Goal: Use online tool/utility: Use online tool/utility

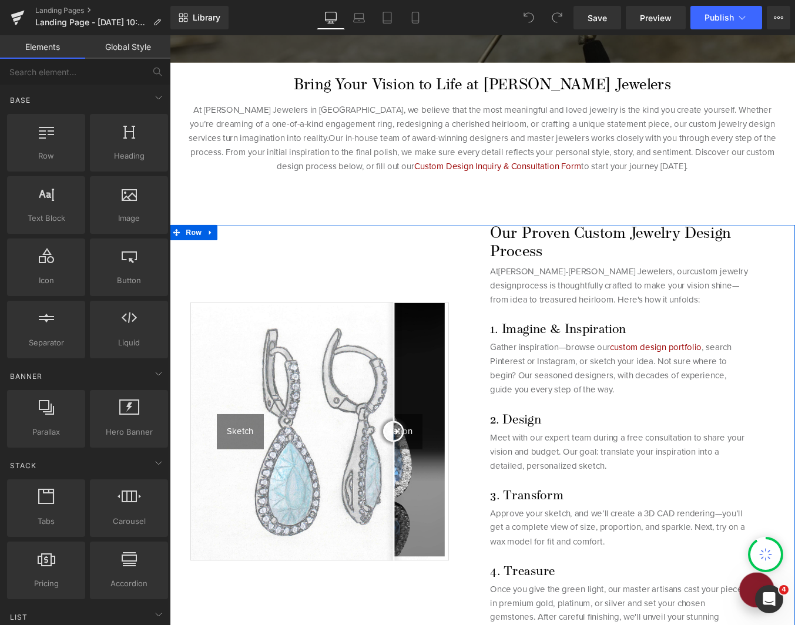
scroll to position [470, 0]
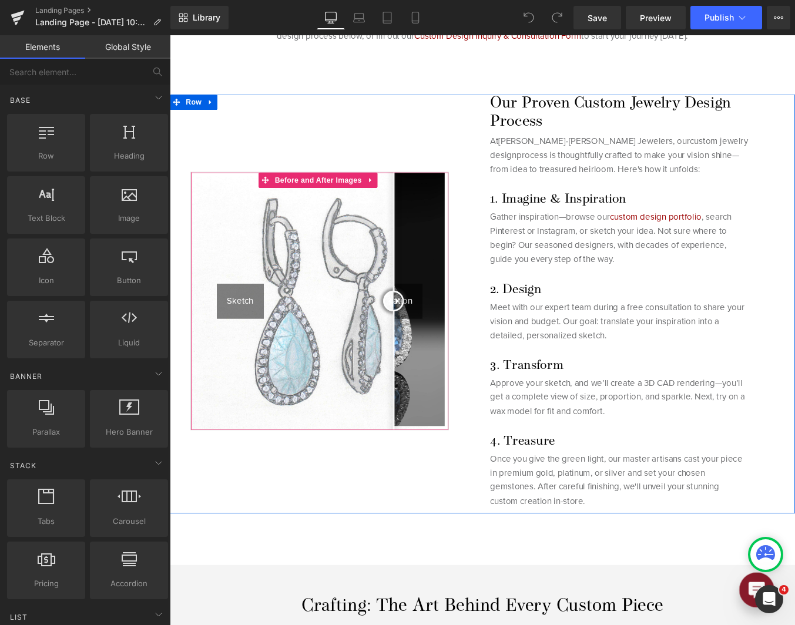
click at [412, 278] on img at bounding box center [340, 337] width 293 height 293
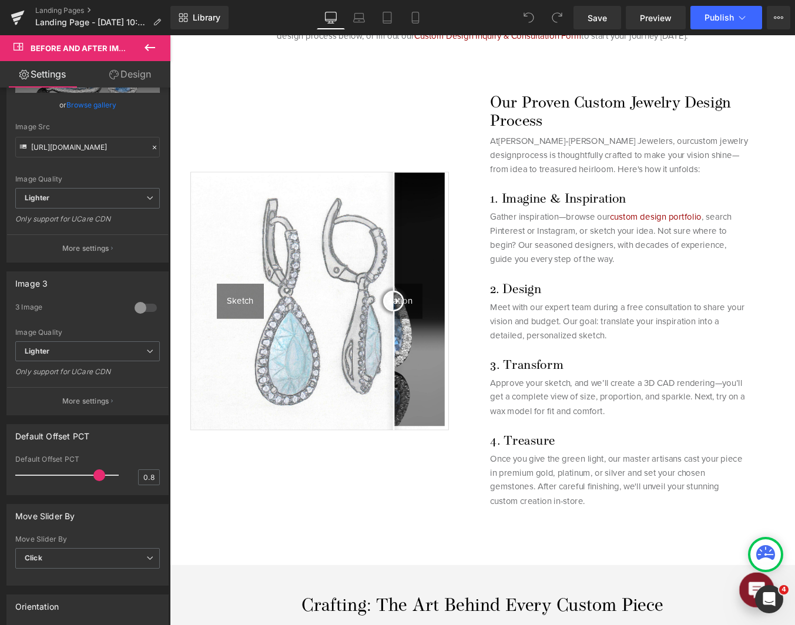
scroll to position [411, 0]
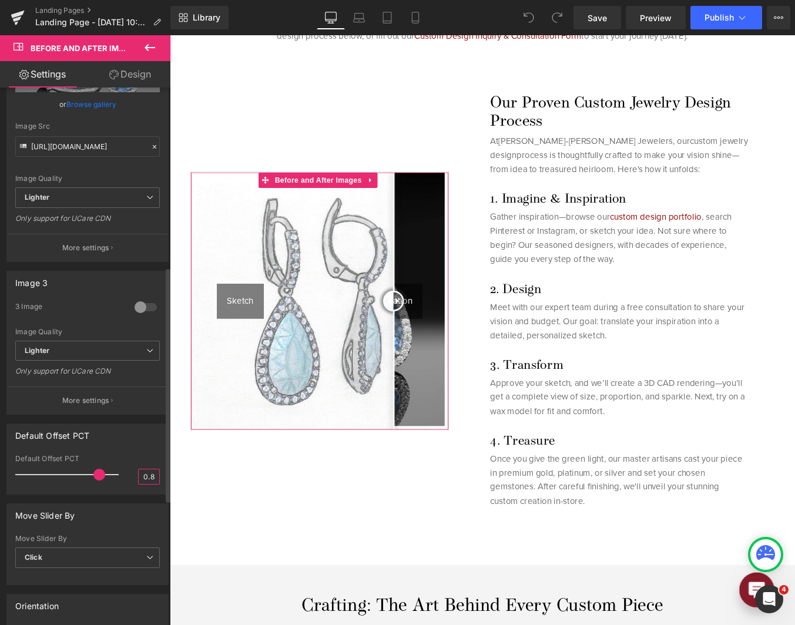
drag, startPoint x: 145, startPoint y: 474, endPoint x: 152, endPoint y: 472, distance: 6.6
click at [152, 472] on input "0.8" at bounding box center [149, 476] width 21 height 15
type input "0.7"
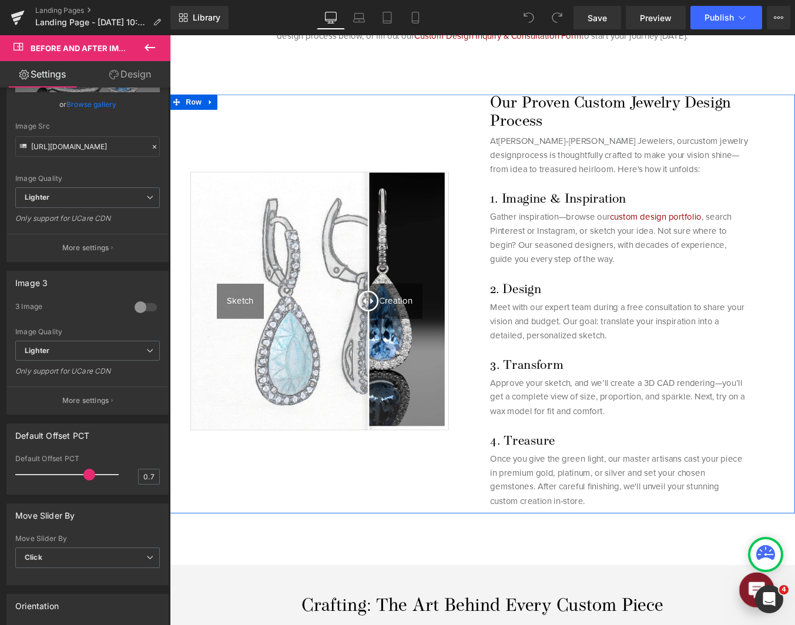
click at [430, 571] on div "Sketch Creation Before and After Images Our Proven Custom Jewelry Design Proces…" at bounding box center [525, 340] width 711 height 476
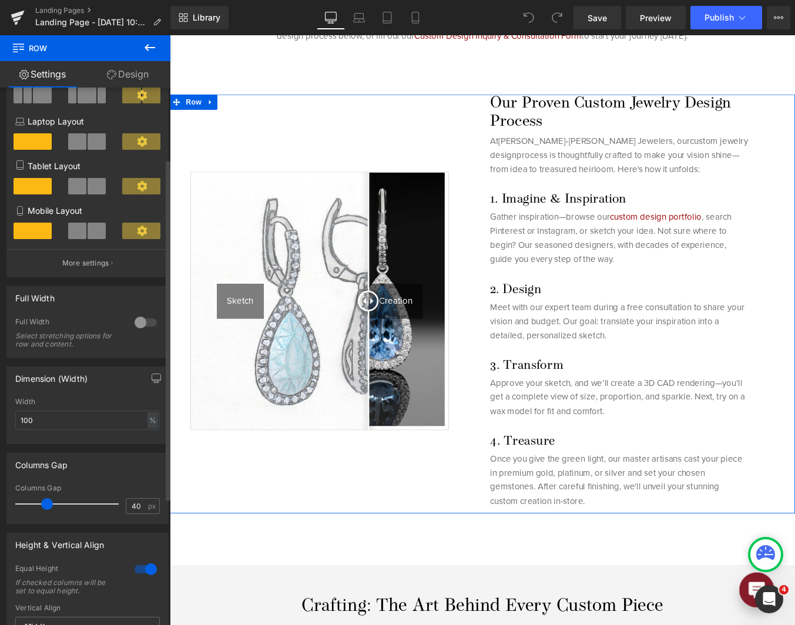
scroll to position [118, 0]
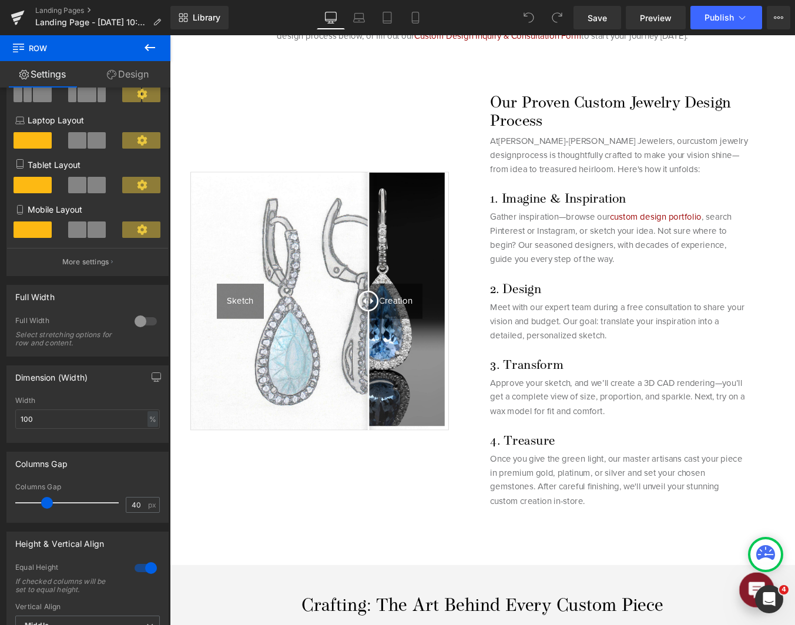
click at [308, 373] on img at bounding box center [340, 337] width 293 height 293
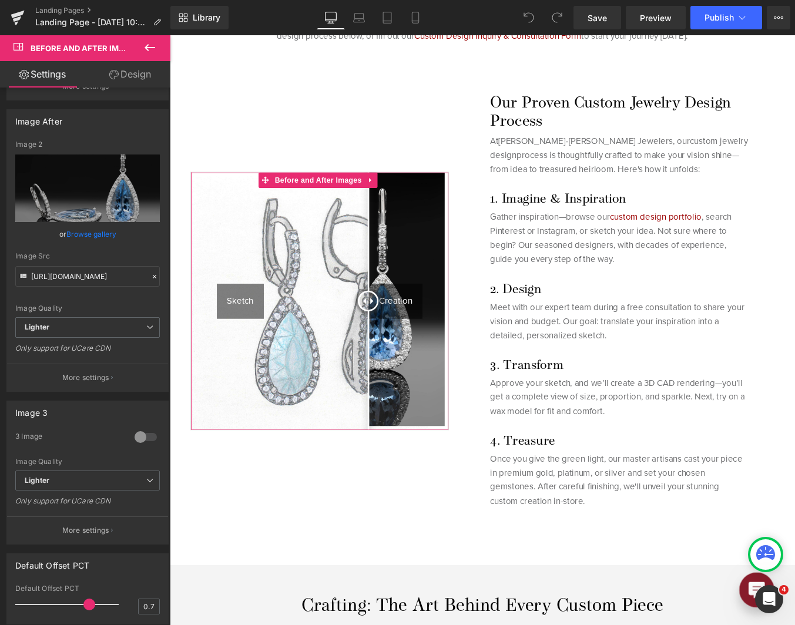
scroll to position [411, 0]
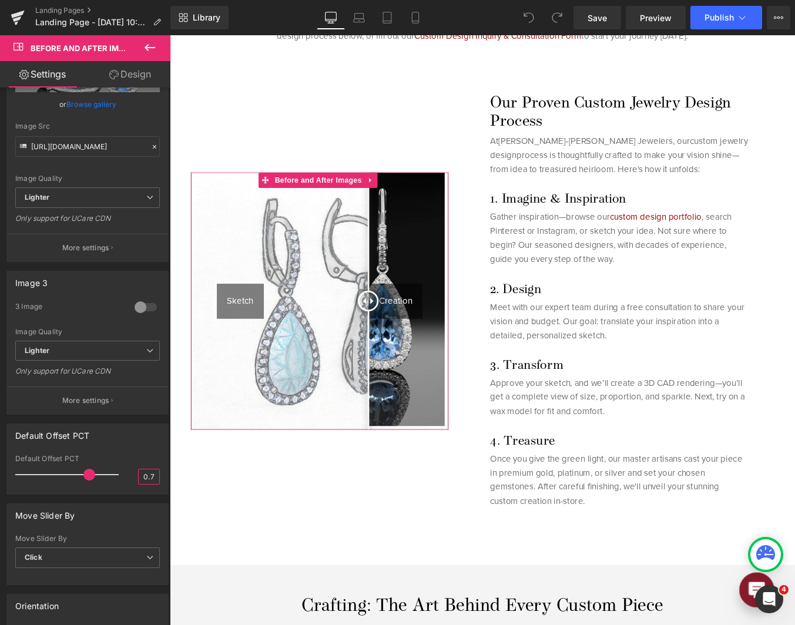
click at [150, 479] on input "0.7" at bounding box center [149, 476] width 21 height 15
click at [146, 478] on input "0.7" at bounding box center [149, 476] width 21 height 15
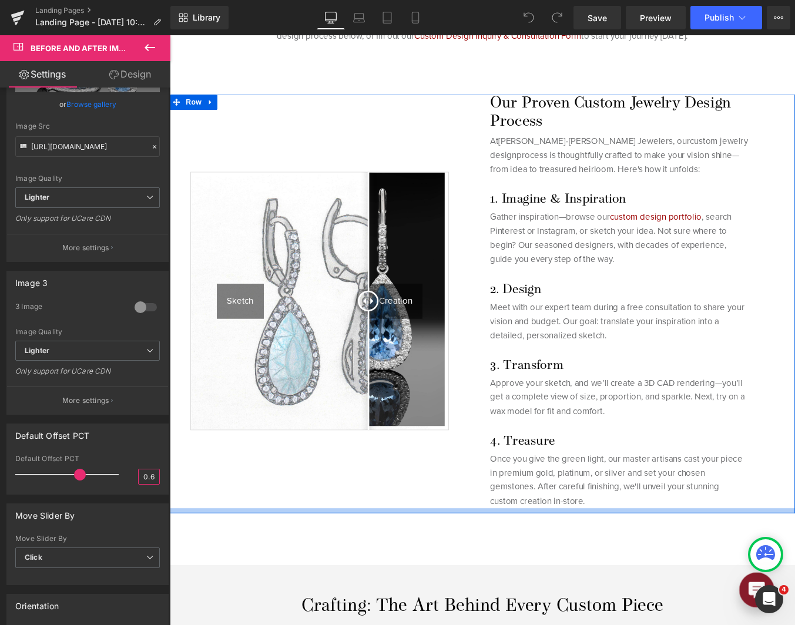
type input "0.65"
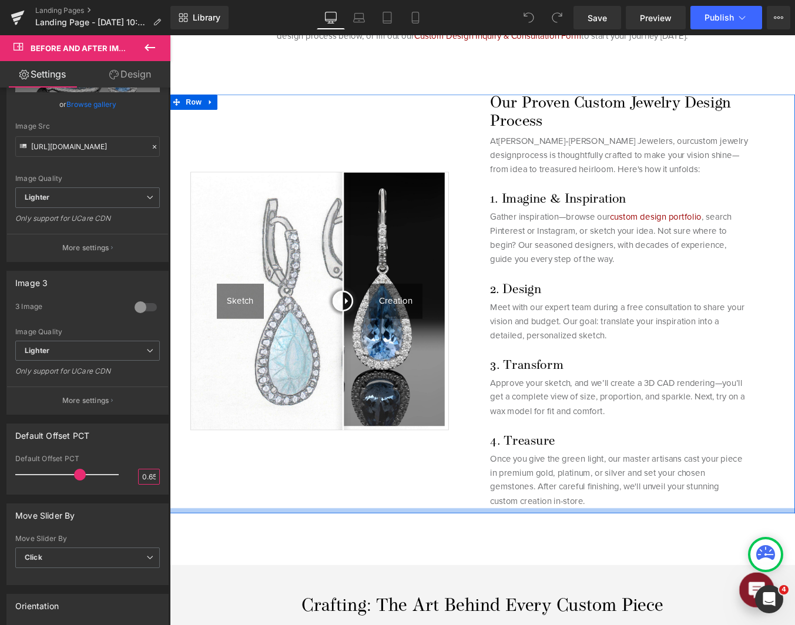
scroll to position [0, 2]
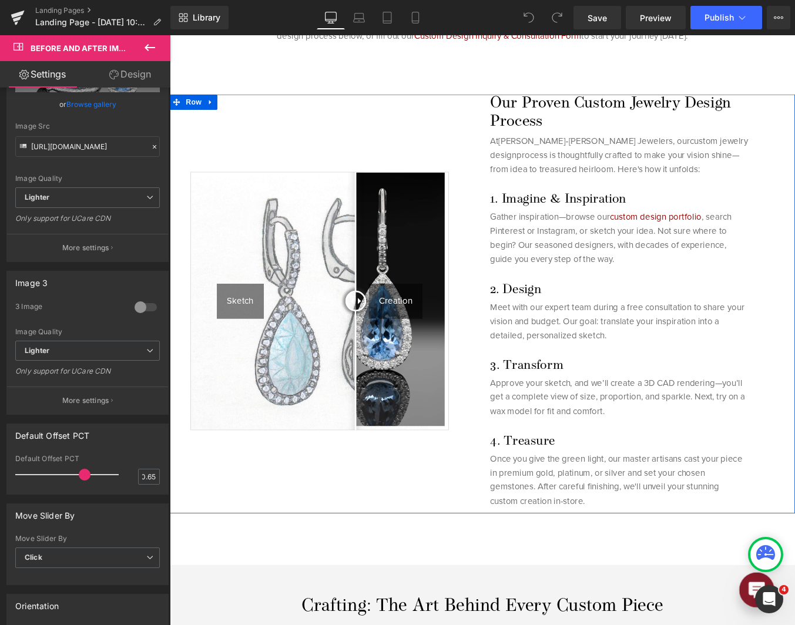
click at [324, 531] on div "Sketch Creation Before and After Images" at bounding box center [340, 337] width 341 height 470
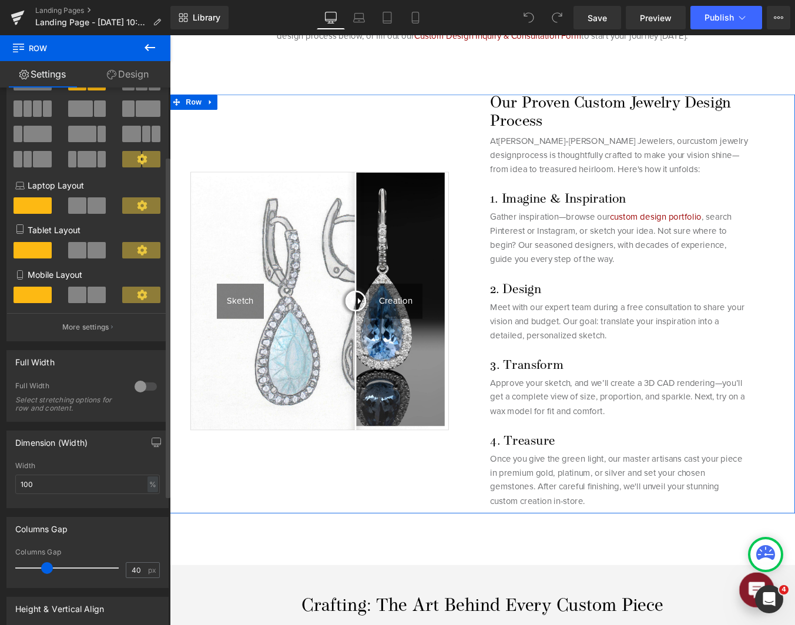
scroll to position [118, 0]
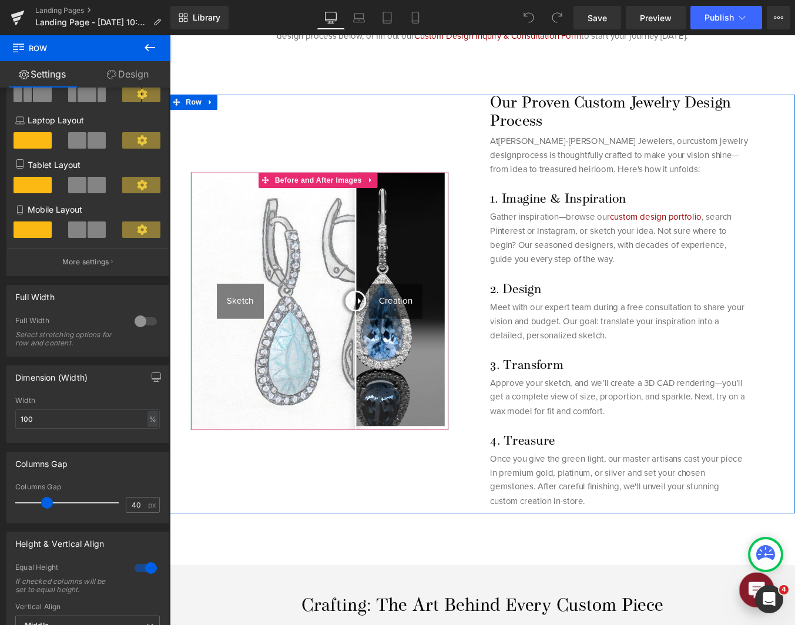
click at [360, 307] on img at bounding box center [340, 337] width 293 height 293
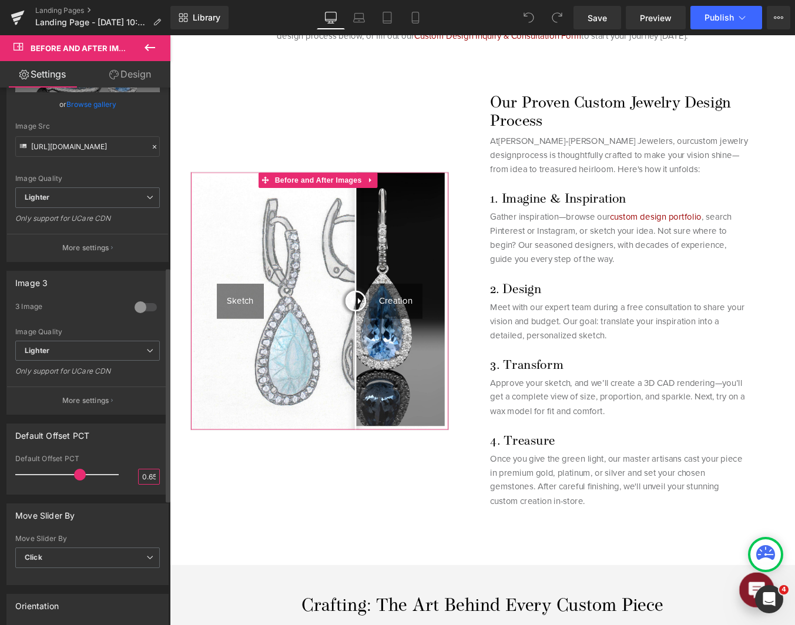
scroll to position [0, 2]
click at [153, 477] on input "0.65" at bounding box center [149, 476] width 21 height 15
type input "0.68"
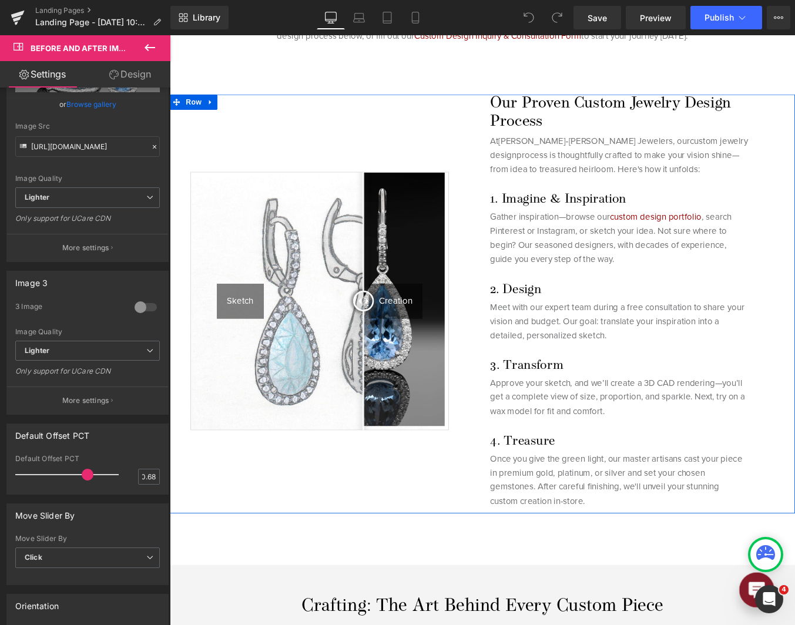
click at [387, 541] on div "Sketch Creation Before and After Images" at bounding box center [340, 337] width 341 height 470
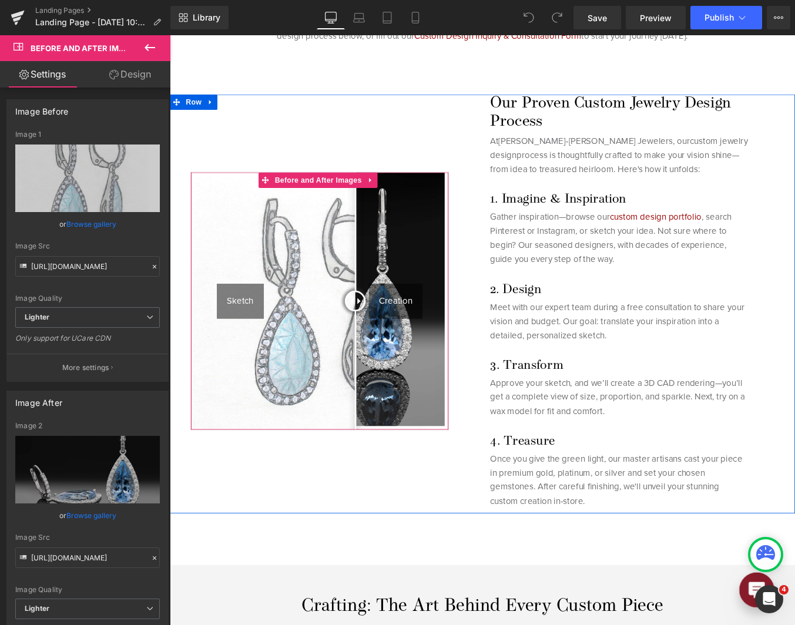
click at [391, 341] on div at bounding box center [381, 338] width 24 height 24
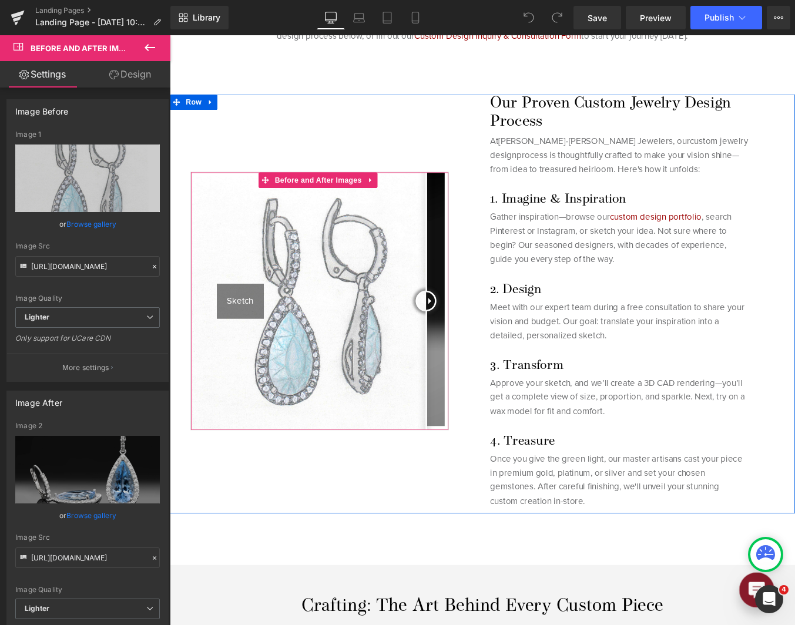
drag, startPoint x: 414, startPoint y: 336, endPoint x: 461, endPoint y: 348, distance: 48.5
click at [461, 348] on div at bounding box center [461, 338] width 24 height 24
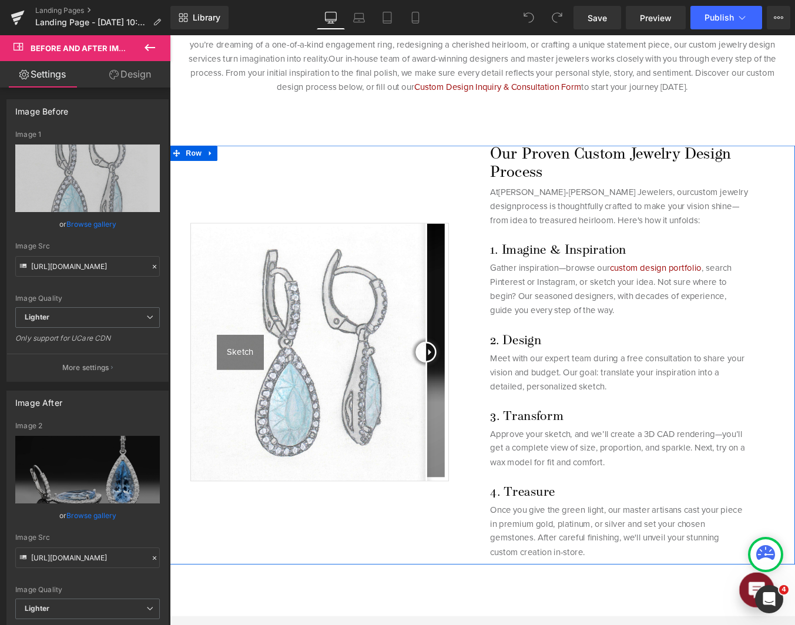
scroll to position [235, 0]
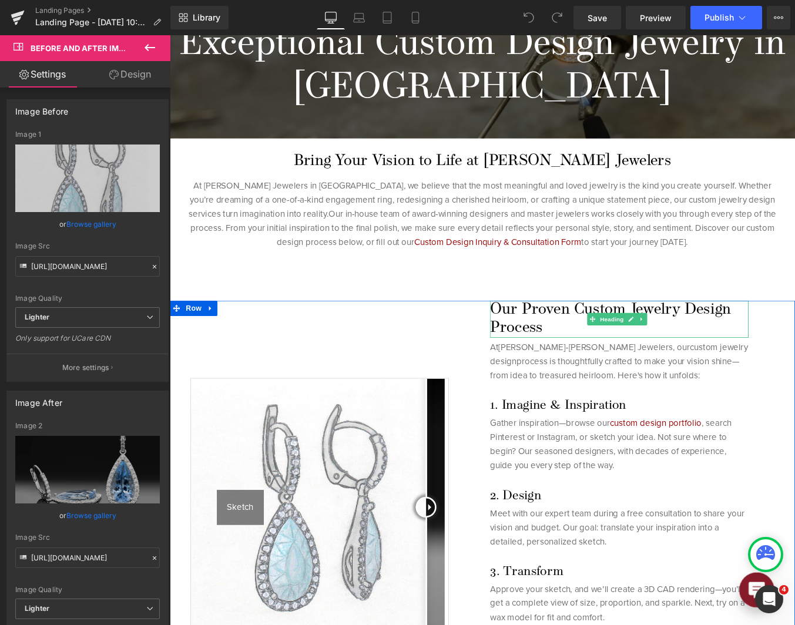
click at [535, 360] on h1 "Our Proven Custom Jewelry Design Process" at bounding box center [681, 358] width 294 height 42
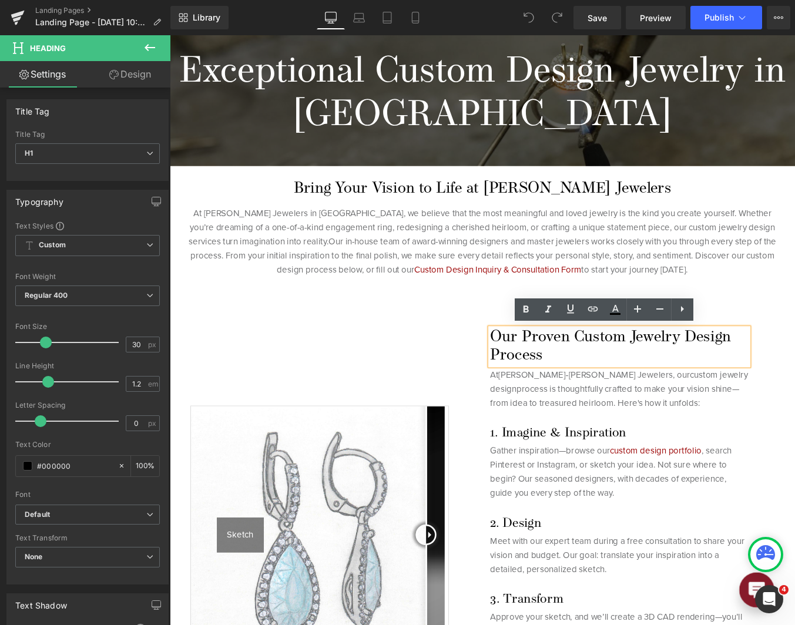
scroll to position [176, 0]
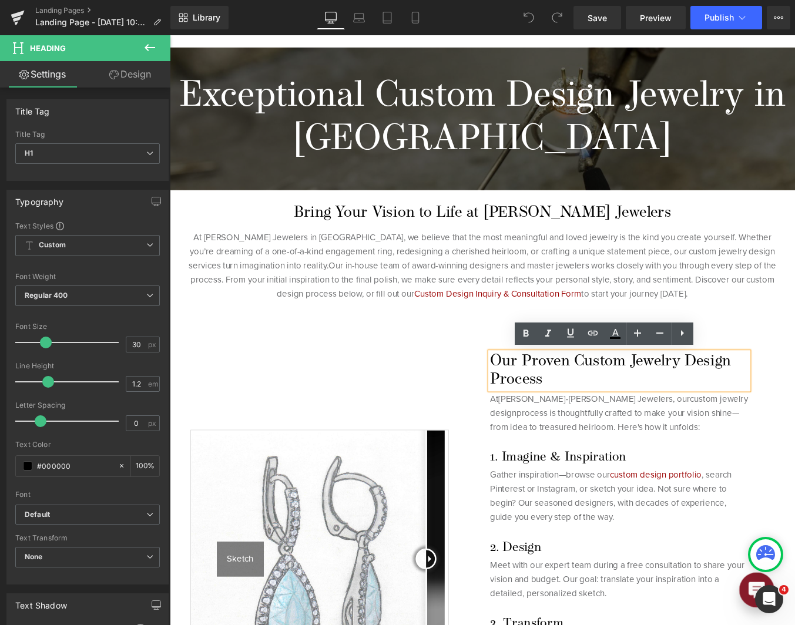
click at [491, 150] on h1 "Exceptional Custom Design Jewelry in [GEOGRAPHIC_DATA]" at bounding box center [525, 130] width 711 height 99
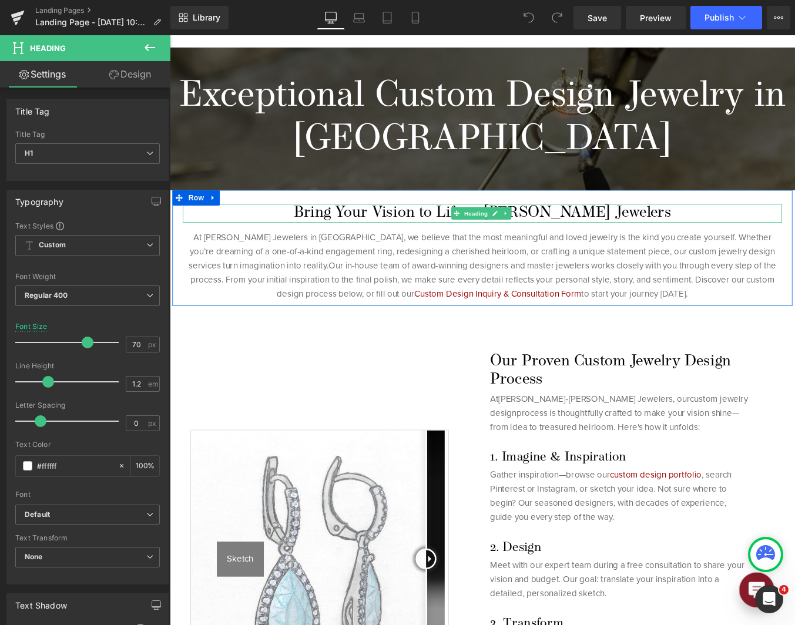
click at [568, 237] on h2 "Bring Your Vision to Life at [PERSON_NAME] Jewelers" at bounding box center [525, 237] width 682 height 21
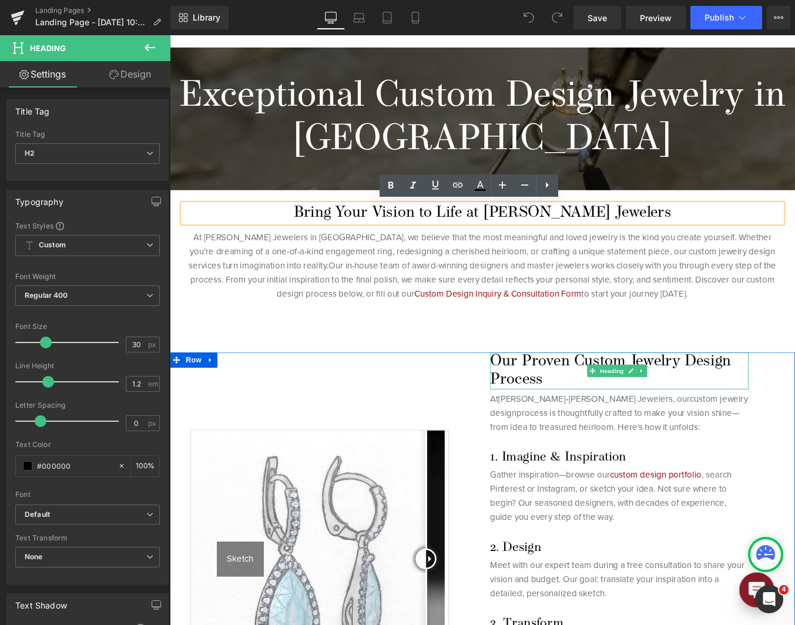
click at [557, 417] on h1 "Our Proven Custom Jewelry Design Process" at bounding box center [681, 417] width 294 height 42
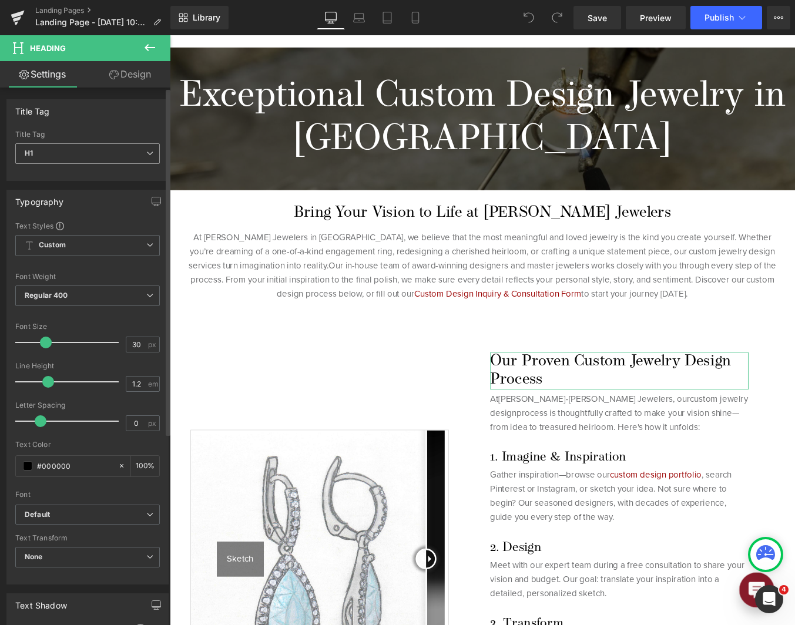
click at [73, 156] on span "H1" at bounding box center [87, 153] width 145 height 21
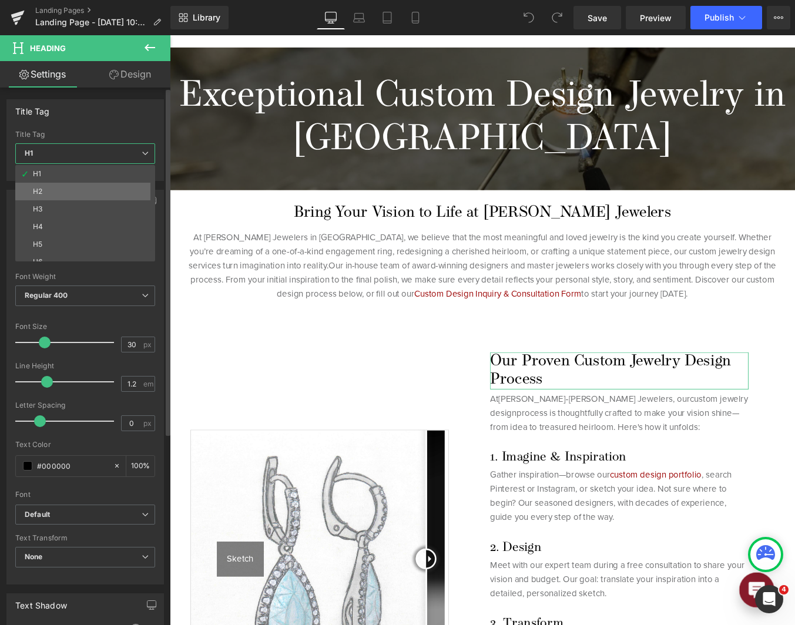
click at [71, 196] on li "H2" at bounding box center [87, 192] width 145 height 18
type input "34"
type input "100"
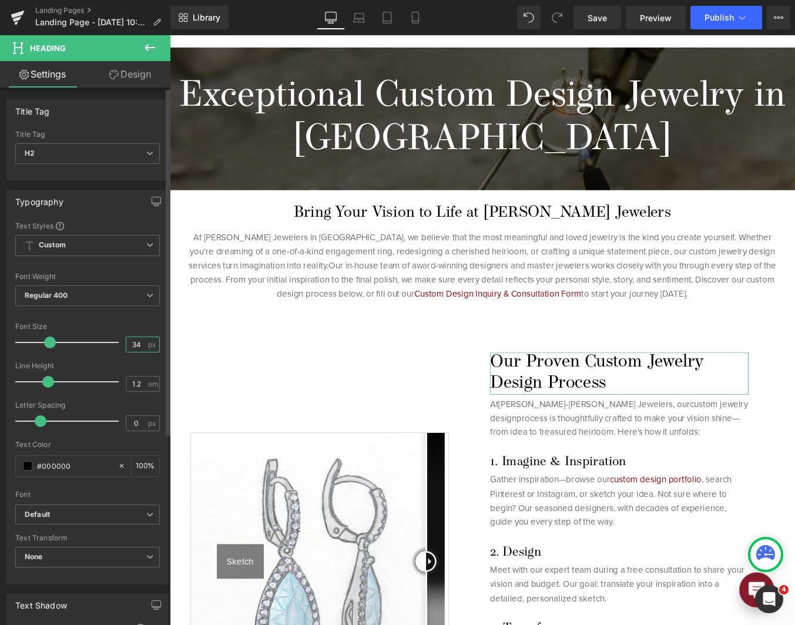
click at [126, 343] on input "34" at bounding box center [136, 344] width 21 height 15
type input "30"
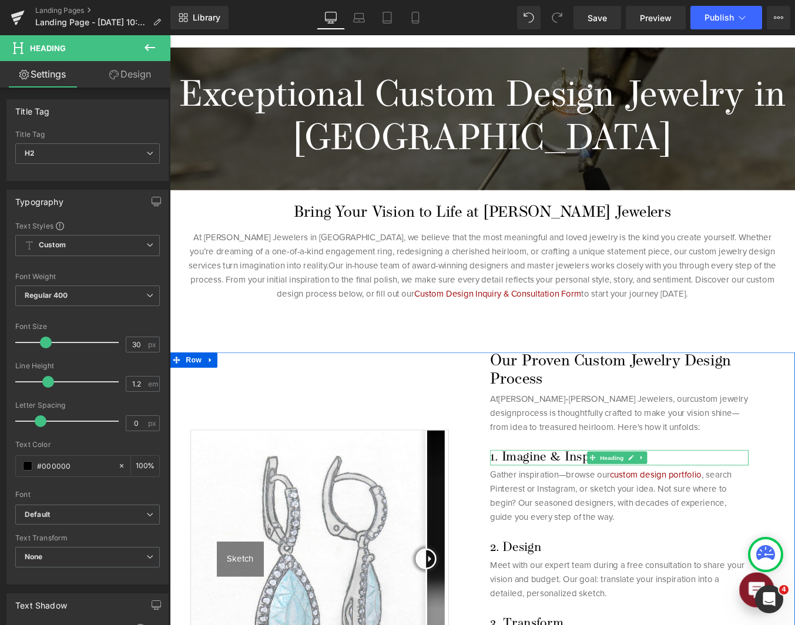
click at [618, 516] on h1 "1. Imagine & Inspiration" at bounding box center [681, 516] width 294 height 18
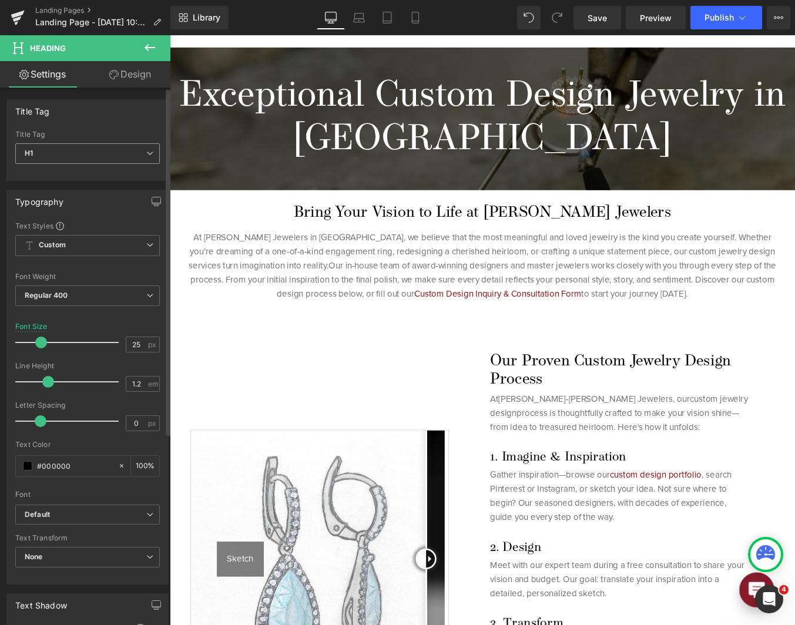
click at [111, 159] on span "H1" at bounding box center [87, 153] width 145 height 21
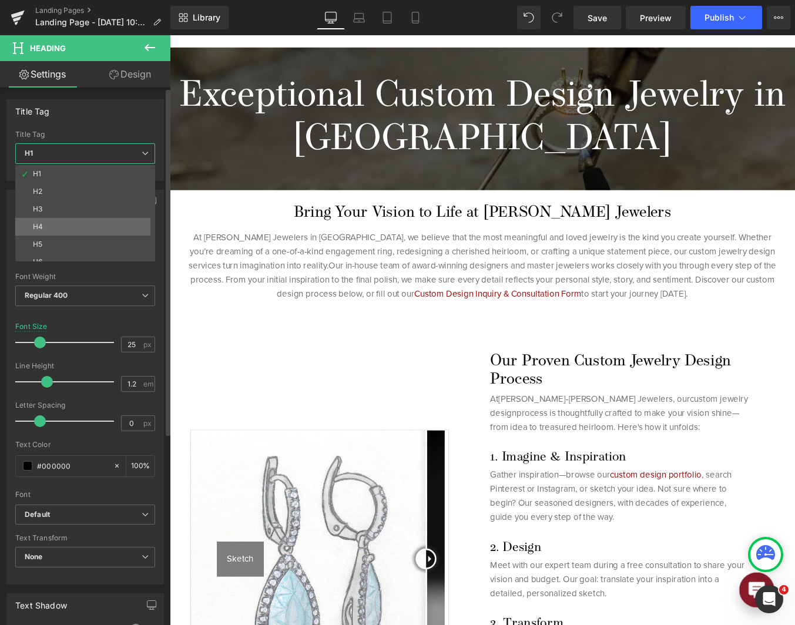
click at [109, 220] on li "H4" at bounding box center [87, 227] width 145 height 18
type input "27"
type input "100"
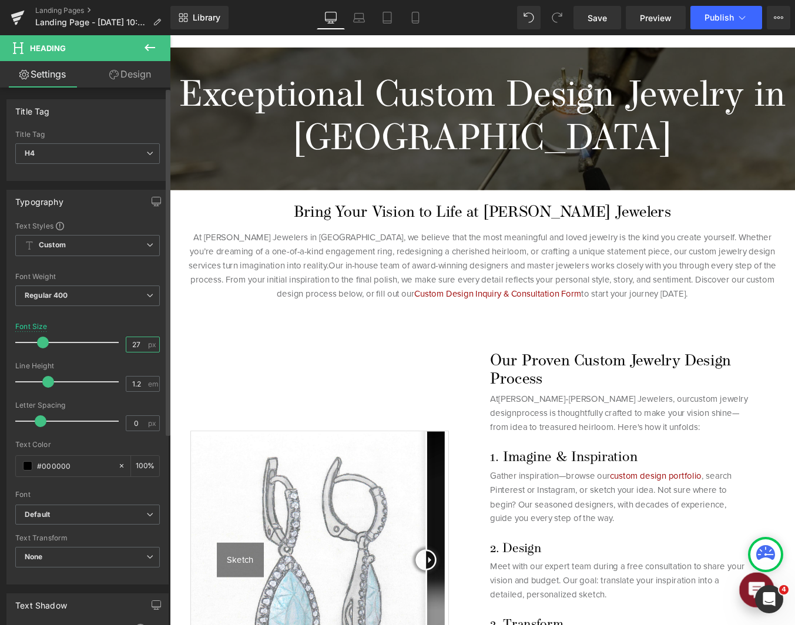
click at [128, 343] on input "27" at bounding box center [136, 344] width 21 height 15
type input "25"
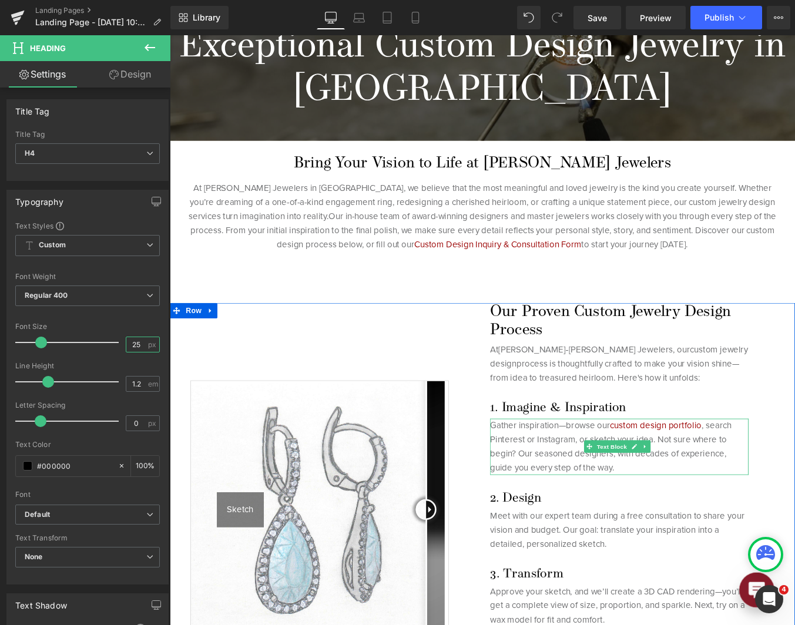
scroll to position [235, 0]
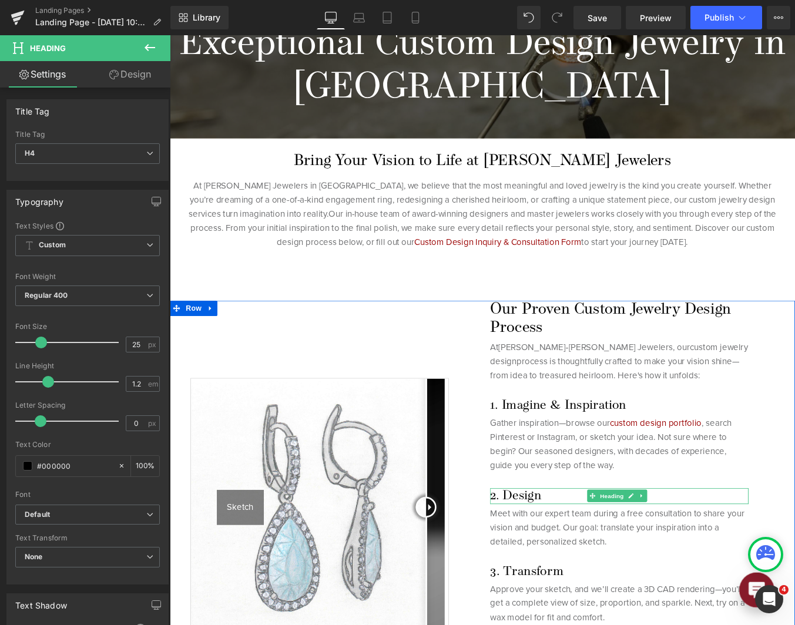
click at [575, 552] on h1 "2. Design" at bounding box center [681, 560] width 294 height 18
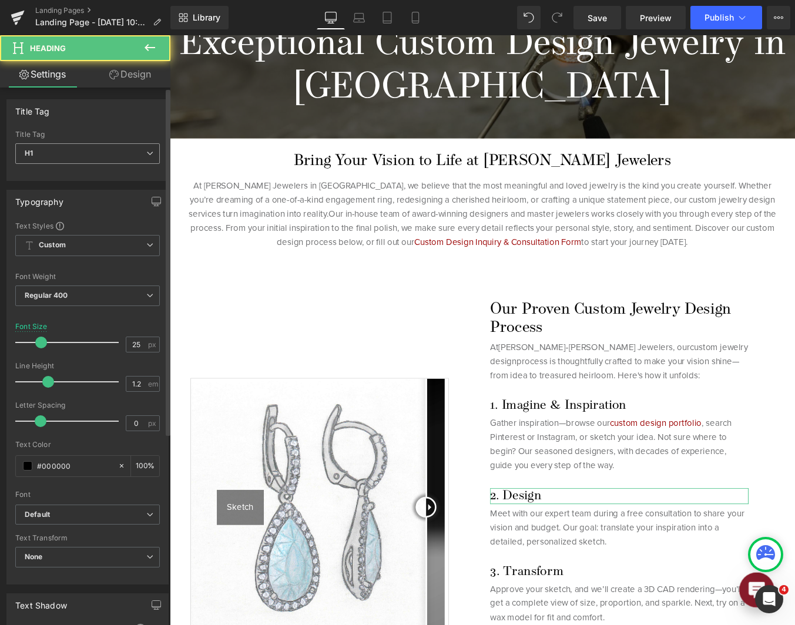
click at [113, 150] on span "H1" at bounding box center [87, 153] width 145 height 21
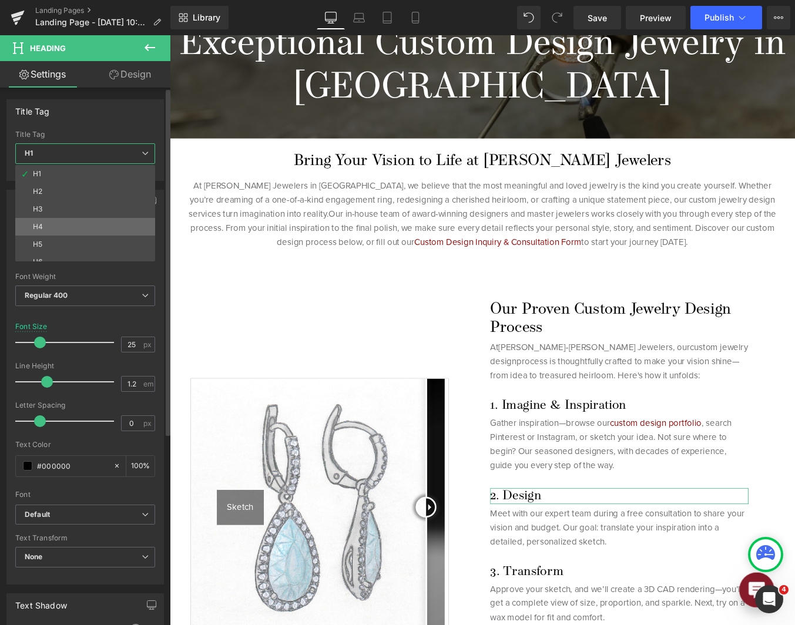
click at [125, 225] on li "H4" at bounding box center [87, 227] width 145 height 18
type input "27"
type input "100"
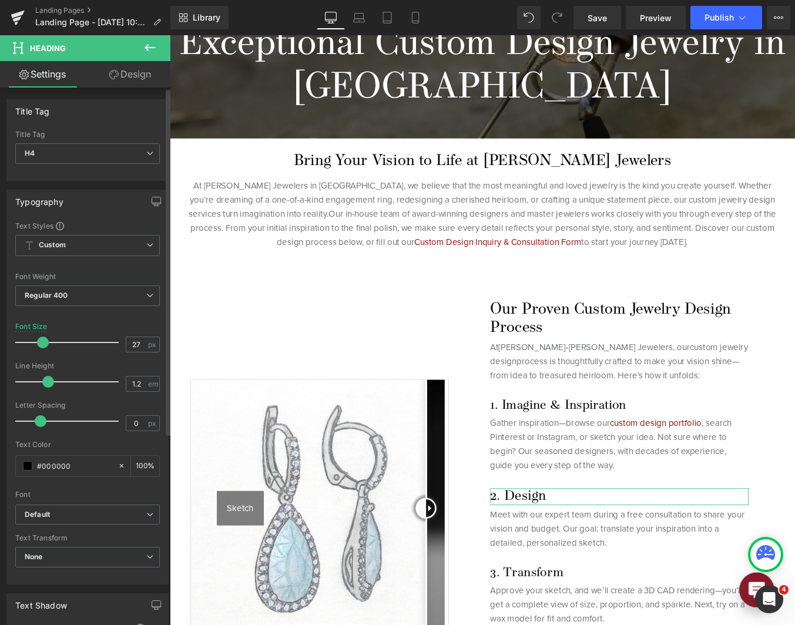
click at [119, 338] on div "Font Size 27 px" at bounding box center [87, 342] width 145 height 39
click at [126, 341] on input "27" at bounding box center [136, 344] width 21 height 15
type input "25"
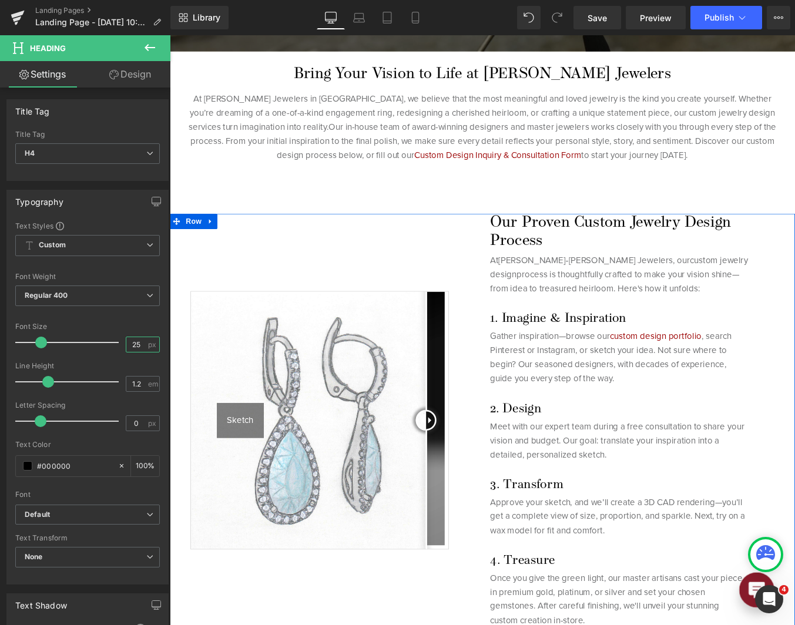
scroll to position [353, 0]
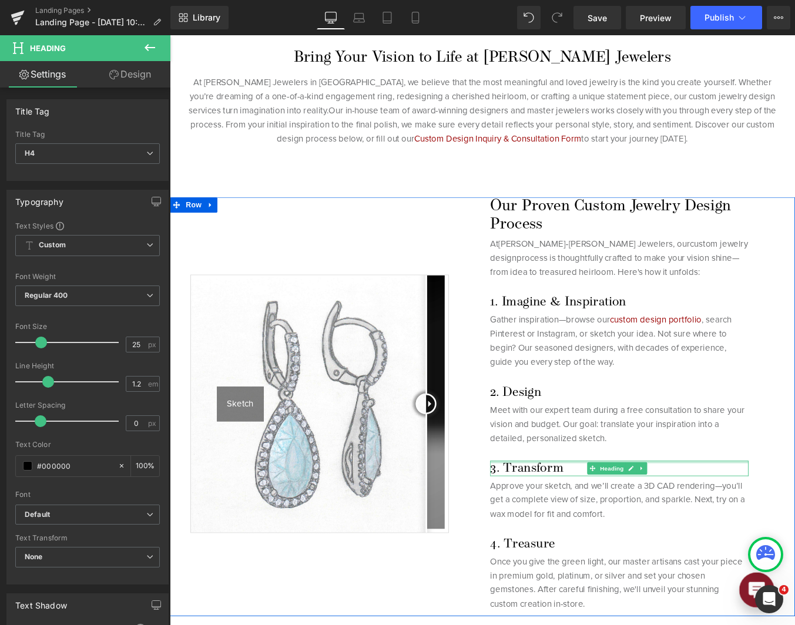
click at [563, 519] on div at bounding box center [681, 520] width 294 height 3
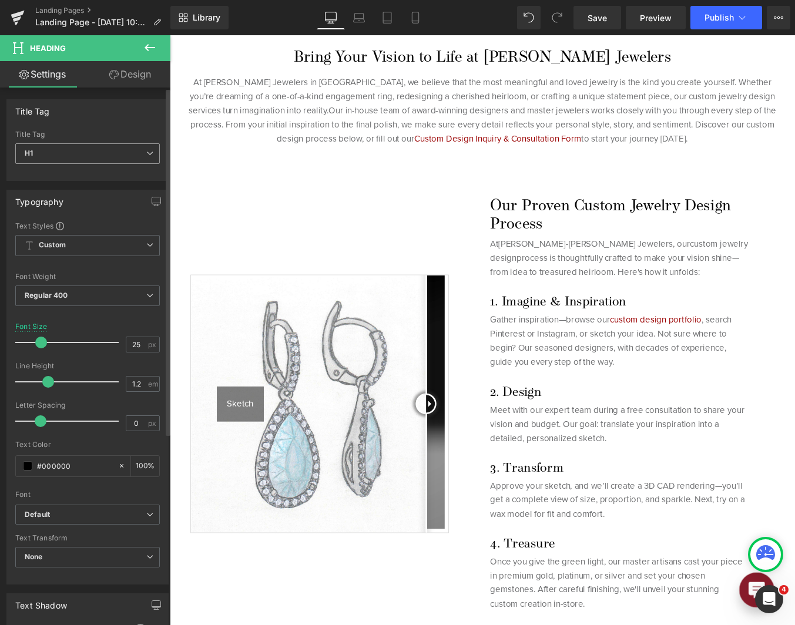
click at [124, 157] on span "H1" at bounding box center [87, 153] width 145 height 21
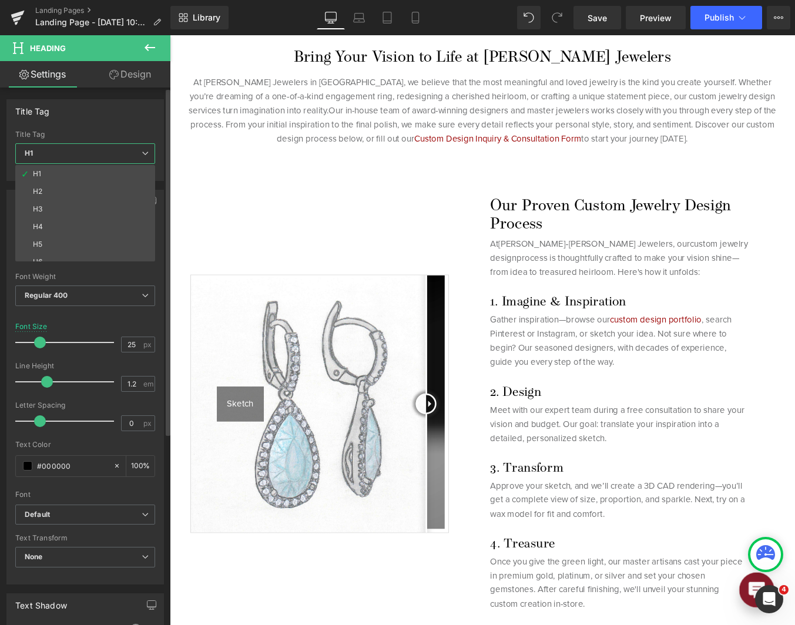
click at [120, 225] on li "H4" at bounding box center [87, 227] width 145 height 18
type input "27"
type input "100"
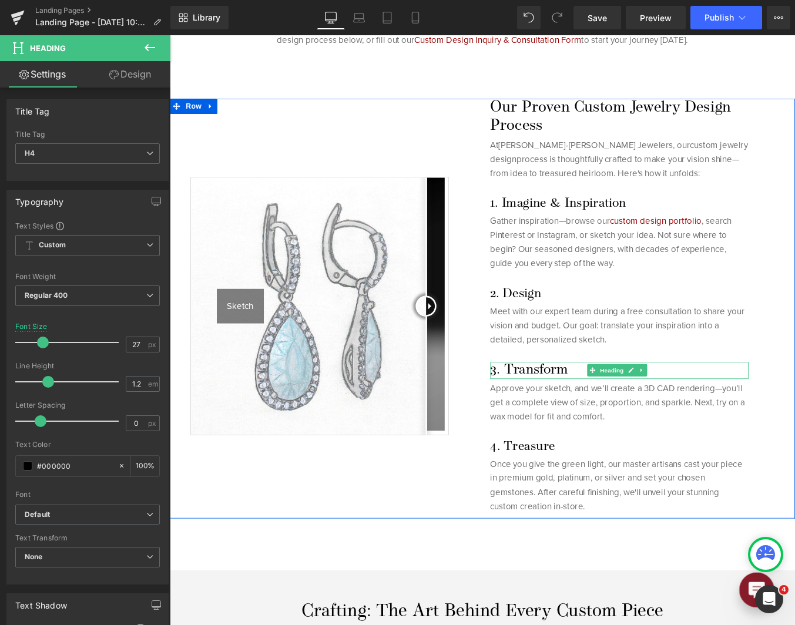
scroll to position [470, 0]
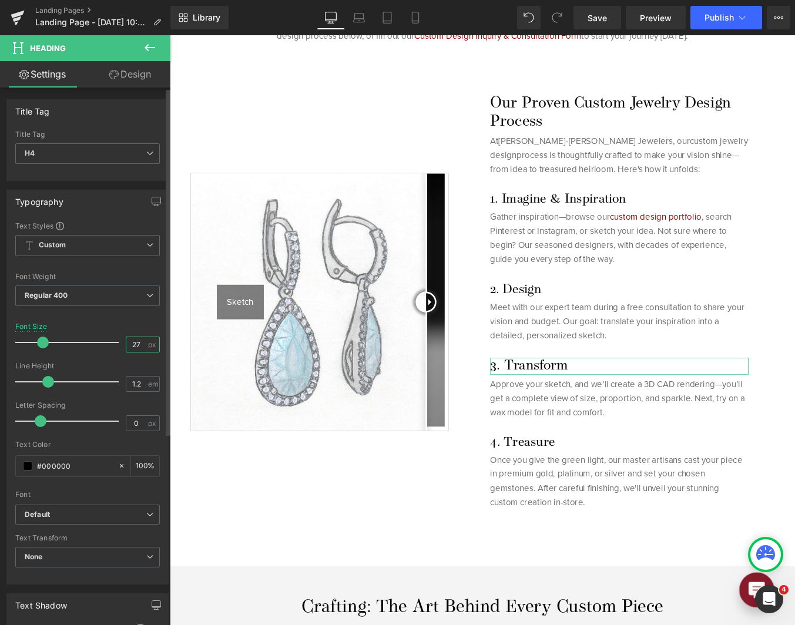
click at [136, 344] on input "27" at bounding box center [136, 344] width 21 height 15
type input "25"
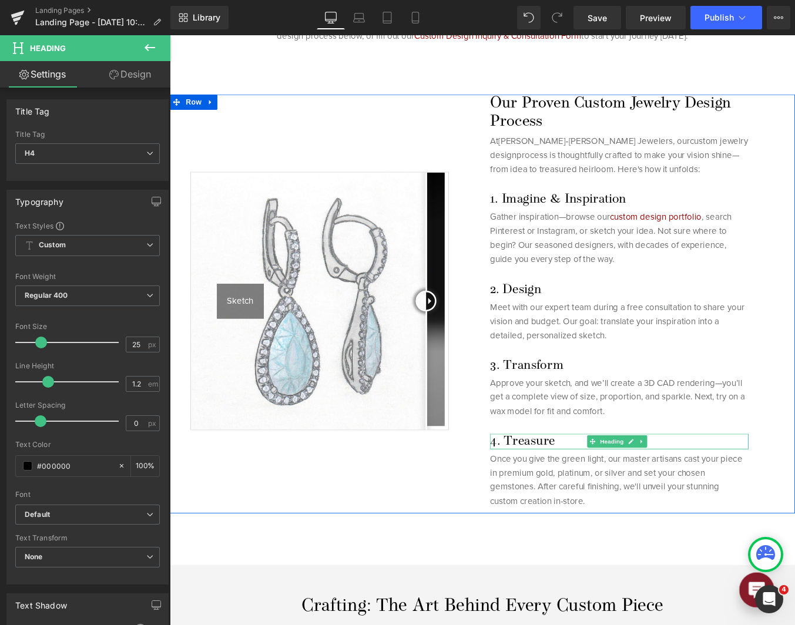
click at [593, 494] on h1 "4. Treasure" at bounding box center [681, 497] width 294 height 18
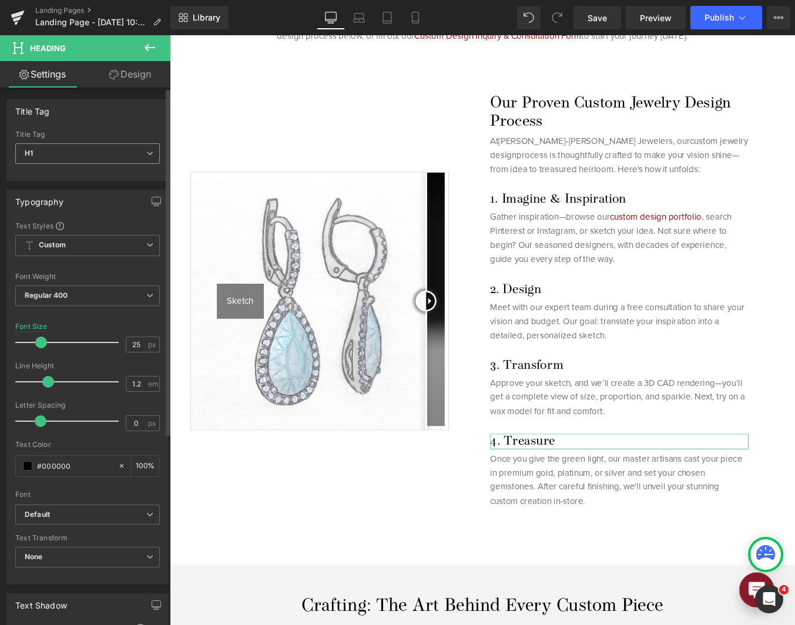
click at [112, 162] on span "H1" at bounding box center [87, 153] width 145 height 21
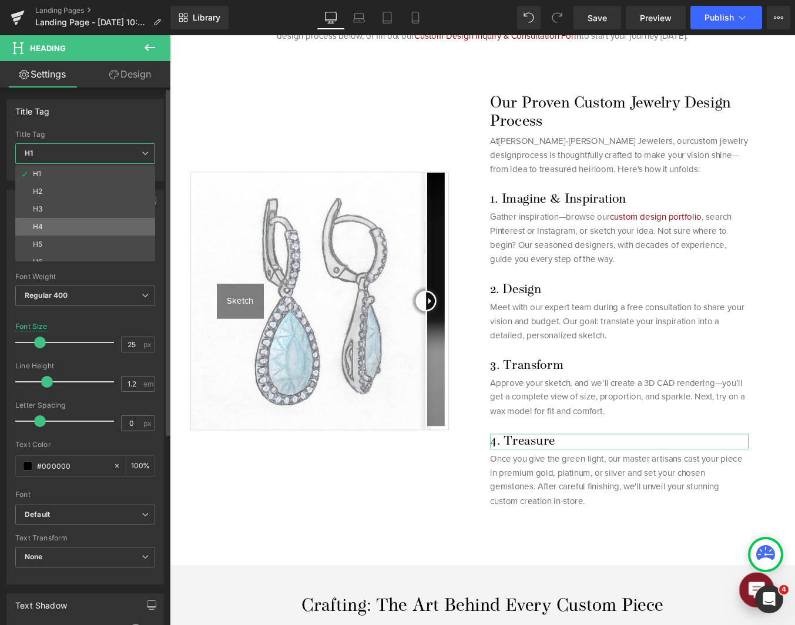
click at [117, 226] on li "H4" at bounding box center [87, 227] width 145 height 18
type input "27"
type input "100"
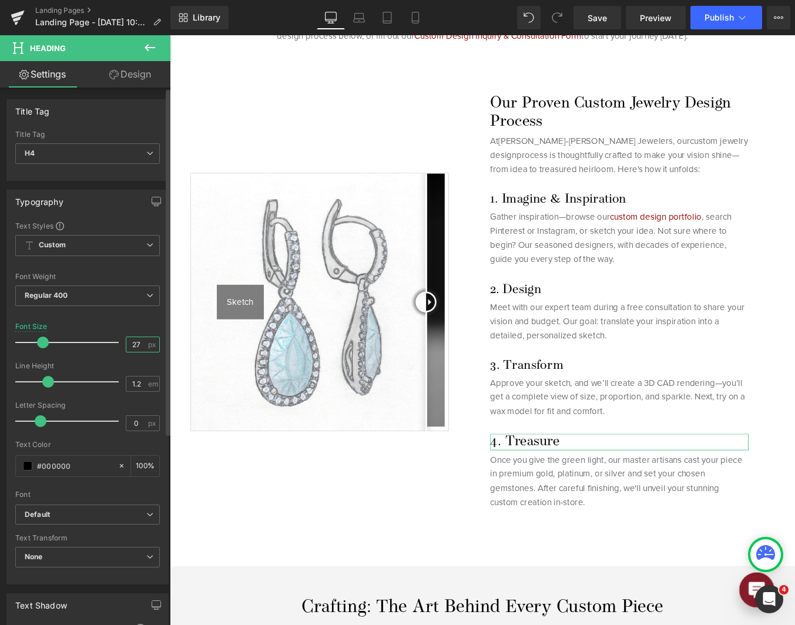
click at [130, 347] on input "27" at bounding box center [136, 344] width 21 height 15
click at [127, 158] on span "H4" at bounding box center [87, 153] width 145 height 21
click at [129, 342] on input "27" at bounding box center [136, 344] width 21 height 15
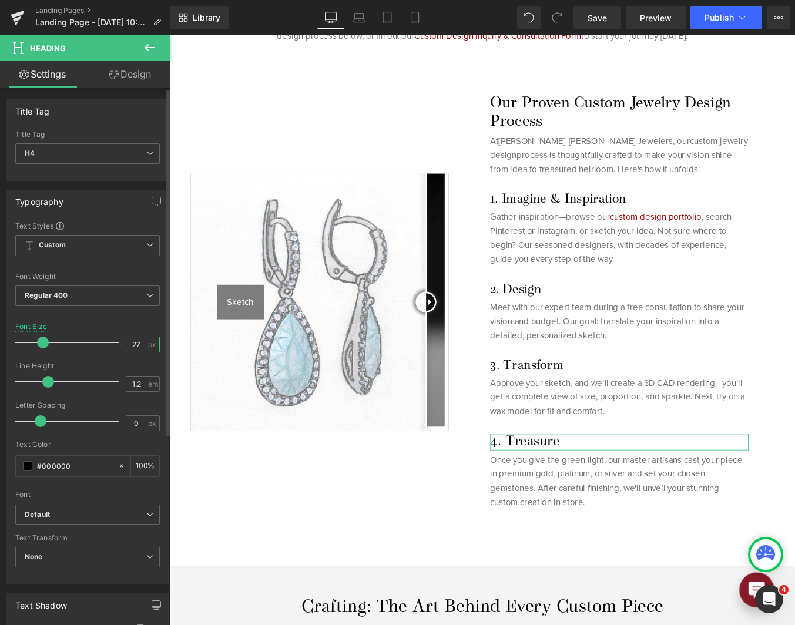
click at [129, 343] on input "27" at bounding box center [136, 344] width 21 height 15
type input "25"
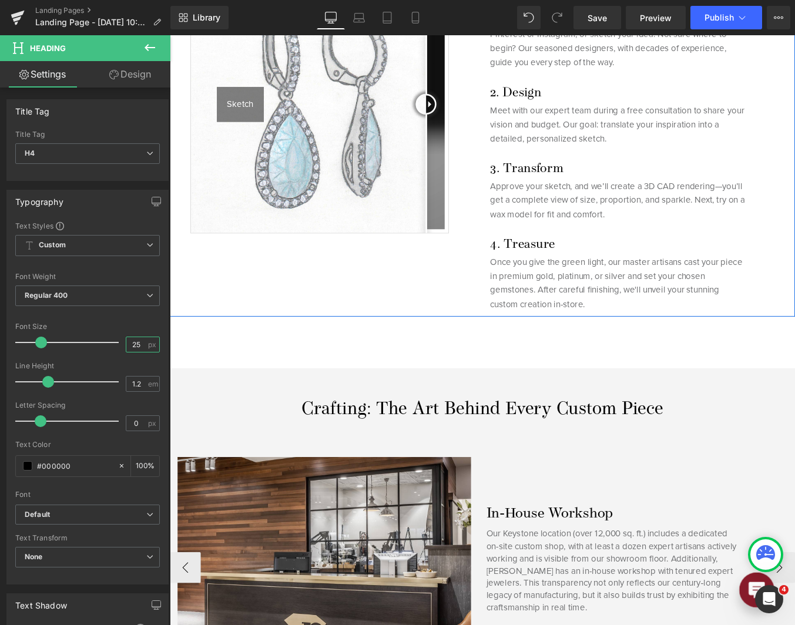
scroll to position [764, 0]
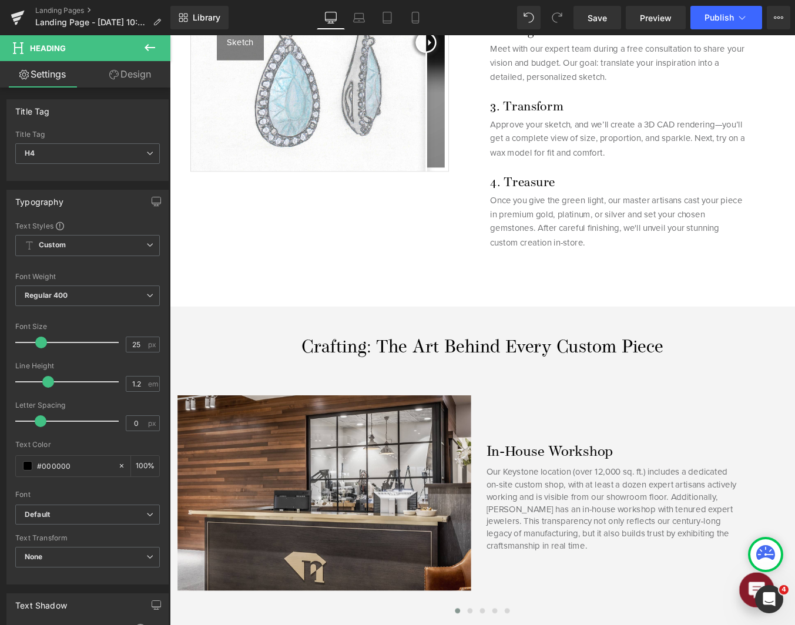
click at [521, 387] on div "Crafting: The Art Behind Every Custom Piece Heading" at bounding box center [525, 391] width 711 height 25
click at [68, 164] on div "H1 H1 H2 H3 H4 H5 H6" at bounding box center [87, 156] width 145 height 26
click at [68, 156] on span "H1" at bounding box center [87, 153] width 145 height 21
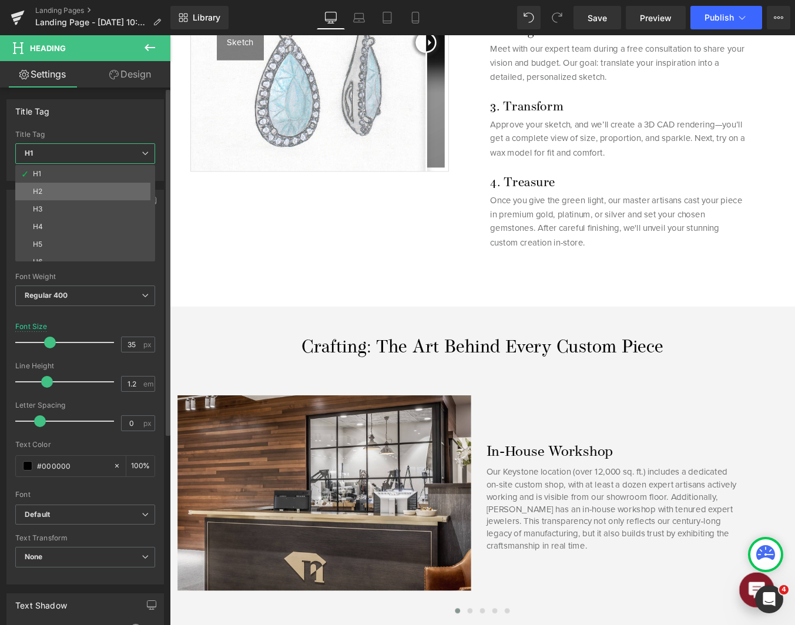
click at [71, 195] on li "H2" at bounding box center [87, 192] width 145 height 18
type input "34"
type input "100"
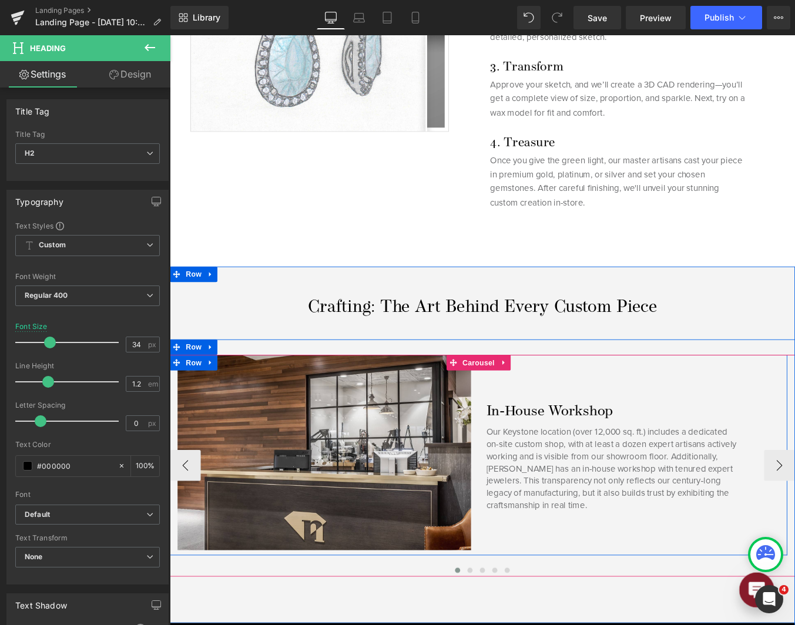
scroll to position [881, 0]
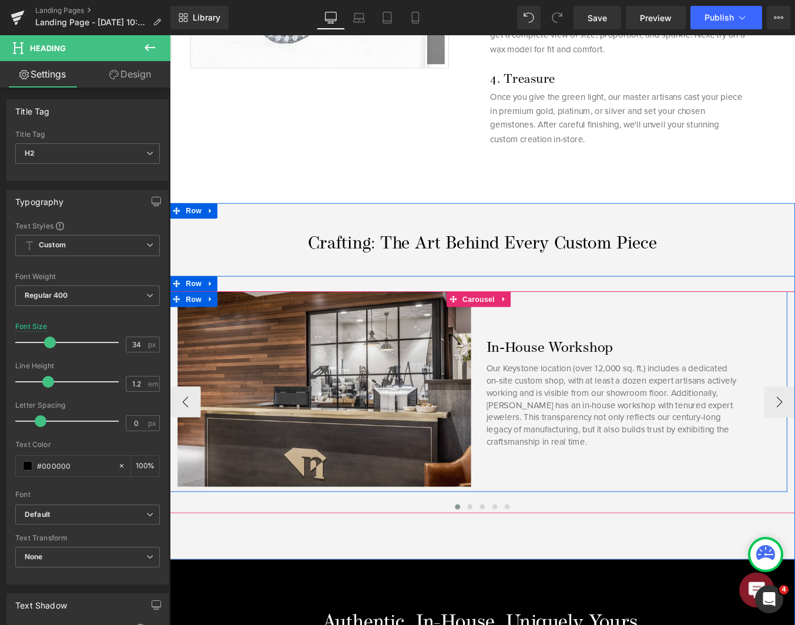
click at [610, 387] on h3 "In‑House Workshop" at bounding box center [673, 391] width 287 height 20
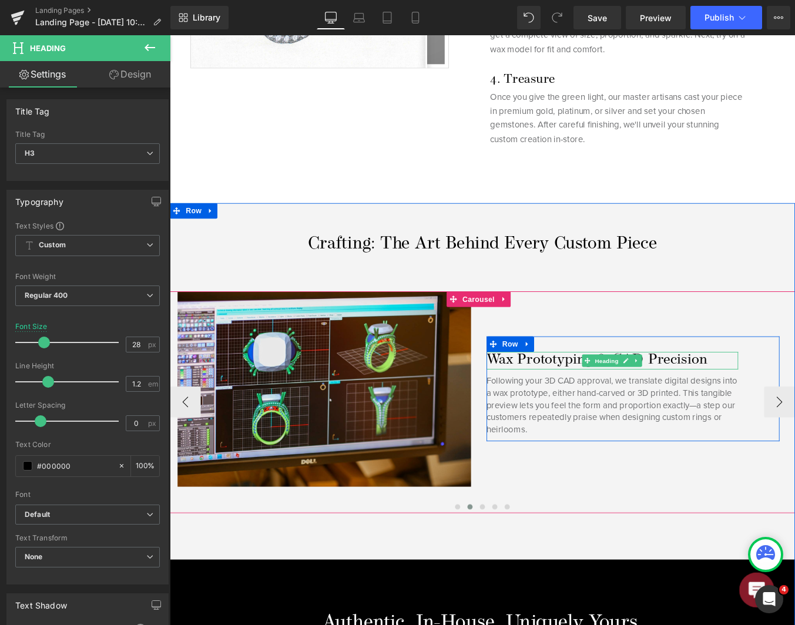
click at [620, 402] on h3 "Wax Prototyping & CAD Precision" at bounding box center [673, 405] width 287 height 20
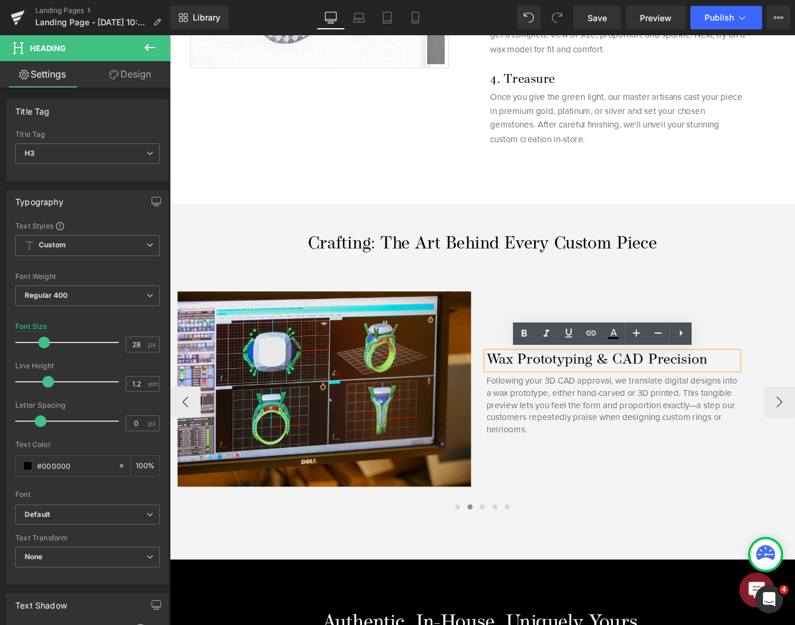
click at [794, 448] on div "Wax Prototyping & CAD Precision Heading Following your 3D CAD approval, we tran…" at bounding box center [697, 437] width 334 height 119
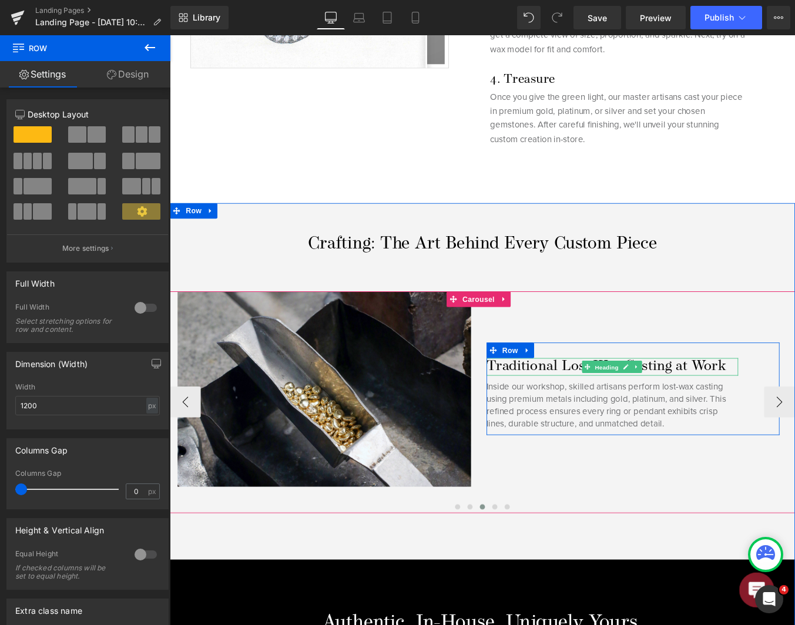
click at [670, 408] on span "Heading" at bounding box center [667, 413] width 32 height 14
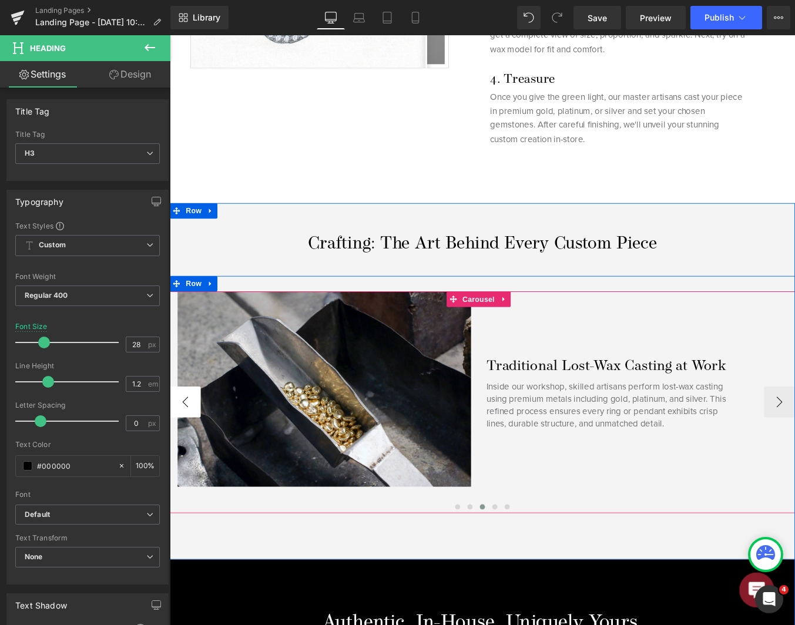
click at [177, 465] on button "‹" at bounding box center [187, 452] width 35 height 35
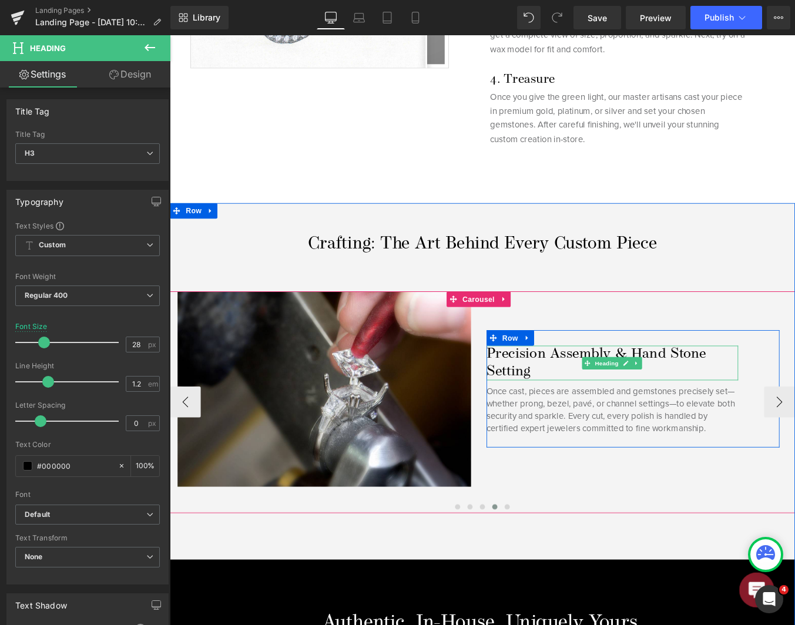
click at [572, 401] on h3 "Precision Assembly & Hand Stone Setting" at bounding box center [673, 407] width 287 height 39
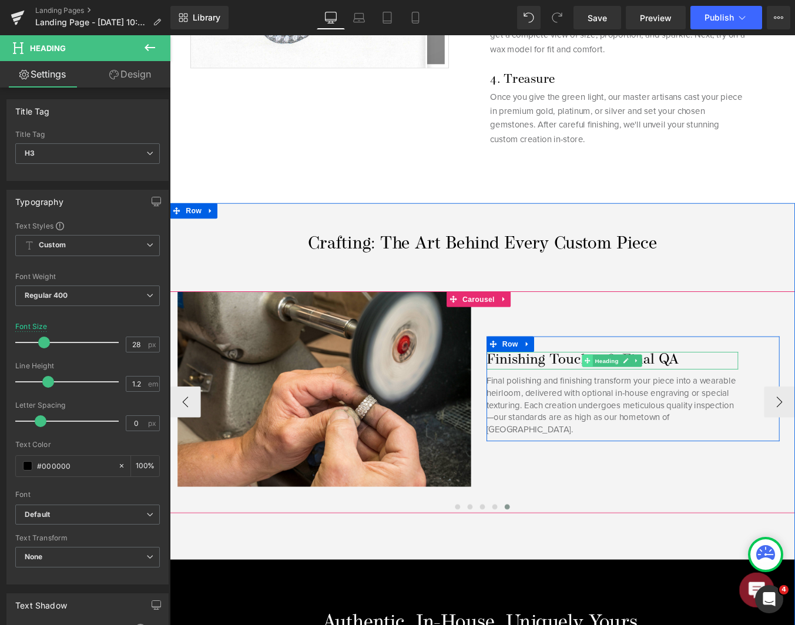
click at [646, 409] on icon at bounding box center [645, 405] width 6 height 6
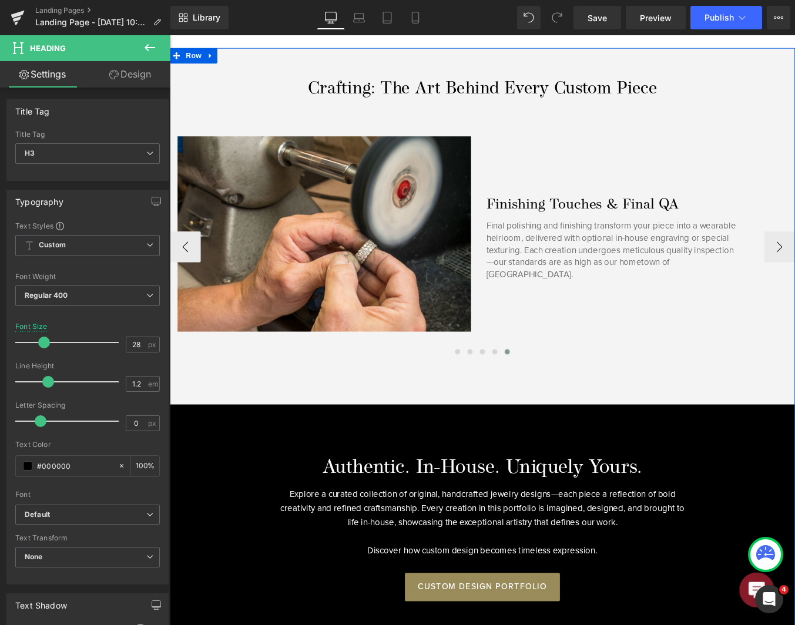
scroll to position [1293, 0]
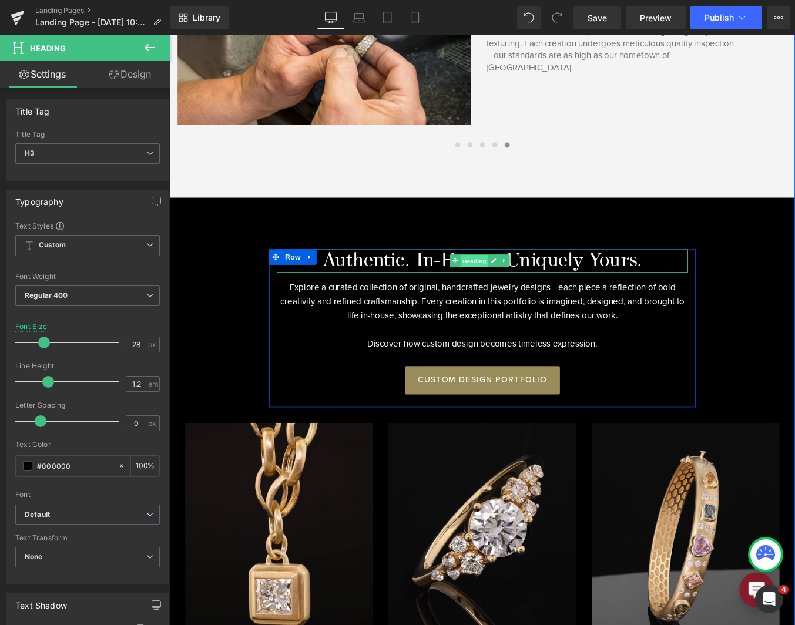
click at [522, 286] on span "Heading" at bounding box center [516, 293] width 32 height 14
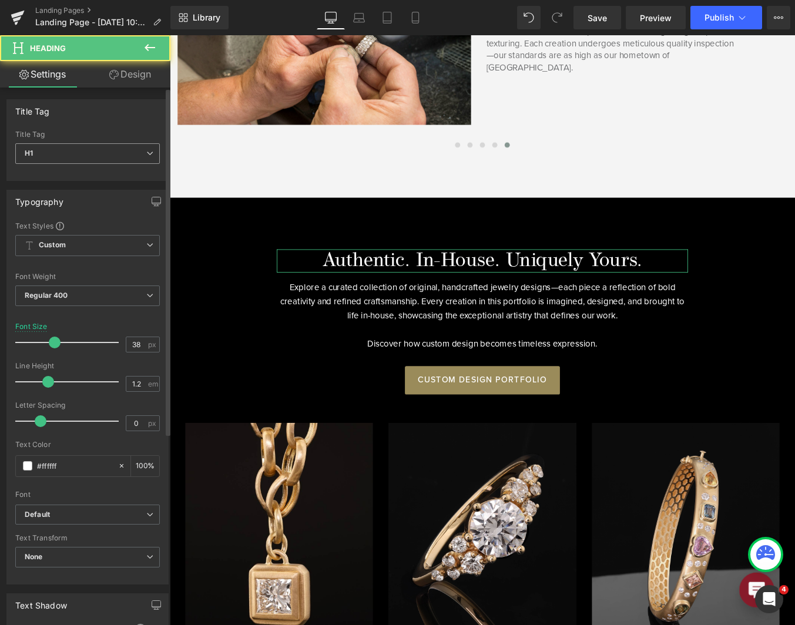
click at [103, 158] on span "H1" at bounding box center [87, 153] width 145 height 21
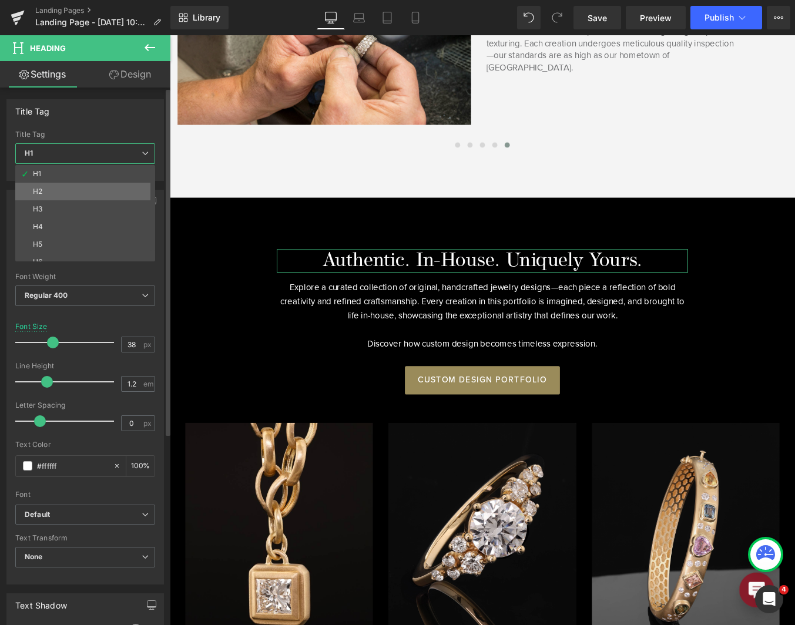
click at [98, 198] on li "H2" at bounding box center [87, 192] width 145 height 18
type input "34"
type input "#000000"
type input "100"
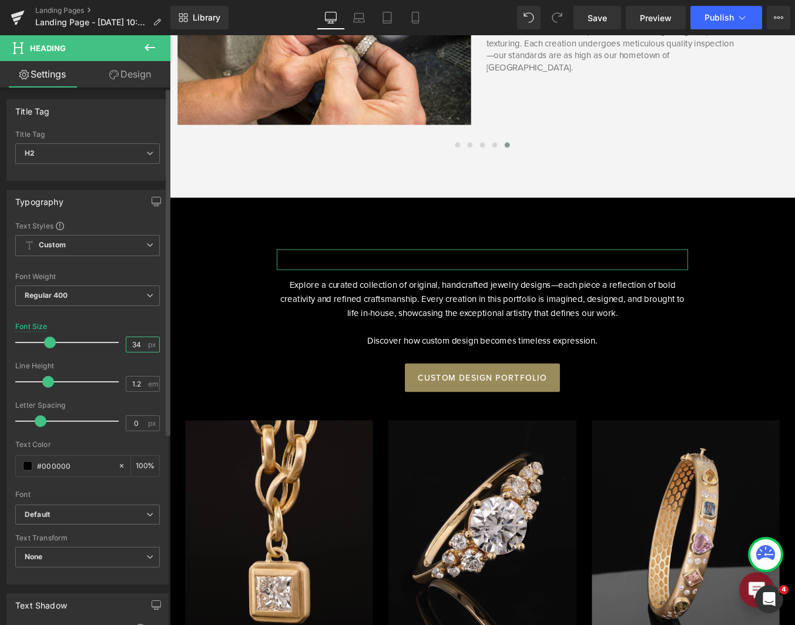
click at [126, 347] on input "34" at bounding box center [136, 344] width 21 height 15
click at [533, 19] on icon at bounding box center [528, 17] width 9 height 9
type input "38"
type input "#ffffff"
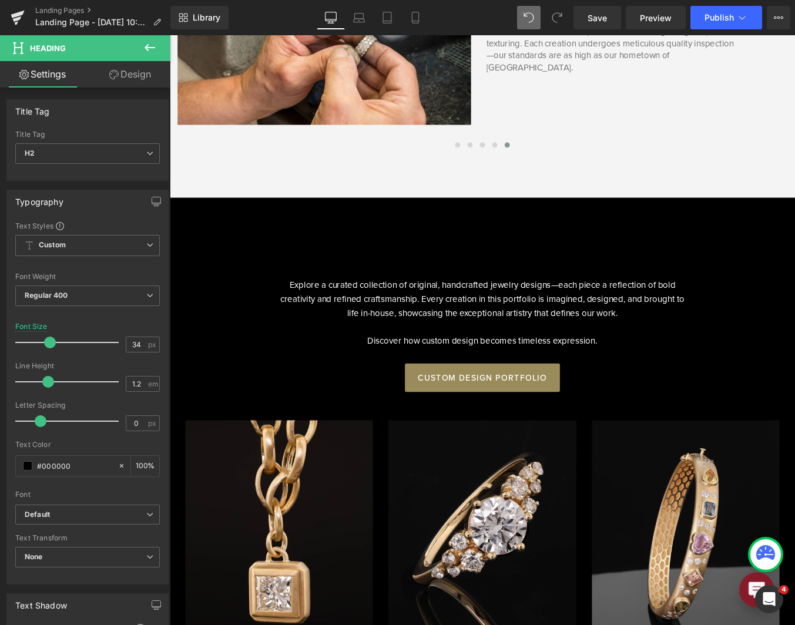
type input "100"
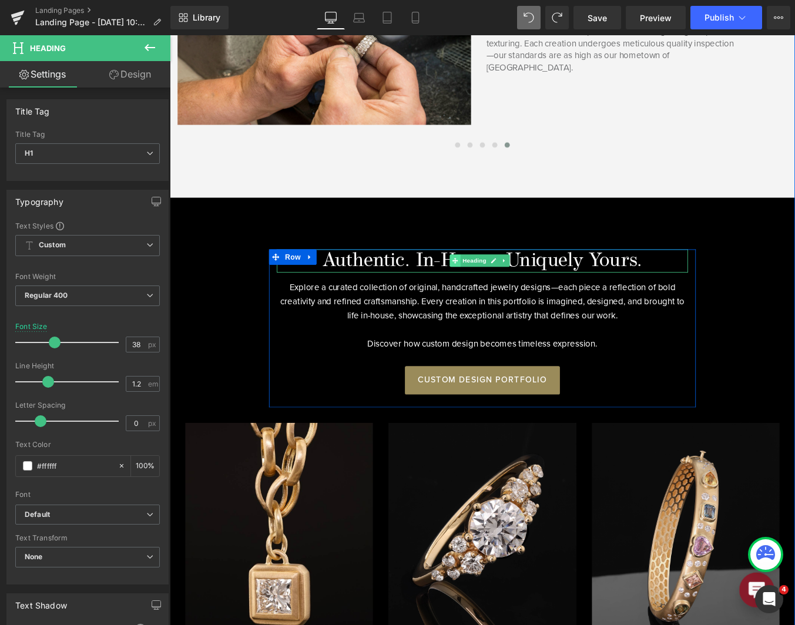
click at [488, 289] on span at bounding box center [494, 292] width 12 height 14
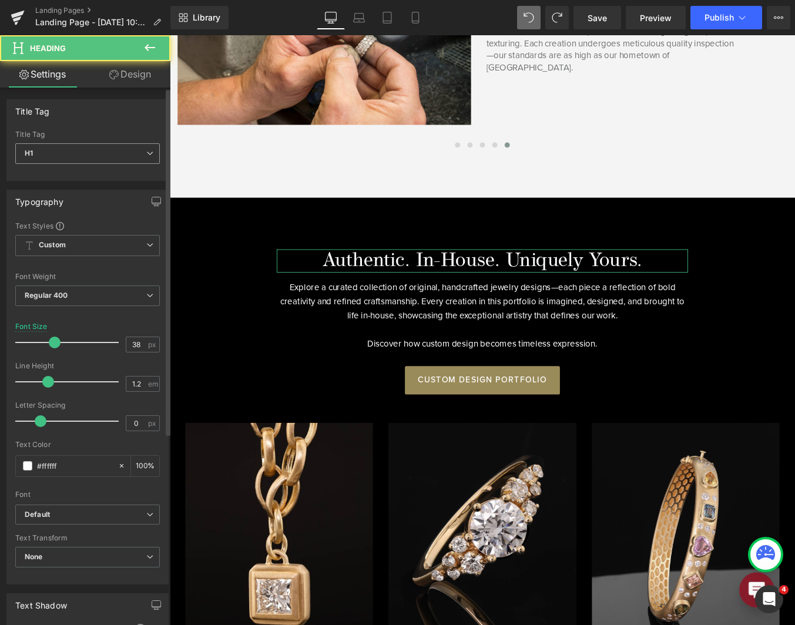
click at [102, 162] on span "H1" at bounding box center [87, 153] width 145 height 21
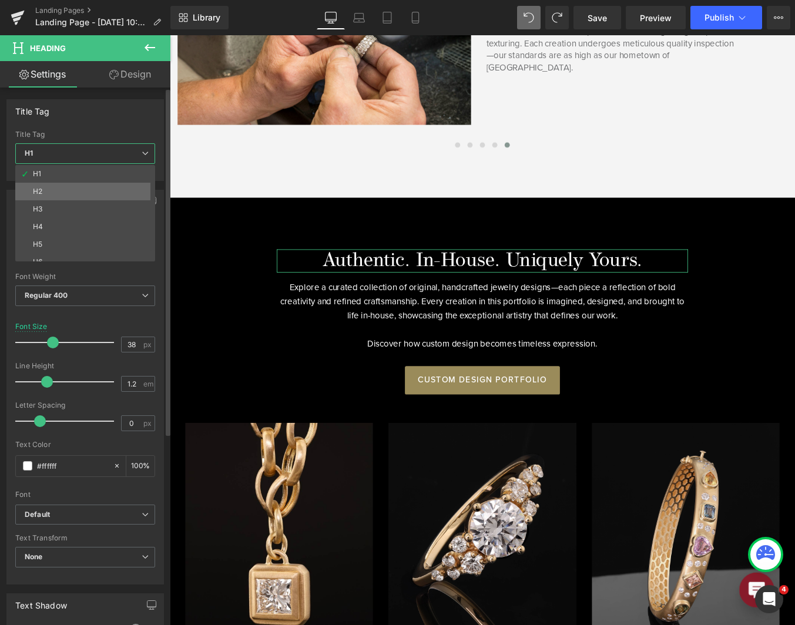
click at [96, 193] on li "H2" at bounding box center [87, 192] width 145 height 18
type input "34"
type input "#000000"
type input "100"
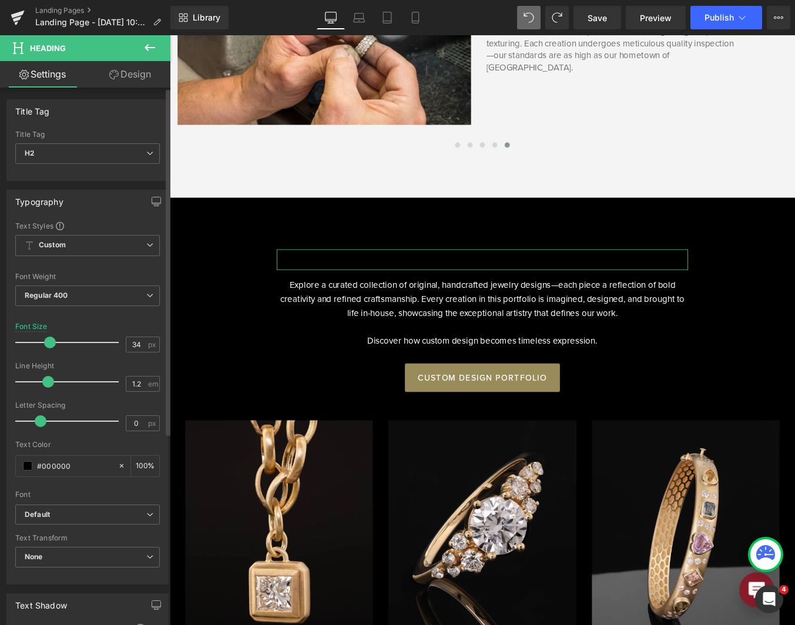
click at [133, 355] on div at bounding box center [87, 358] width 145 height 8
click at [127, 343] on input "34" at bounding box center [136, 344] width 21 height 15
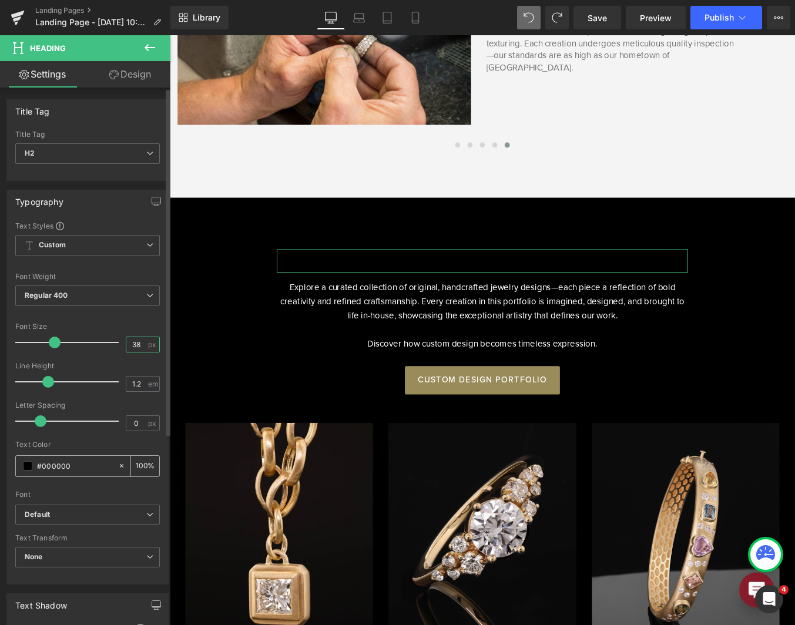
type input "38"
click at [25, 468] on span at bounding box center [27, 465] width 9 height 9
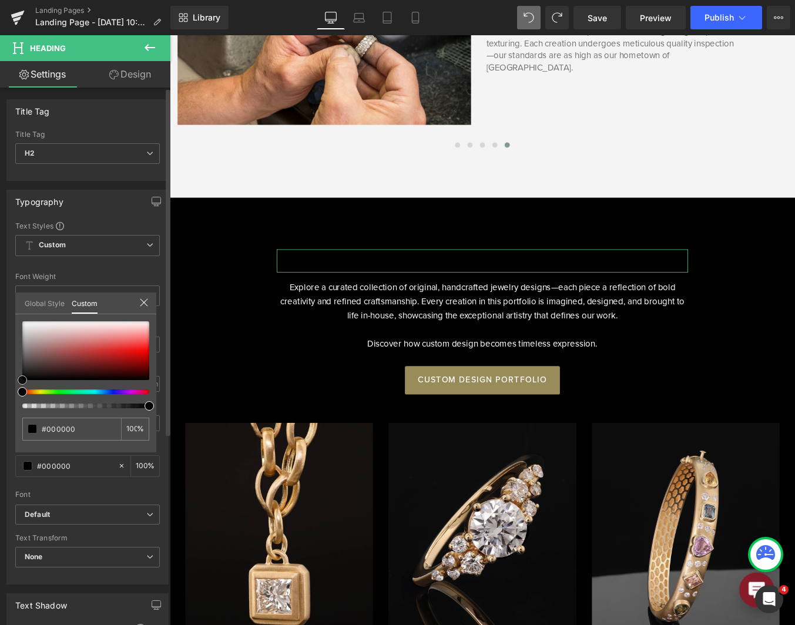
type input "#6f6161"
type input "#756565"
type input "#aeacac"
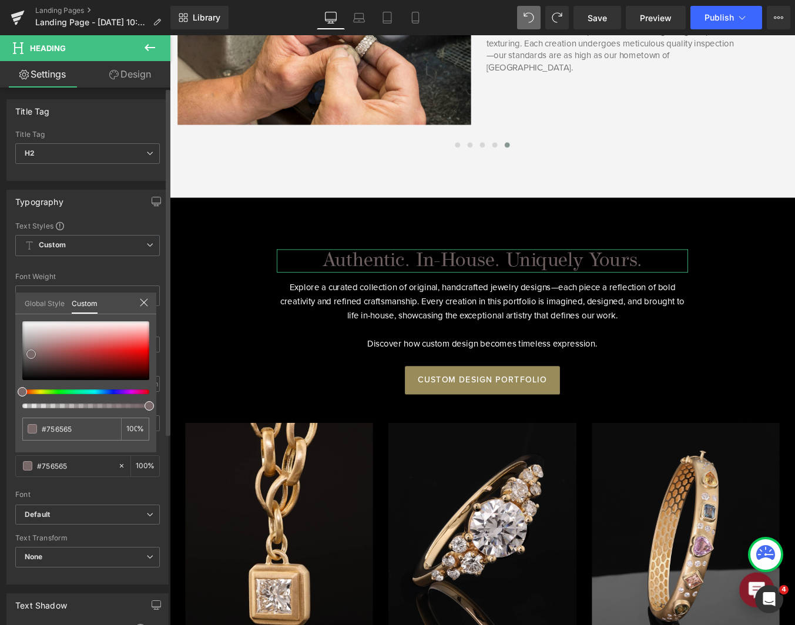
type input "#aeacac"
type input "#ffffff"
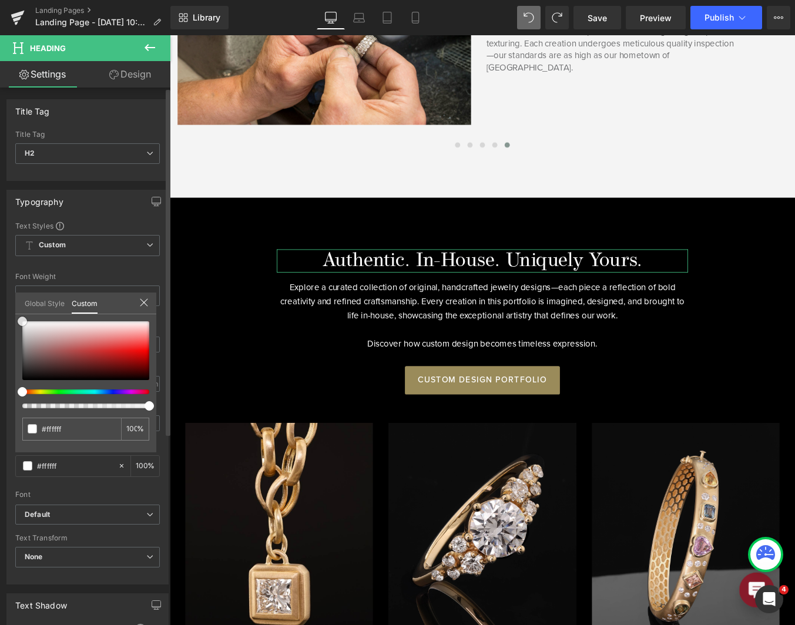
drag, startPoint x: 31, startPoint y: 356, endPoint x: 11, endPoint y: 305, distance: 55.1
click at [11, 305] on div "Typography Text Styles Custom Custom Setup Global Style Custom Setup Global Sty…" at bounding box center [88, 383] width 176 height 404
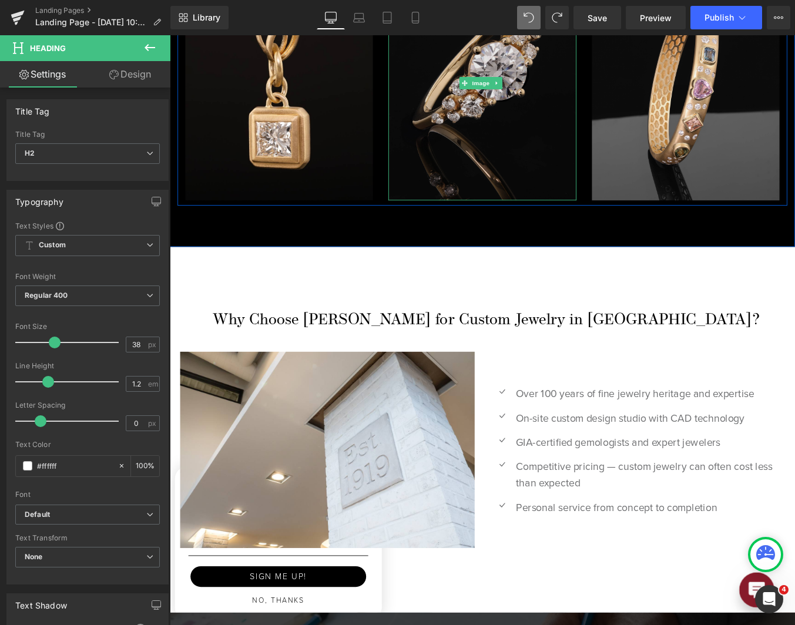
scroll to position [1821, 0]
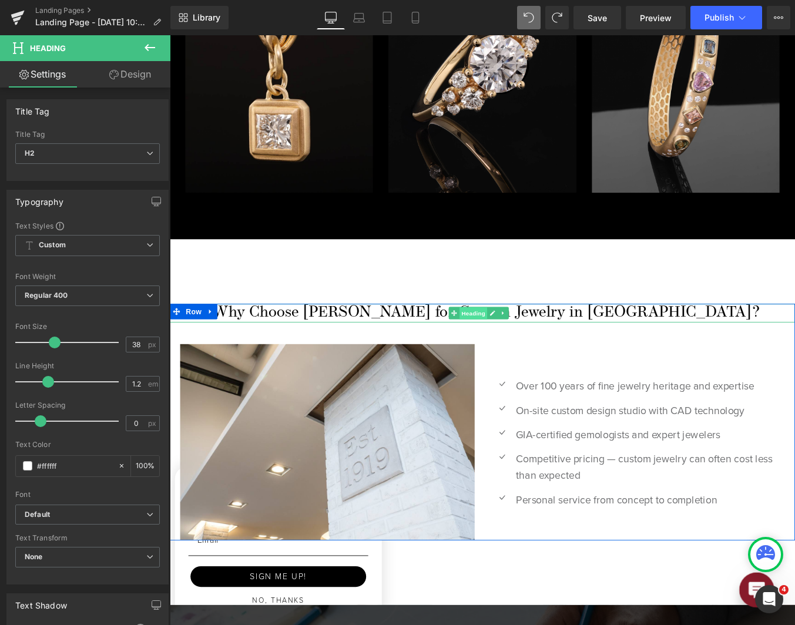
click at [512, 346] on span "Heading" at bounding box center [515, 352] width 32 height 14
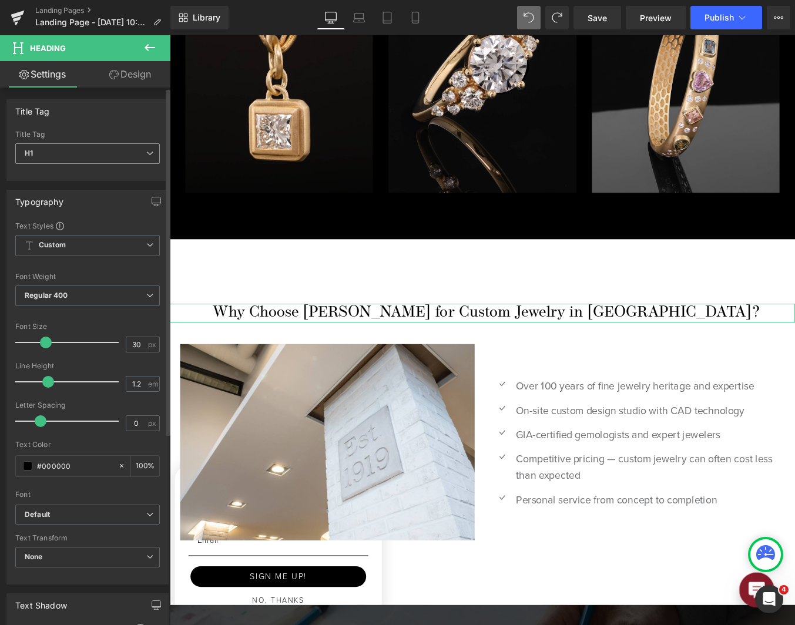
click at [118, 157] on span "H1" at bounding box center [87, 153] width 145 height 21
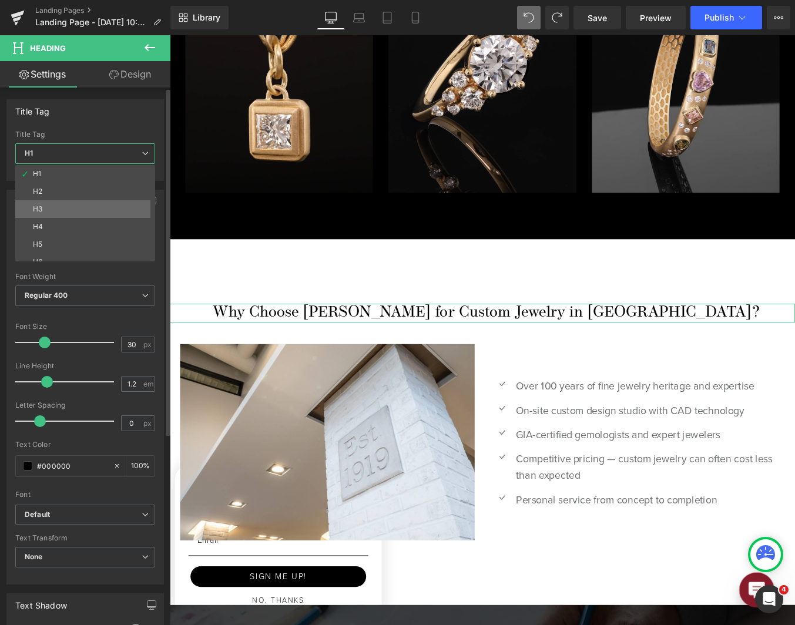
click at [114, 208] on li "H3" at bounding box center [87, 209] width 145 height 18
type input "100"
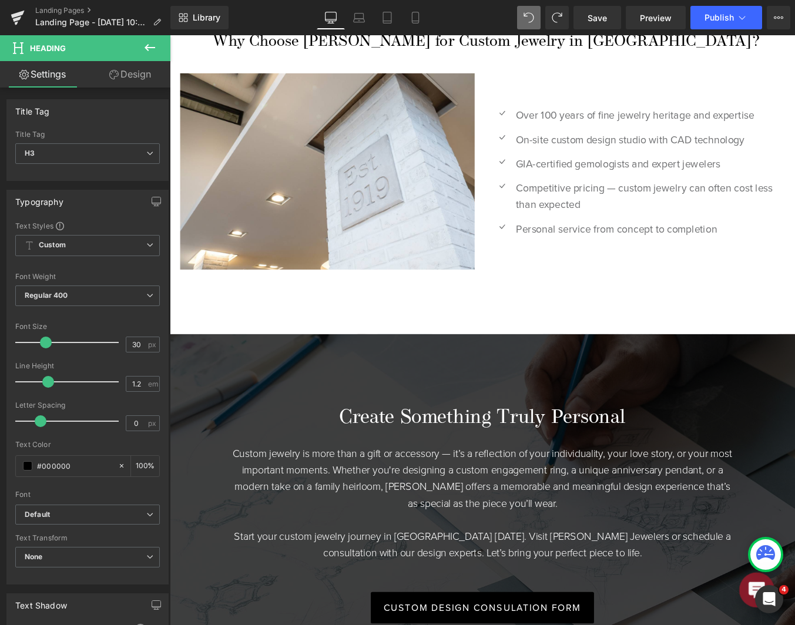
scroll to position [2233, 0]
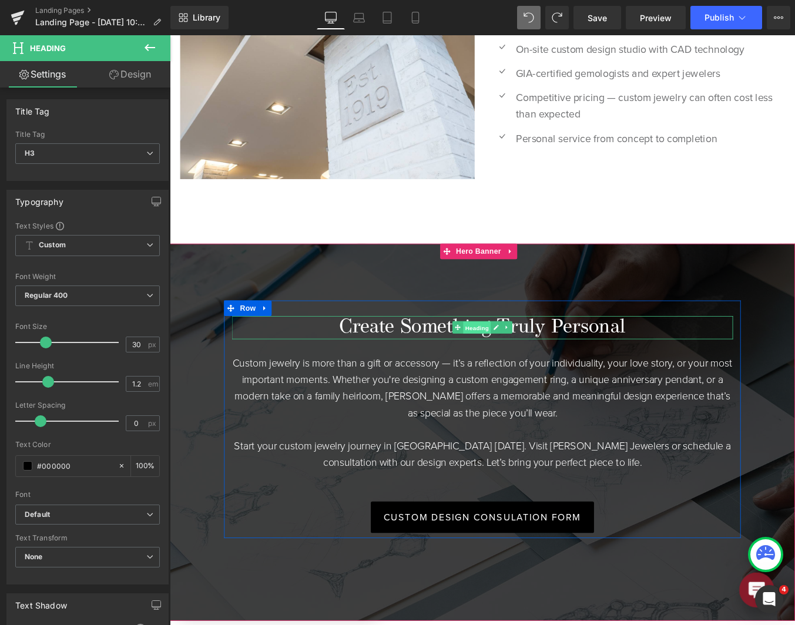
click at [521, 361] on span "Heading" at bounding box center [520, 368] width 32 height 14
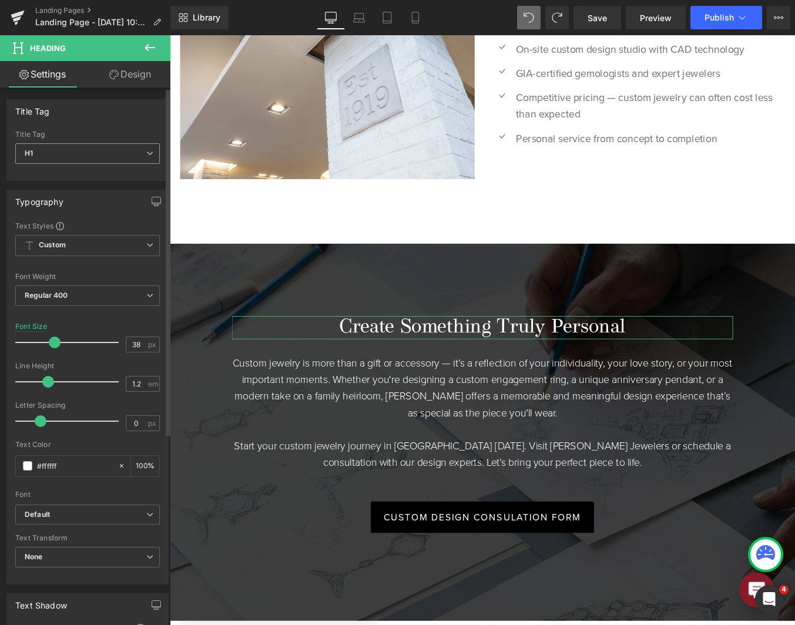
click at [107, 152] on span "H1" at bounding box center [87, 153] width 145 height 21
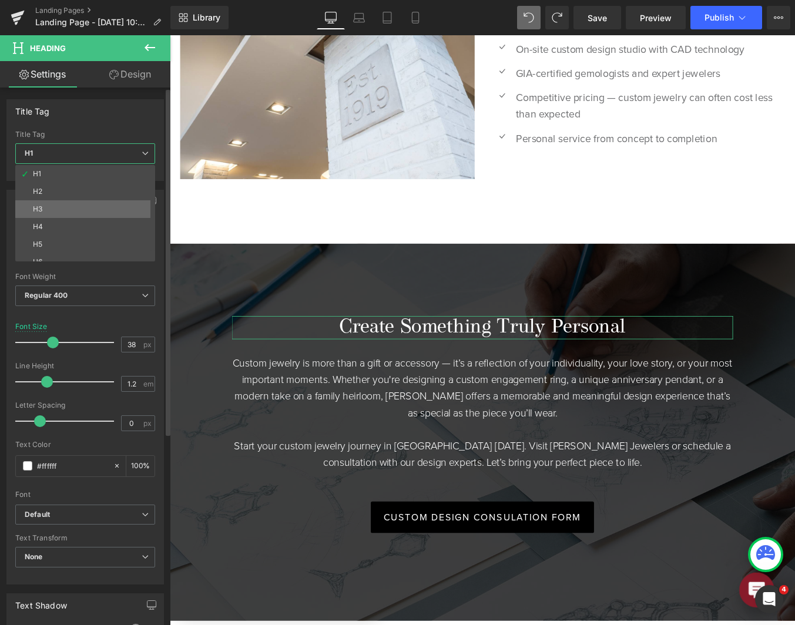
click at [114, 207] on li "H3" at bounding box center [87, 209] width 145 height 18
type input "30"
type input "#000000"
type input "100"
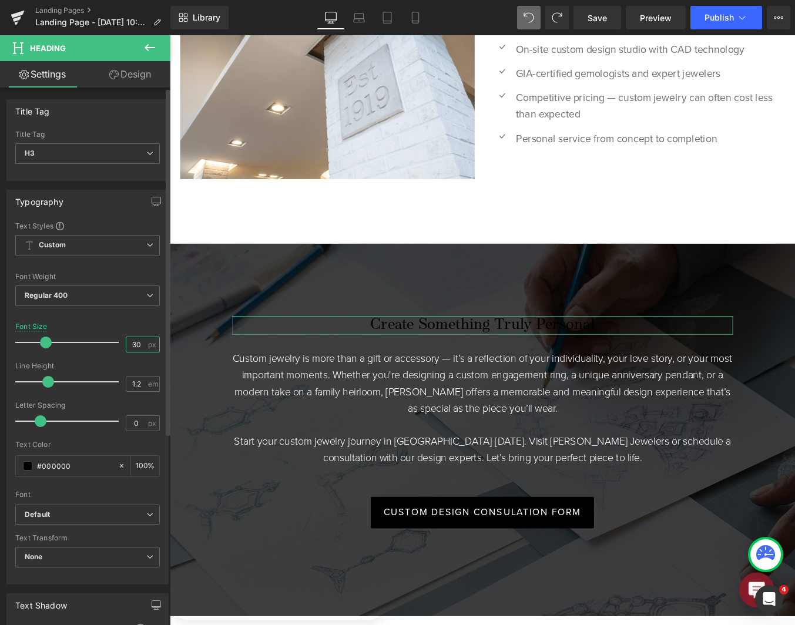
click at [128, 339] on input "30" at bounding box center [136, 344] width 21 height 15
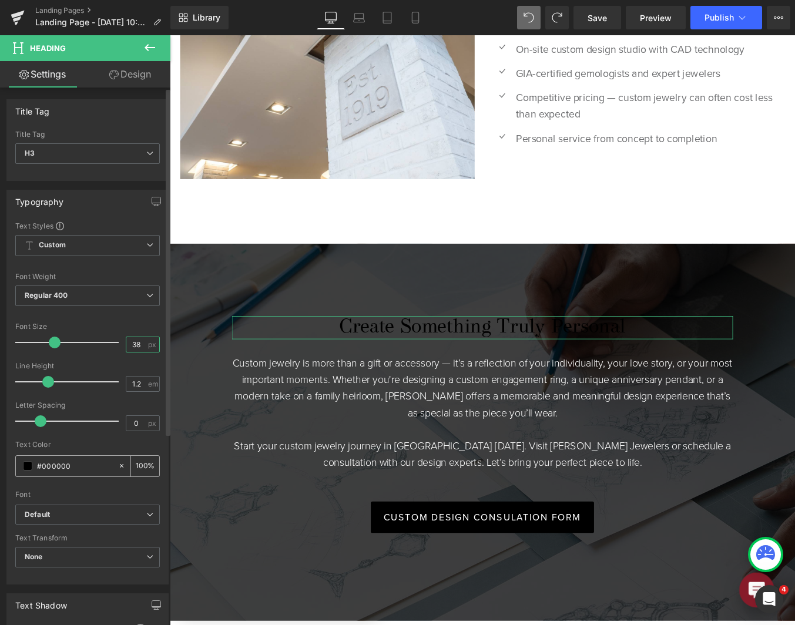
type input "38"
click at [28, 464] on span at bounding box center [27, 465] width 9 height 9
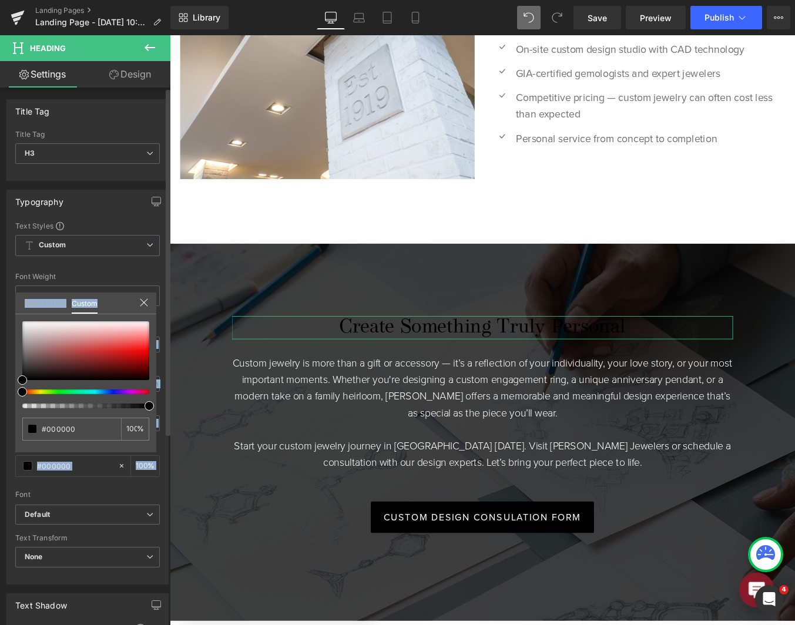
drag, startPoint x: 22, startPoint y: 375, endPoint x: 9, endPoint y: 301, distance: 75.1
click at [9, 300] on div "Typography Text Styles Custom Custom Setup Global Style Custom Setup Global Sty…" at bounding box center [88, 383] width 176 height 404
type input "#e7e3e3"
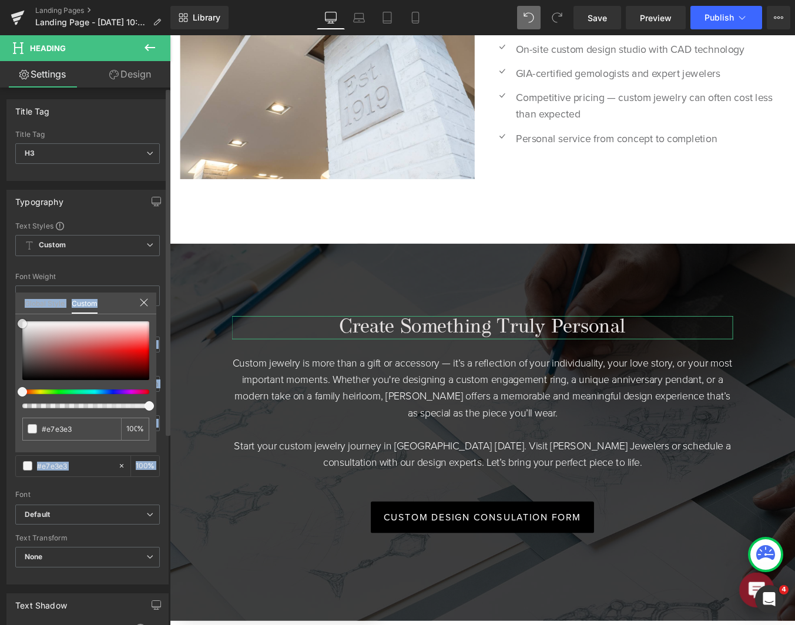
type input "#f2f1f1"
type input "#ffffff"
drag, startPoint x: 33, startPoint y: 327, endPoint x: 6, endPoint y: 314, distance: 30.2
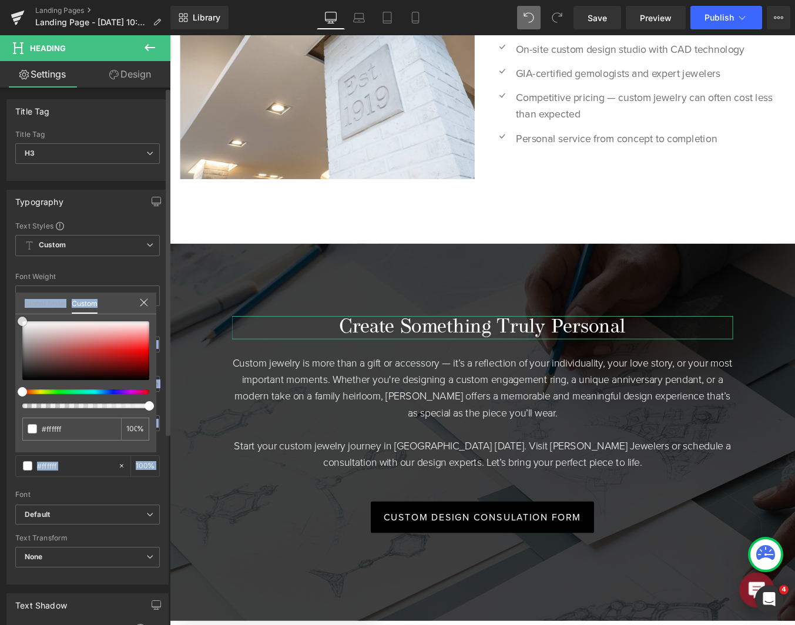
click at [6, 314] on div "Typography Text Styles Custom Custom Setup Global Style Custom Setup Global Sty…" at bounding box center [88, 383] width 176 height 404
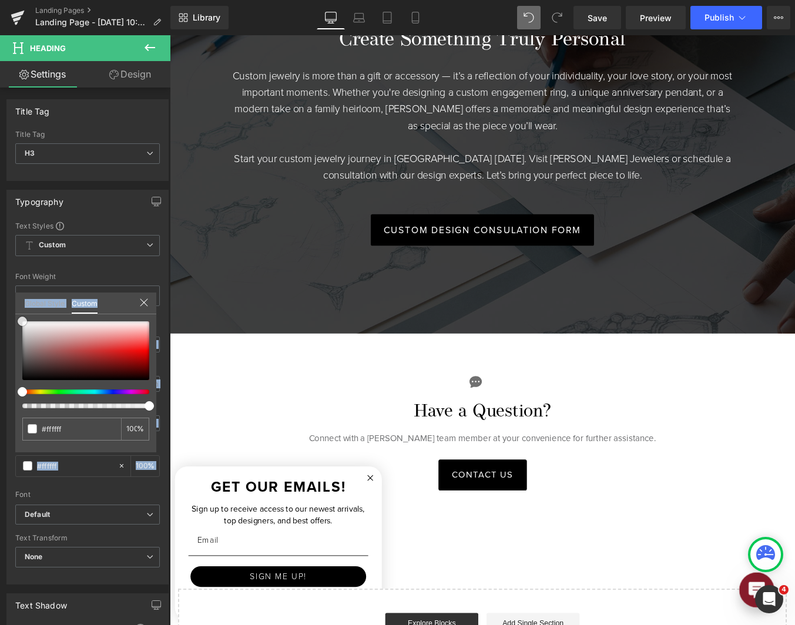
scroll to position [2703, 0]
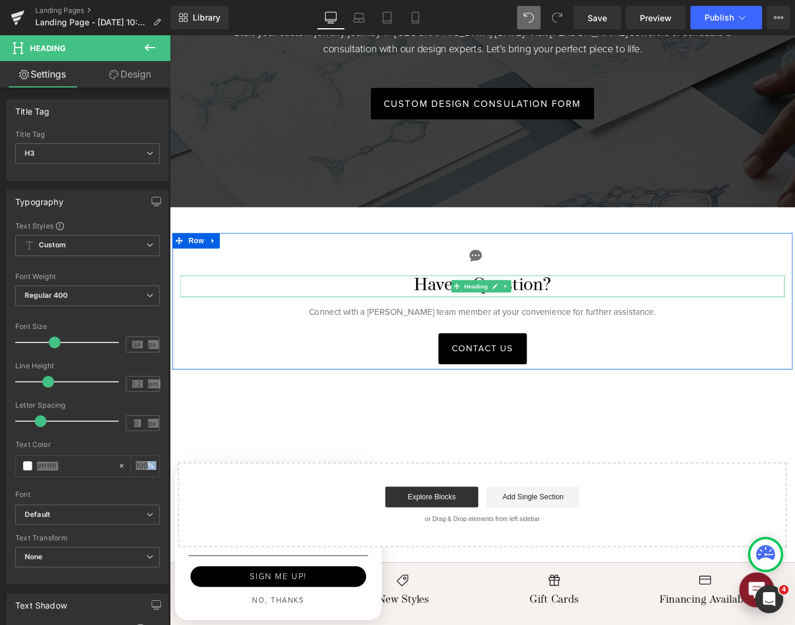
click at [489, 316] on span at bounding box center [495, 321] width 12 height 14
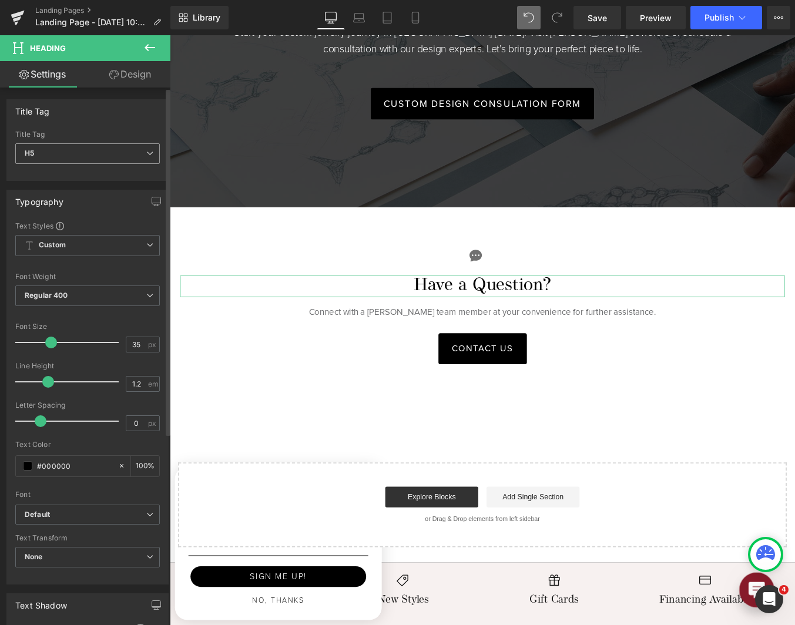
click at [68, 146] on span "H5" at bounding box center [87, 153] width 145 height 21
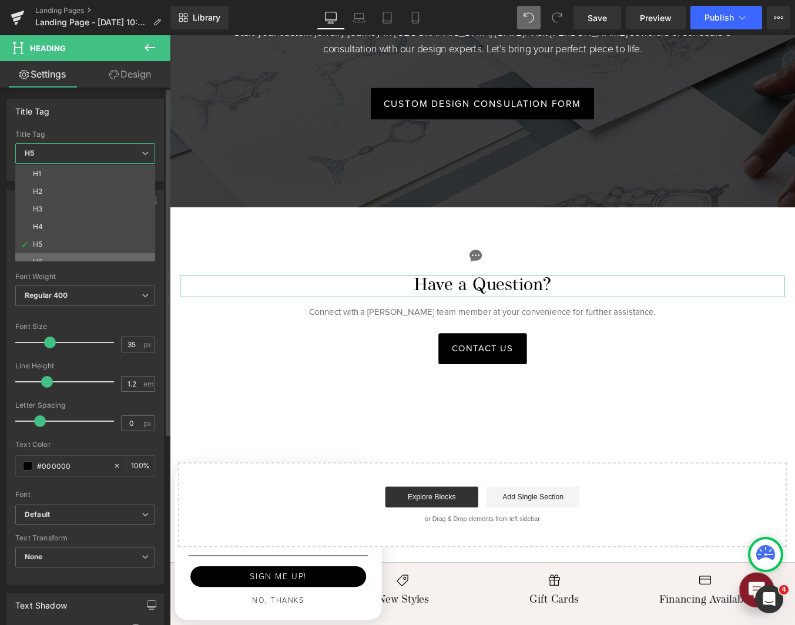
click at [65, 260] on li "H6" at bounding box center [87, 262] width 145 height 18
type input "20"
type input "100"
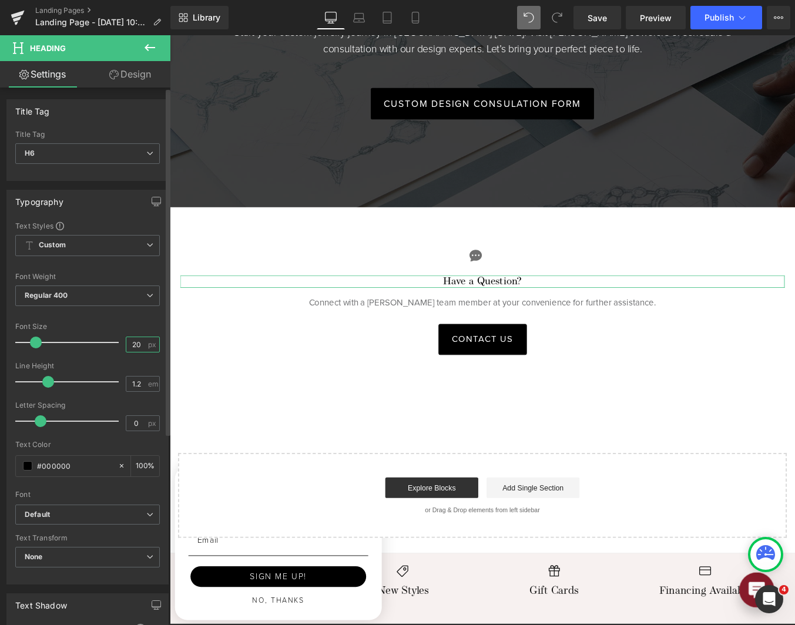
click at [136, 347] on input "20" at bounding box center [136, 344] width 21 height 15
click at [128, 344] on input "2035" at bounding box center [136, 344] width 21 height 15
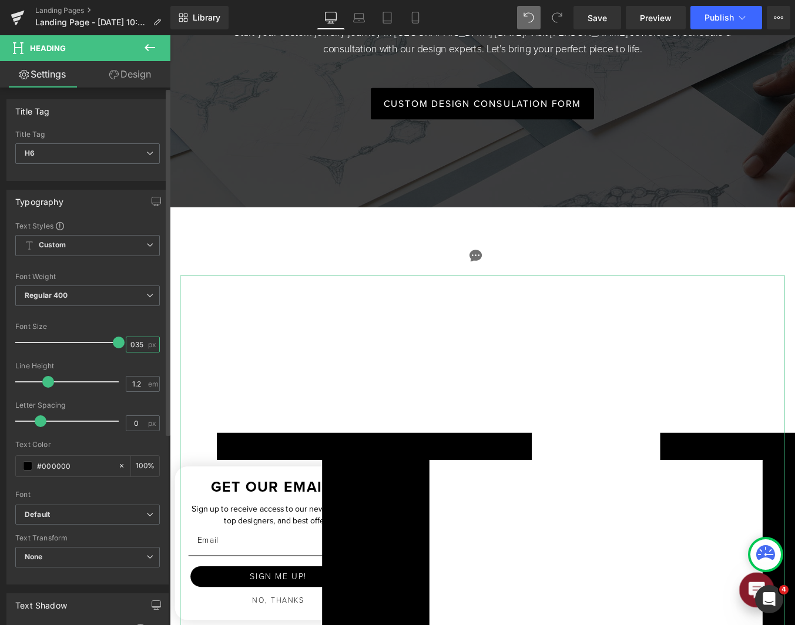
click at [128, 344] on input "2035" at bounding box center [136, 344] width 21 height 15
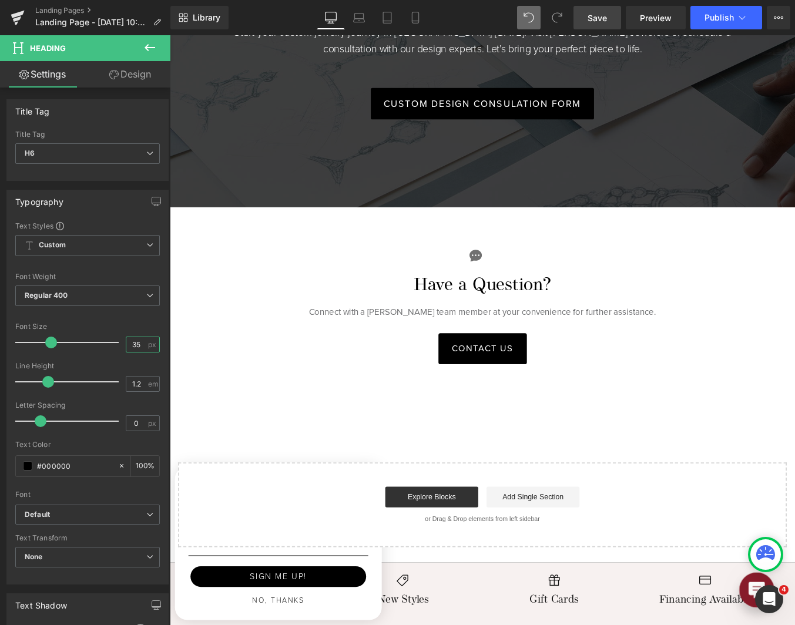
type input "35"
click at [605, 18] on span "Save" at bounding box center [597, 18] width 19 height 12
click at [361, 24] on link "Laptop" at bounding box center [359, 18] width 28 height 24
type input "100"
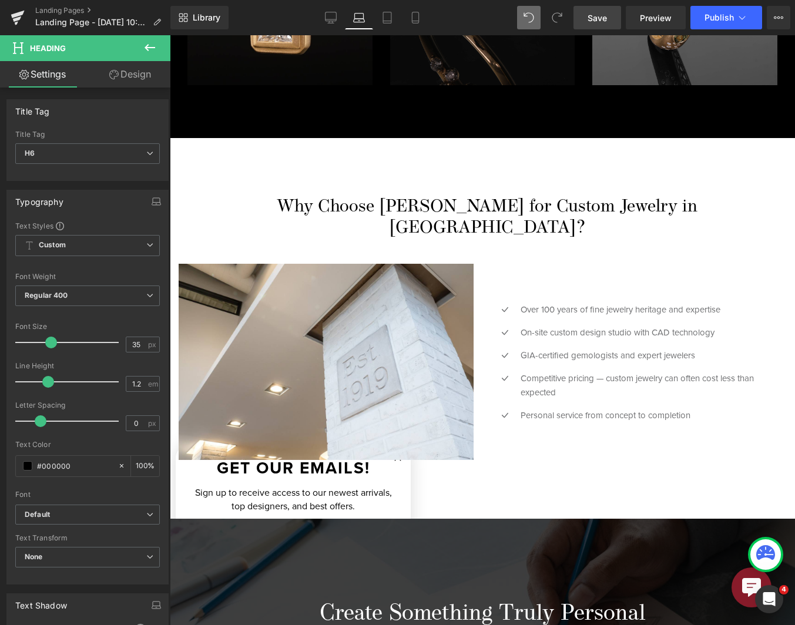
scroll to position [2019, 0]
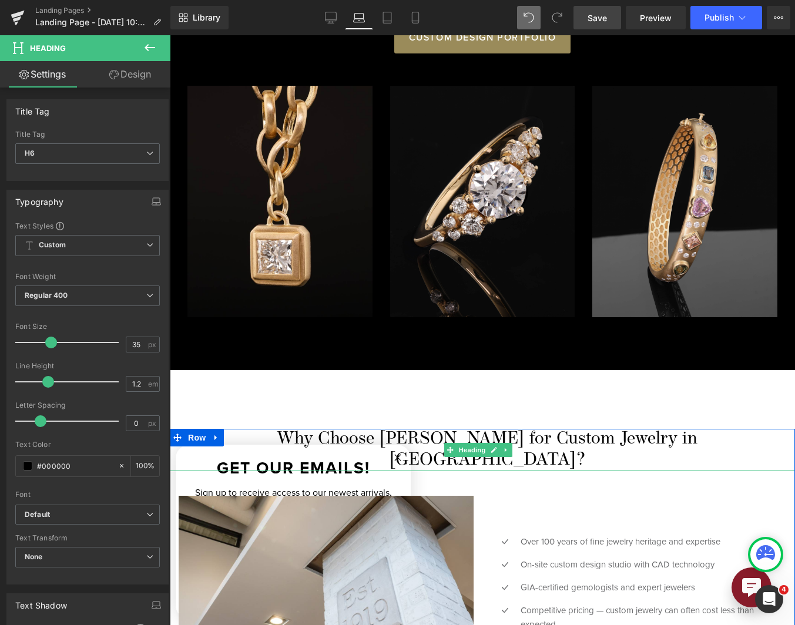
click at [428, 429] on h3 "Why Choose [PERSON_NAME] for Custom Jewelry in [GEOGRAPHIC_DATA]?" at bounding box center [487, 450] width 616 height 42
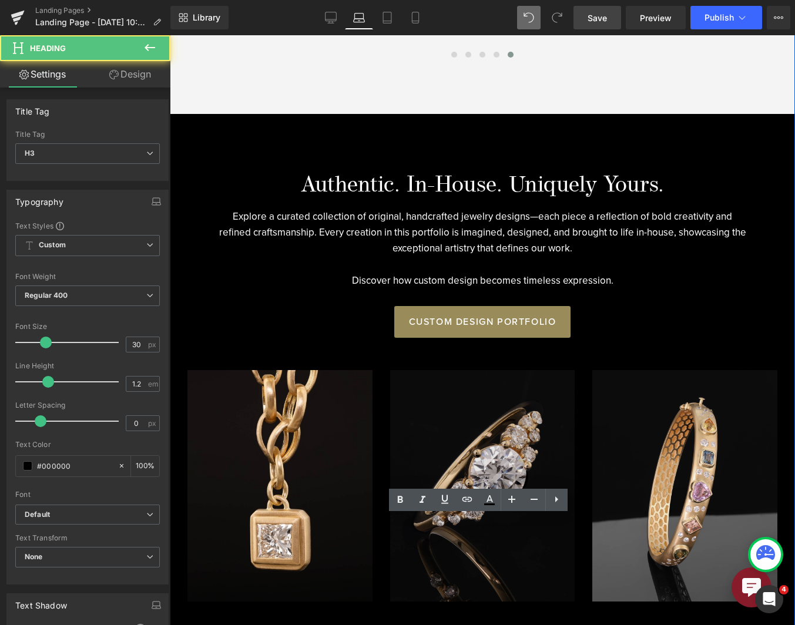
scroll to position [1726, 0]
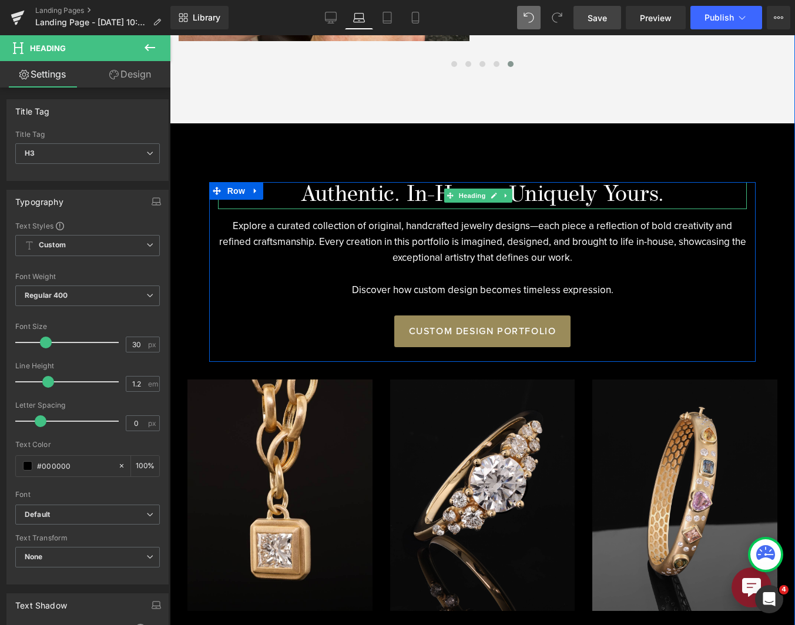
click at [410, 192] on h2 "Authentic. In-House. Uniquely Yours." at bounding box center [482, 195] width 529 height 27
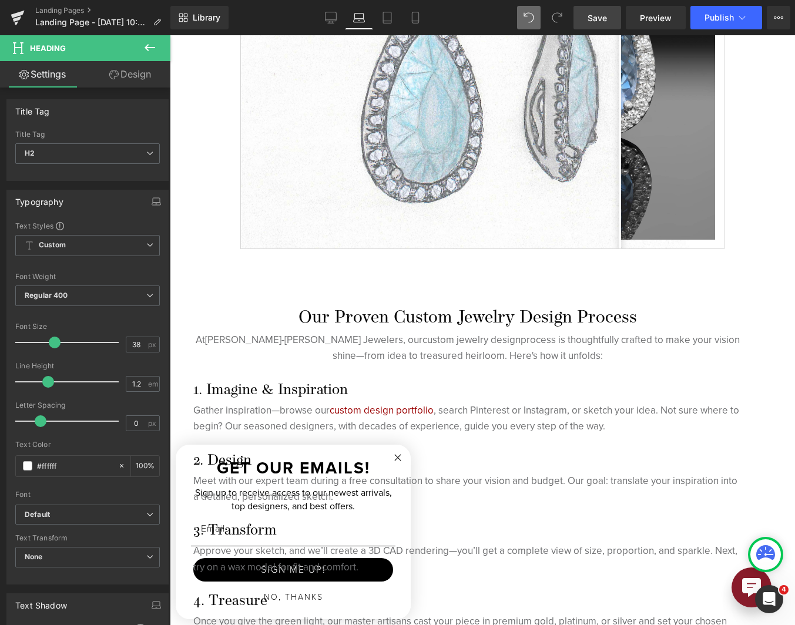
scroll to position [903, 0]
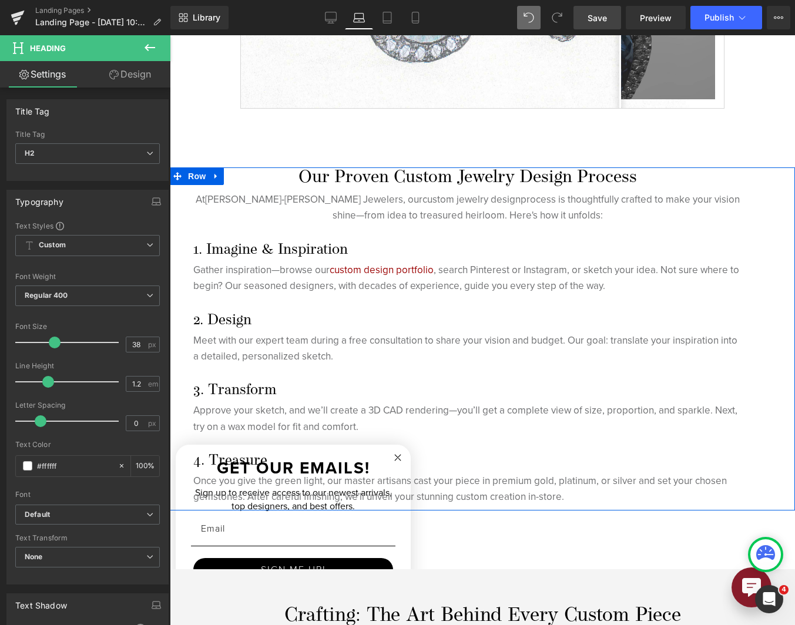
click at [293, 241] on h4 "1. Imagine & Inspiration" at bounding box center [467, 250] width 549 height 18
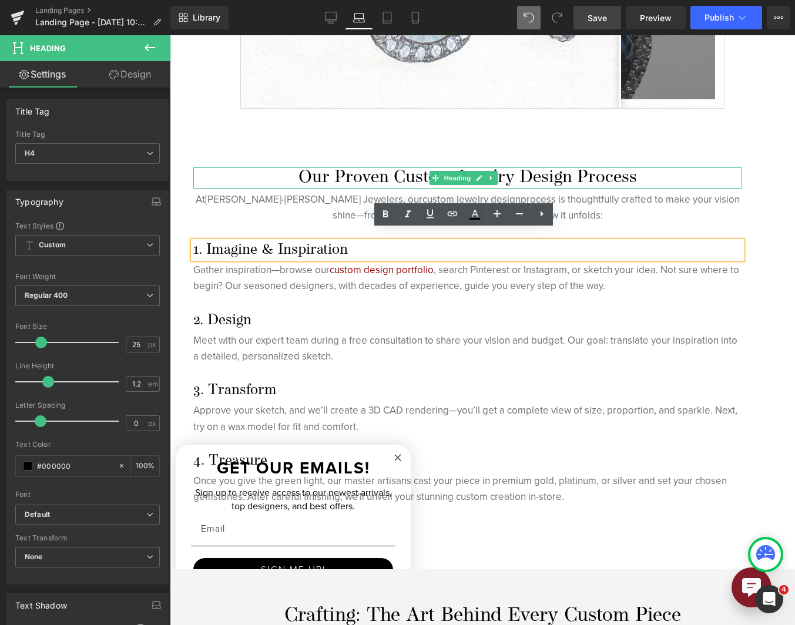
click at [349, 168] on h2 "Our Proven Custom Jewelry Design Process" at bounding box center [467, 177] width 549 height 21
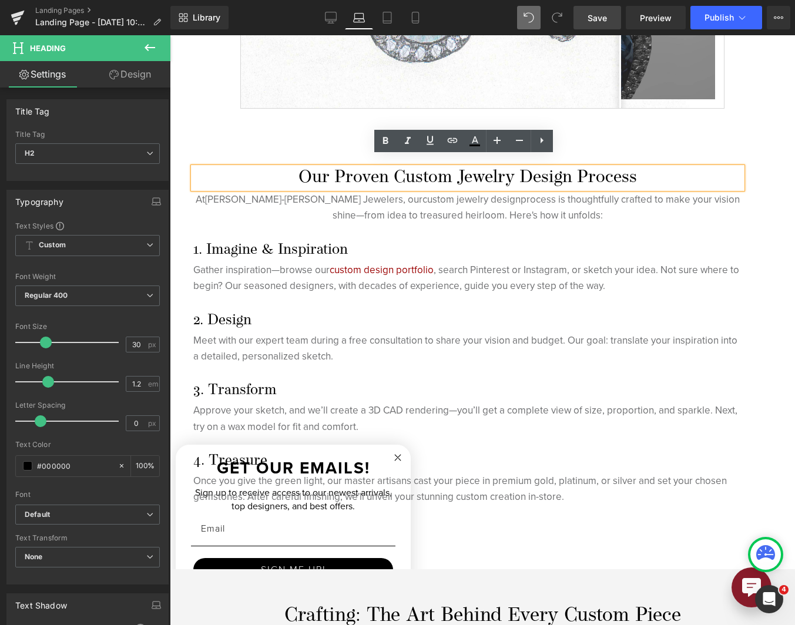
click at [298, 241] on h4 "1. Imagine & Inspiration" at bounding box center [467, 250] width 549 height 18
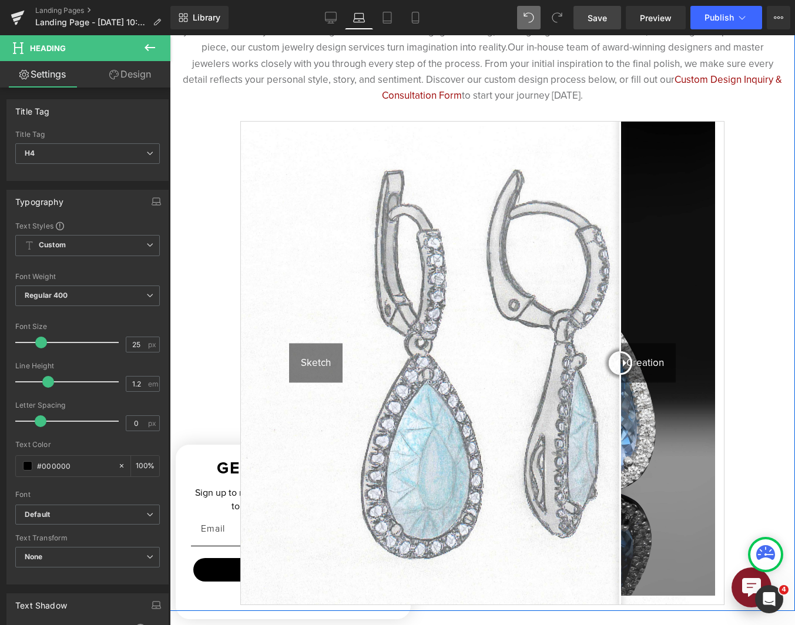
scroll to position [433, 0]
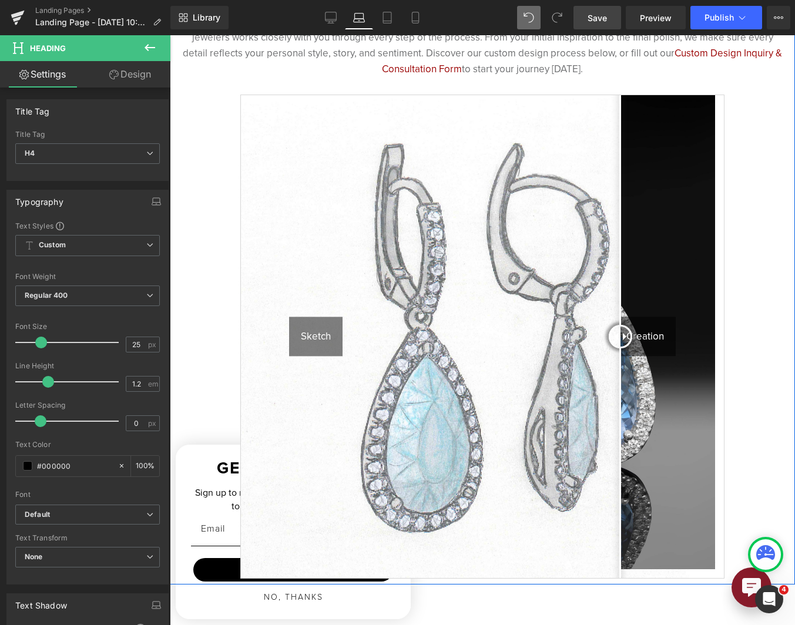
click at [490, 190] on img at bounding box center [482, 336] width 483 height 483
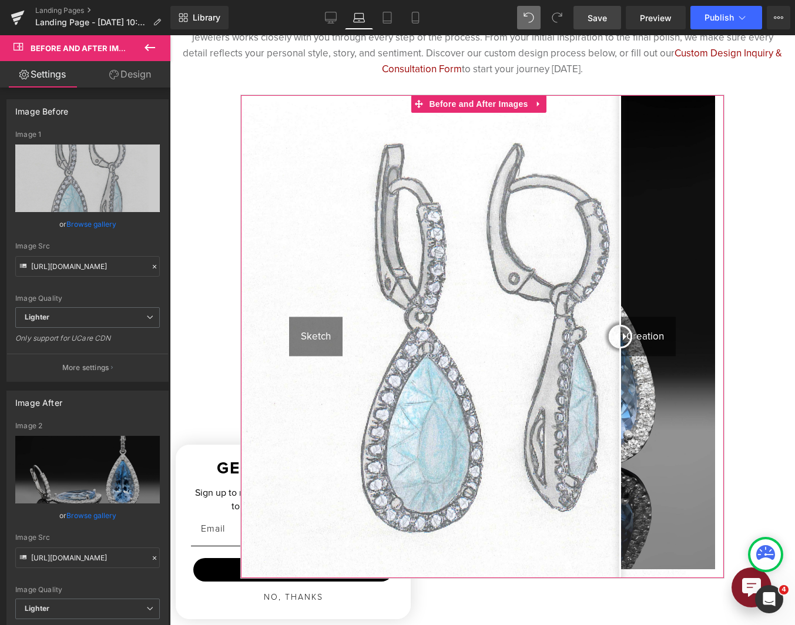
click at [142, 71] on link "Design" at bounding box center [130, 74] width 85 height 26
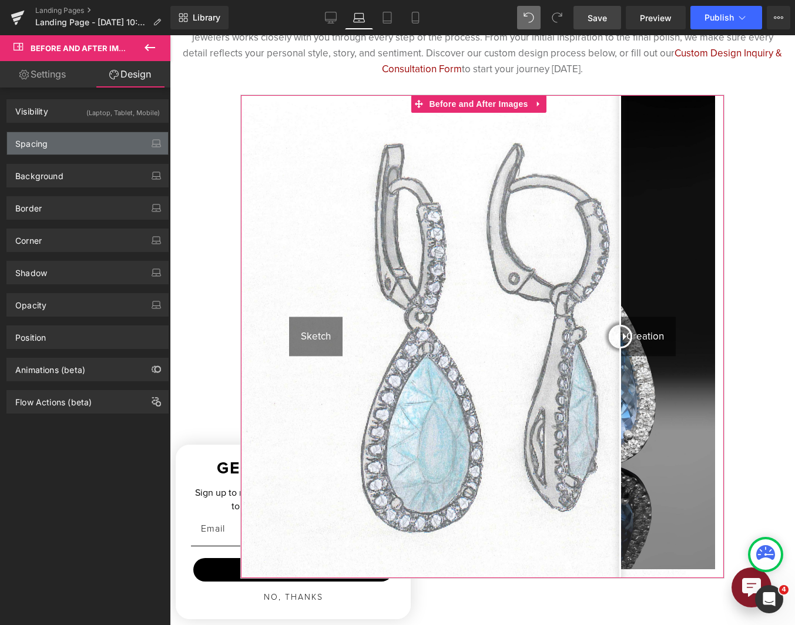
click at [88, 140] on div "Spacing" at bounding box center [87, 143] width 161 height 22
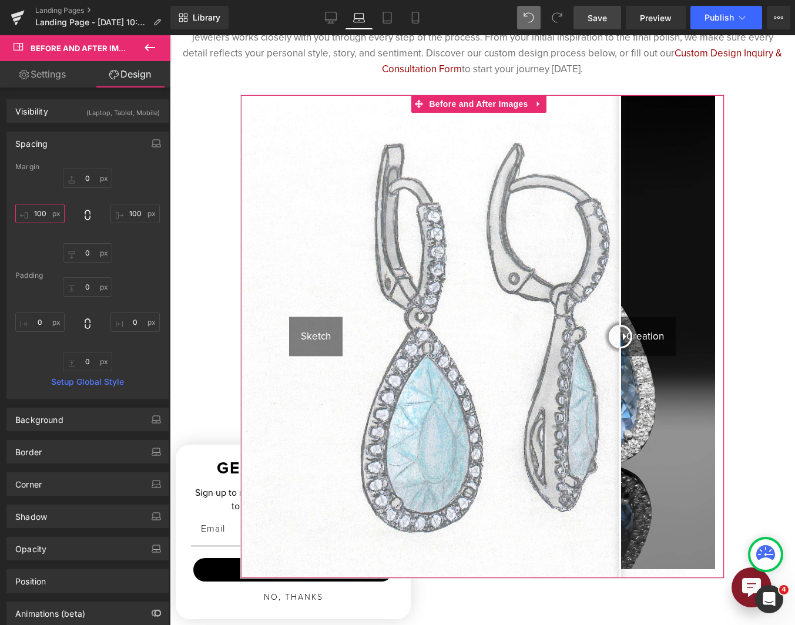
click at [44, 210] on input "100" at bounding box center [39, 213] width 49 height 19
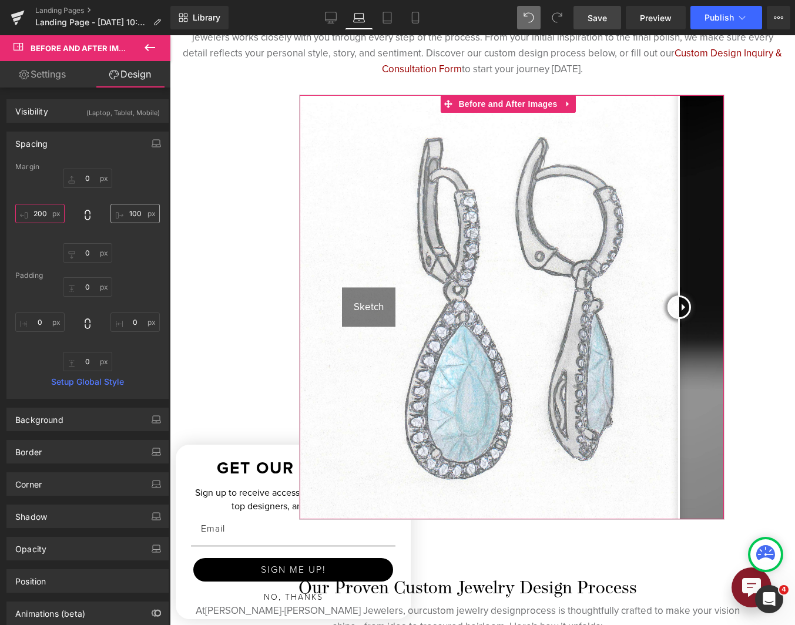
type input "200"
click at [134, 210] on input "100" at bounding box center [134, 213] width 49 height 19
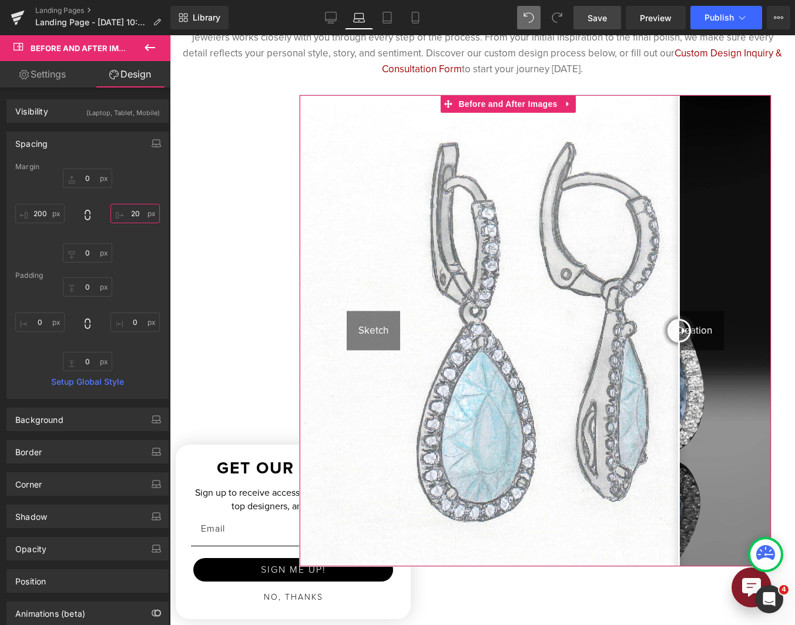
type input "200"
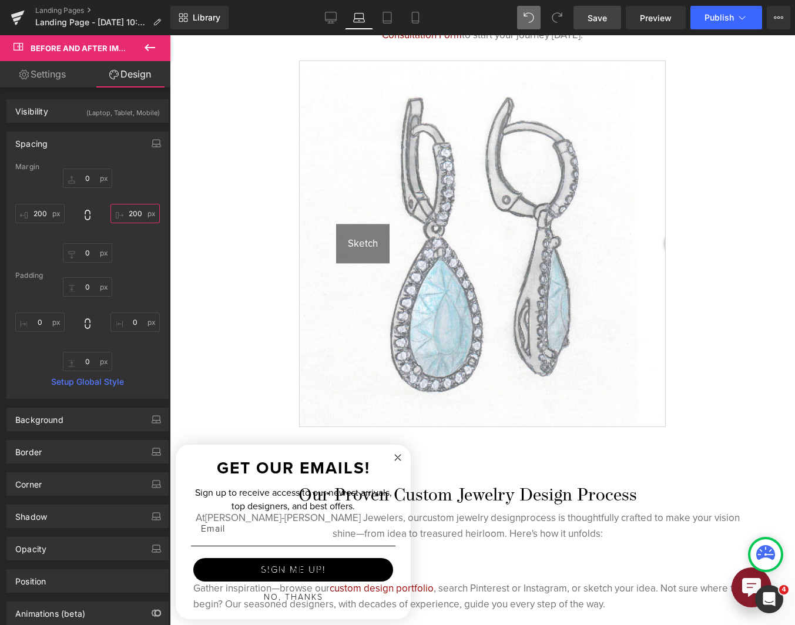
scroll to position [470, 0]
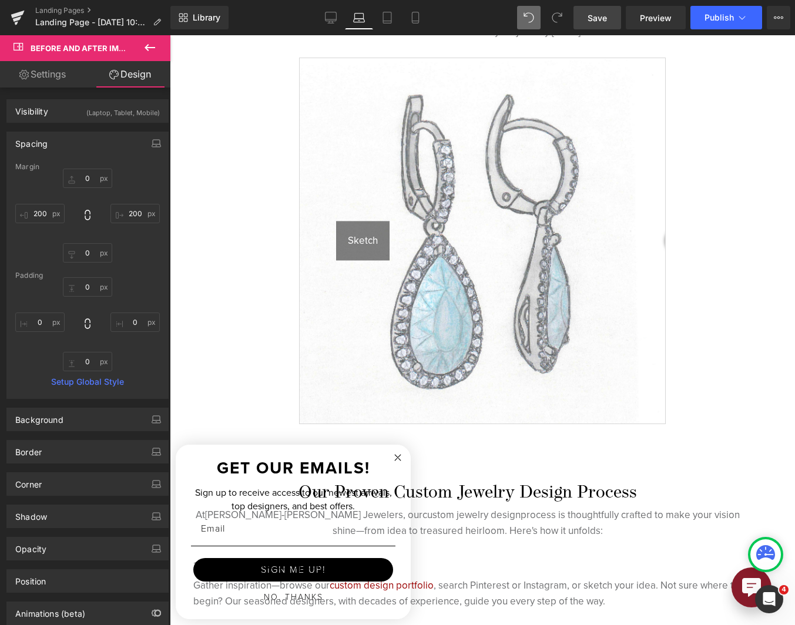
click at [565, 241] on img at bounding box center [482, 240] width 365 height 365
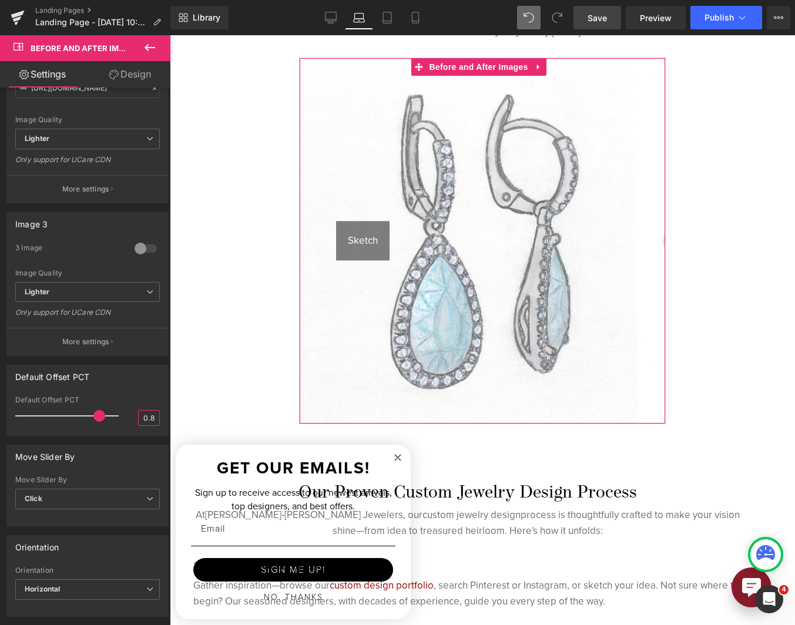
click at [143, 417] on input "0.8" at bounding box center [149, 418] width 21 height 15
drag, startPoint x: 145, startPoint y: 418, endPoint x: 158, endPoint y: 420, distance: 13.0
click at [158, 420] on div "0.8 Default Offset PCT 0.8" at bounding box center [87, 415] width 161 height 39
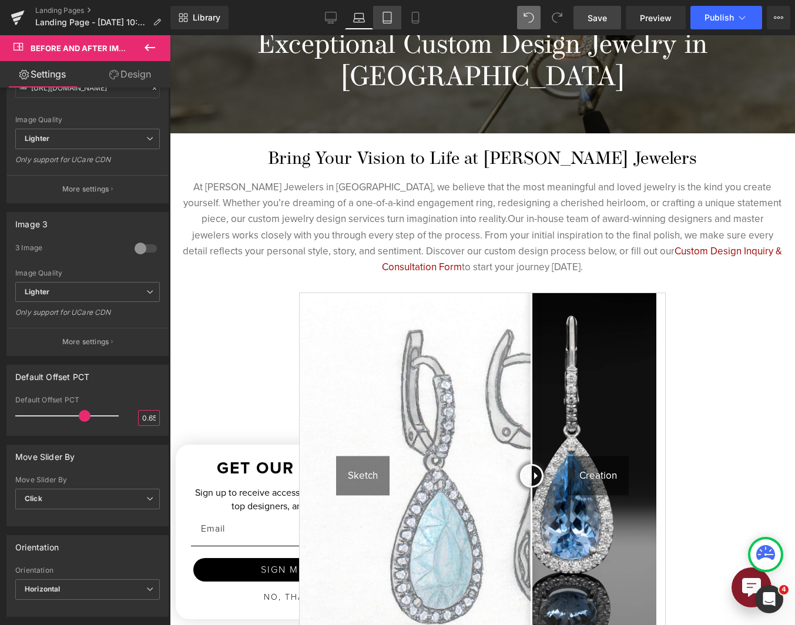
type input "0.65"
click at [388, 19] on icon at bounding box center [387, 18] width 12 height 12
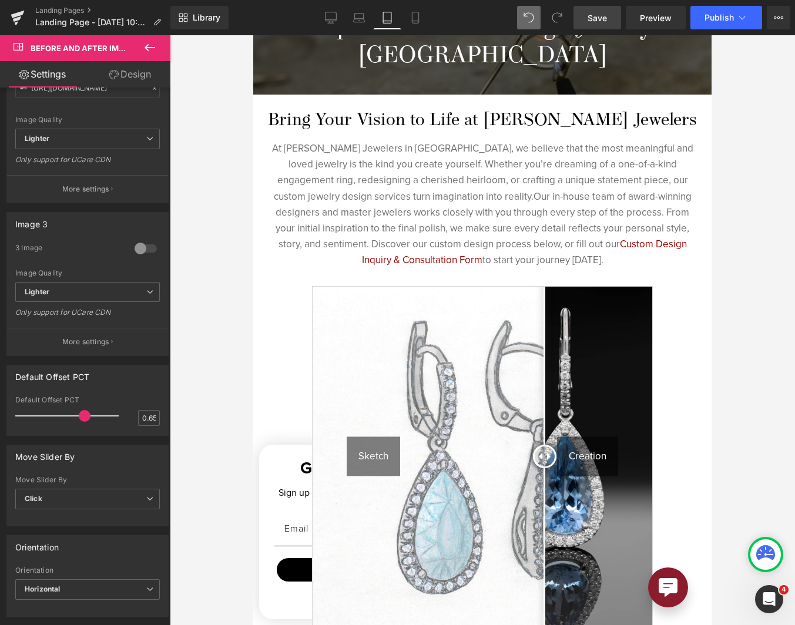
scroll to position [227, 0]
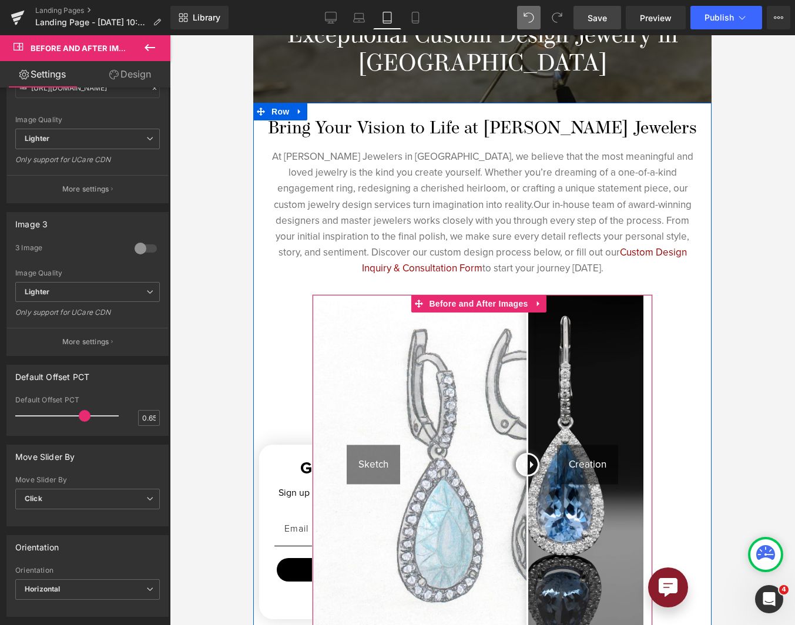
click at [538, 443] on img at bounding box center [483, 465] width 340 height 340
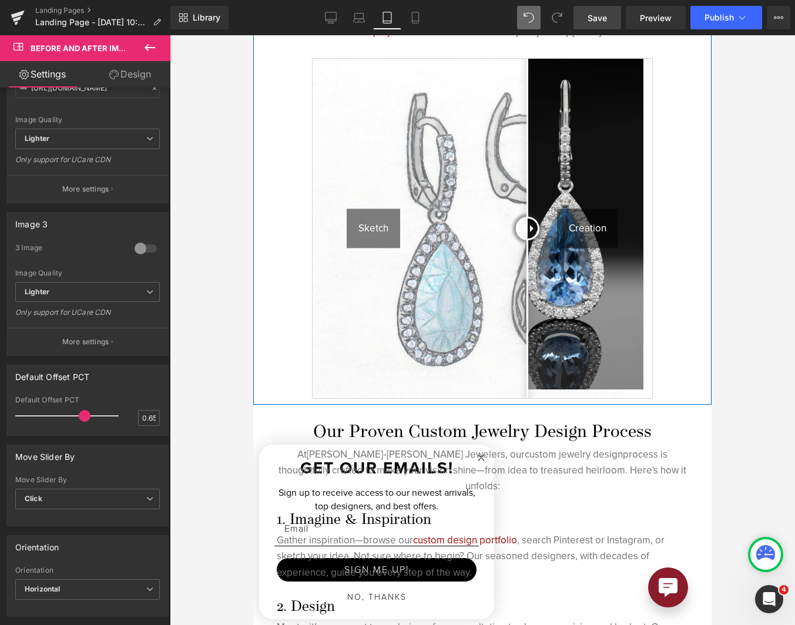
scroll to position [521, 0]
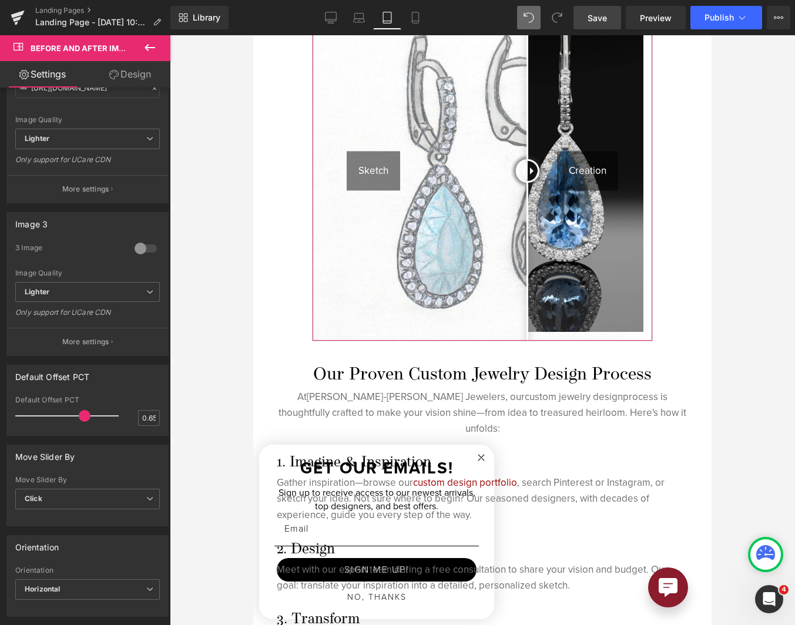
click at [130, 72] on link "Design" at bounding box center [130, 74] width 85 height 26
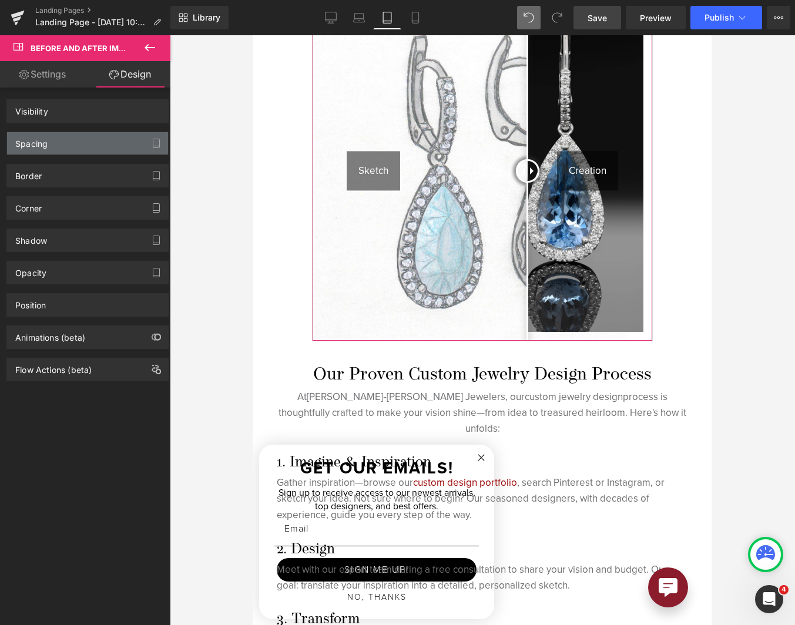
click at [79, 140] on div "Spacing" at bounding box center [87, 143] width 161 height 22
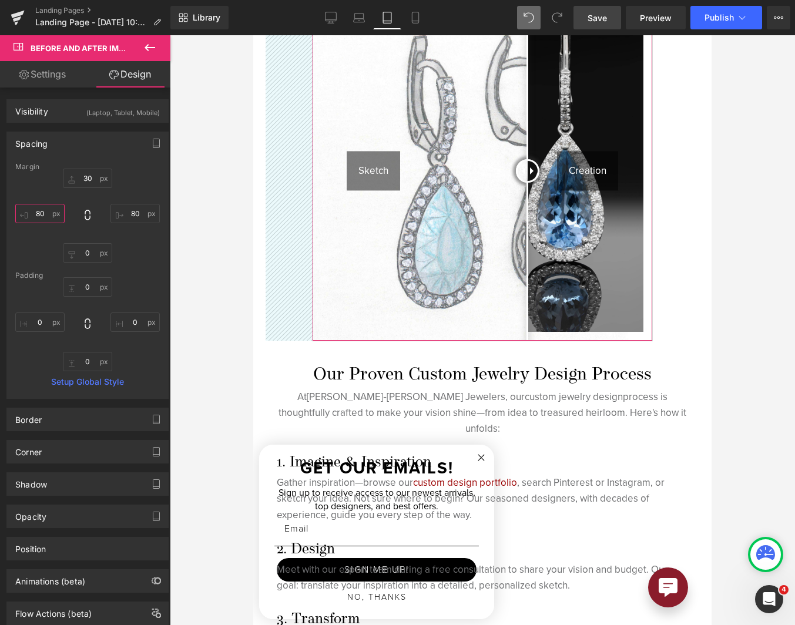
click at [41, 219] on input "80" at bounding box center [39, 213] width 49 height 19
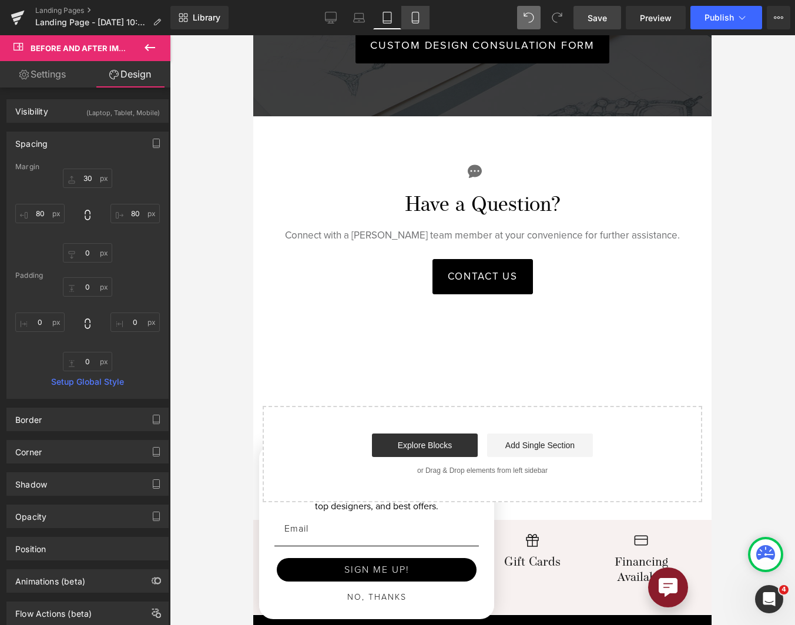
click at [407, 15] on link "Mobile" at bounding box center [415, 18] width 28 height 24
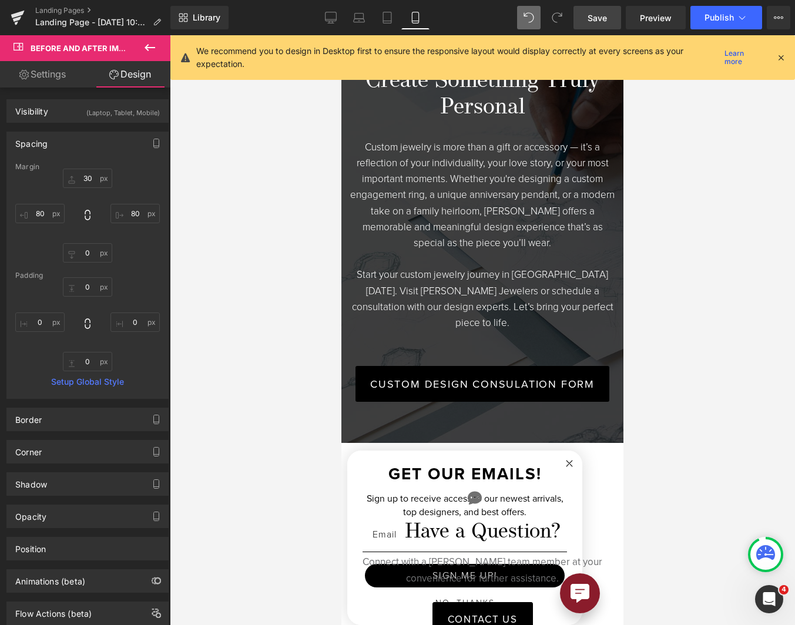
scroll to position [274, 0]
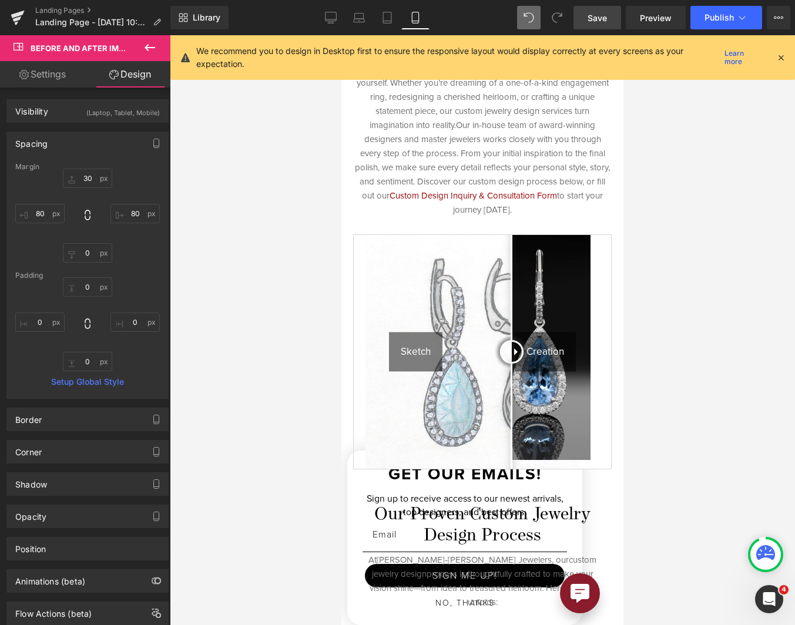
type input "15"
type input "0"
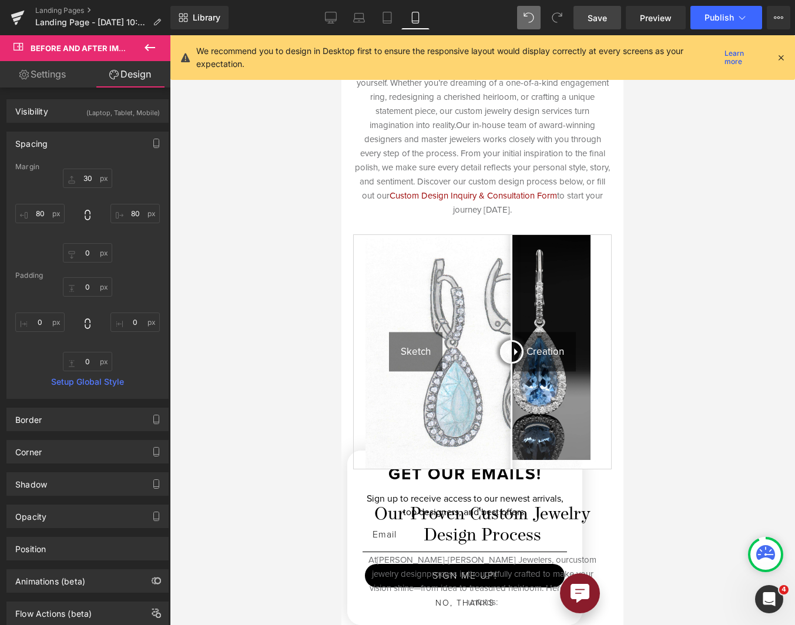
type input "20"
type input "0"
type input "20"
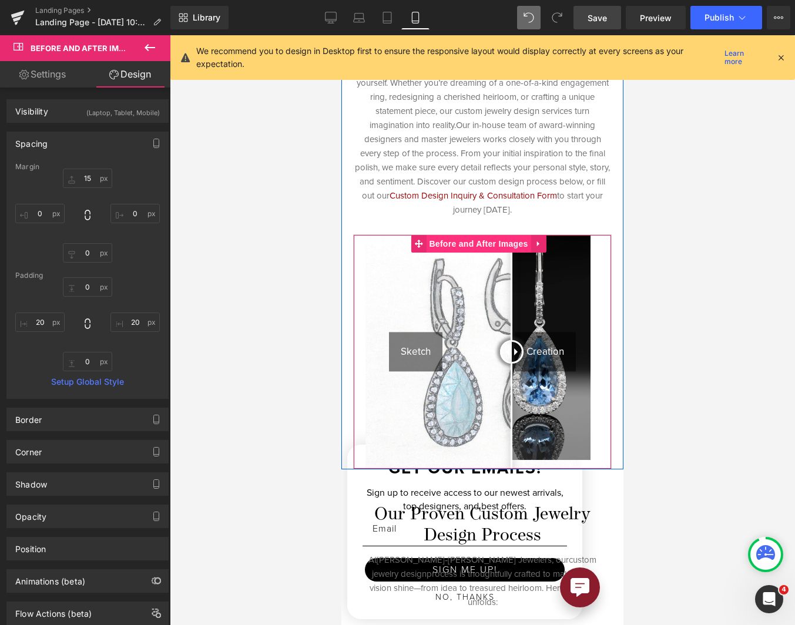
click at [474, 237] on span "Before and After Images" at bounding box center [478, 244] width 105 height 18
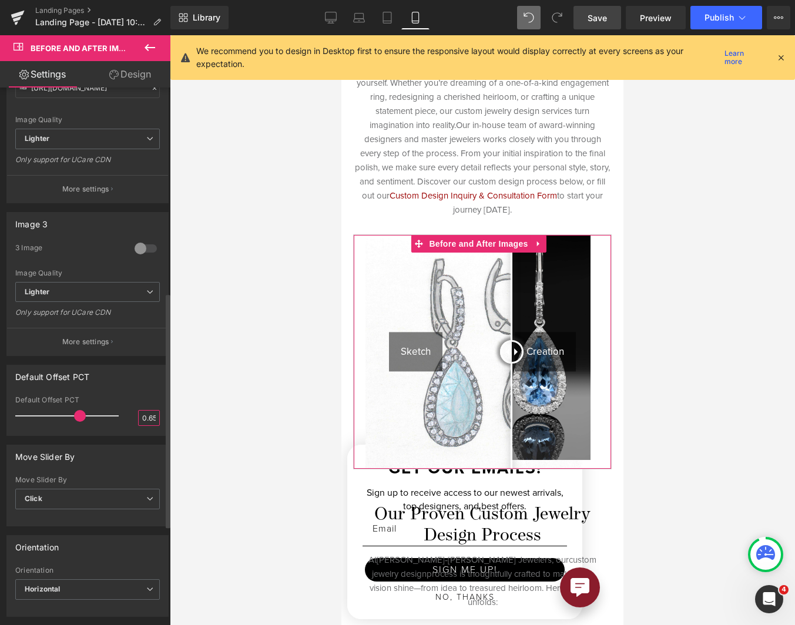
scroll to position [0, 2]
drag, startPoint x: 145, startPoint y: 422, endPoint x: 154, endPoint y: 422, distance: 9.4
click at [154, 422] on input "0.65" at bounding box center [149, 418] width 21 height 15
type input "0.6"
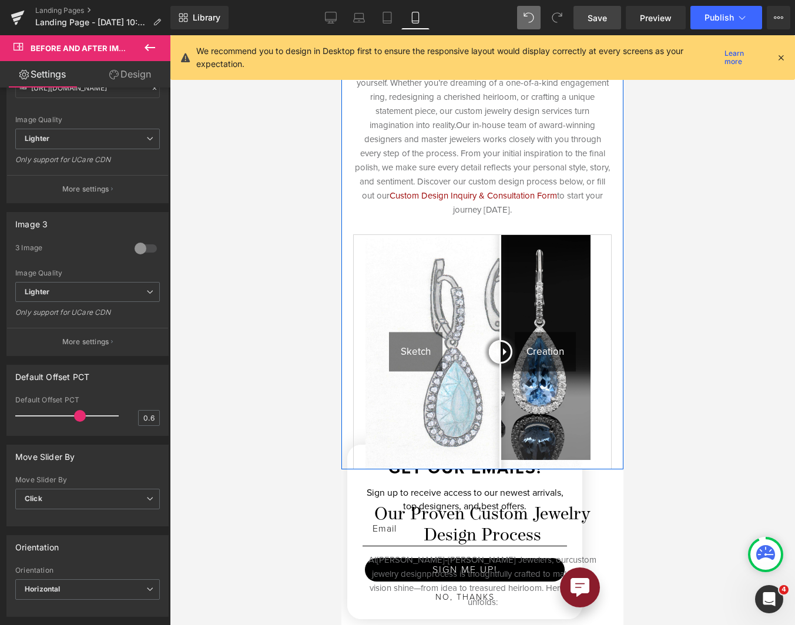
click at [563, 221] on div "Bring Your Vision to Life at [PERSON_NAME] Jewelers Heading At [PERSON_NAME] Je…" at bounding box center [482, 232] width 282 height 473
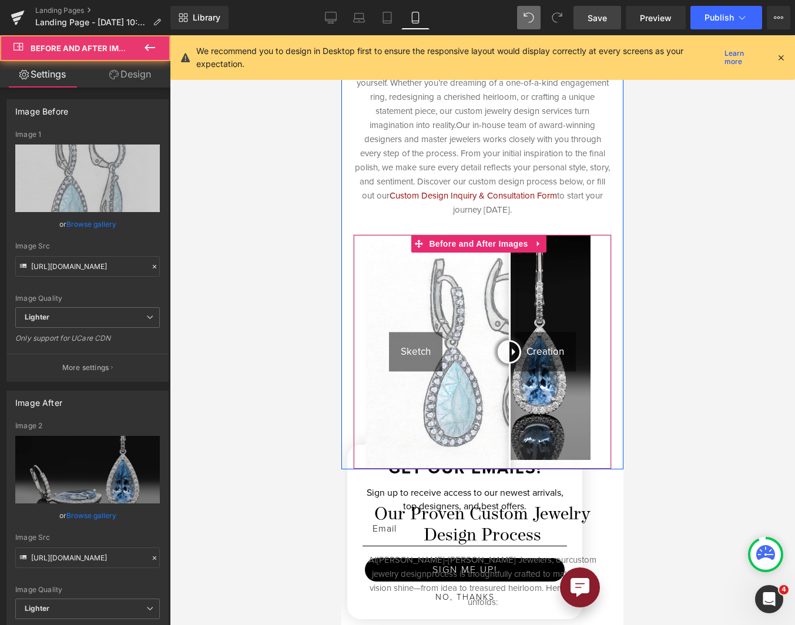
drag, startPoint x: 501, startPoint y: 352, endPoint x: 509, endPoint y: 351, distance: 8.8
click at [509, 351] on div at bounding box center [510, 352] width 24 height 24
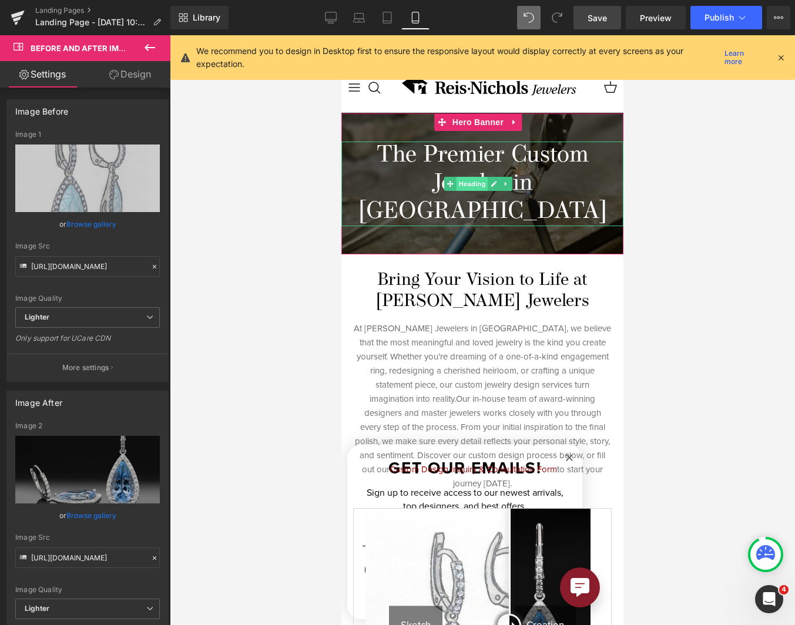
click at [477, 177] on span "Heading" at bounding box center [472, 184] width 32 height 14
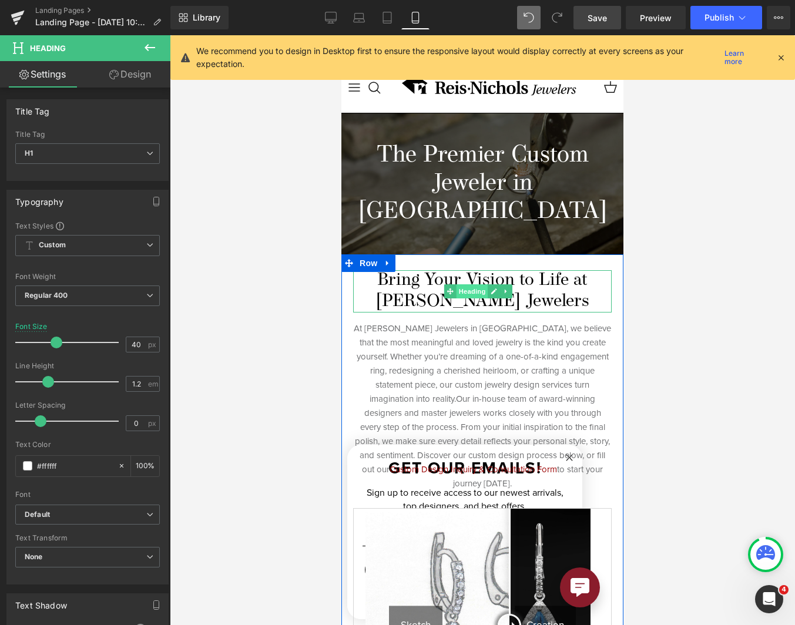
click at [474, 284] on span "Heading" at bounding box center [472, 291] width 32 height 14
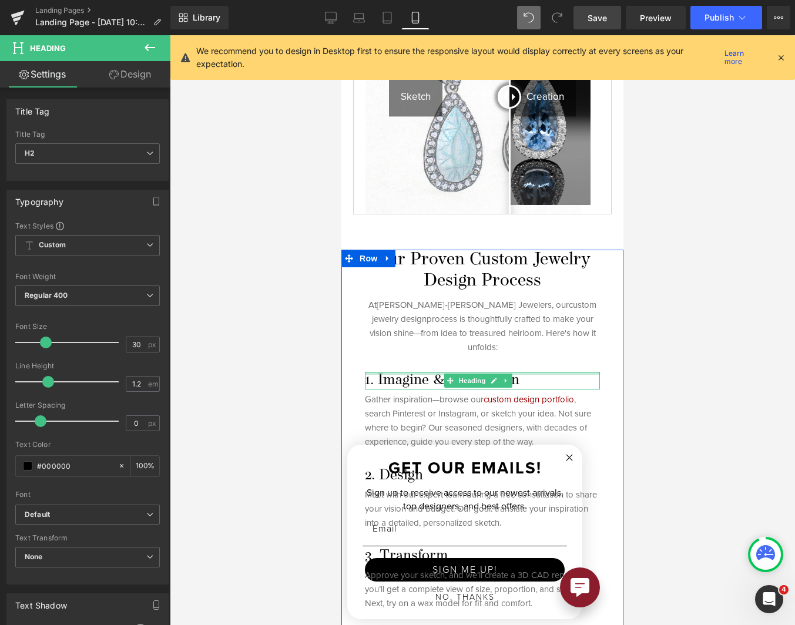
scroll to position [235, 0]
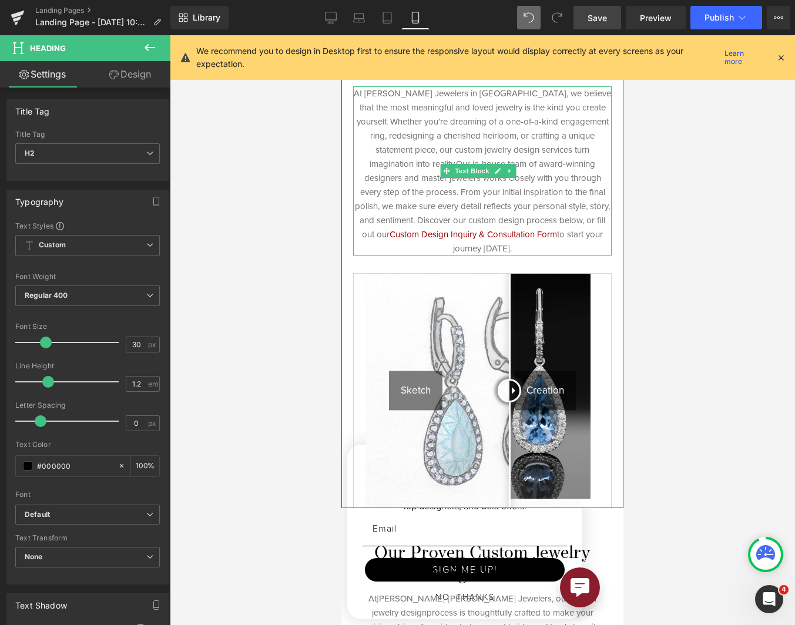
click at [537, 146] on p "At [PERSON_NAME] Jewelers in [GEOGRAPHIC_DATA], we believe that the most meanin…" at bounding box center [482, 170] width 259 height 169
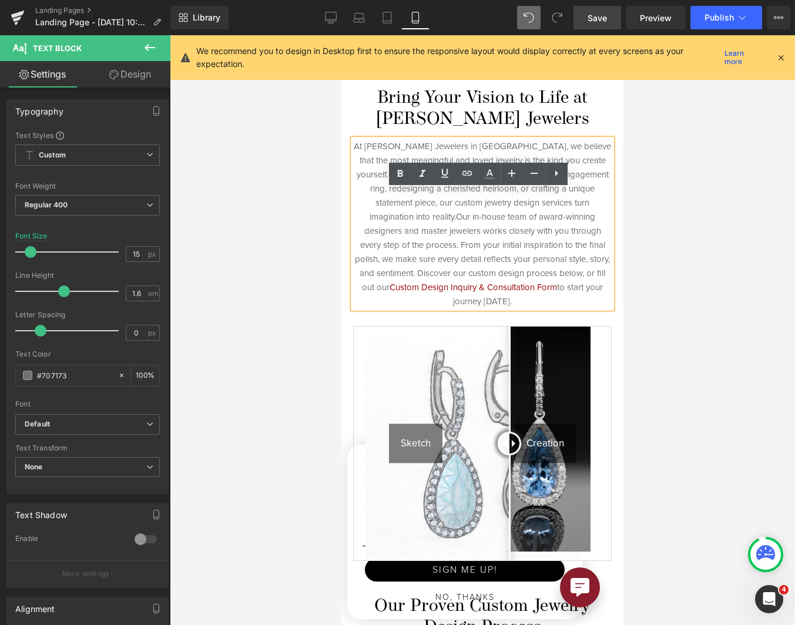
scroll to position [118, 0]
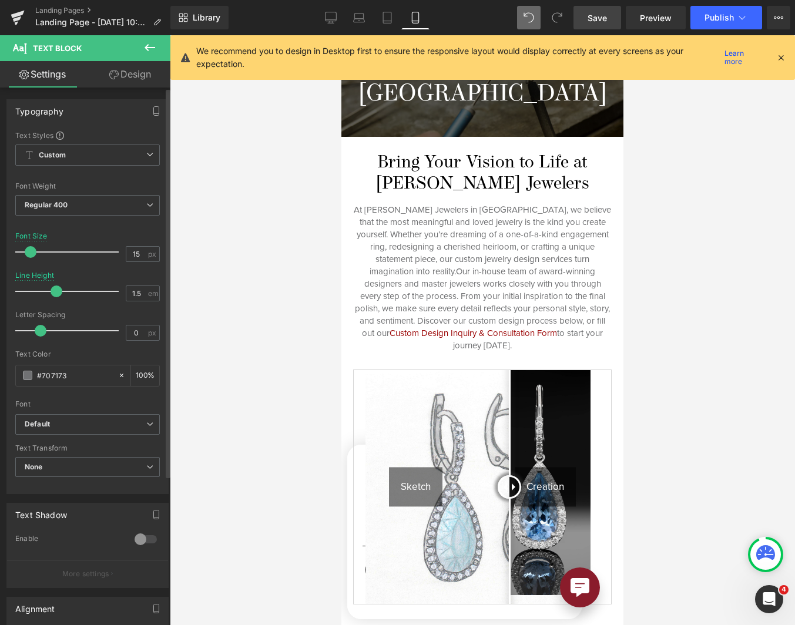
type input "1.6"
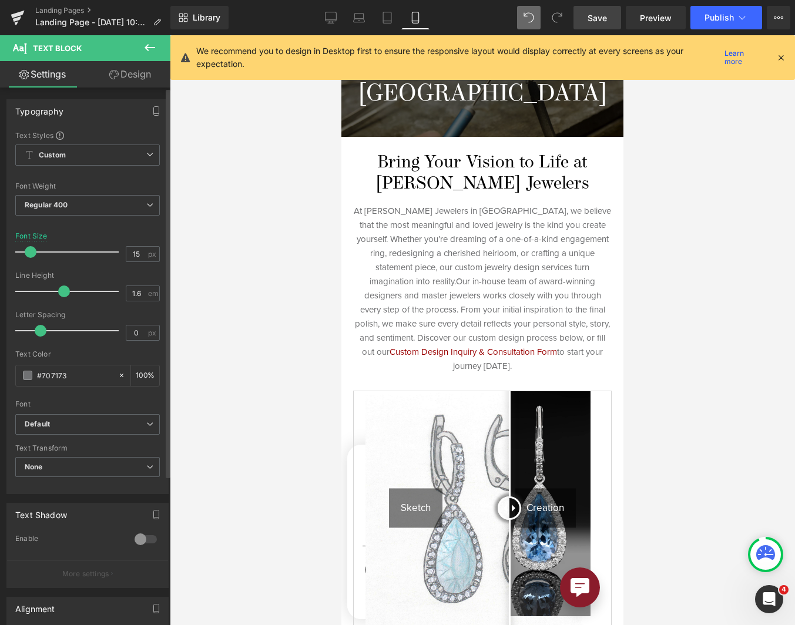
click at [62, 295] on span at bounding box center [64, 292] width 12 height 12
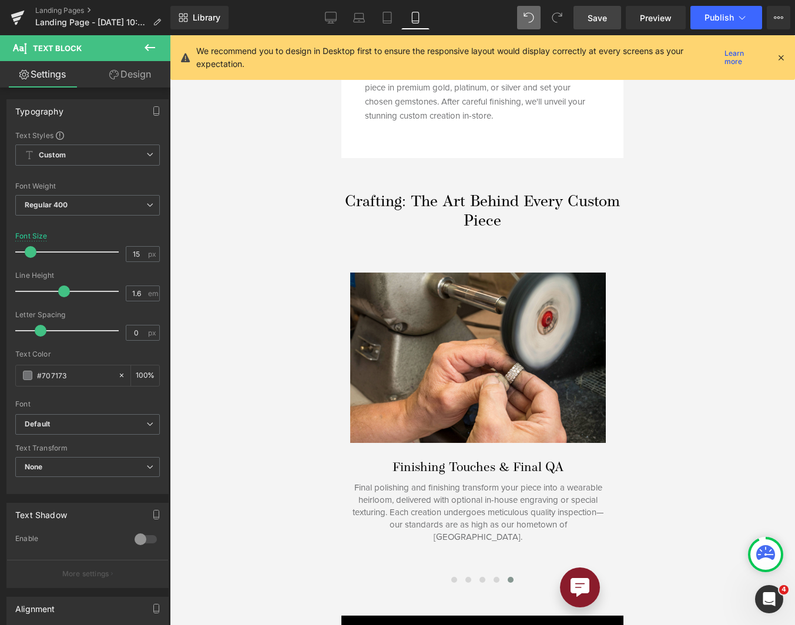
scroll to position [1116, 0]
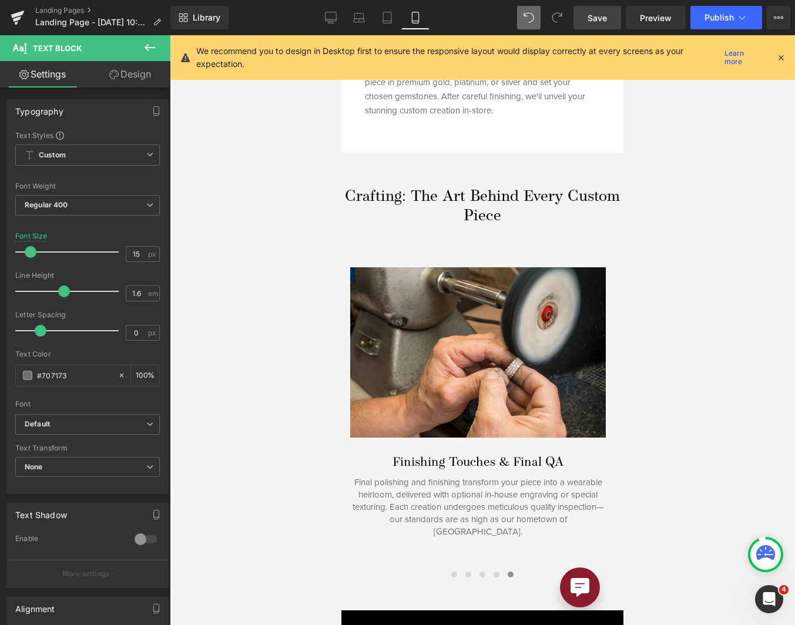
click at [483, 188] on div "Crafting: The Art Behind Every Custom Piece Heading" at bounding box center [482, 207] width 282 height 38
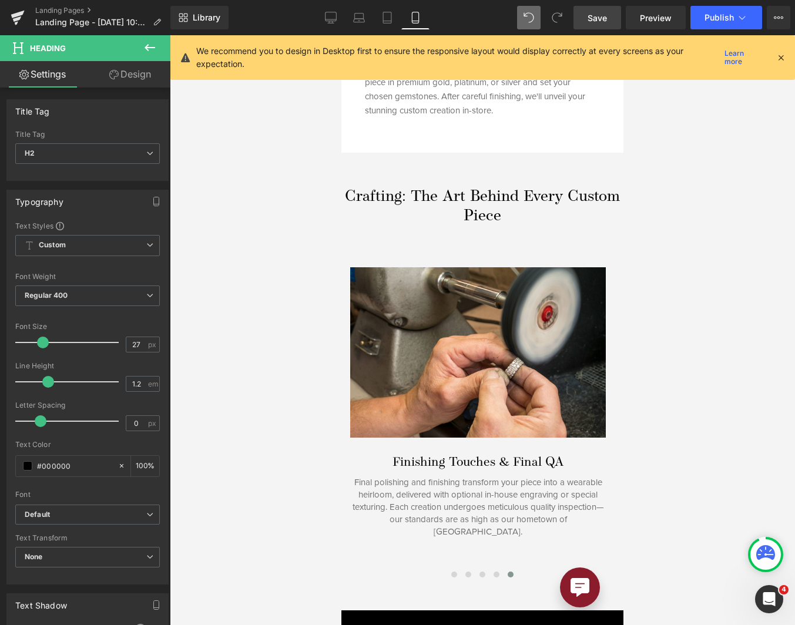
click at [123, 71] on link "Design" at bounding box center [130, 74] width 85 height 26
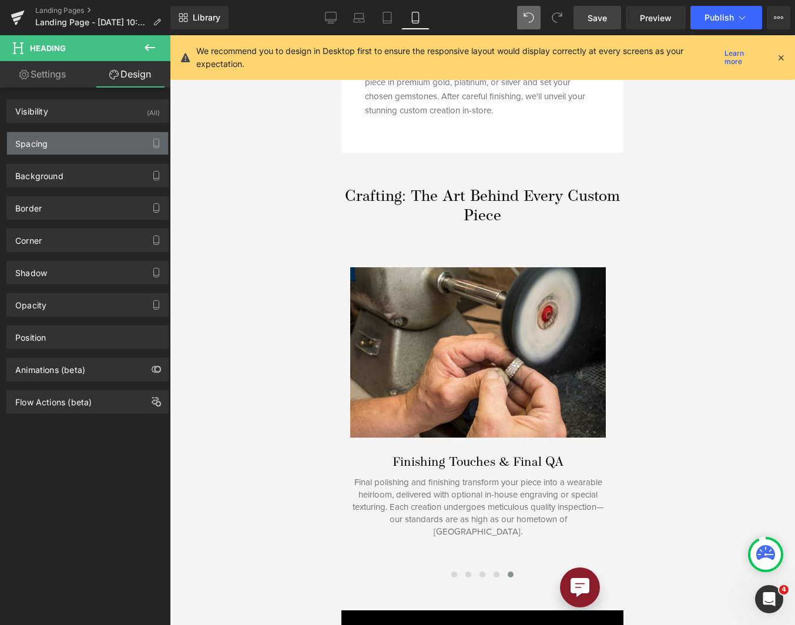
click at [103, 138] on div "Spacing" at bounding box center [87, 143] width 161 height 22
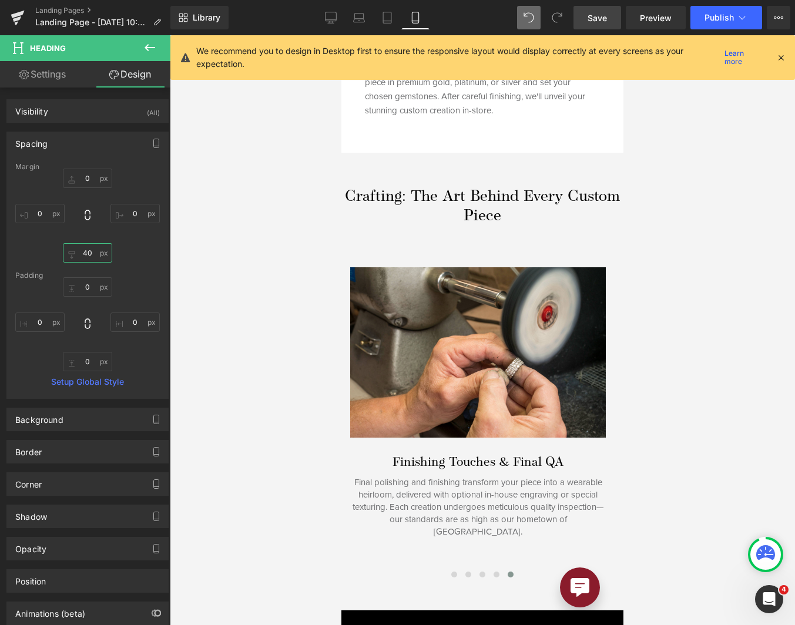
click at [89, 249] on input "40" at bounding box center [87, 252] width 49 height 19
type input "30"
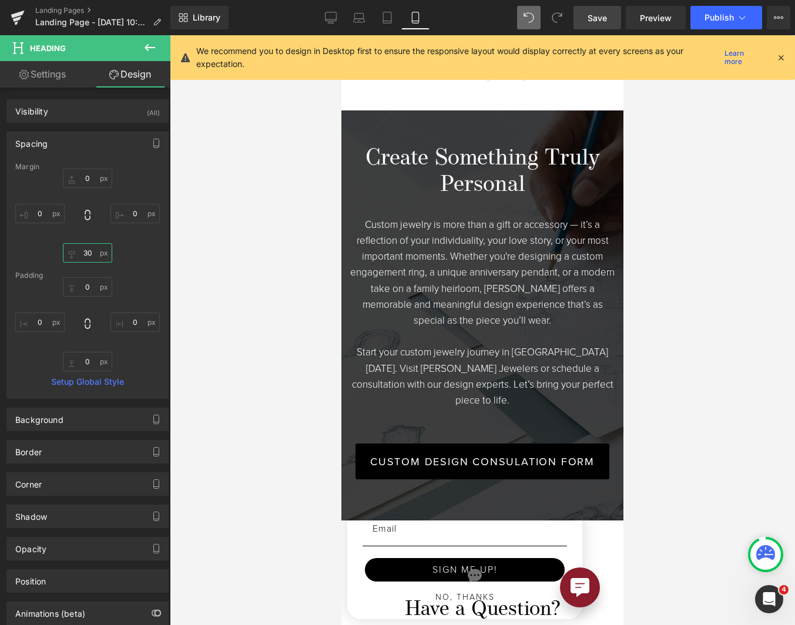
scroll to position [2761, 0]
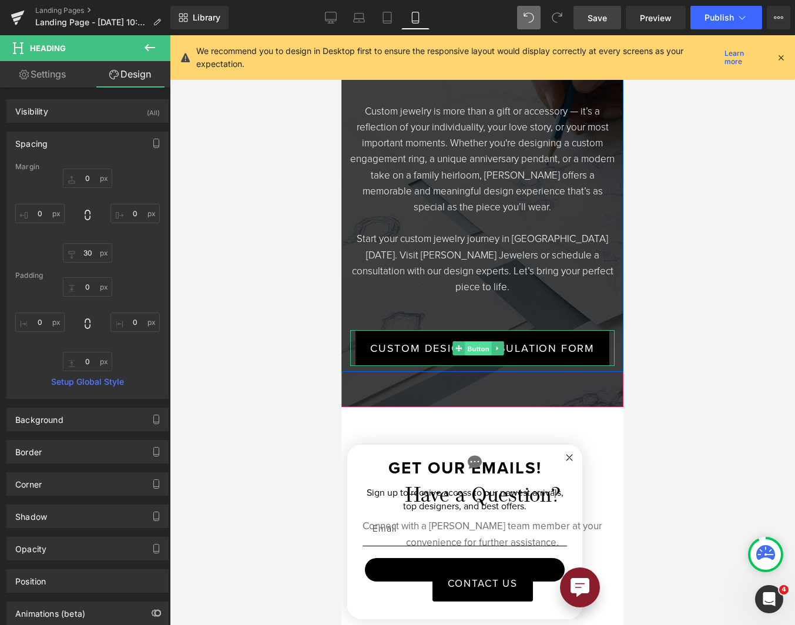
click at [475, 342] on span "Button" at bounding box center [478, 349] width 27 height 14
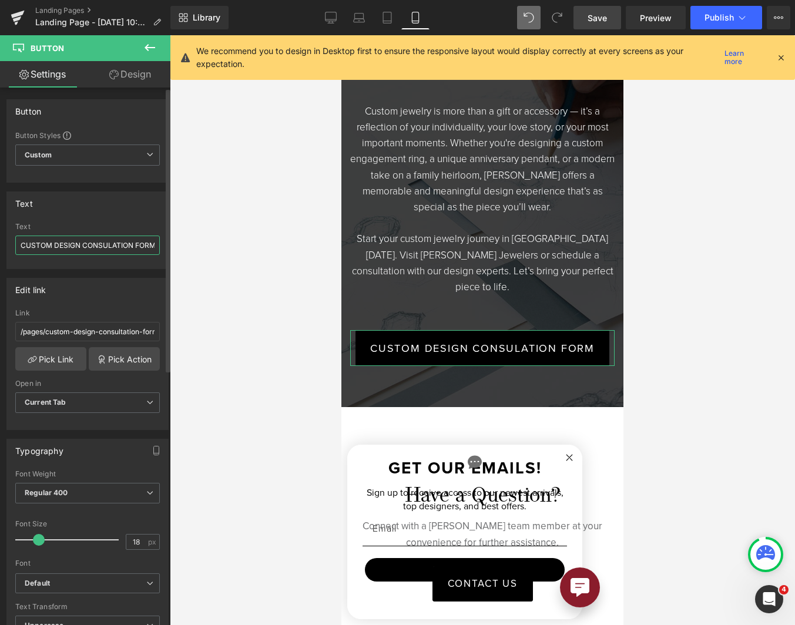
drag, startPoint x: 82, startPoint y: 245, endPoint x: 130, endPoint y: 243, distance: 48.2
click at [130, 243] on input "CUSTOM DESIGN CONSULATION FORM" at bounding box center [87, 245] width 145 height 19
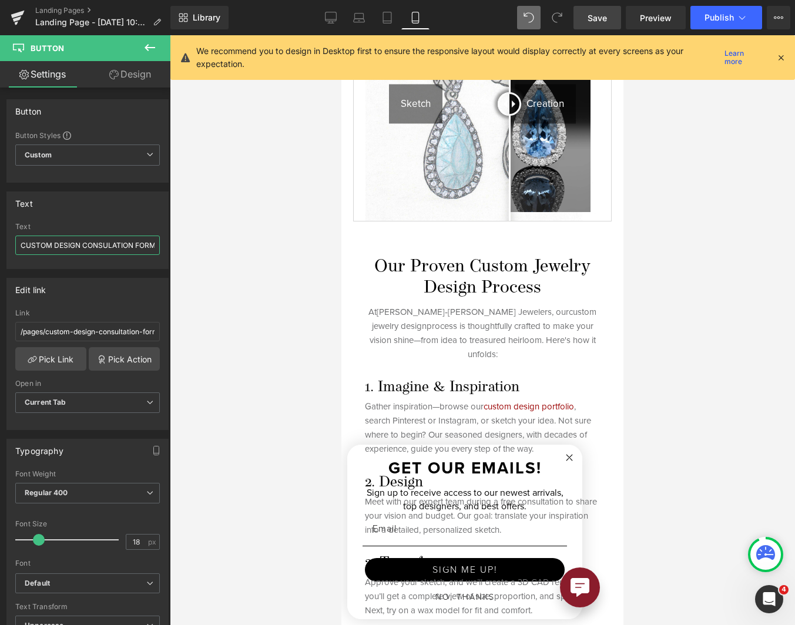
scroll to position [529, 0]
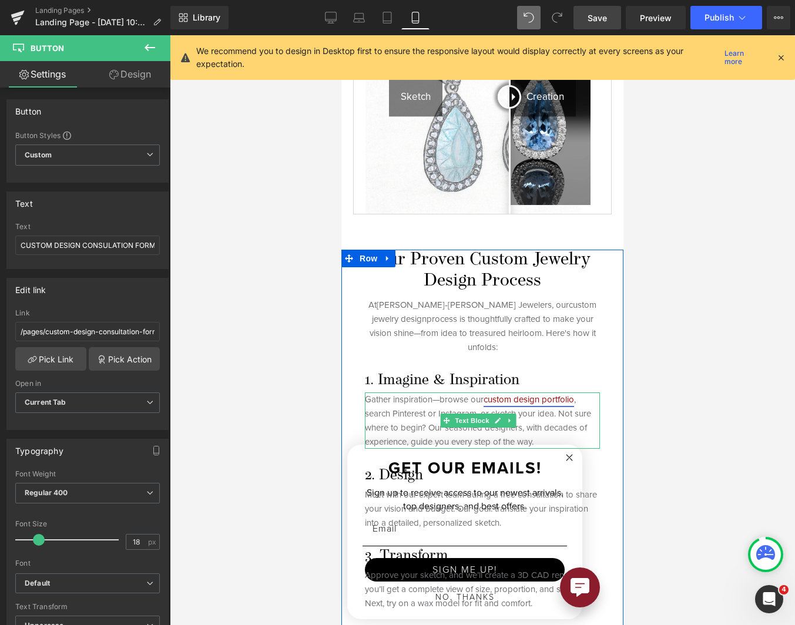
click at [558, 393] on link "custom design portfolio" at bounding box center [529, 399] width 90 height 13
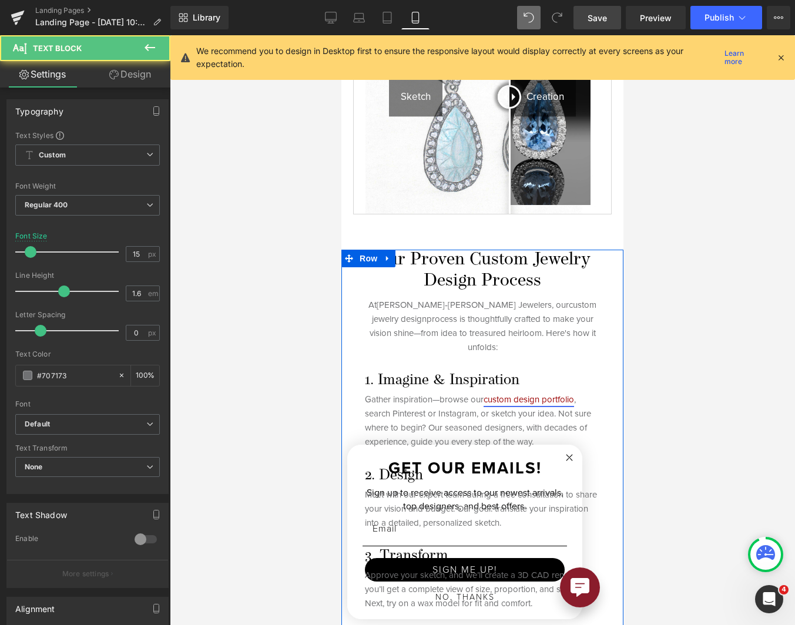
click at [514, 393] on link "custom design portfolio" at bounding box center [529, 399] width 90 height 13
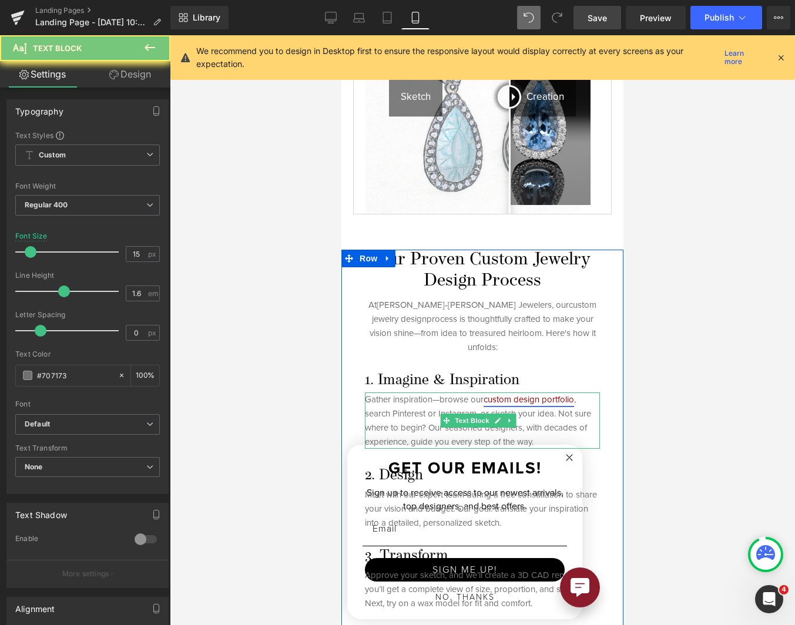
click at [514, 393] on link "custom design portfolio" at bounding box center [529, 399] width 90 height 13
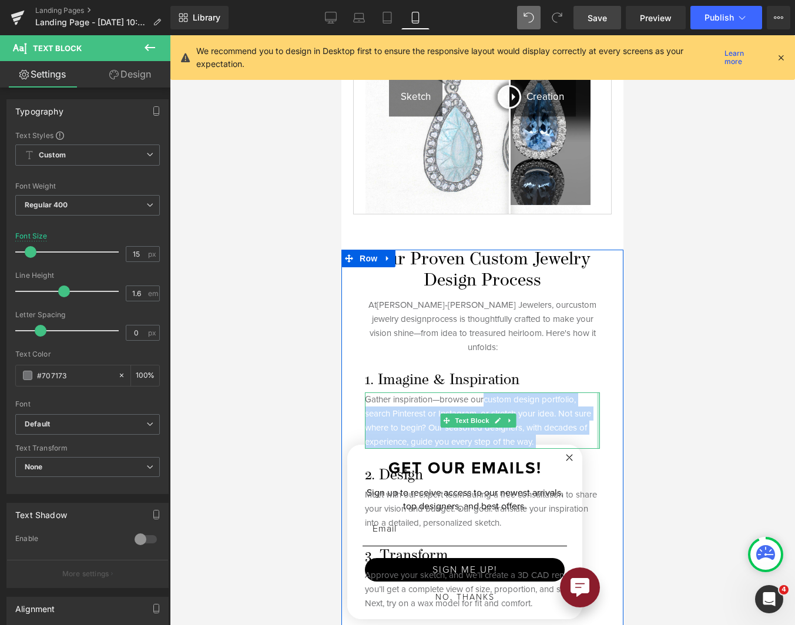
drag, startPoint x: 486, startPoint y: 374, endPoint x: 579, endPoint y: 373, distance: 93.4
click at [583, 392] on p "Gather inspiration—browse our custom design portfolio , search Pinterest or Ins…" at bounding box center [482, 420] width 235 height 56
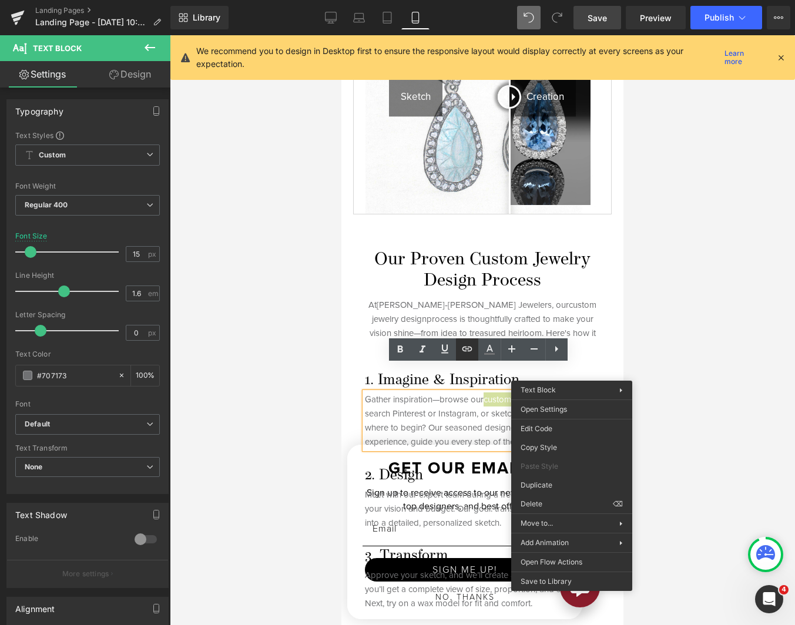
click at [469, 348] on icon at bounding box center [467, 349] width 14 height 14
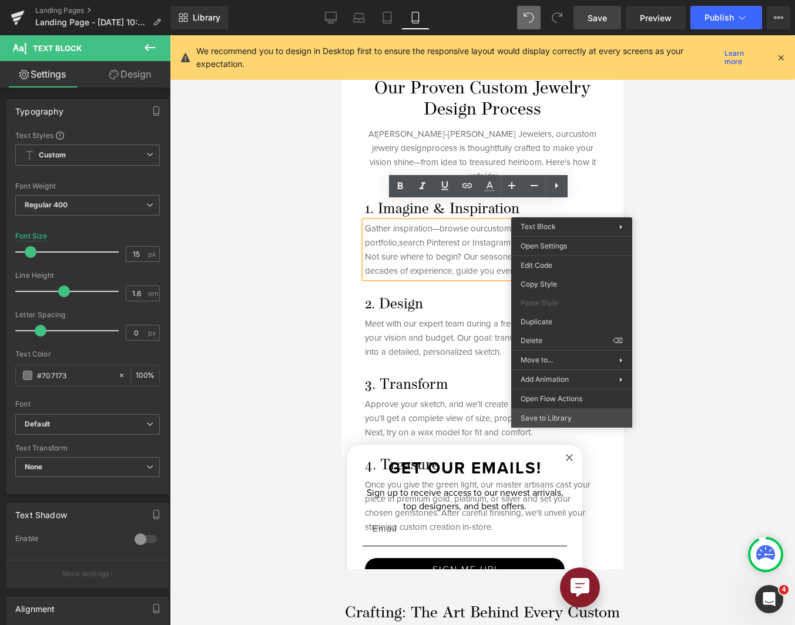
scroll to position [692, 0]
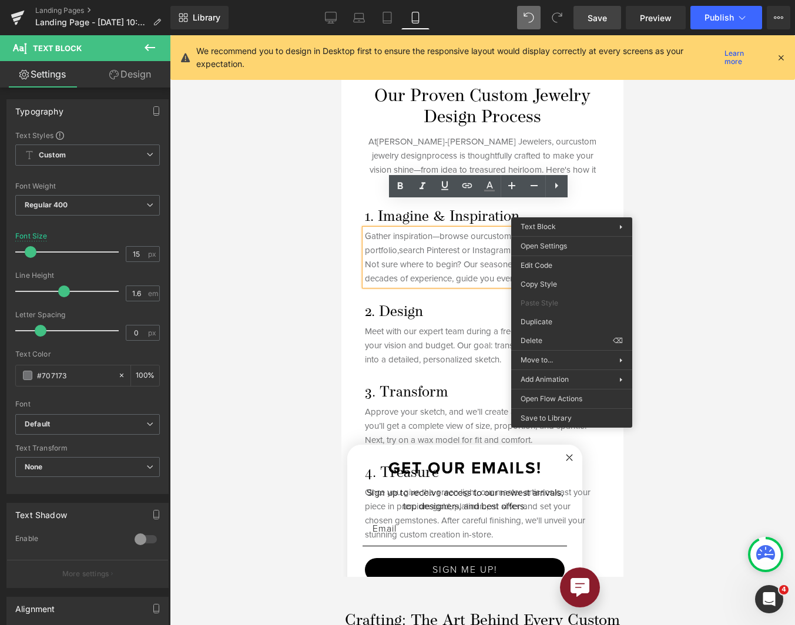
click at [495, 344] on div "Our Proven Custom Jewelry Design Process Heading At [PERSON_NAME]‑[PERSON_NAME]…" at bounding box center [482, 313] width 282 height 455
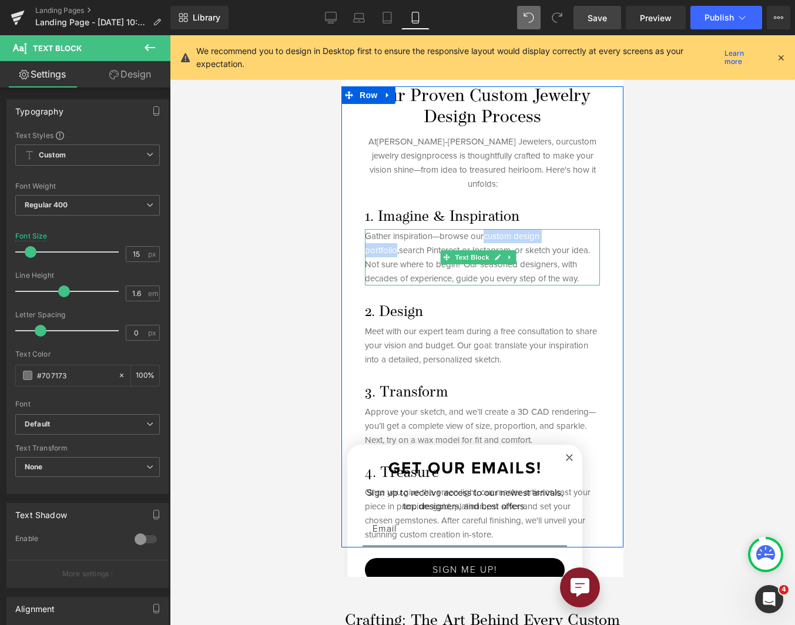
drag, startPoint x: 488, startPoint y: 208, endPoint x: 575, endPoint y: 207, distance: 87.6
click at [575, 229] on p "Gather inspiration—browse our custom design portfolio, search Pinterest or Inst…" at bounding box center [482, 257] width 235 height 56
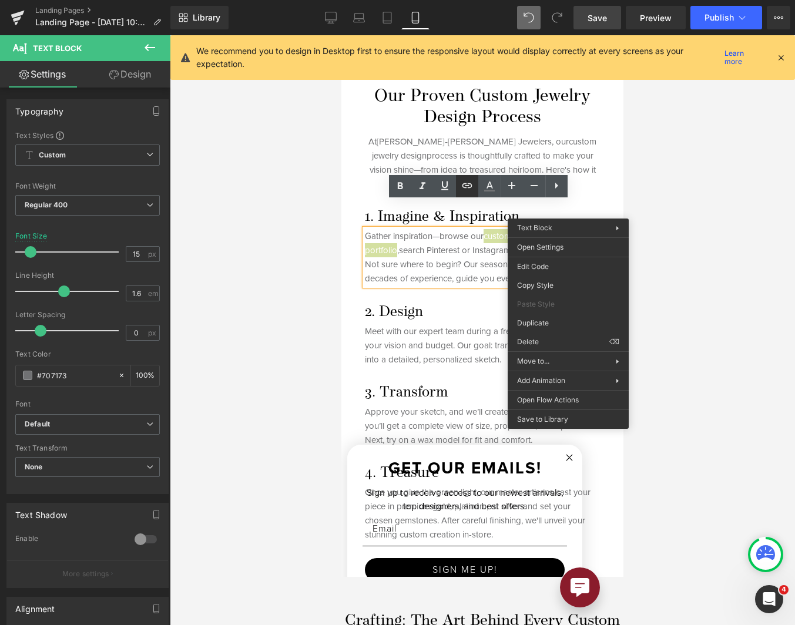
click at [471, 183] on icon at bounding box center [467, 186] width 14 height 14
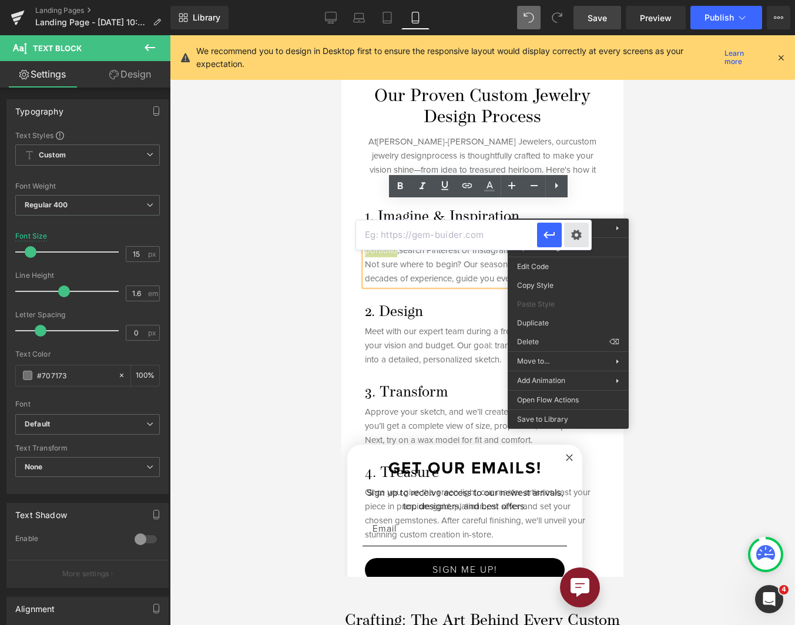
click at [573, 0] on div "Text Color Highlight Color #333333 Edit or remove link: Edit - Unlink - Cancel" at bounding box center [397, 0] width 795 height 0
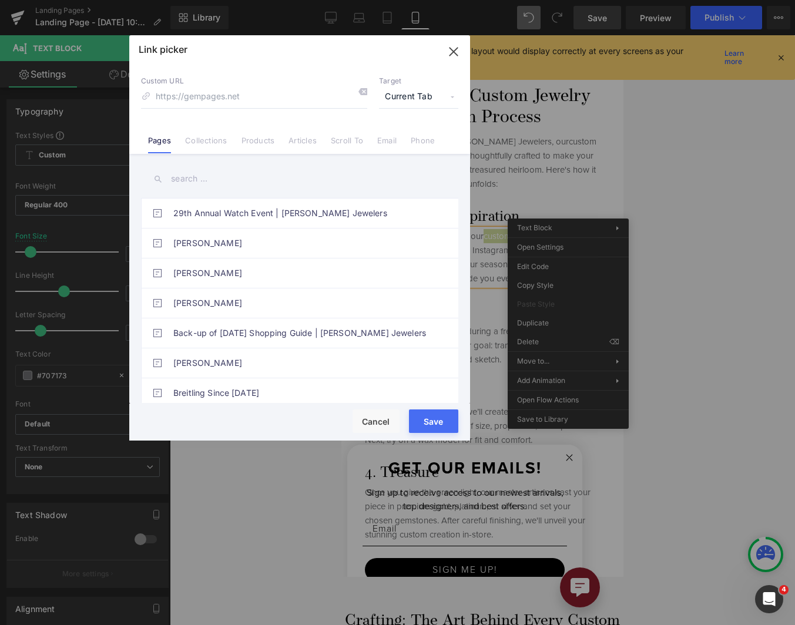
click at [208, 177] on input "text" at bounding box center [299, 179] width 317 height 26
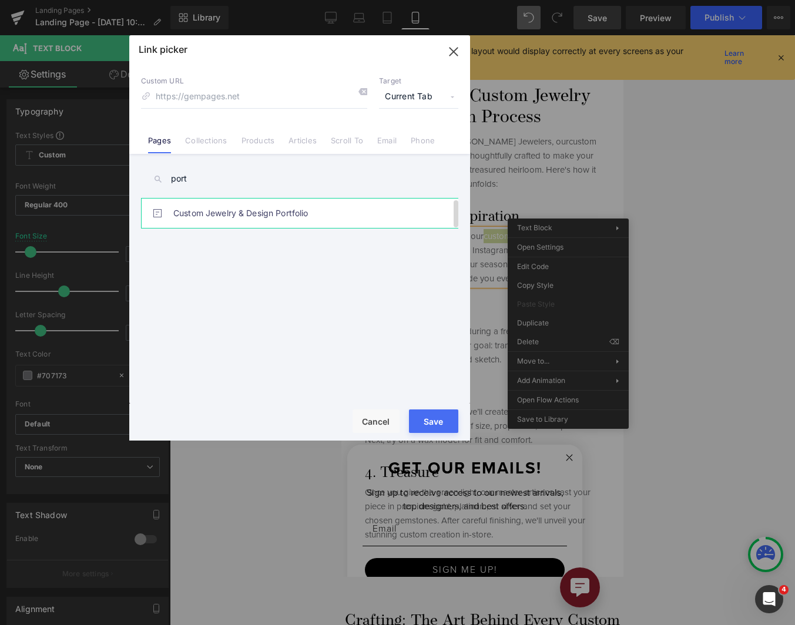
type input "port"
click at [404, 224] on link "Custom Jewelry & Design Portfolio" at bounding box center [302, 213] width 259 height 29
type input "/pages/custom-design-portfolio"
click at [431, 412] on button "Save" at bounding box center [433, 422] width 49 height 24
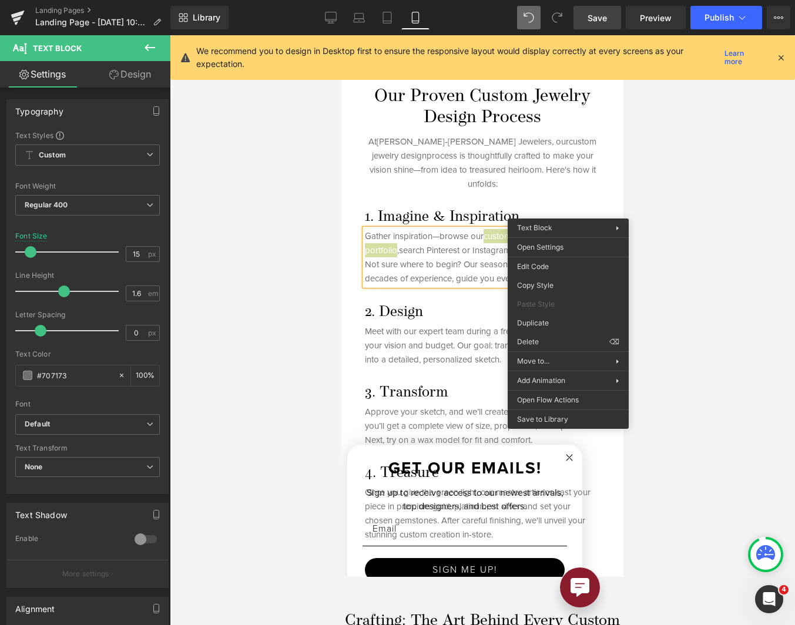
click at [596, 25] on link "Save" at bounding box center [597, 18] width 48 height 24
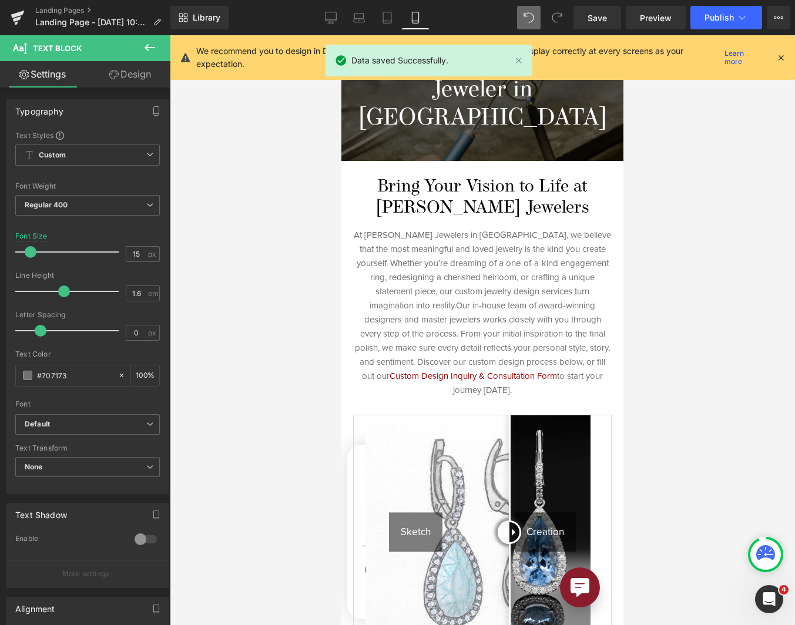
scroll to position [0, 0]
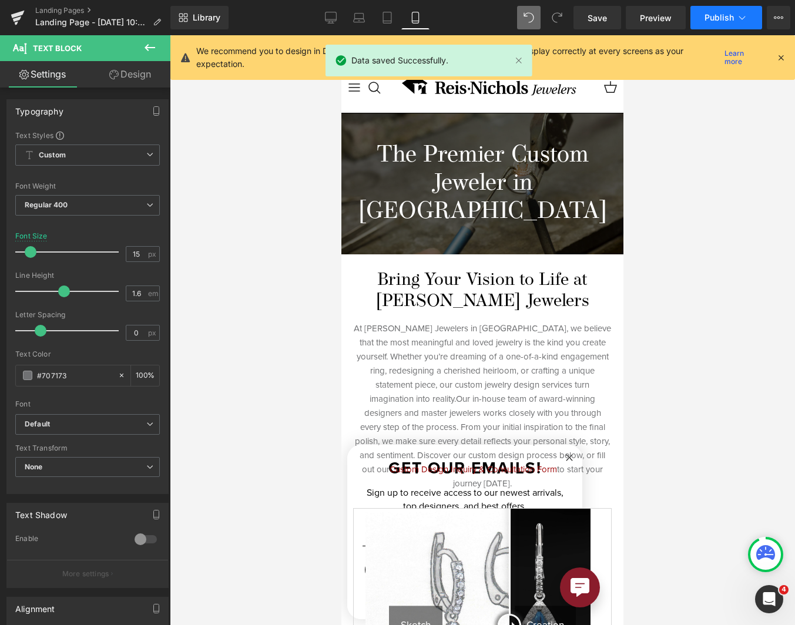
click at [721, 11] on button "Publish" at bounding box center [726, 18] width 72 height 24
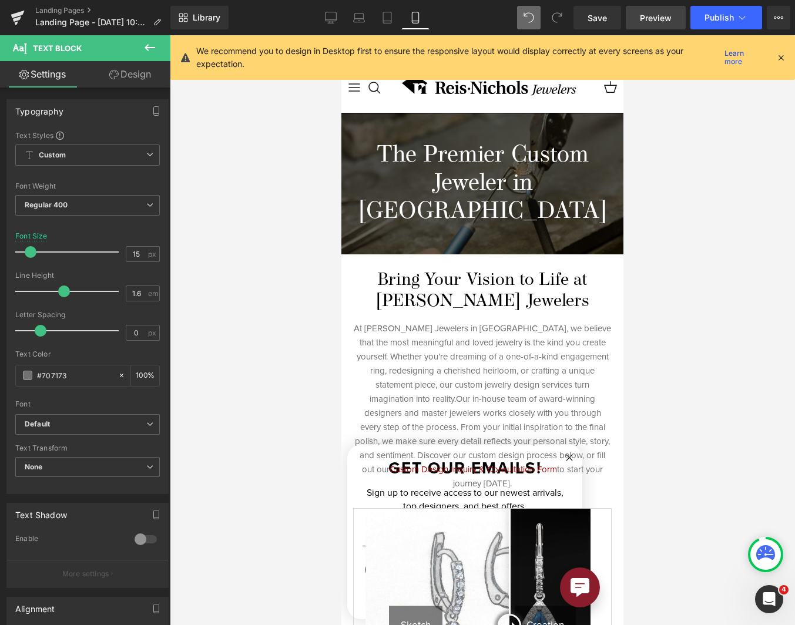
click at [637, 17] on link "Preview" at bounding box center [656, 18] width 60 height 24
click at [332, 16] on icon at bounding box center [331, 18] width 12 height 12
type input "17"
type input "100"
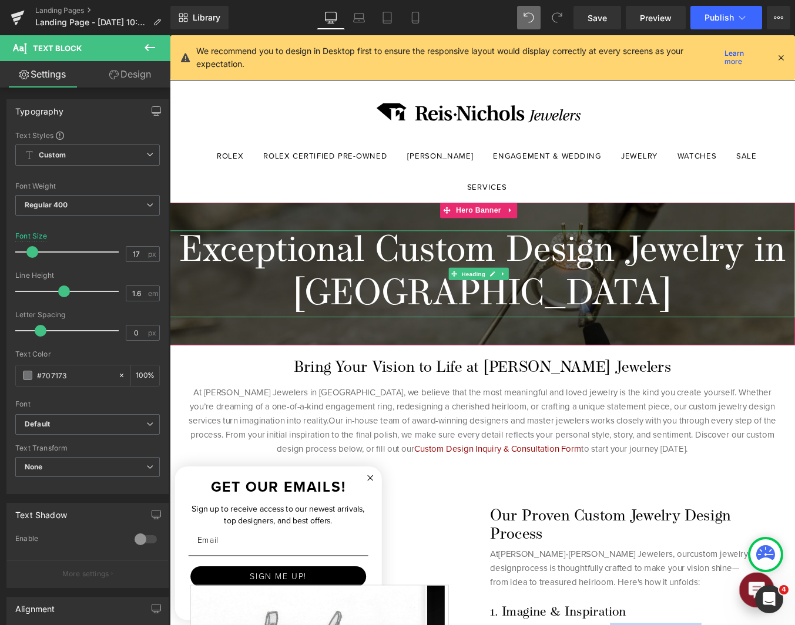
click at [414, 286] on h1 "Exceptional Custom Design Jewelry in [GEOGRAPHIC_DATA]" at bounding box center [525, 306] width 711 height 99
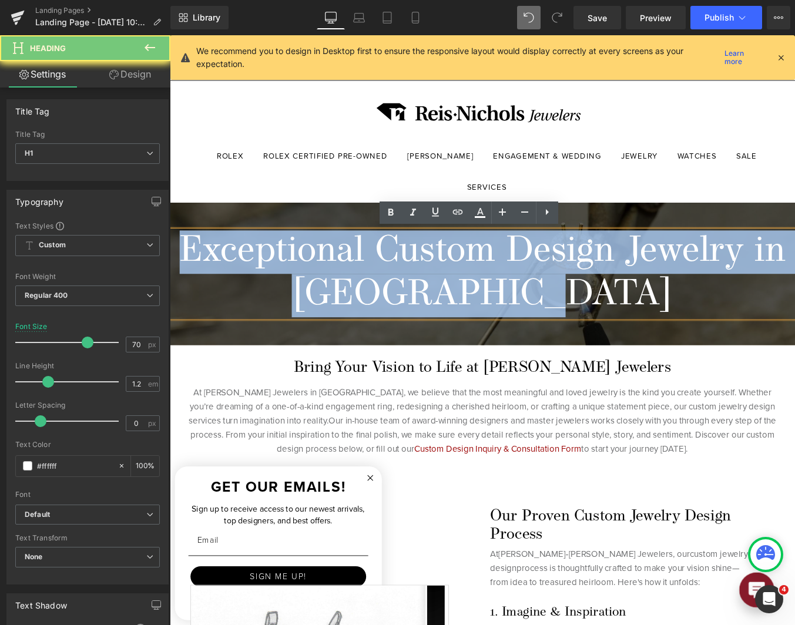
click at [414, 286] on h1 "Exceptional Custom Design Jewelry in [GEOGRAPHIC_DATA]" at bounding box center [525, 306] width 711 height 99
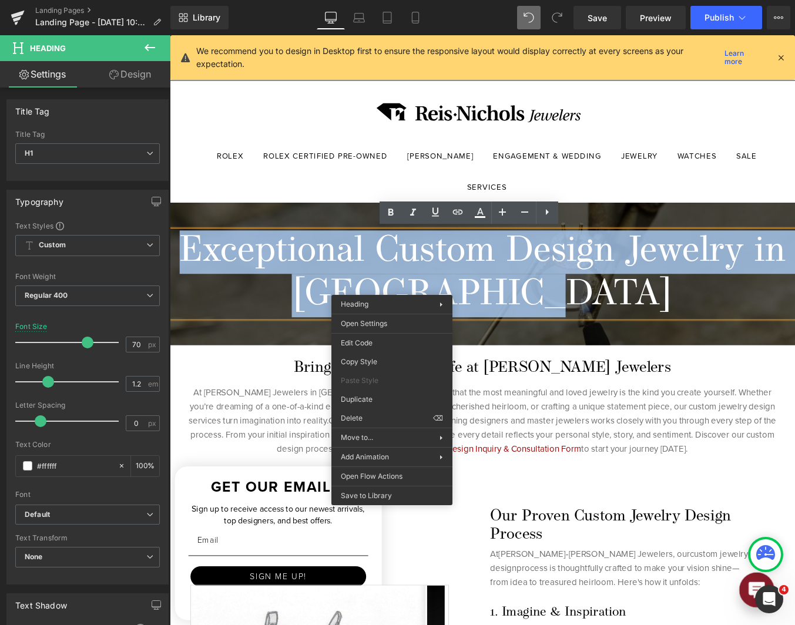
copy h1 "Exceptional Custom Design Jewelry in [GEOGRAPHIC_DATA]"
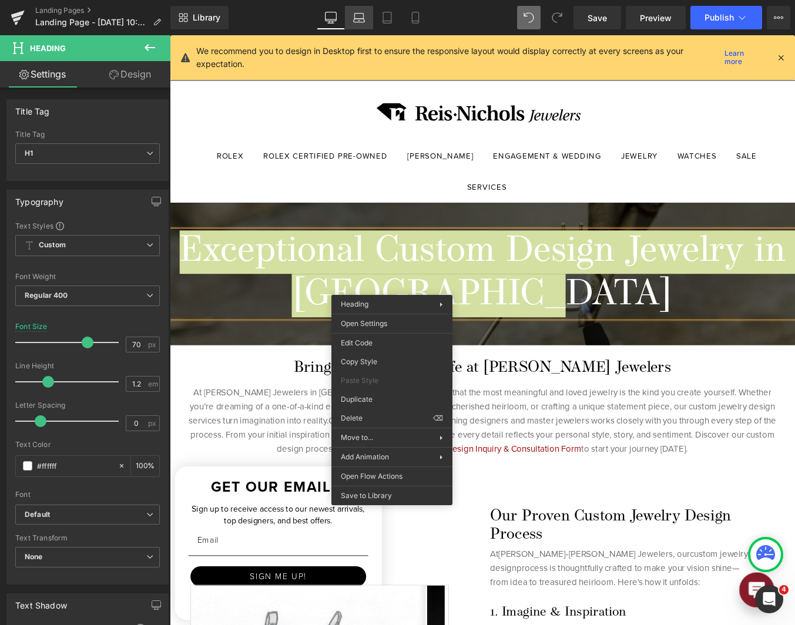
click at [366, 12] on link "Laptop" at bounding box center [359, 18] width 28 height 24
type input "46"
type input "100"
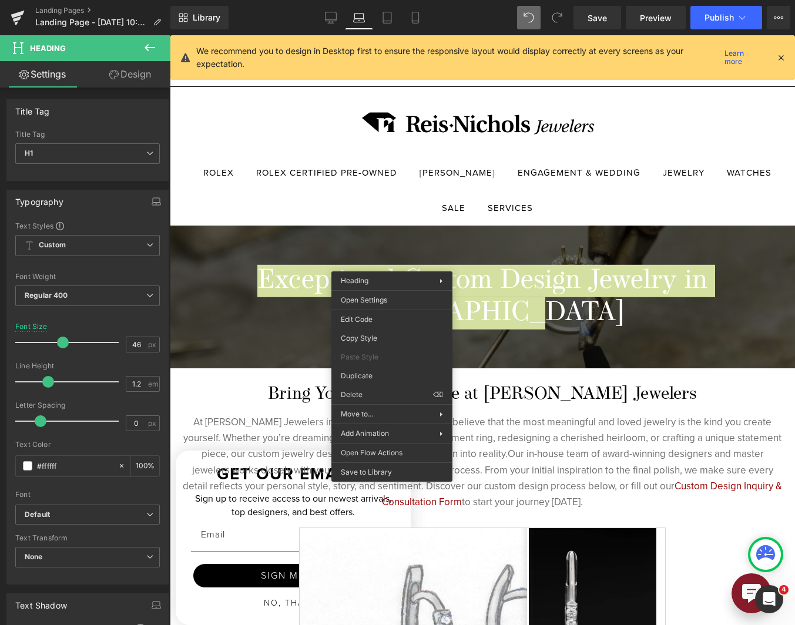
scroll to position [24, 0]
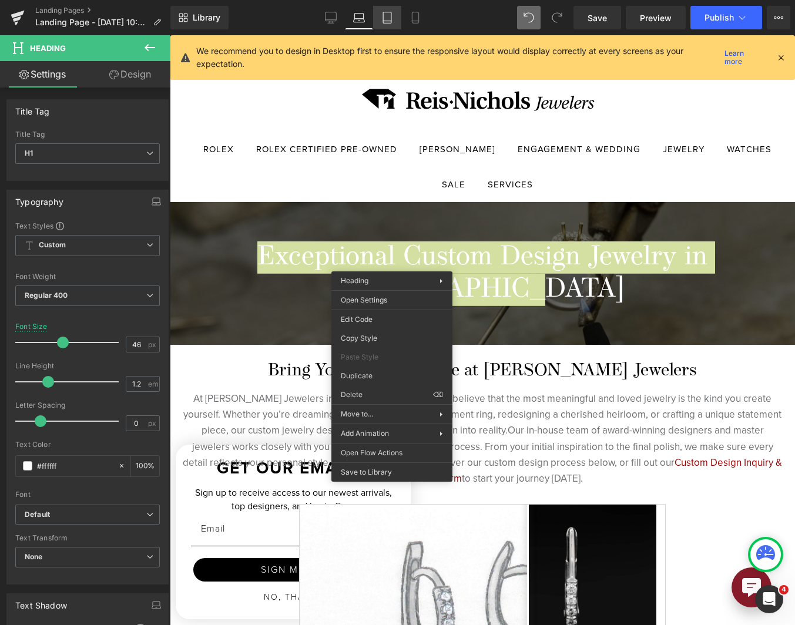
click at [400, 18] on link "Tablet" at bounding box center [387, 18] width 28 height 24
type input "40"
type input "100"
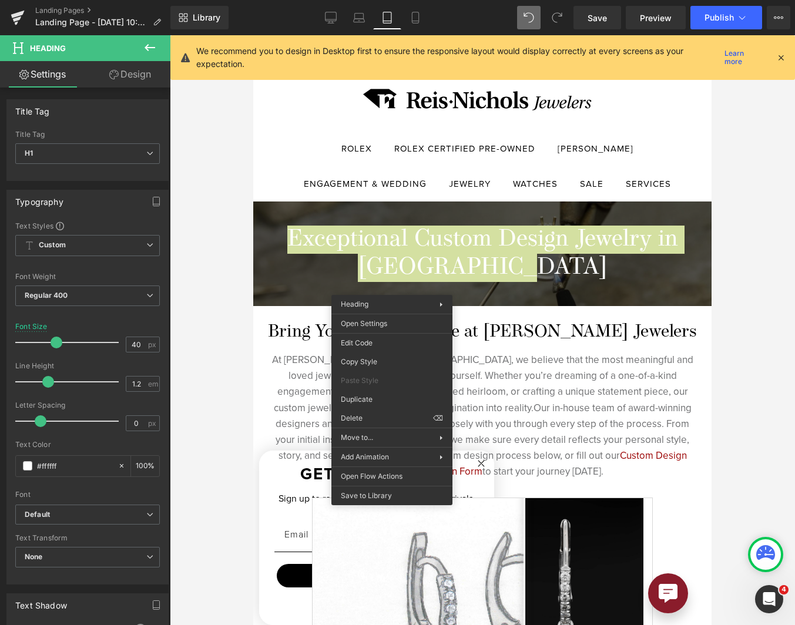
scroll to position [0, 0]
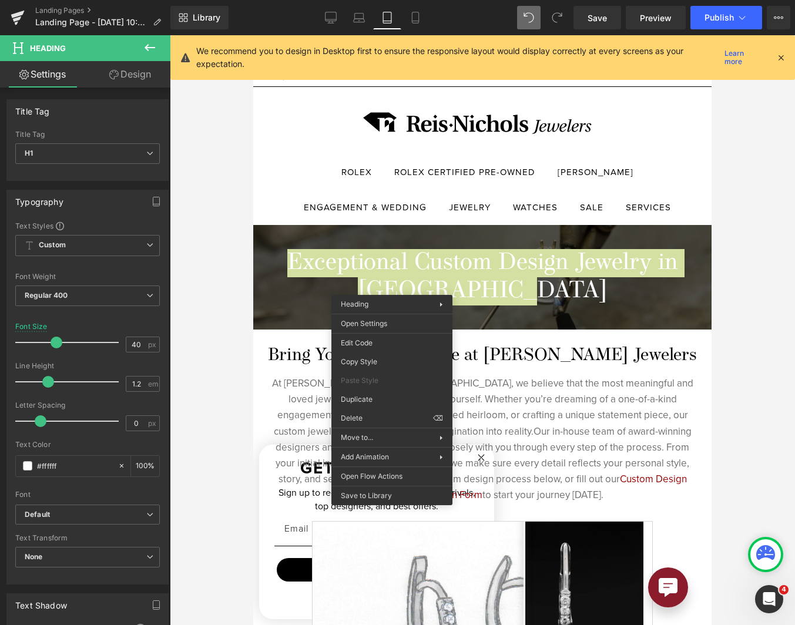
click at [400, 18] on link "Tablet" at bounding box center [387, 18] width 28 height 24
click at [412, 22] on icon at bounding box center [415, 17] width 6 height 11
type input "39"
type input "100"
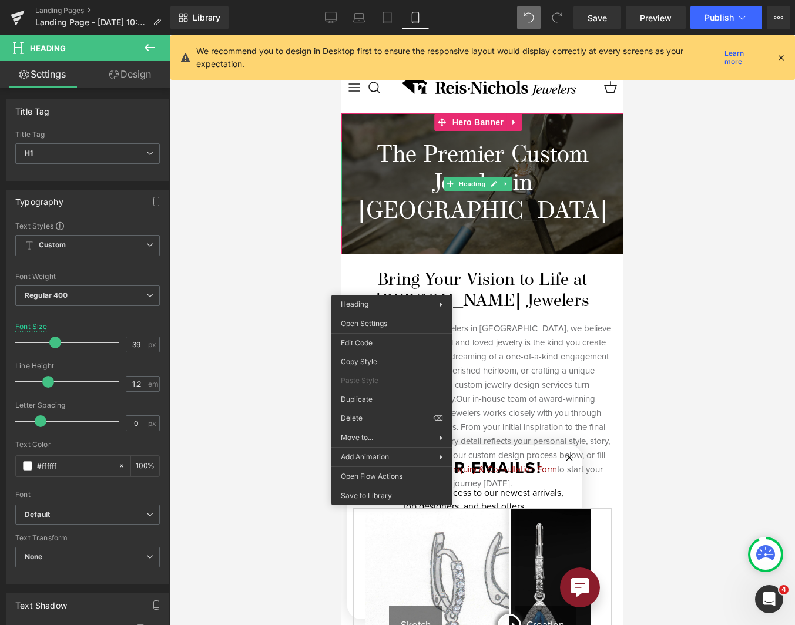
click at [414, 179] on h1 "The Premier Custom Jeweler in [GEOGRAPHIC_DATA]" at bounding box center [482, 184] width 282 height 85
click at [414, 178] on h1 "The Premier Custom Jeweler in [GEOGRAPHIC_DATA]" at bounding box center [482, 184] width 282 height 85
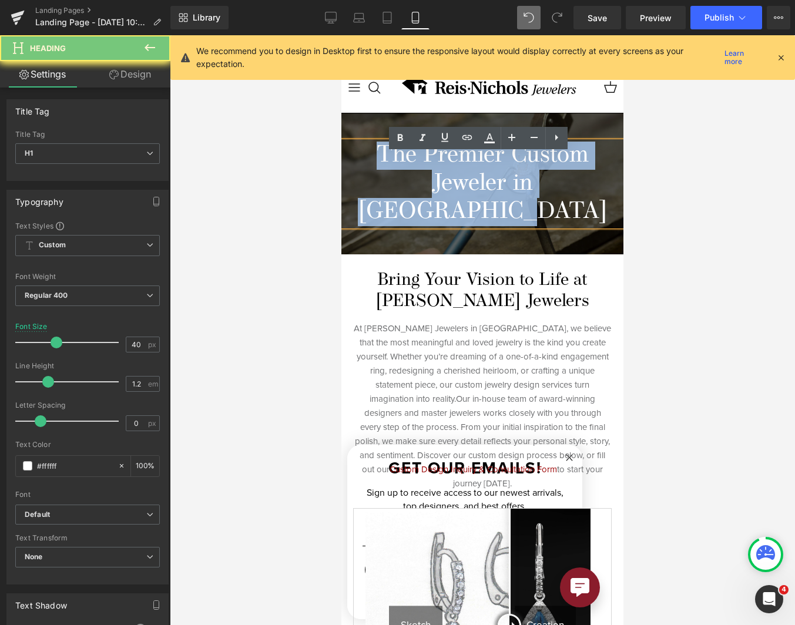
click at [414, 178] on h1 "The Premier Custom Jeweler in [GEOGRAPHIC_DATA]" at bounding box center [482, 184] width 282 height 85
copy h1 "The Premier Custom Jeweler in [GEOGRAPHIC_DATA]"
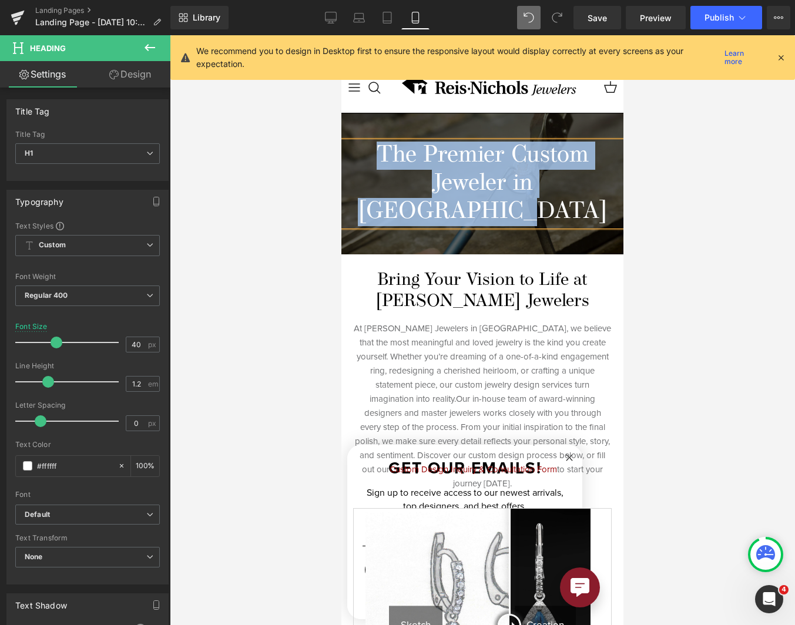
paste div
drag, startPoint x: 596, startPoint y: 197, endPoint x: 326, endPoint y: 150, distance: 273.7
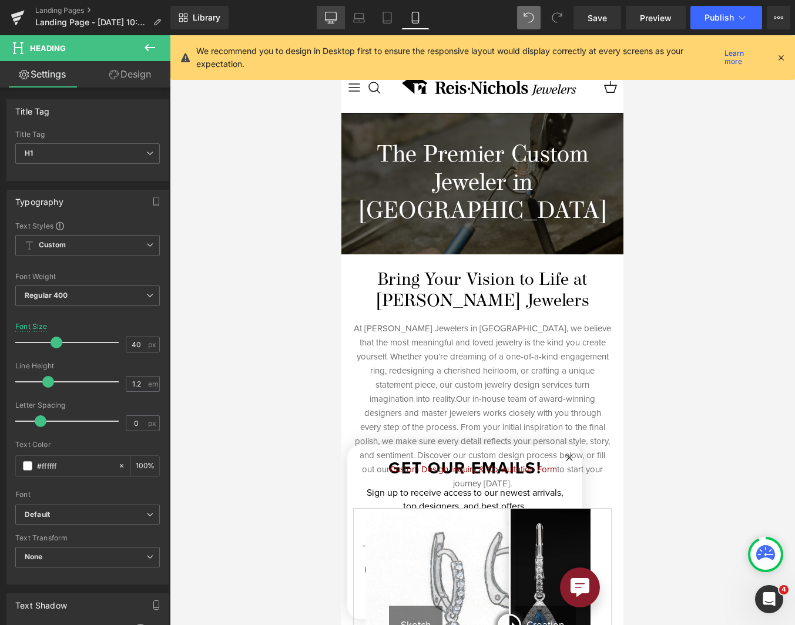
click at [330, 12] on icon at bounding box center [330, 16] width 11 height 9
type input "70"
type input "100"
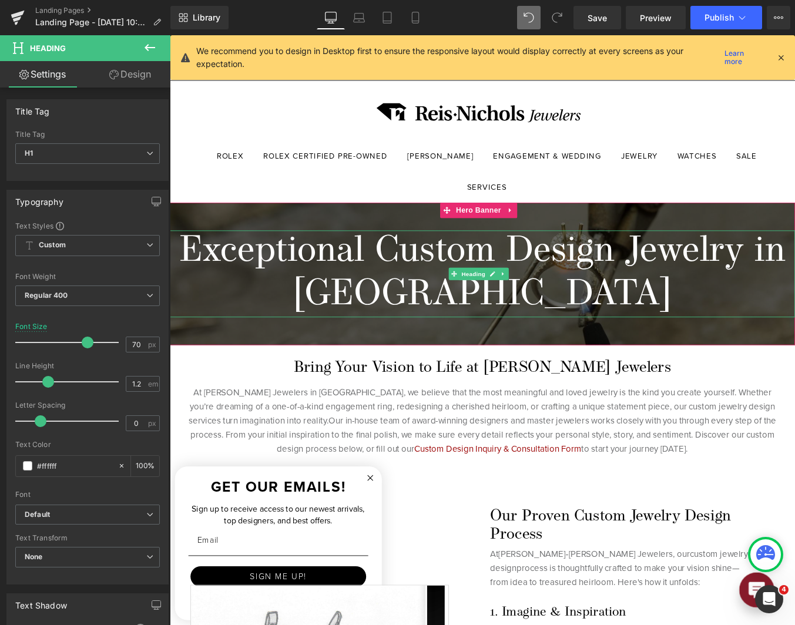
click at [454, 291] on h1 "Exceptional Custom Design Jewelry in [GEOGRAPHIC_DATA]" at bounding box center [525, 306] width 711 height 99
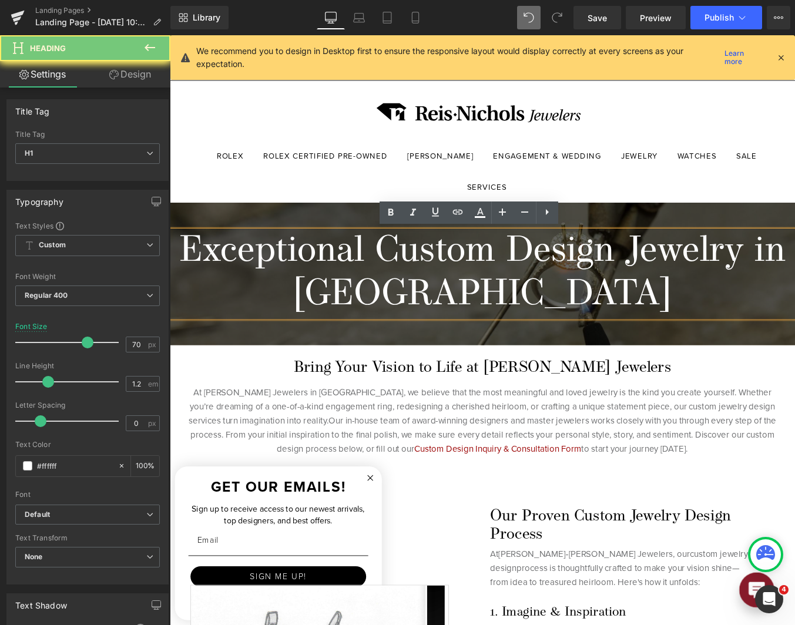
click at [454, 291] on h1 "Exceptional Custom Design Jewelry in [GEOGRAPHIC_DATA]" at bounding box center [525, 306] width 711 height 99
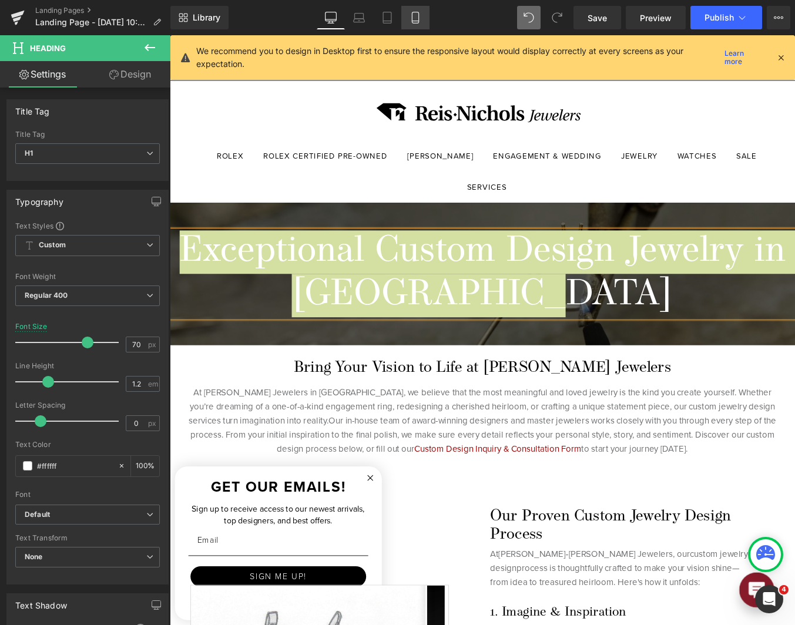
click at [412, 19] on icon at bounding box center [416, 18] width 12 height 12
type input "39"
type input "100"
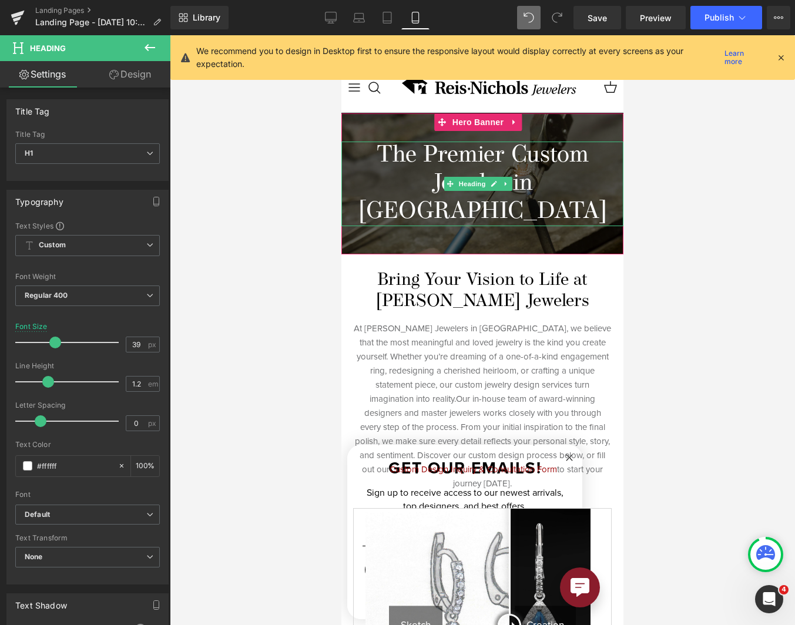
click at [391, 166] on h1 "The Premier Custom Jeweler in [GEOGRAPHIC_DATA]" at bounding box center [482, 184] width 282 height 85
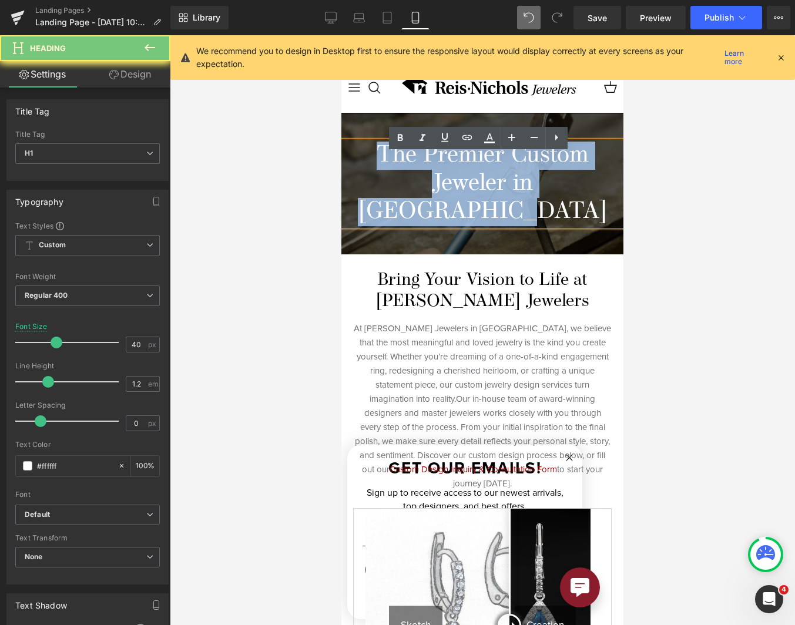
click at [391, 166] on h1 "The Premier Custom Jeweler in [GEOGRAPHIC_DATA]" at bounding box center [482, 184] width 282 height 85
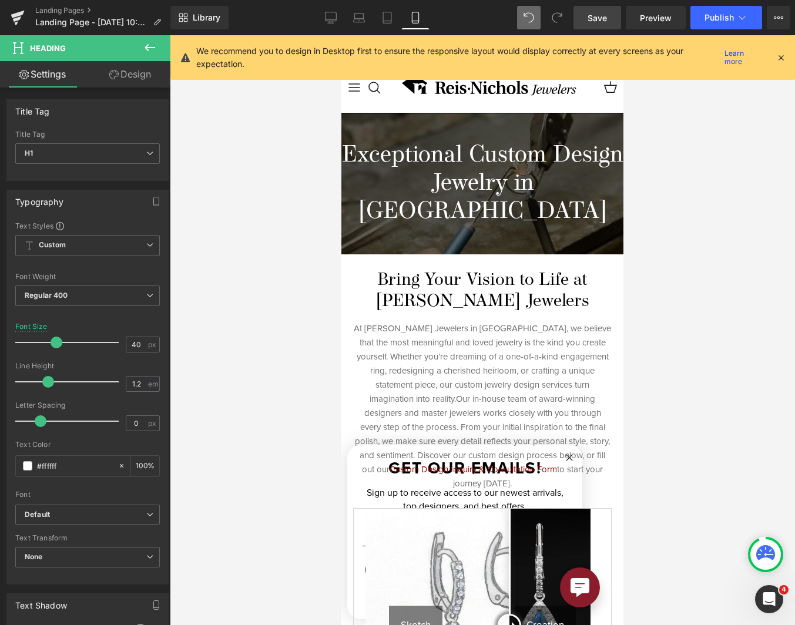
click at [600, 21] on span "Save" at bounding box center [597, 18] width 19 height 12
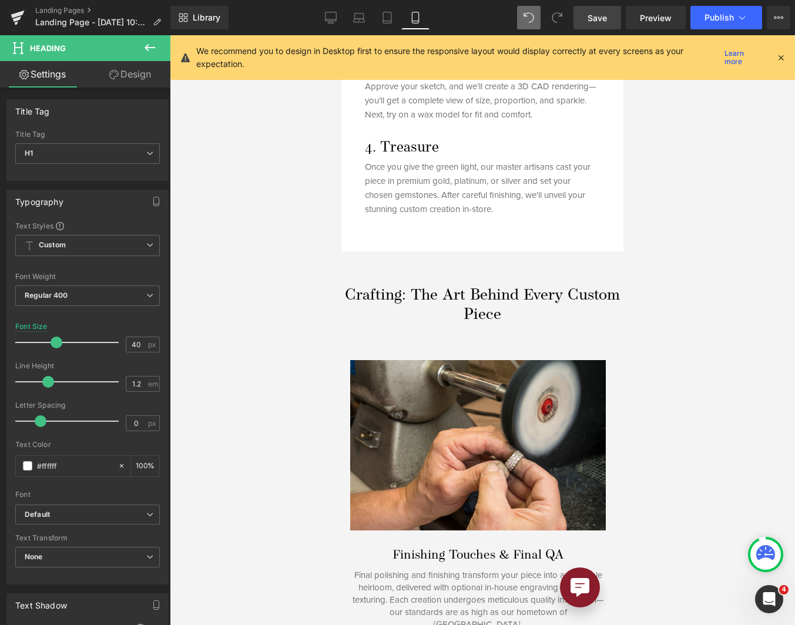
scroll to position [1234, 0]
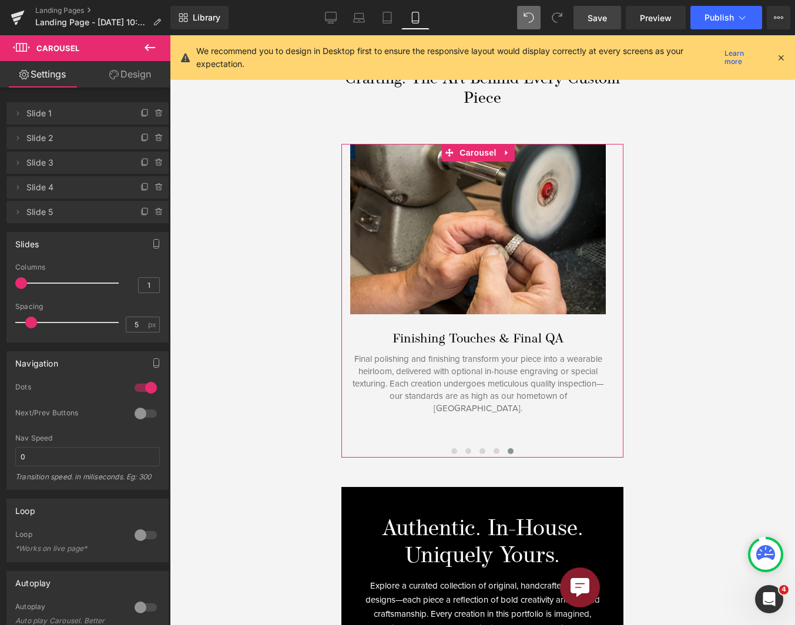
click at [136, 412] on div at bounding box center [146, 413] width 28 height 19
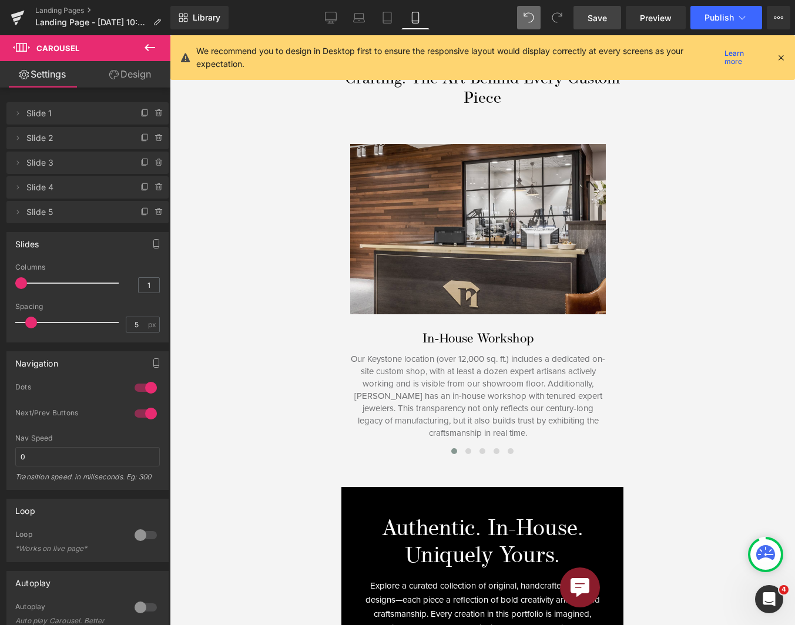
click at [606, 19] on span "Save" at bounding box center [597, 18] width 19 height 12
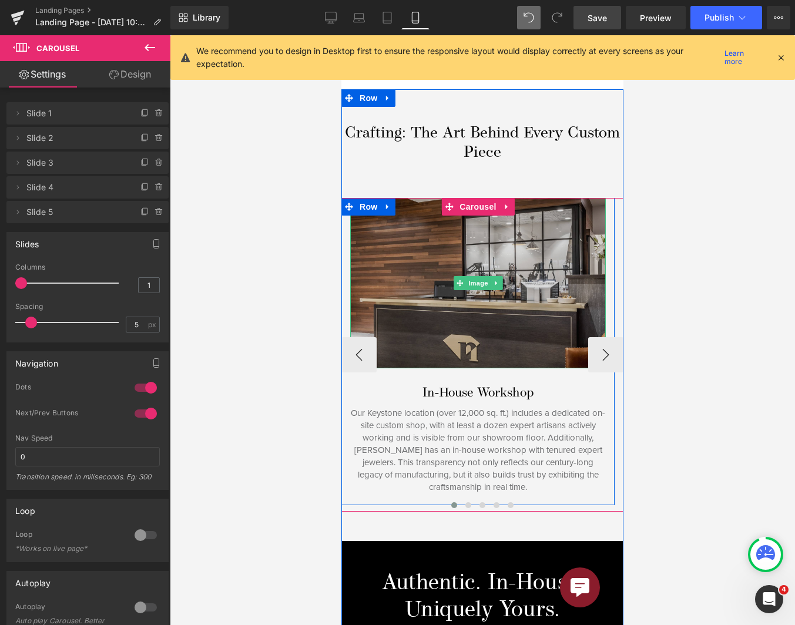
scroll to position [1116, 0]
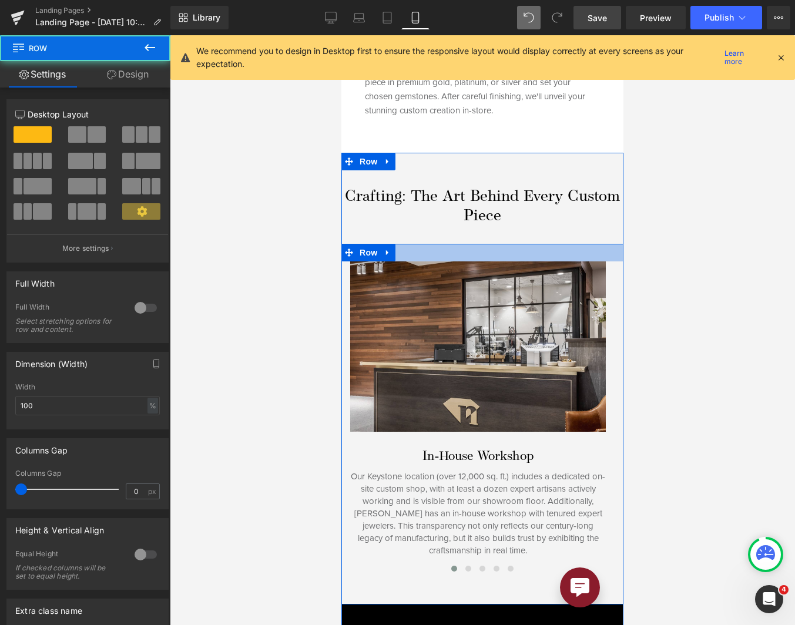
click at [457, 244] on div at bounding box center [482, 253] width 282 height 18
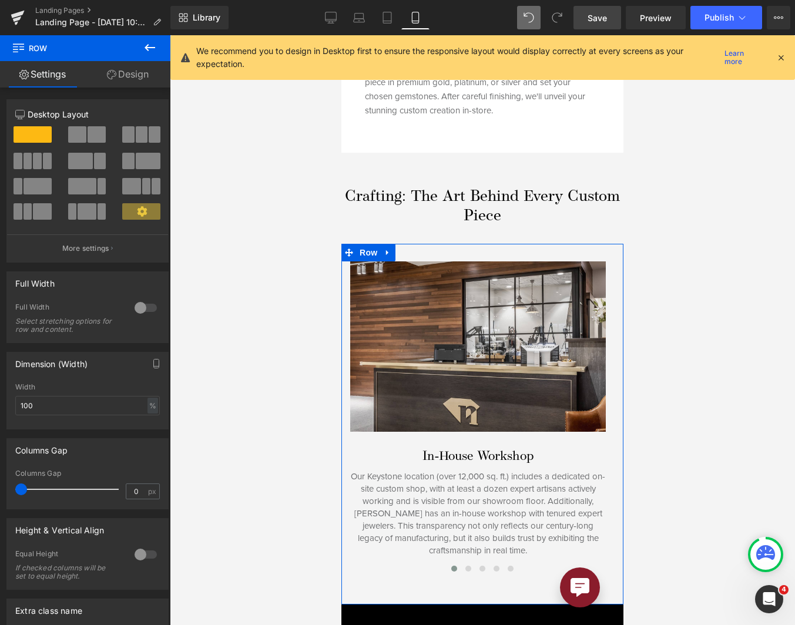
drag, startPoint x: 131, startPoint y: 87, endPoint x: 91, endPoint y: 139, distance: 65.3
click at [131, 87] on link "Design" at bounding box center [127, 74] width 85 height 26
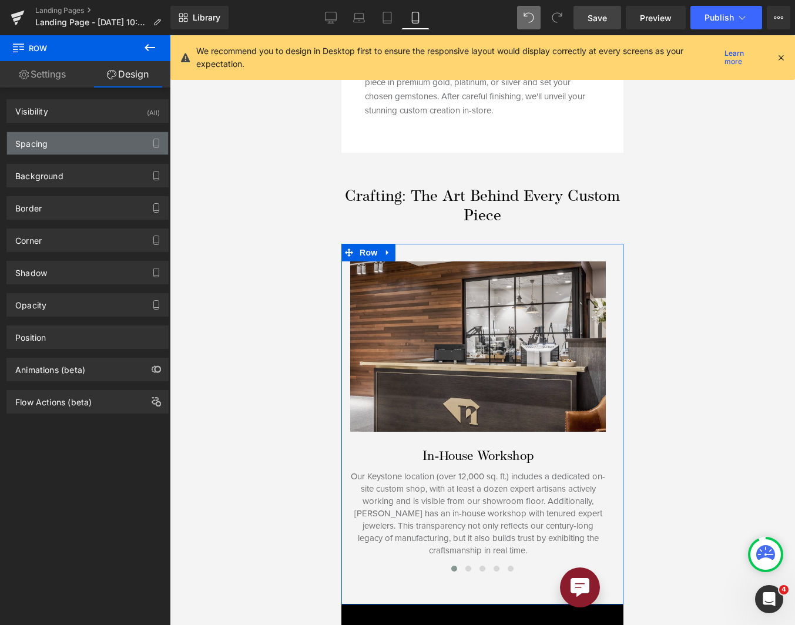
click at [91, 139] on div "Spacing" at bounding box center [87, 143] width 161 height 22
type input "0"
type input "30"
type input "0"
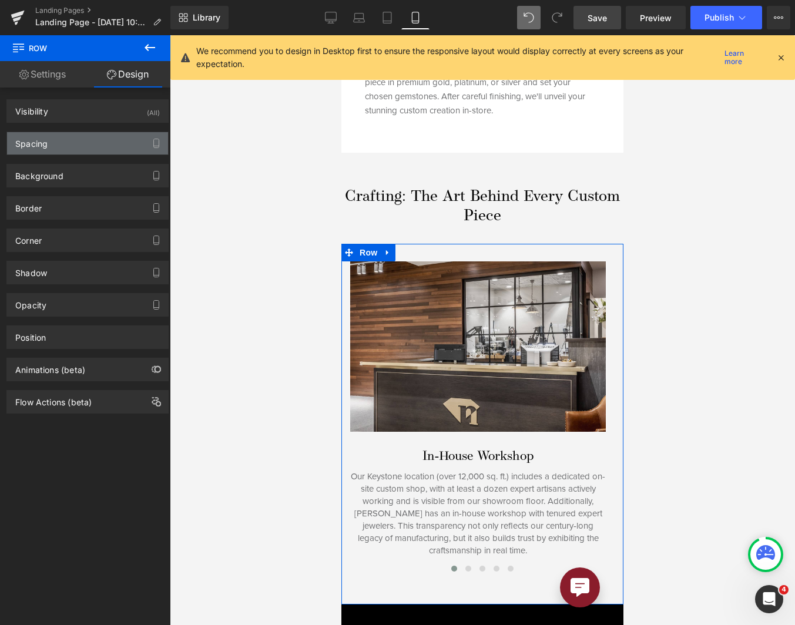
type input "10"
type input "0"
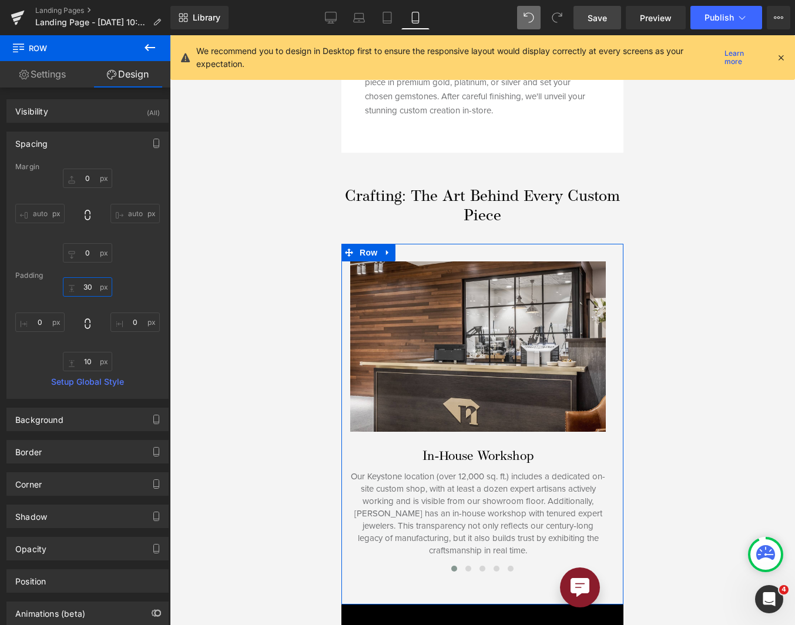
click at [91, 296] on input "30" at bounding box center [87, 286] width 49 height 19
type input "0"
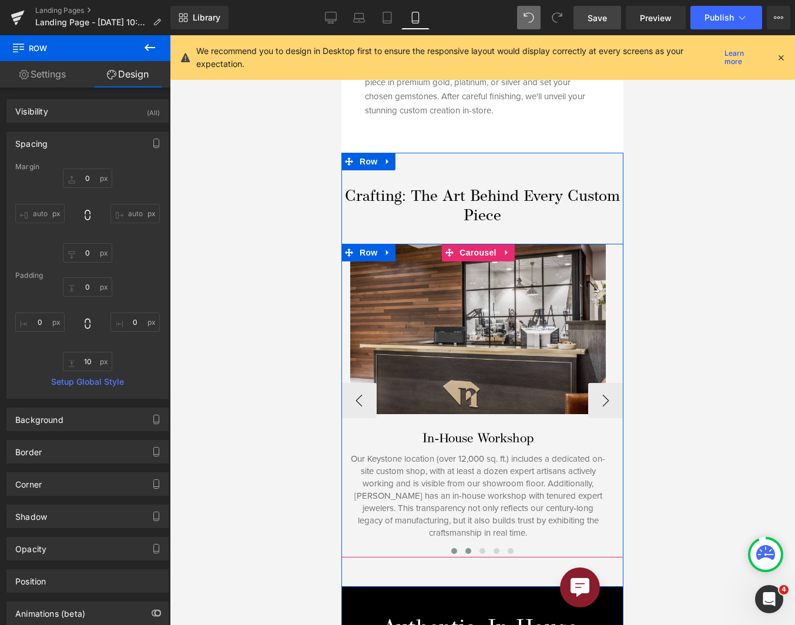
click at [464, 545] on button at bounding box center [468, 551] width 14 height 12
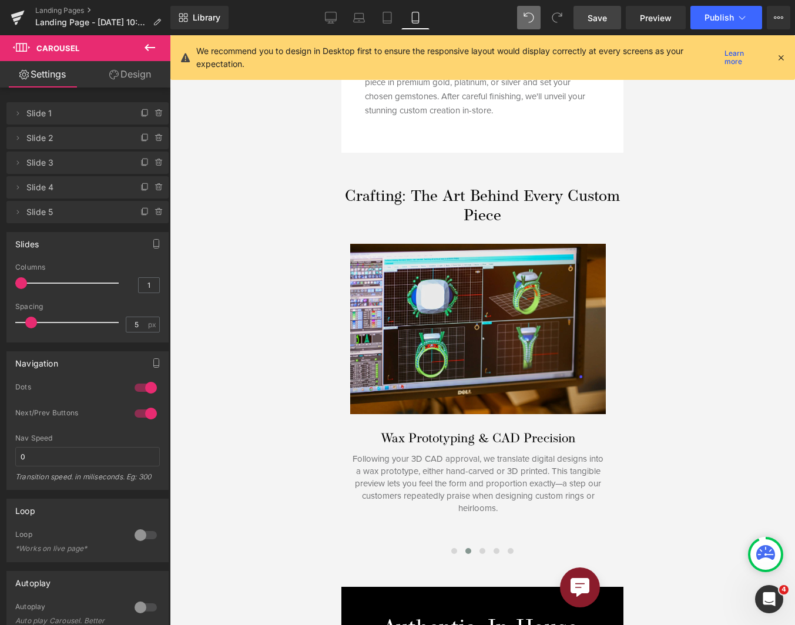
click at [597, 23] on span "Save" at bounding box center [597, 18] width 19 height 12
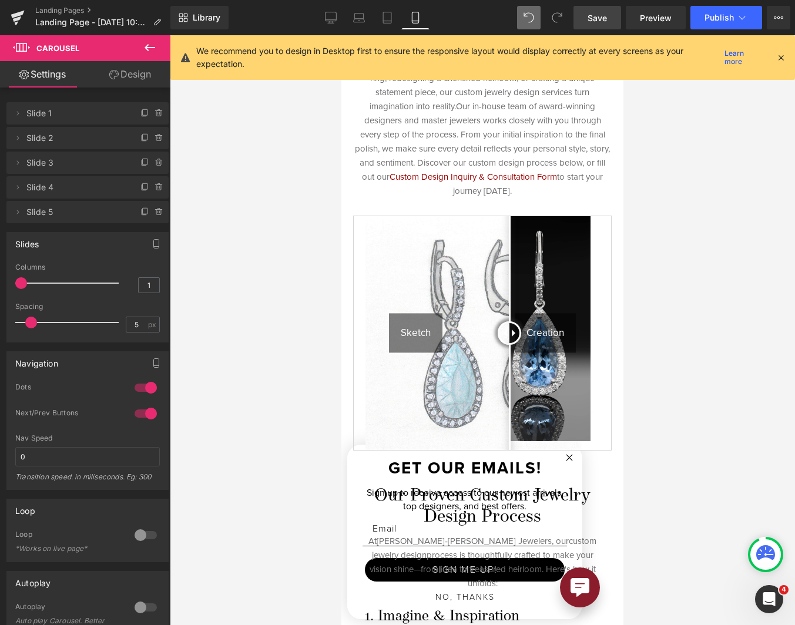
scroll to position [470, 0]
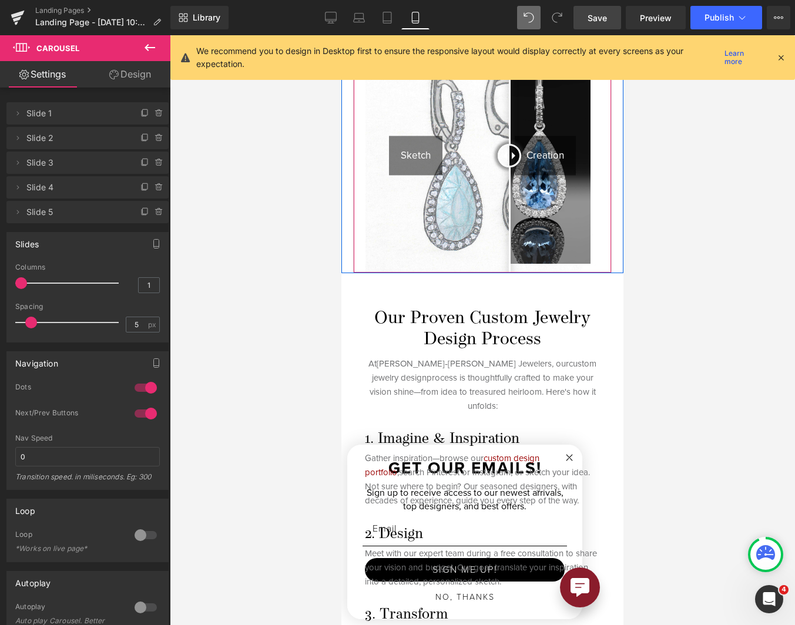
click at [477, 251] on img at bounding box center [482, 156] width 234 height 234
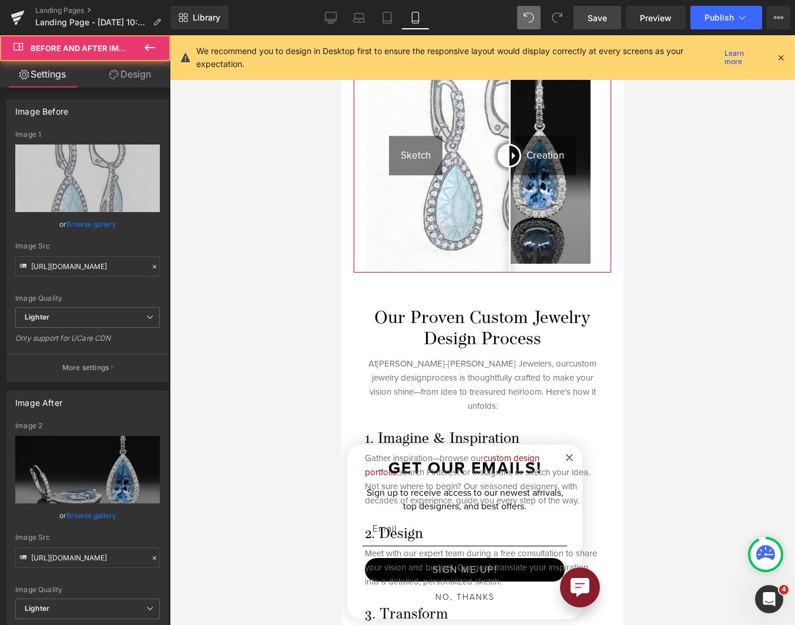
click at [135, 69] on link "Design" at bounding box center [130, 74] width 85 height 26
click at [0, 0] on div "Spacing" at bounding box center [0, 0] width 0 height 0
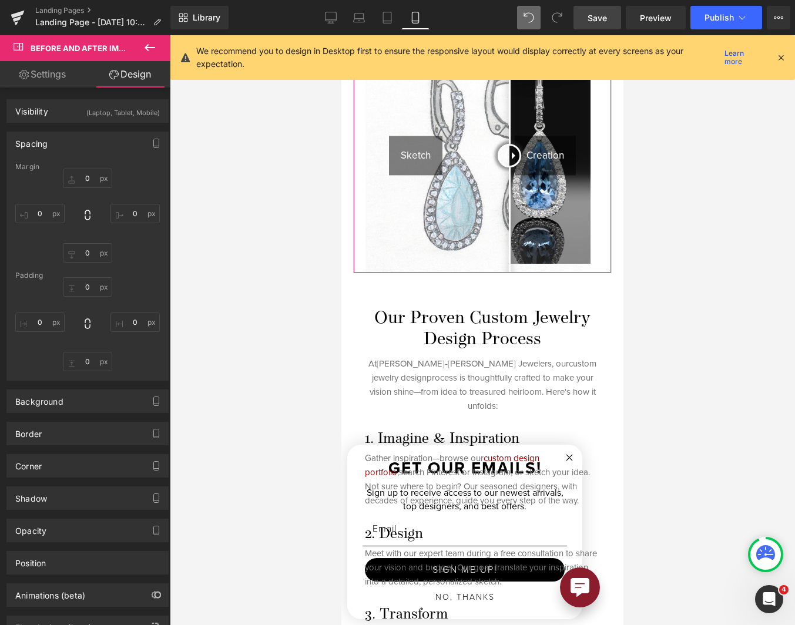
type input "15"
type input "0"
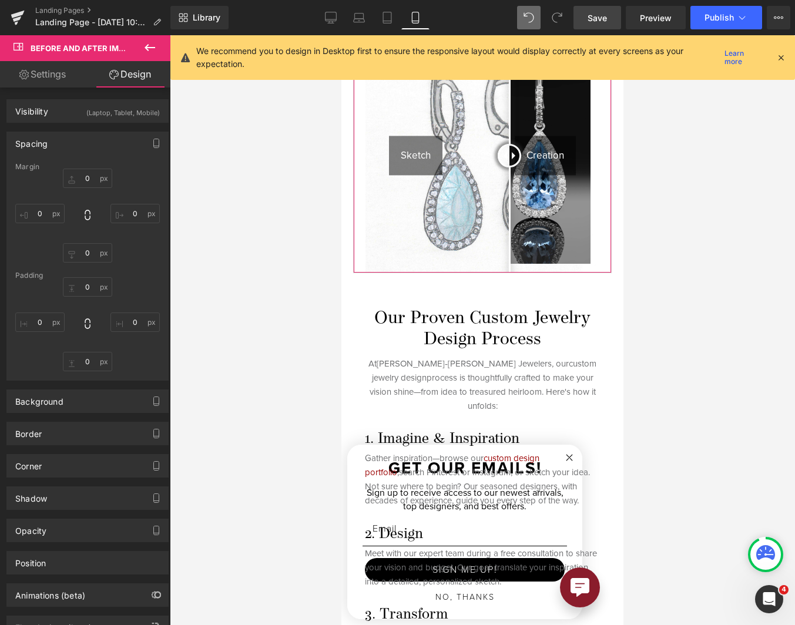
type input "20"
type input "0"
type input "20"
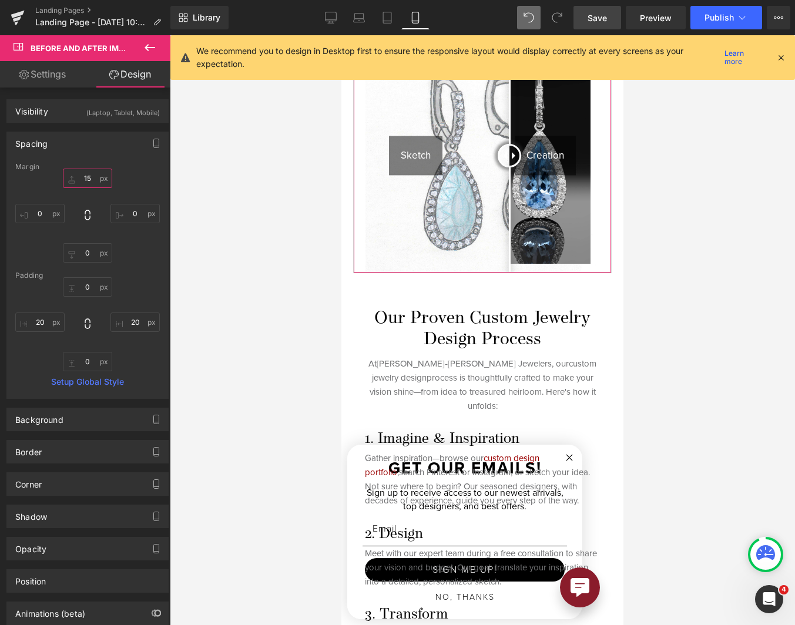
click at [89, 180] on input "15" at bounding box center [87, 178] width 49 height 19
type input "30"
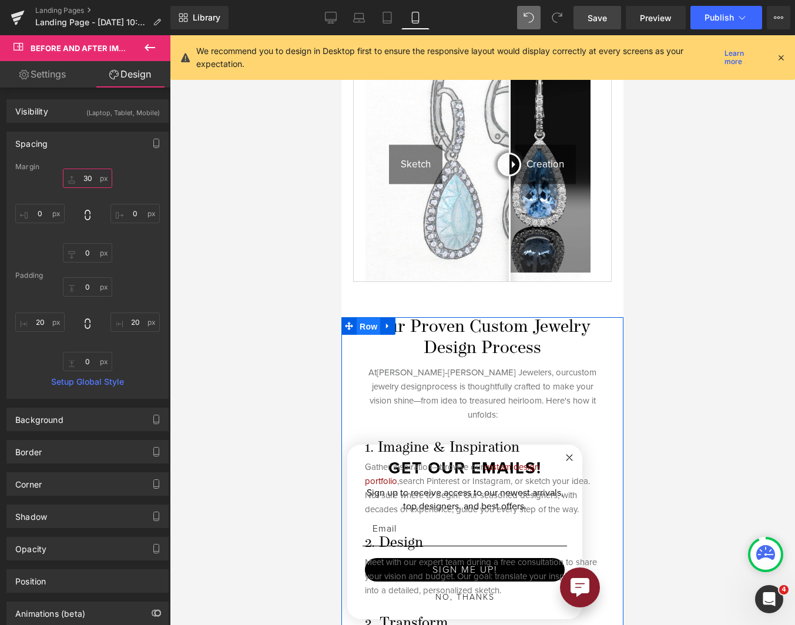
drag, startPoint x: 371, startPoint y: 317, endPoint x: 558, endPoint y: 151, distance: 249.7
click at [371, 318] on span "Row" at bounding box center [369, 327] width 24 height 18
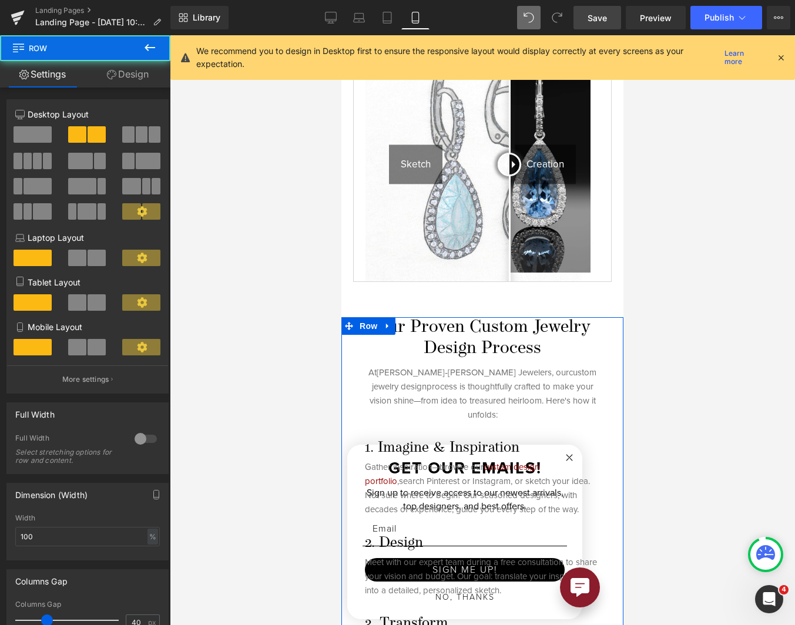
click at [134, 69] on link "Design" at bounding box center [127, 74] width 85 height 26
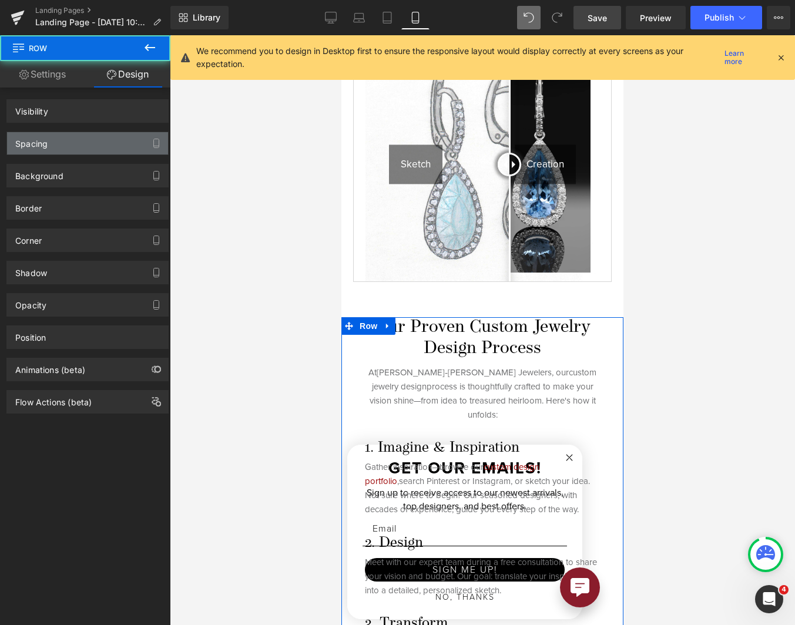
click at [74, 147] on div "Spacing" at bounding box center [87, 143] width 161 height 22
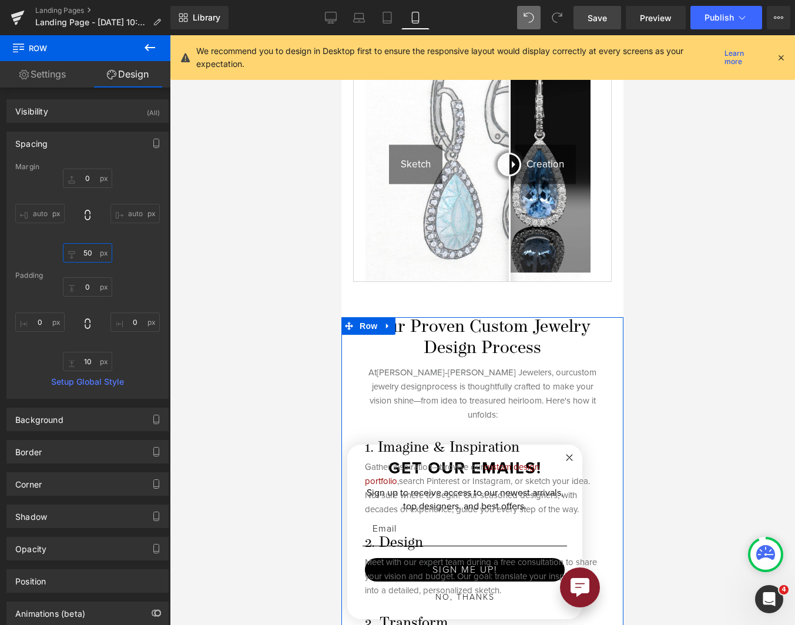
click at [85, 254] on input "50" at bounding box center [87, 252] width 49 height 19
click at [114, 242] on div "0px 0 auto auto 50px 50 auto auto" at bounding box center [87, 216] width 145 height 94
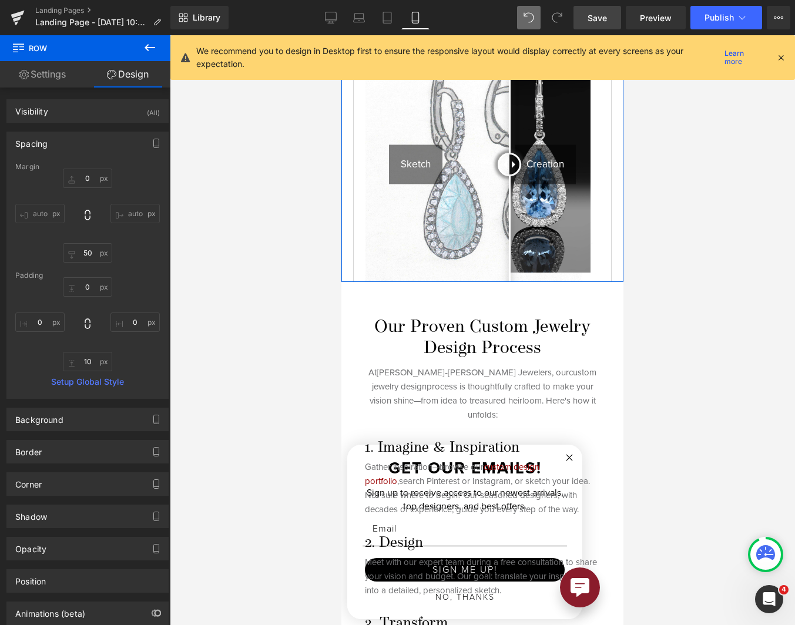
click at [345, 265] on div "Bring Your Vision to Life at [PERSON_NAME] Jewelers Heading At [PERSON_NAME] Je…" at bounding box center [482, 41] width 282 height 482
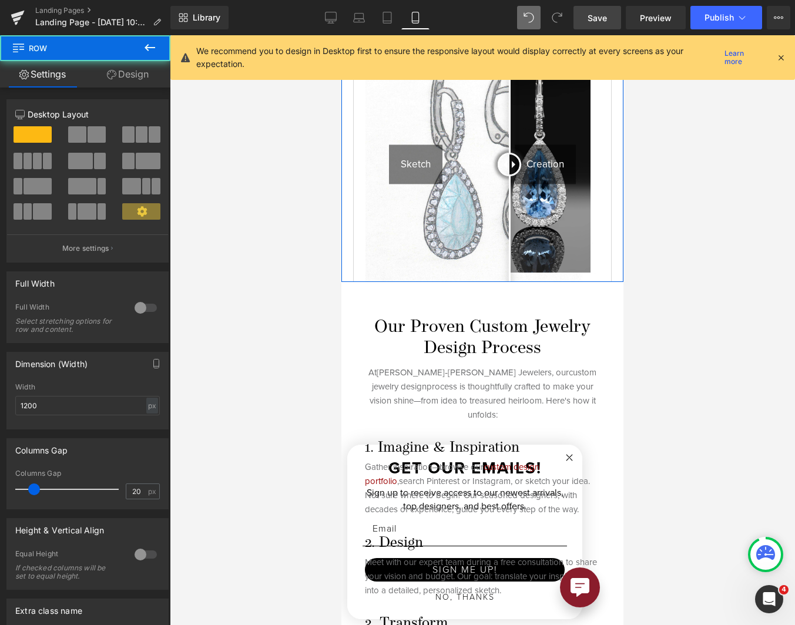
click at [138, 84] on link "Design" at bounding box center [127, 74] width 85 height 26
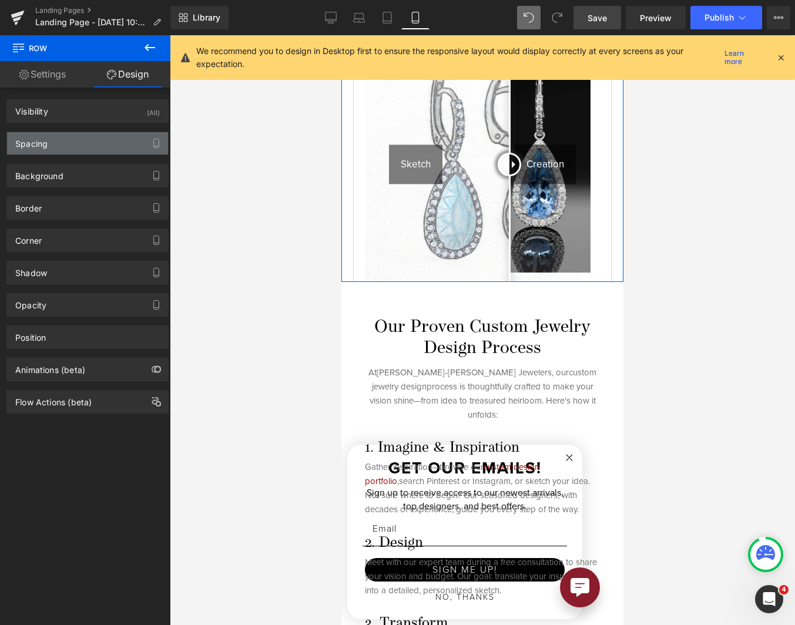
type input "0"
type input "60"
type input "27"
type input "0"
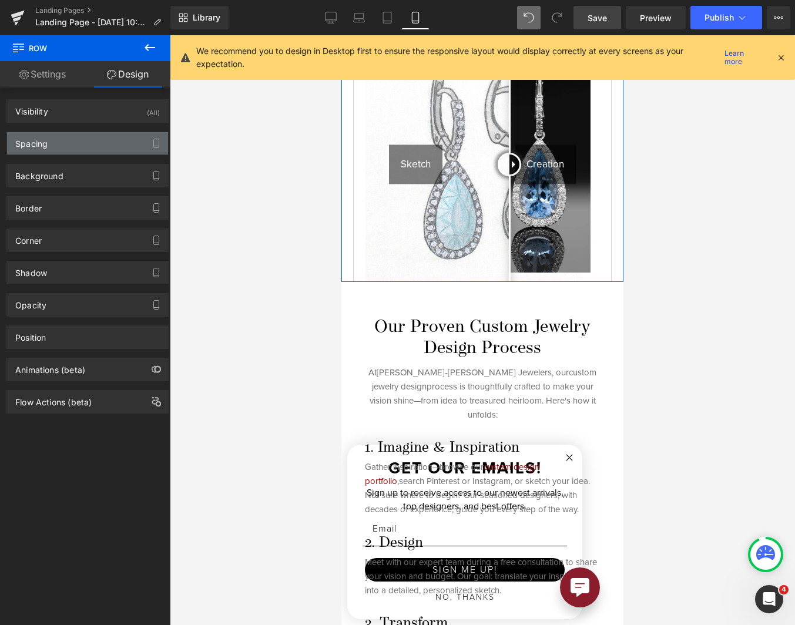
type input "0"
click at [117, 142] on div "Spacing" at bounding box center [87, 143] width 161 height 22
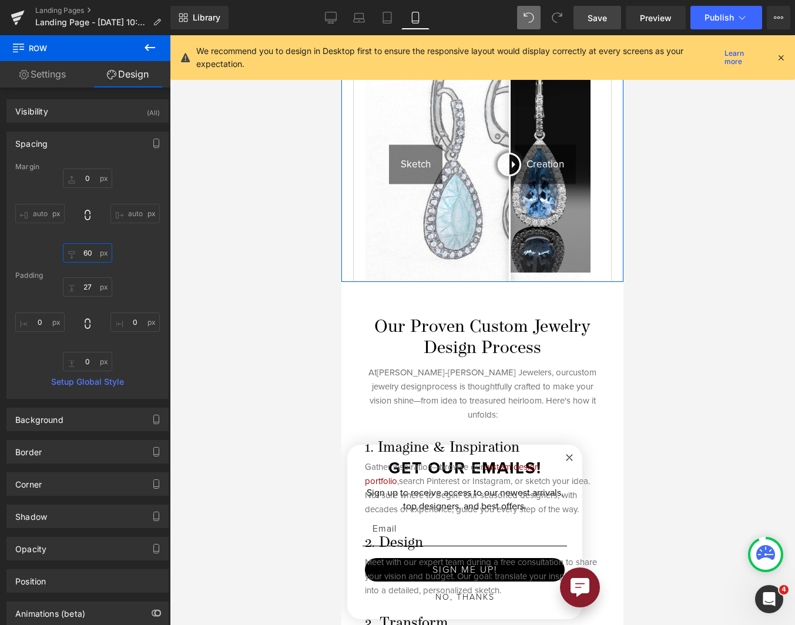
click at [90, 250] on input "60" at bounding box center [87, 252] width 49 height 19
type input "30"
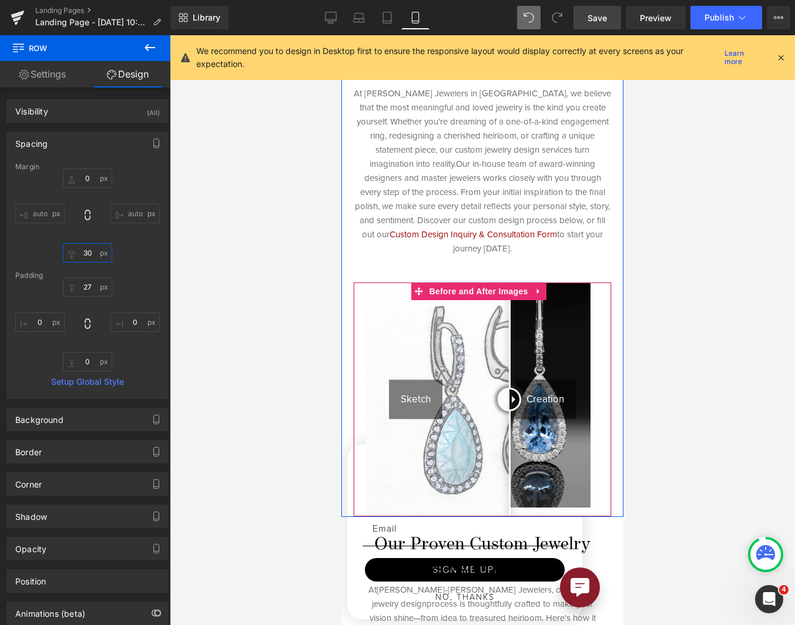
scroll to position [294, 0]
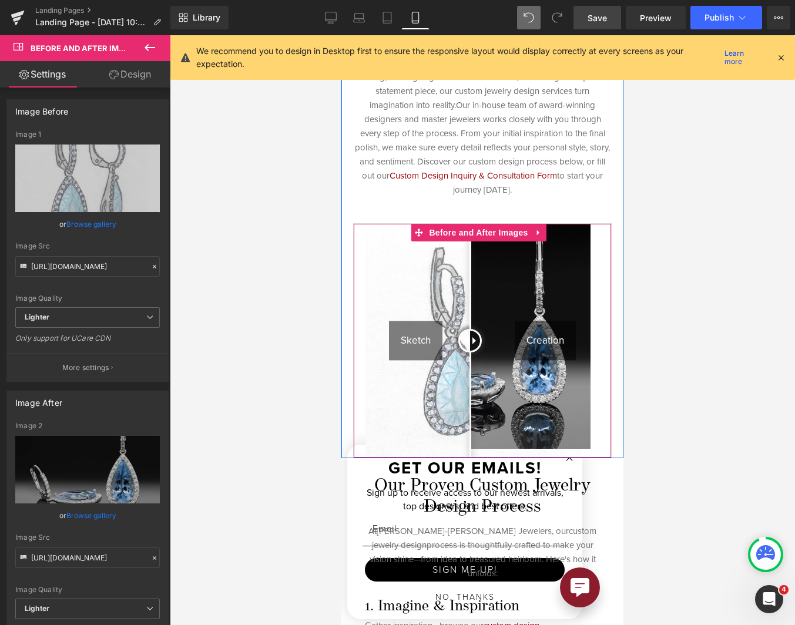
drag, startPoint x: 505, startPoint y: 335, endPoint x: 470, endPoint y: 334, distance: 34.7
click at [470, 334] on div at bounding box center [470, 341] width 24 height 24
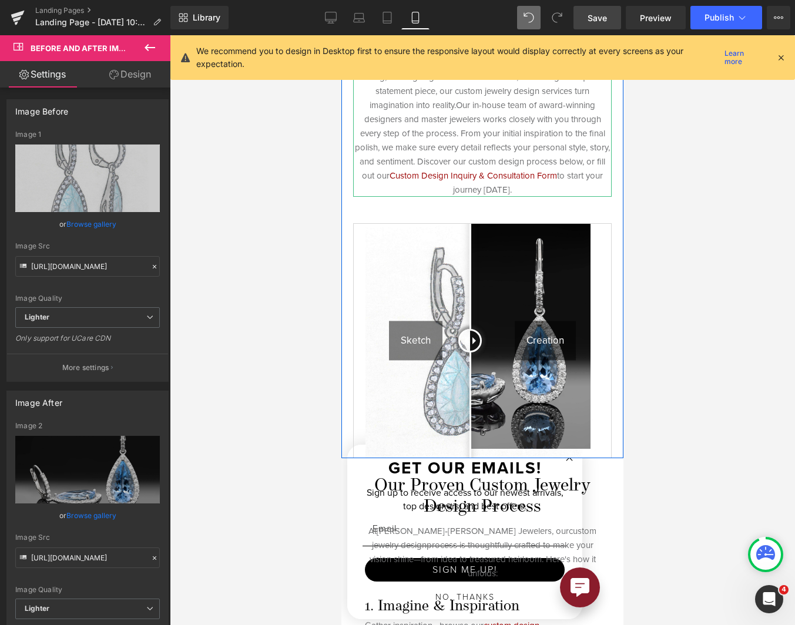
click at [479, 99] on span "Our in-house team of award-winning designers and master jewelers works closely …" at bounding box center [482, 148] width 255 height 98
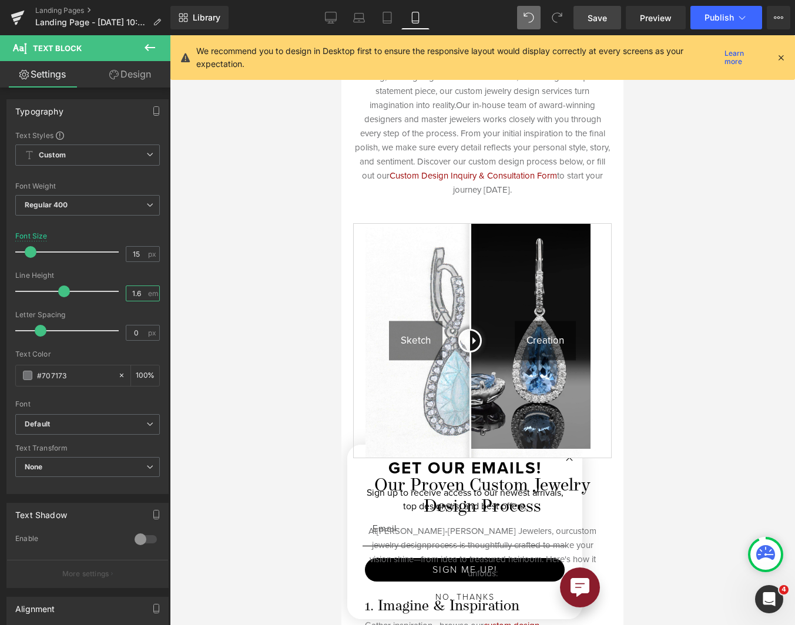
click at [126, 296] on input "1.6" at bounding box center [136, 293] width 21 height 15
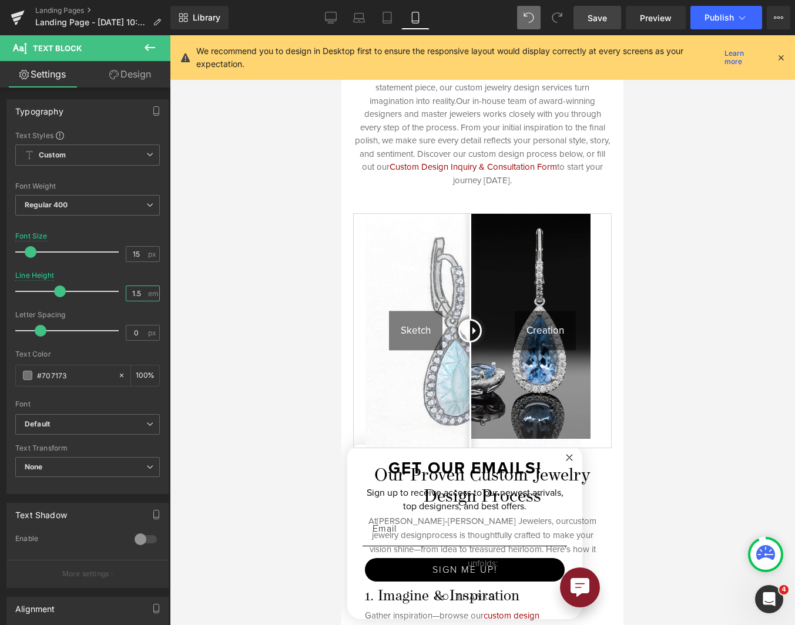
type input "1.5"
click at [605, 21] on span "Save" at bounding box center [597, 18] width 19 height 12
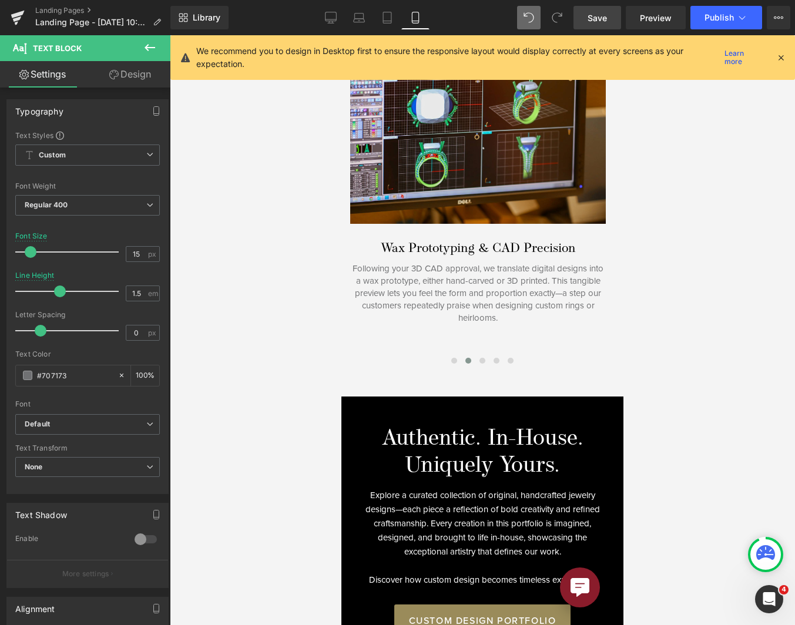
scroll to position [1175, 0]
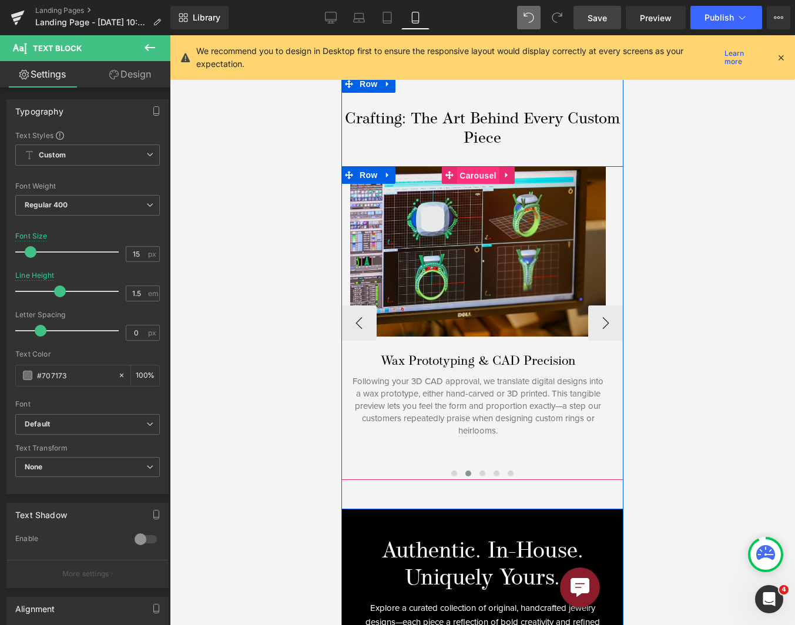
click at [466, 167] on span "Carousel" at bounding box center [478, 176] width 42 height 18
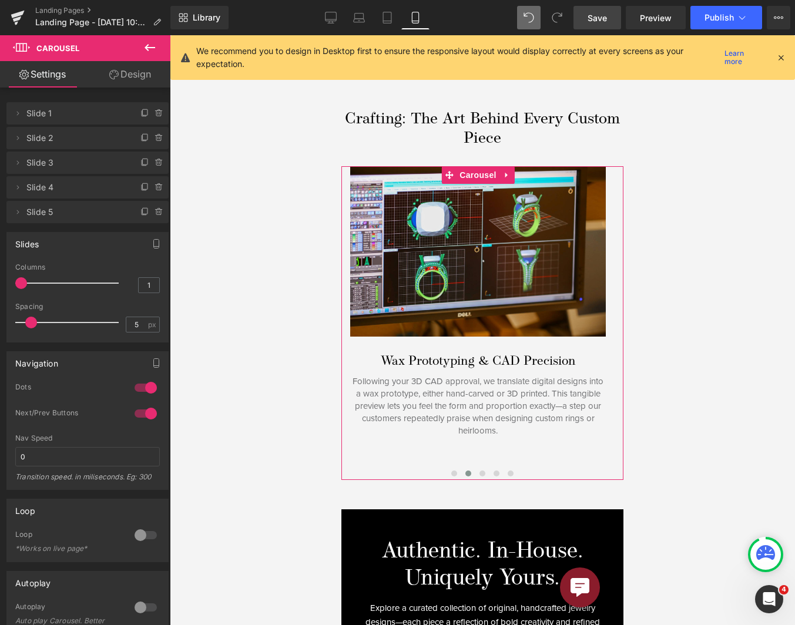
click at [145, 411] on div at bounding box center [146, 413] width 28 height 19
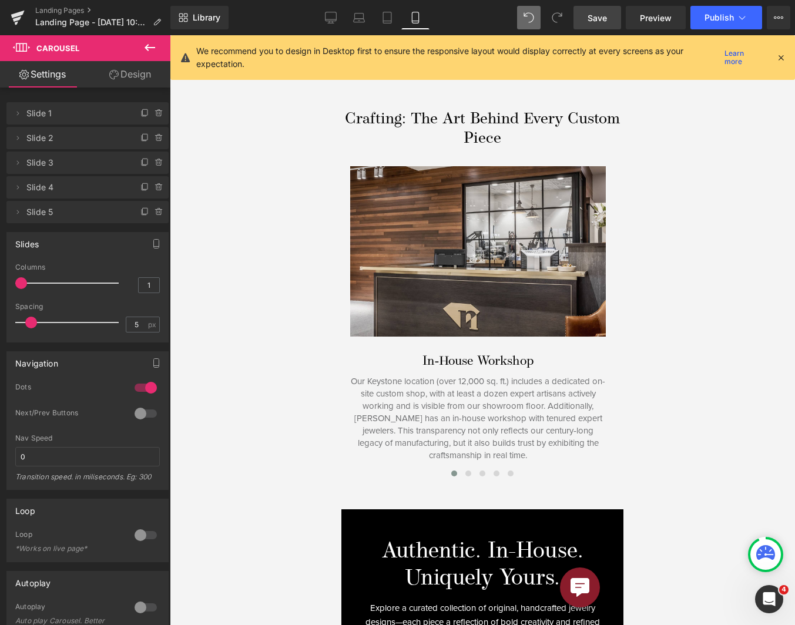
click at [607, 22] on span "Save" at bounding box center [597, 18] width 19 height 12
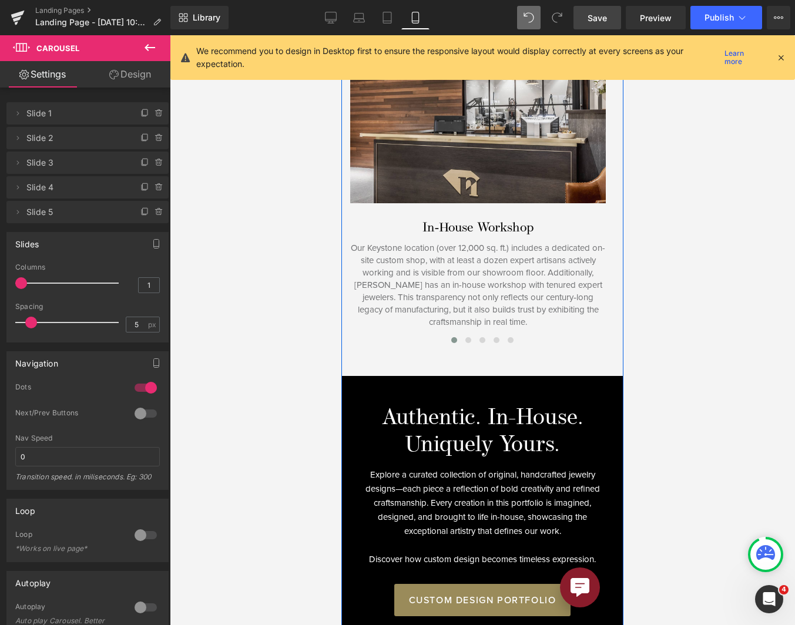
scroll to position [1468, 0]
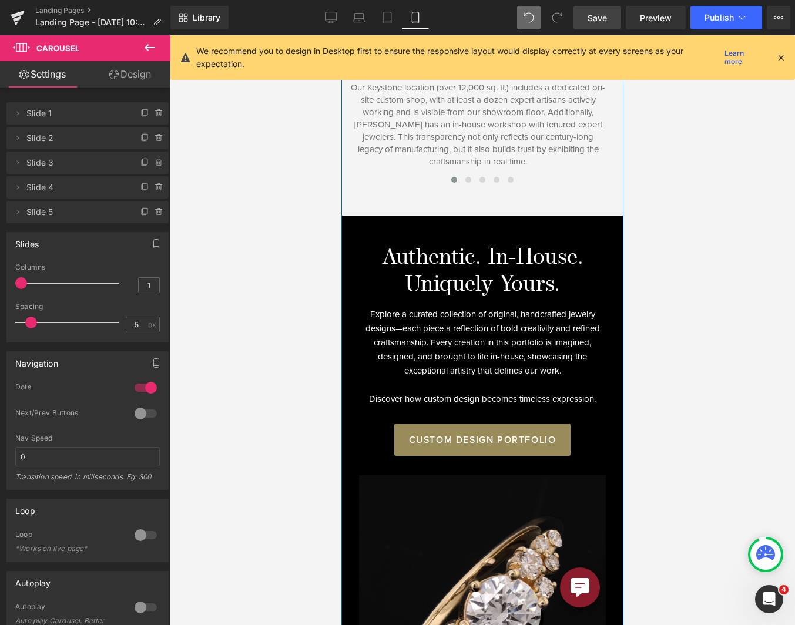
click at [458, 345] on p "Explore a curated collection of original, handcrafted jewelry designs—each piec…" at bounding box center [482, 342] width 247 height 71
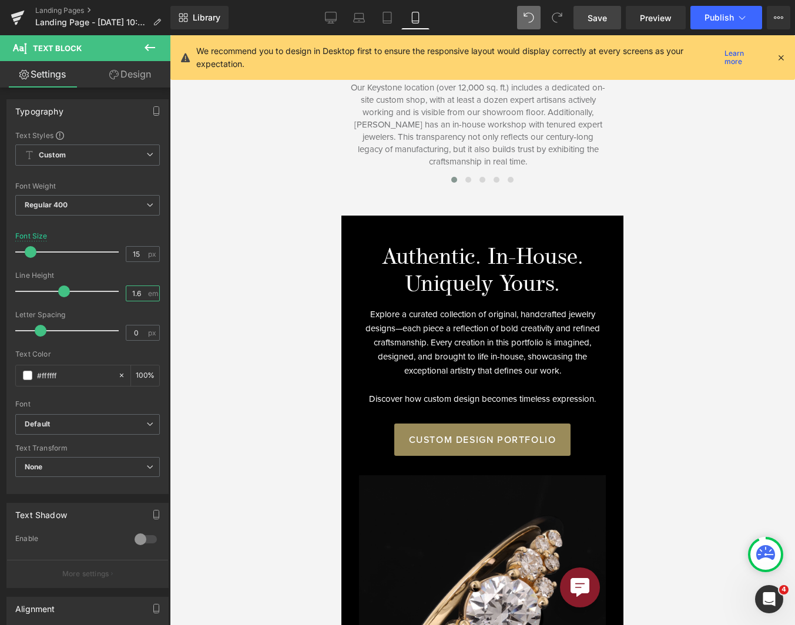
click at [128, 293] on input "1.6" at bounding box center [136, 293] width 21 height 15
type input "1.4"
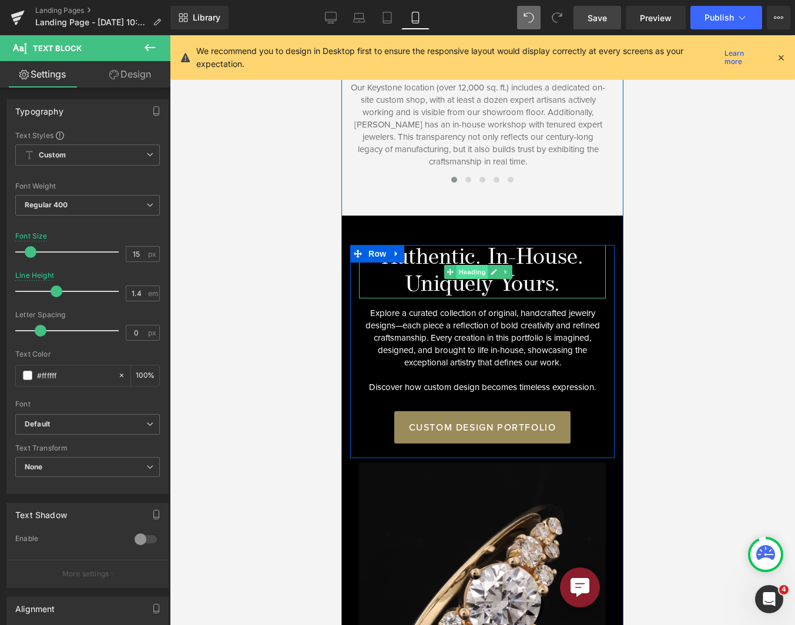
click at [481, 265] on span "Heading" at bounding box center [472, 272] width 32 height 14
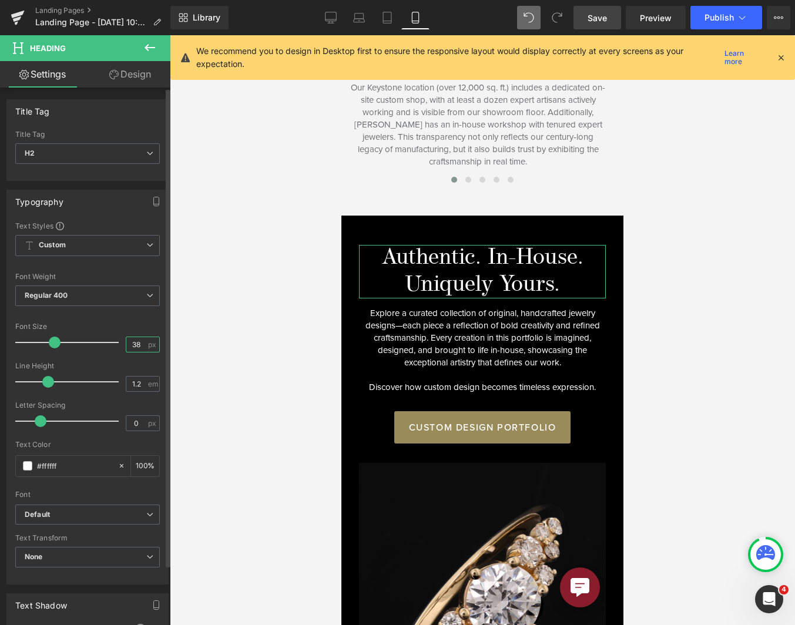
click at [133, 343] on input "38" at bounding box center [136, 344] width 21 height 15
type input "35"
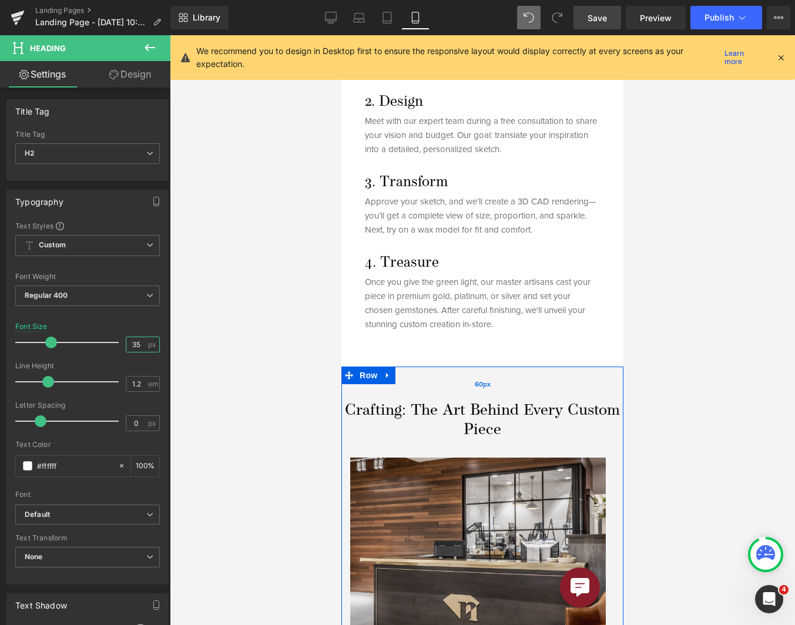
scroll to position [881, 0]
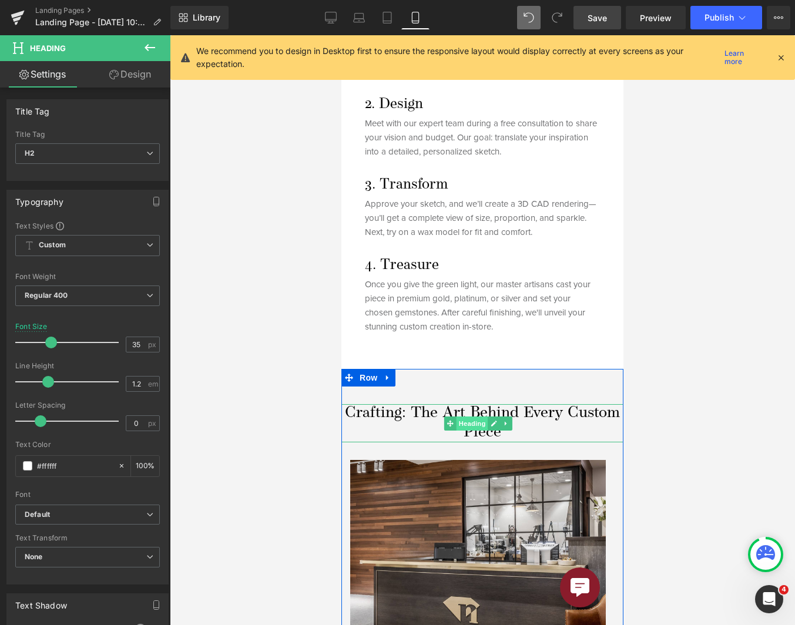
click at [483, 417] on span "Heading" at bounding box center [472, 424] width 32 height 14
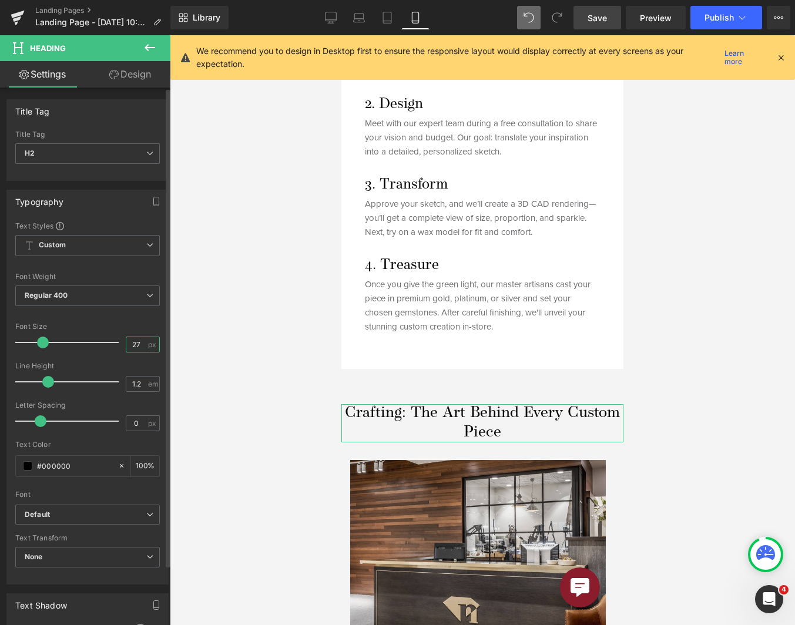
click at [133, 343] on input "27" at bounding box center [136, 344] width 21 height 15
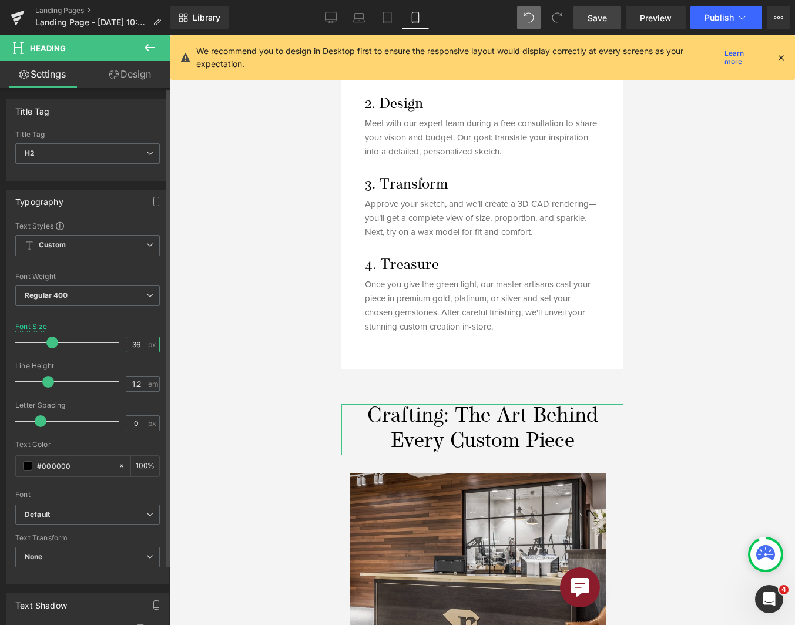
click at [126, 343] on input "36" at bounding box center [136, 344] width 21 height 15
type input "26"
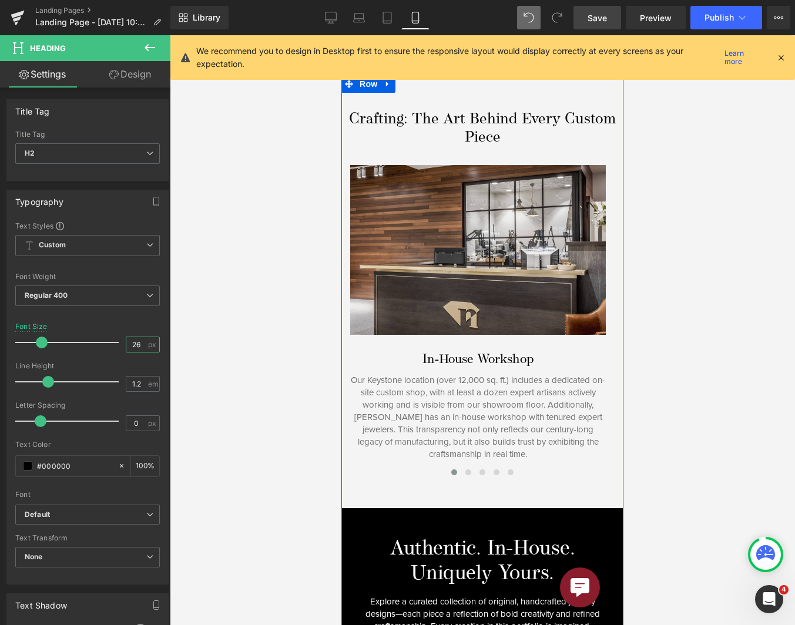
scroll to position [1351, 0]
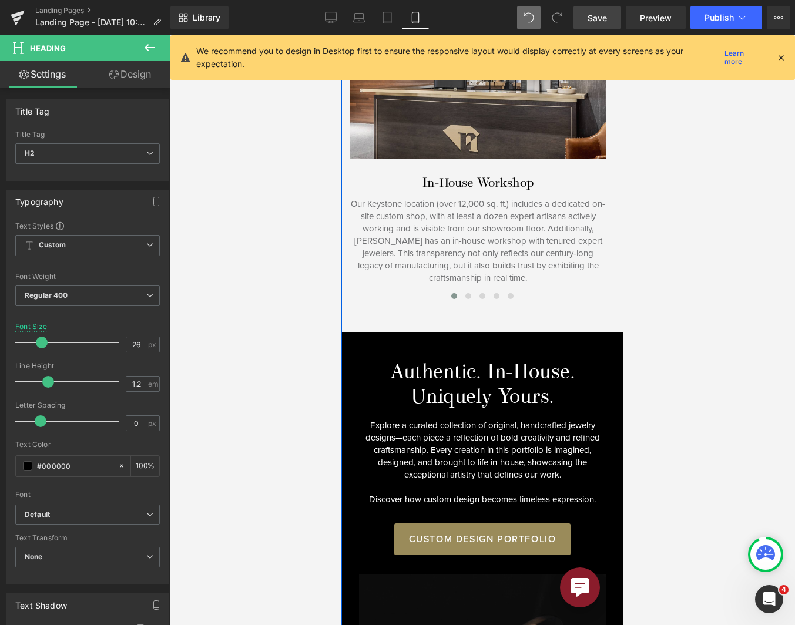
click at [477, 361] on h2 "Authentic. In-House. Uniquely Yours." at bounding box center [482, 385] width 247 height 49
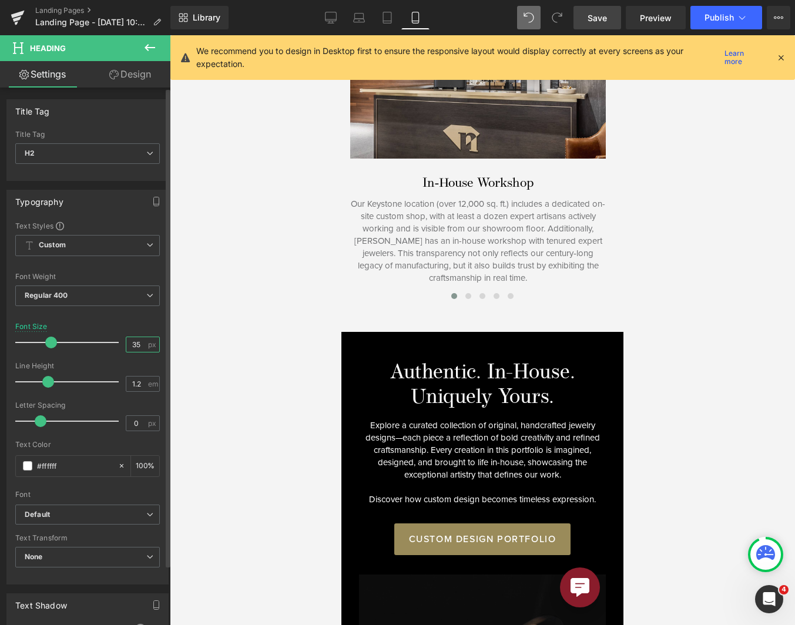
click at [126, 344] on input "35" at bounding box center [136, 344] width 21 height 15
type input "26"
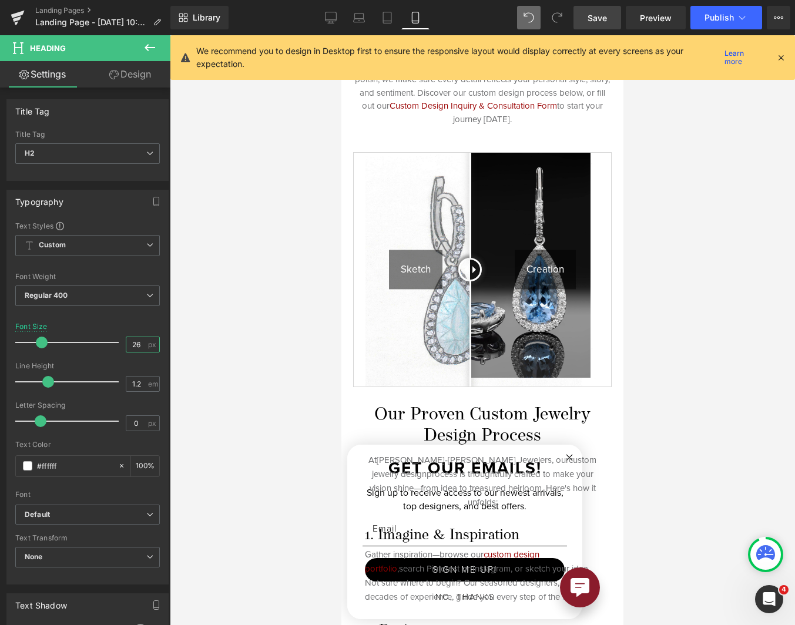
scroll to position [352, 0]
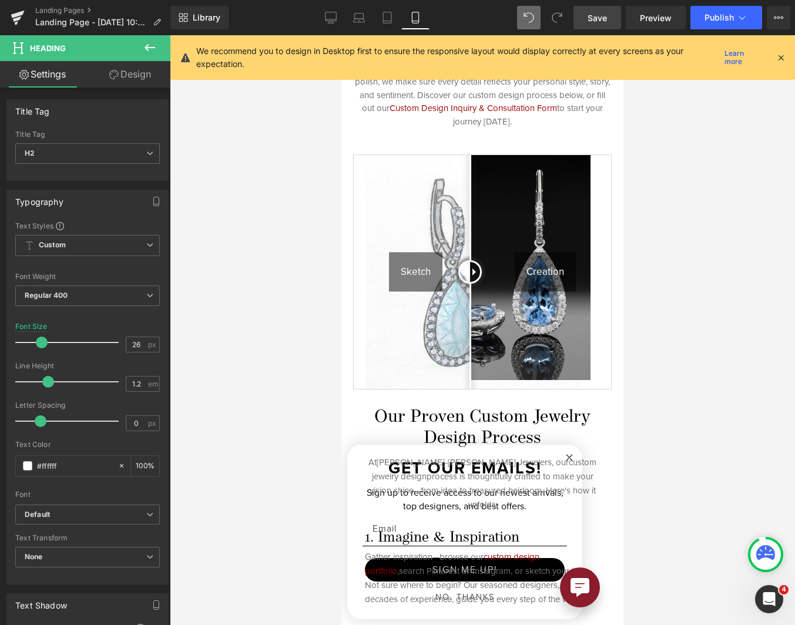
click at [498, 407] on h2 "Our Proven Custom Jewelry Design Process" at bounding box center [482, 428] width 235 height 42
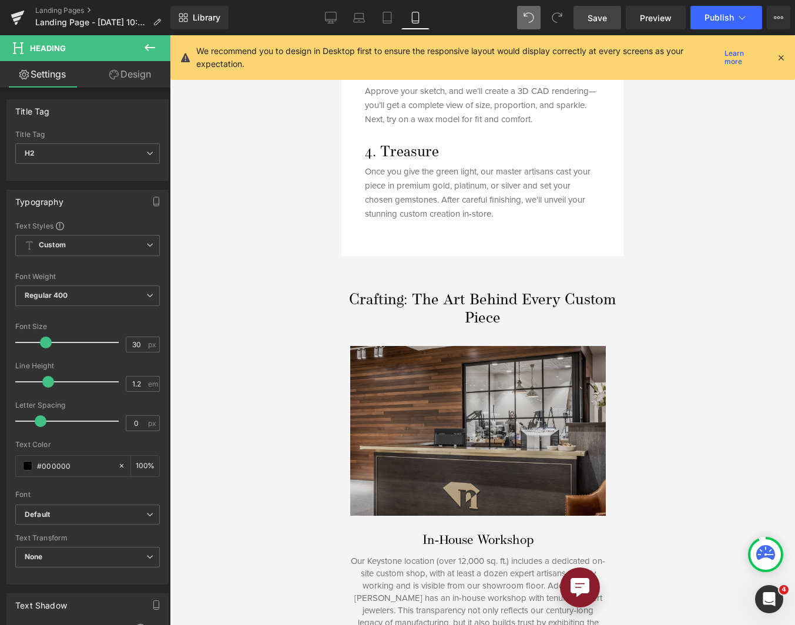
scroll to position [1057, 0]
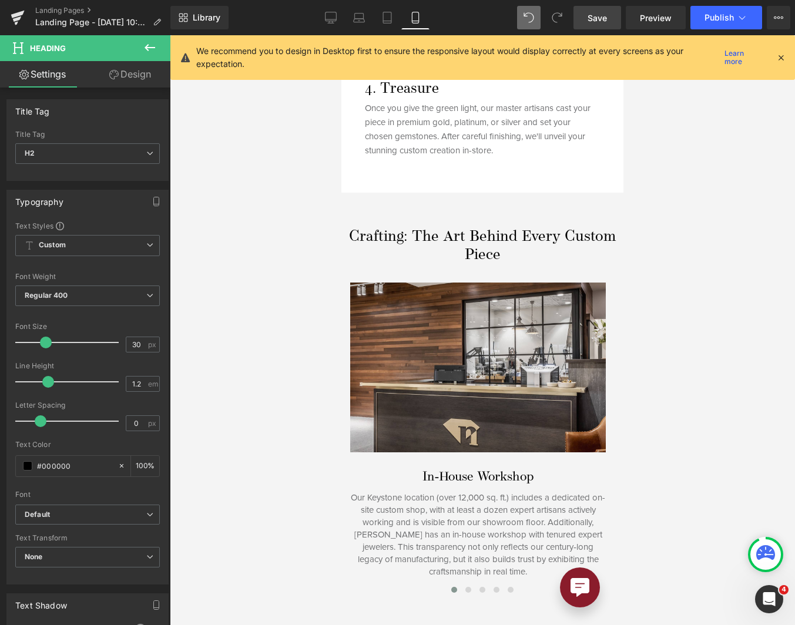
click at [464, 228] on div "Crafting: The Art Behind Every Custom Piece Heading" at bounding box center [482, 246] width 282 height 36
click at [131, 345] on input "26" at bounding box center [136, 344] width 21 height 15
type input "30"
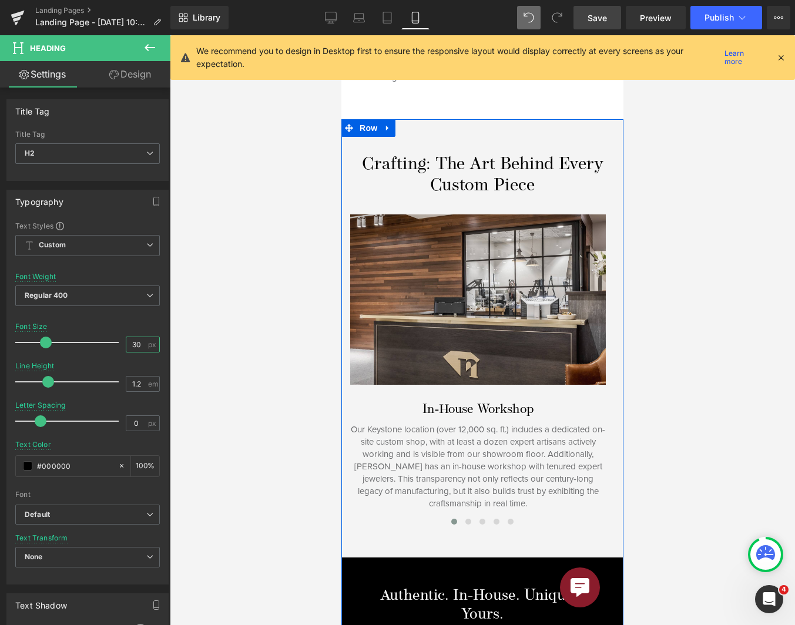
scroll to position [1292, 0]
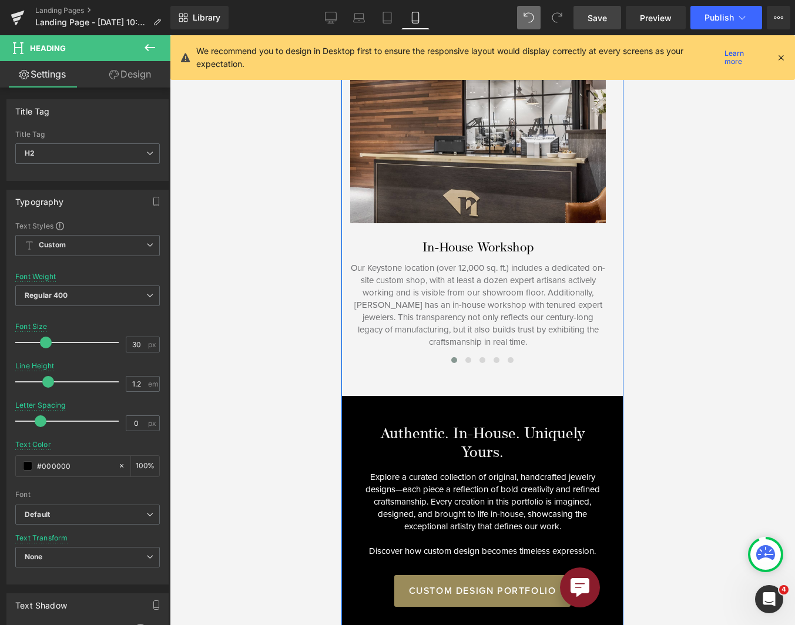
click at [476, 425] on div "Authentic. In-House. Uniquely Yours. Heading" at bounding box center [482, 443] width 247 height 36
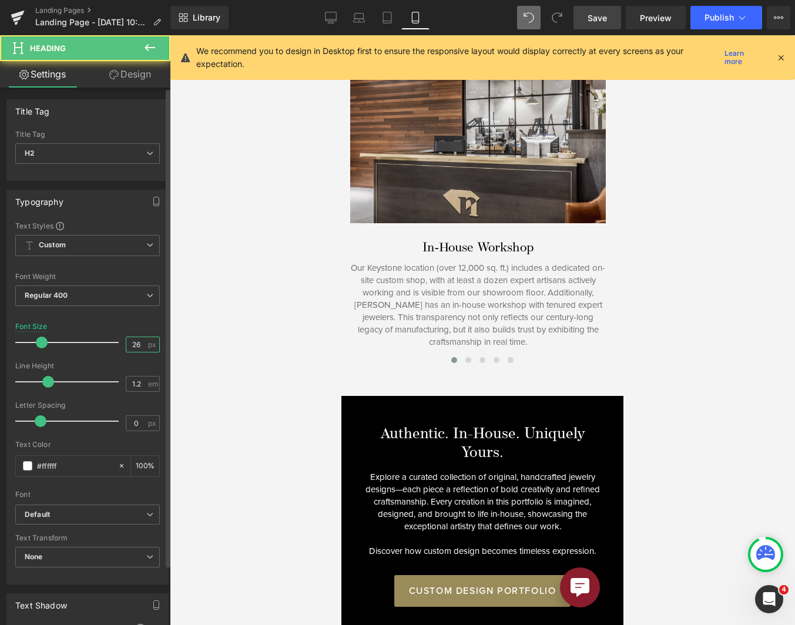
click at [135, 342] on input "26" at bounding box center [136, 344] width 21 height 15
type input "30"
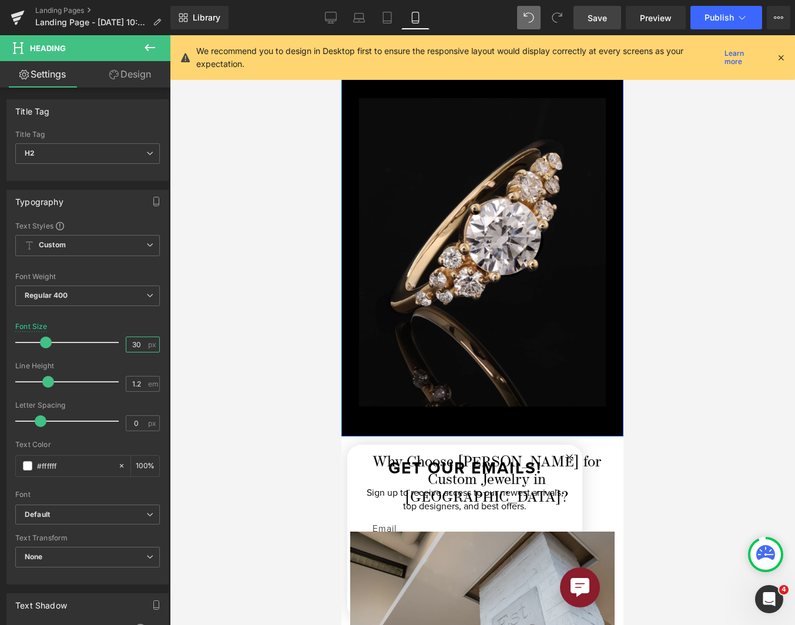
scroll to position [1938, 0]
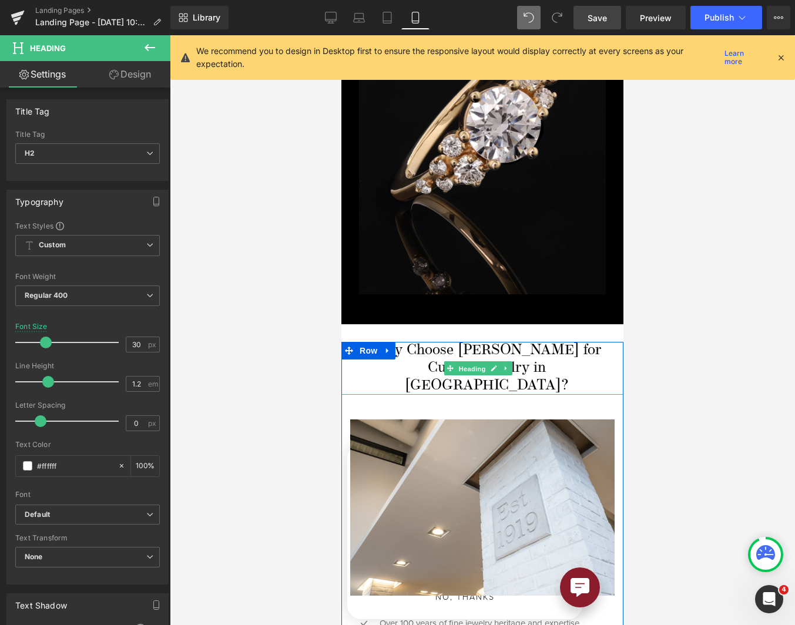
click at [474, 362] on span "Heading" at bounding box center [472, 369] width 32 height 14
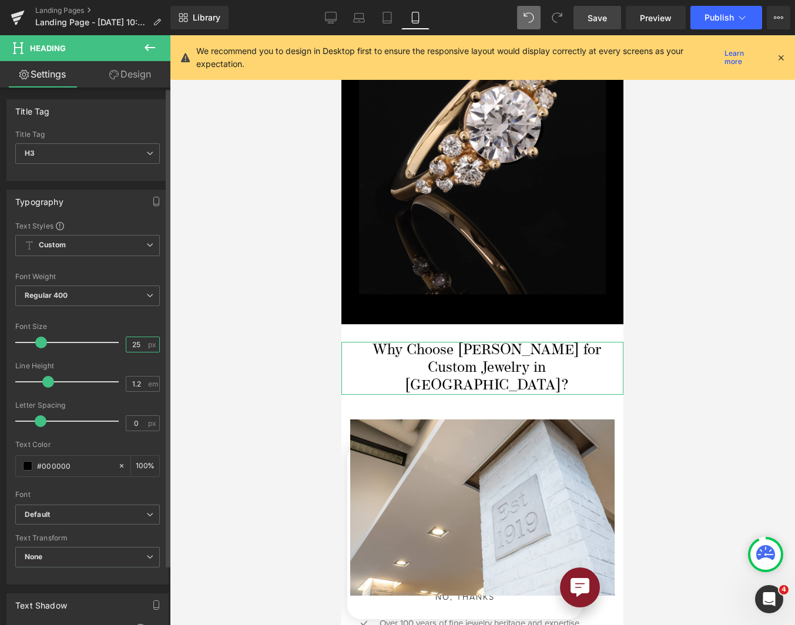
click at [131, 349] on input "25" at bounding box center [136, 344] width 21 height 15
type input "30"
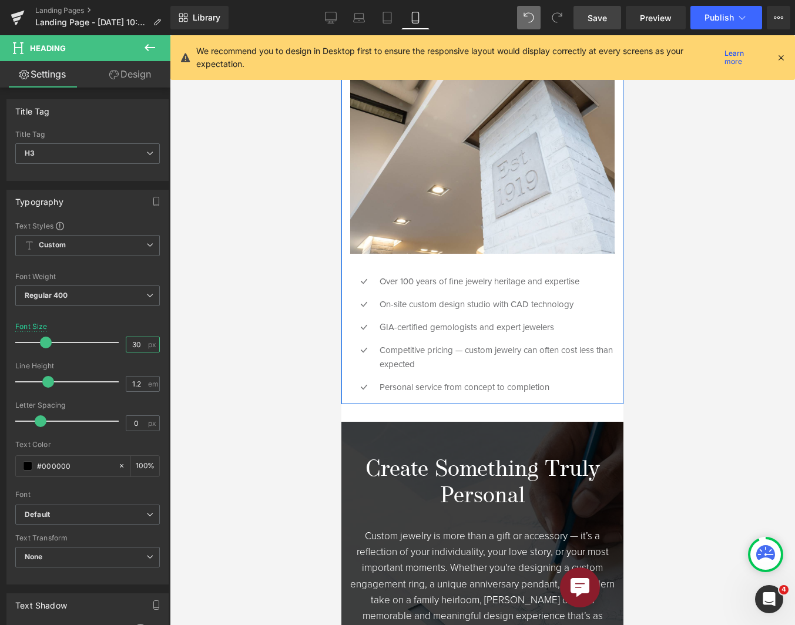
scroll to position [2350, 0]
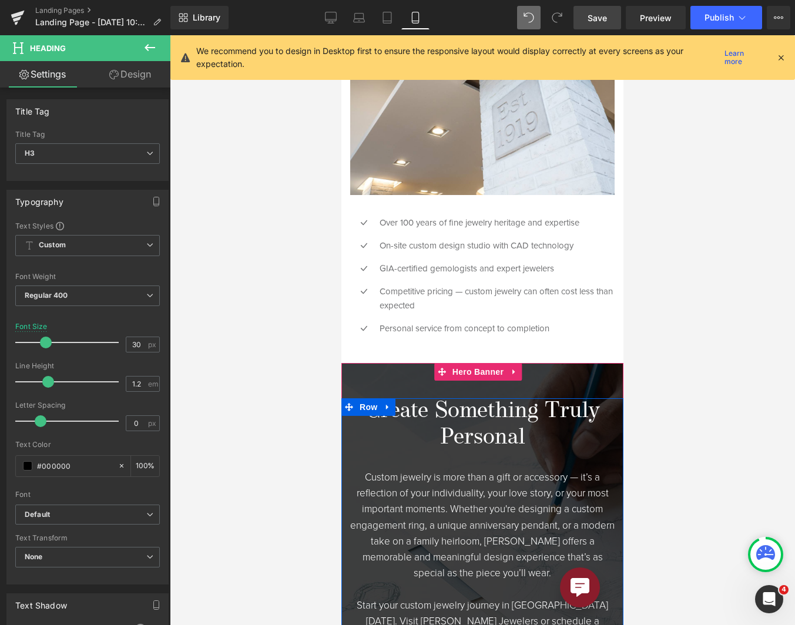
click at [469, 398] on h3 "Create Something Truly Personal" at bounding box center [482, 424] width 264 height 53
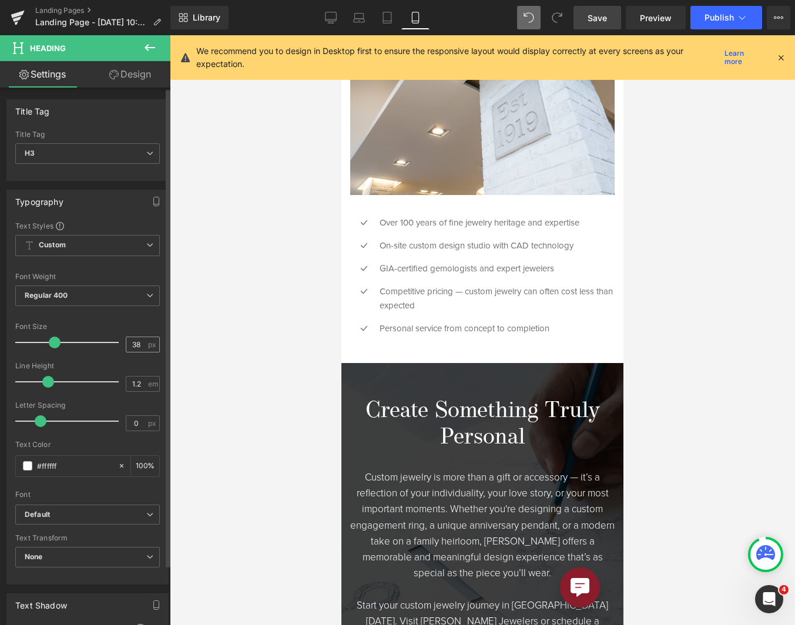
click at [131, 351] on div "38 px" at bounding box center [143, 345] width 34 height 16
click at [131, 351] on input "38" at bounding box center [136, 344] width 21 height 15
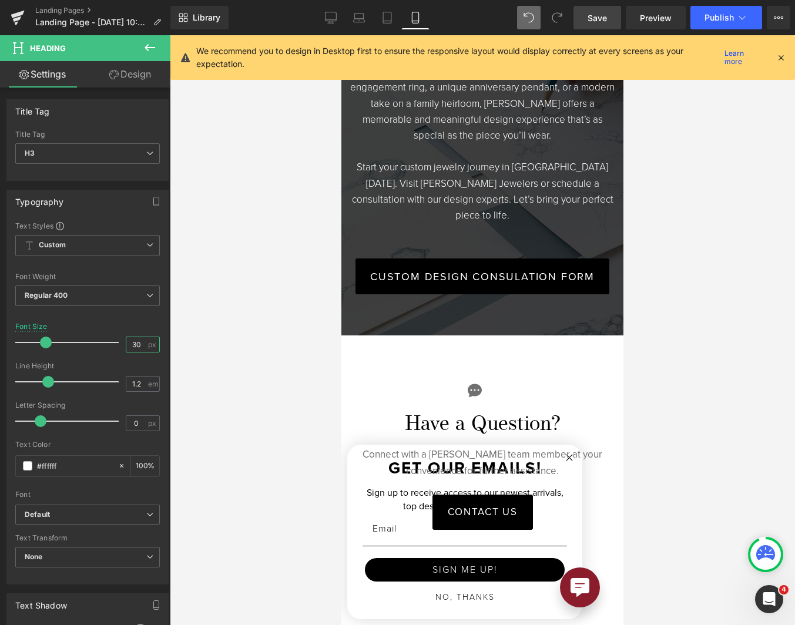
scroll to position [2878, 0]
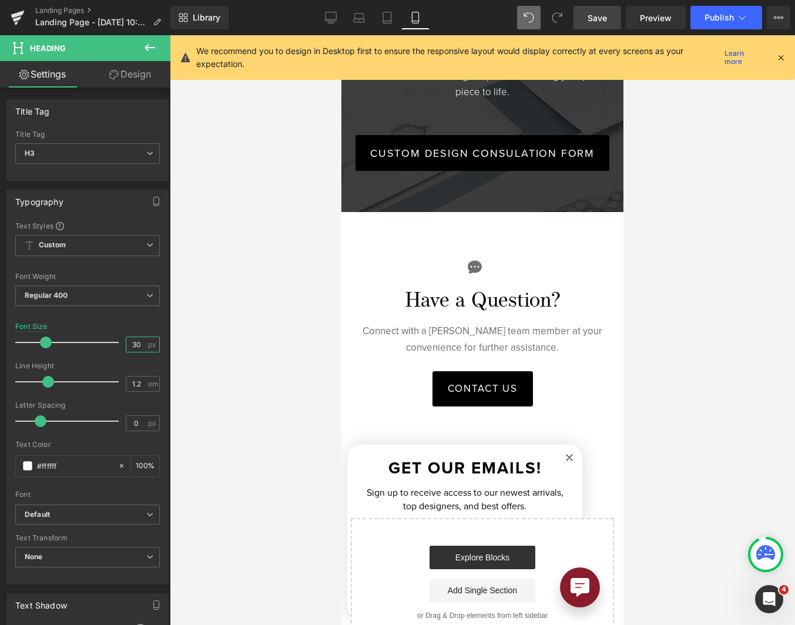
type input "30"
click at [605, 7] on link "Save" at bounding box center [597, 18] width 48 height 24
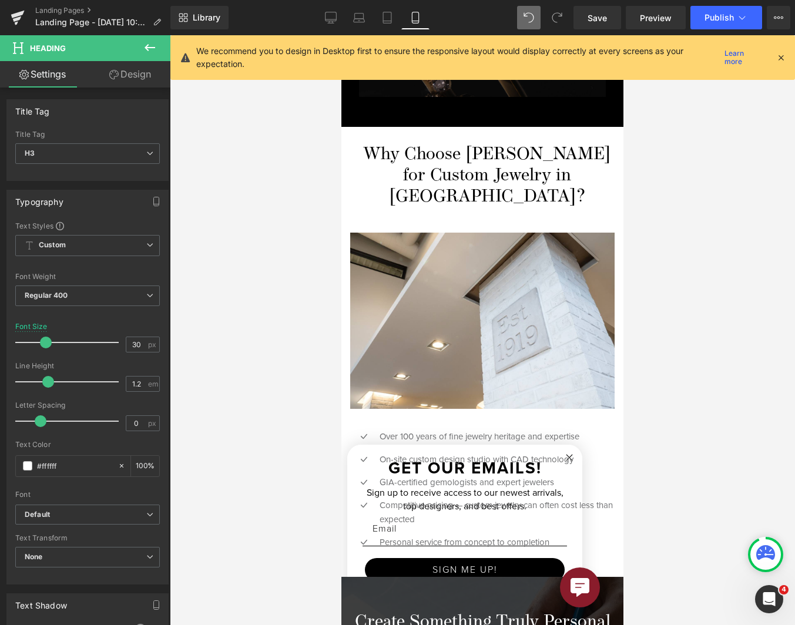
scroll to position [2291, 0]
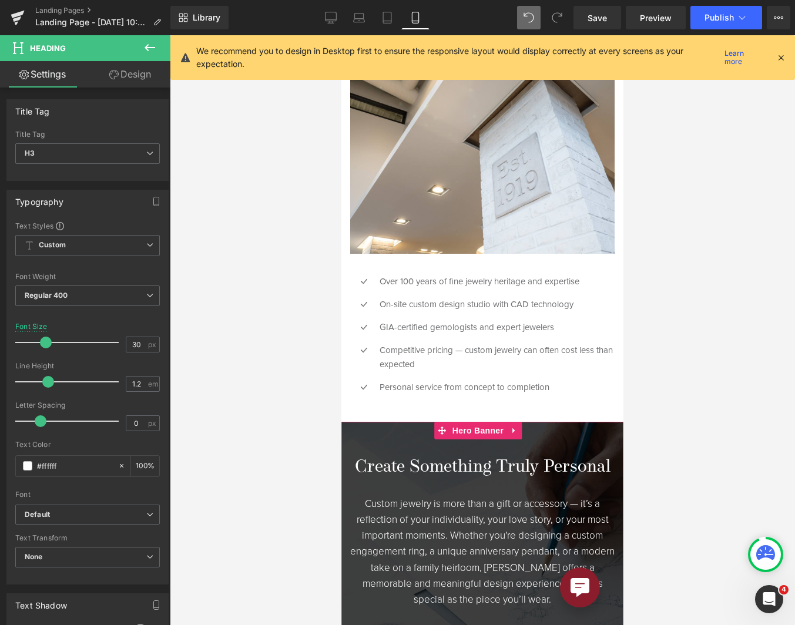
click at [402, 422] on span "Create Something Truly Personal Heading Custom jewelry is more than a gift or a…" at bounding box center [482, 611] width 282 height 378
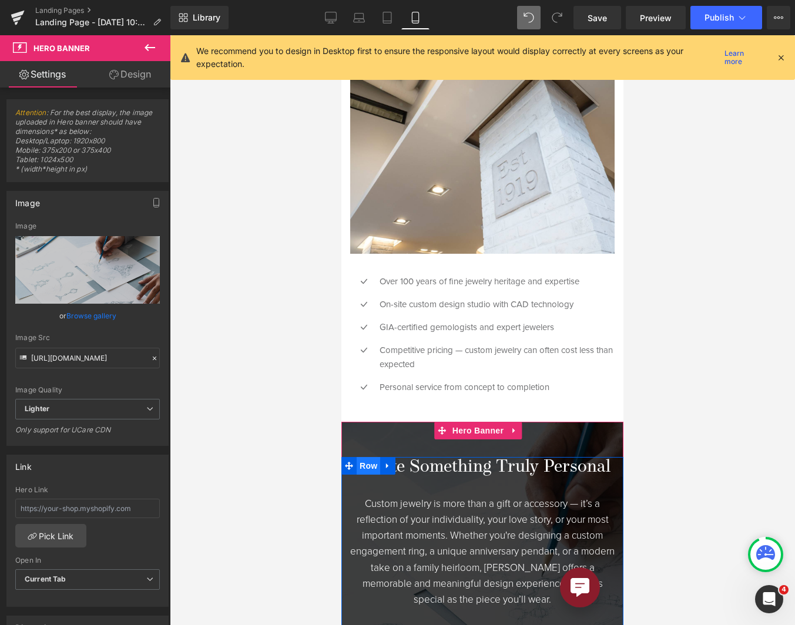
drag, startPoint x: 567, startPoint y: 219, endPoint x: 365, endPoint y: 404, distance: 274.0
click at [365, 457] on span "Row" at bounding box center [369, 466] width 24 height 18
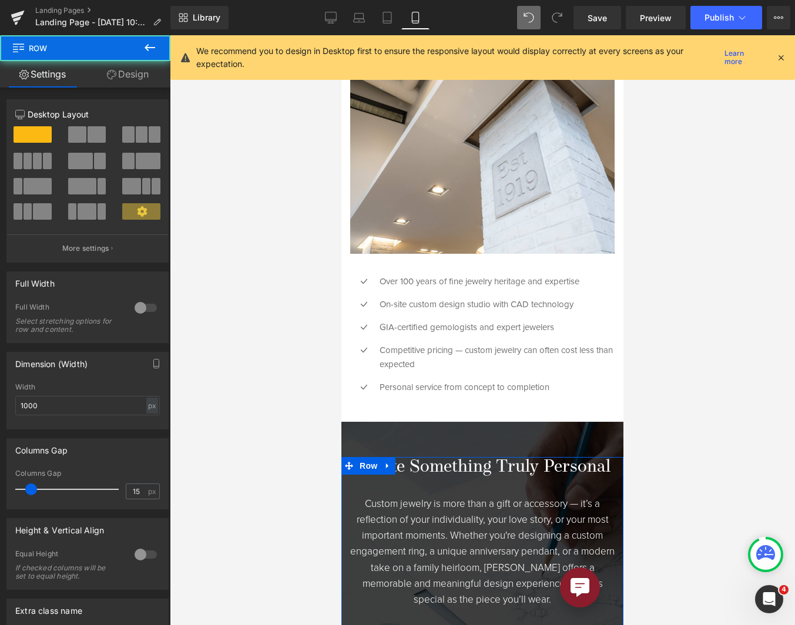
click at [130, 80] on link "Design" at bounding box center [127, 74] width 85 height 26
click at [0, 0] on div "Spacing" at bounding box center [0, 0] width 0 height 0
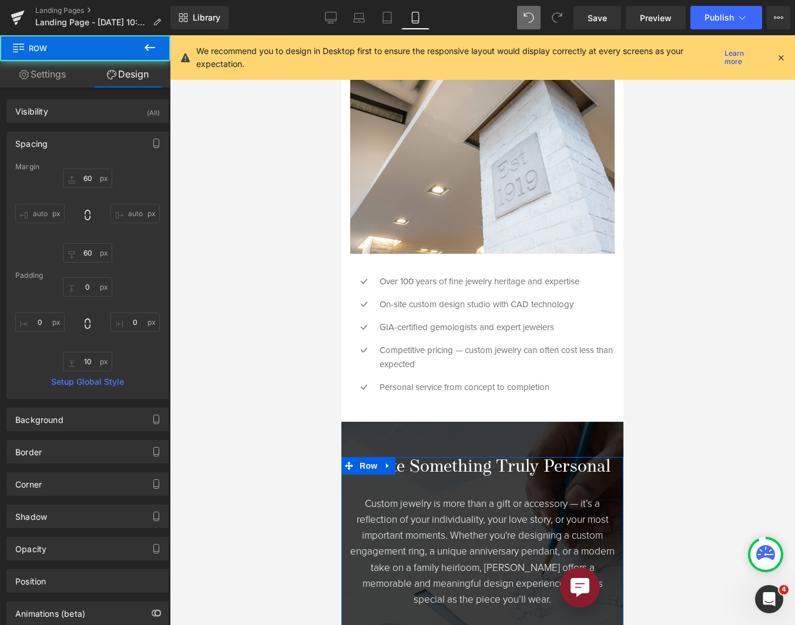
type input "60"
type input "0"
type input "10"
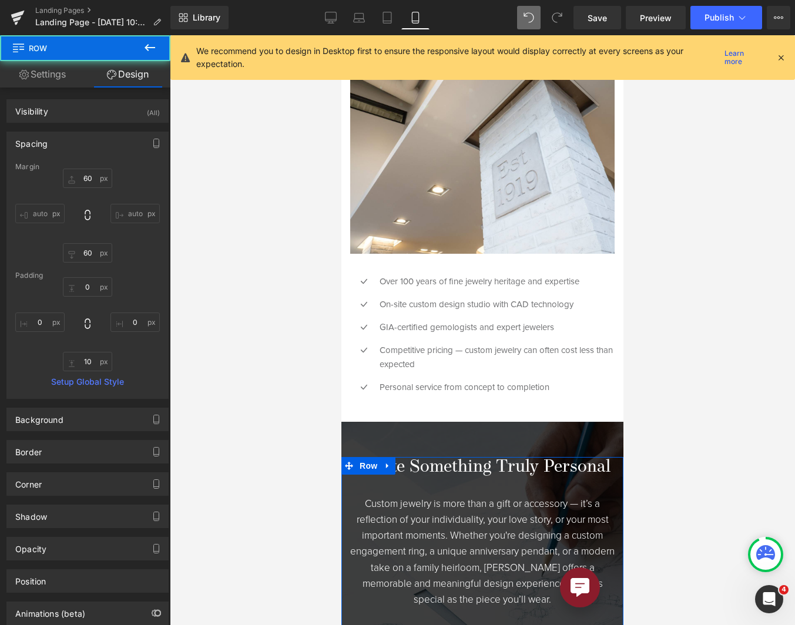
type input "0"
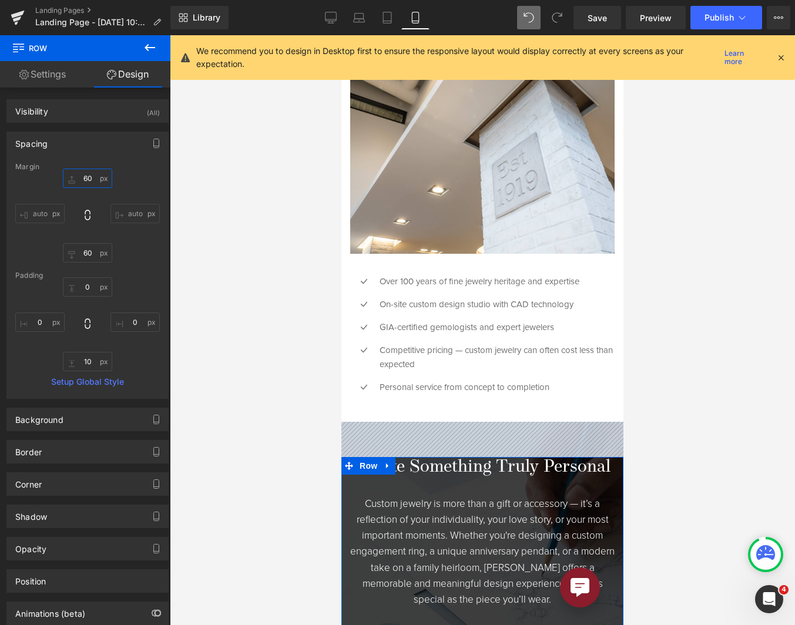
click at [88, 177] on input "60" at bounding box center [87, 178] width 49 height 19
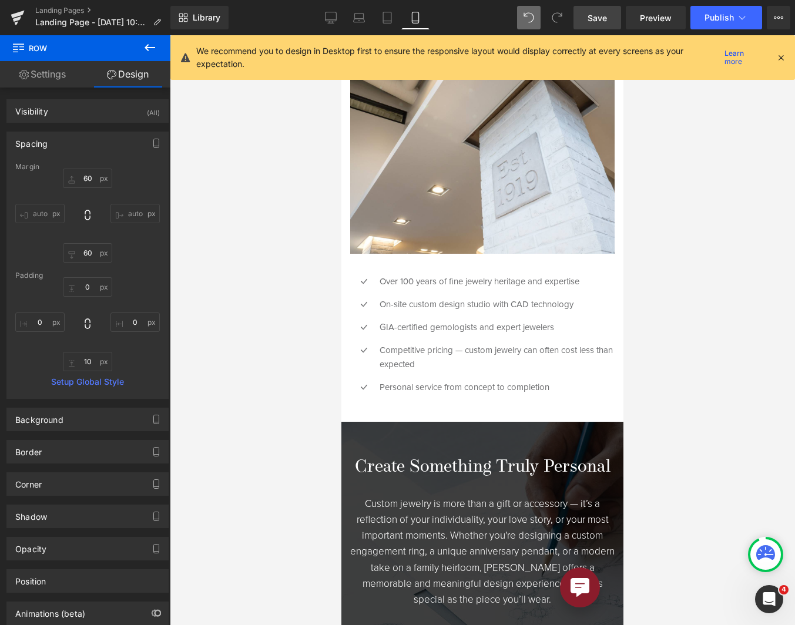
click at [603, 22] on span "Save" at bounding box center [597, 18] width 19 height 12
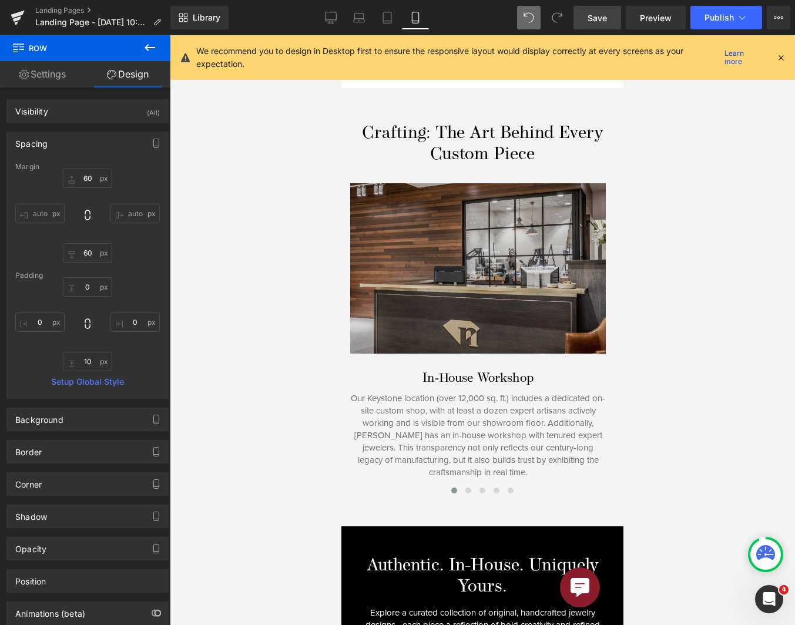
scroll to position [1233, 0]
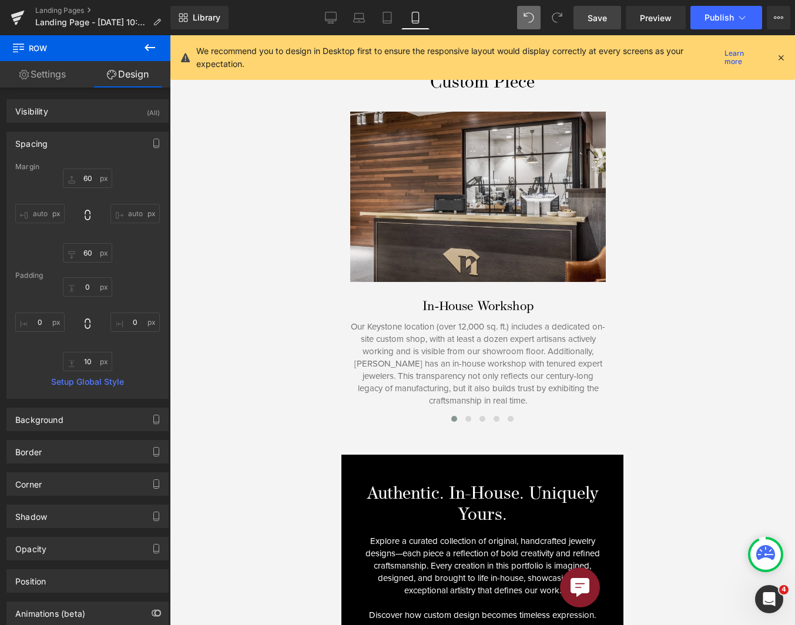
click at [406, 338] on p "Our Keystone location (over 12,000 sq. ft.) includes a dedicated on-site custom…" at bounding box center [478, 364] width 256 height 86
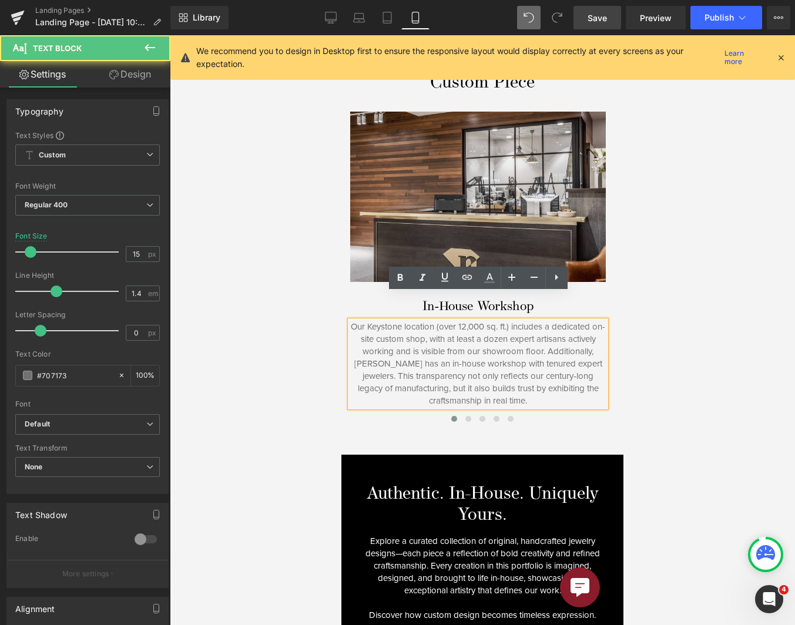
click at [362, 300] on h3 "In‑House Workshop" at bounding box center [478, 307] width 256 height 15
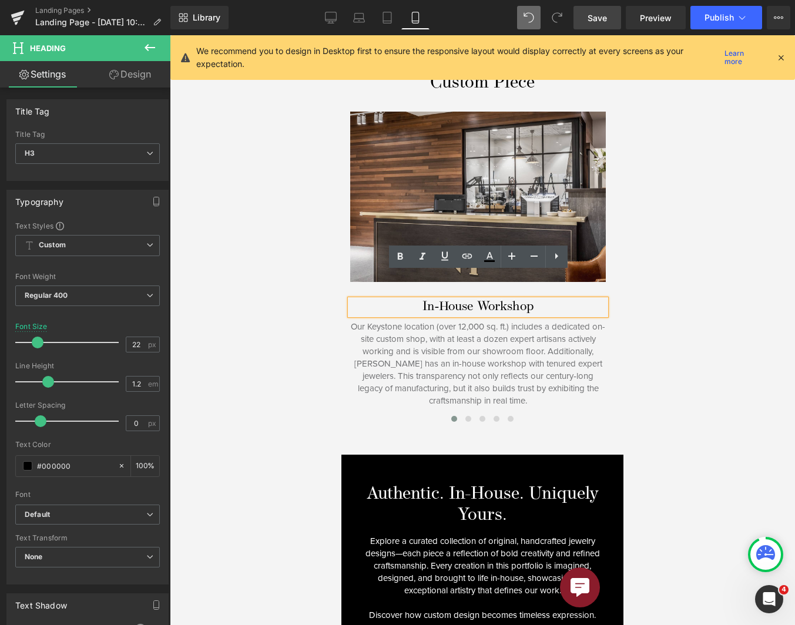
click at [380, 410] on div at bounding box center [482, 418] width 282 height 16
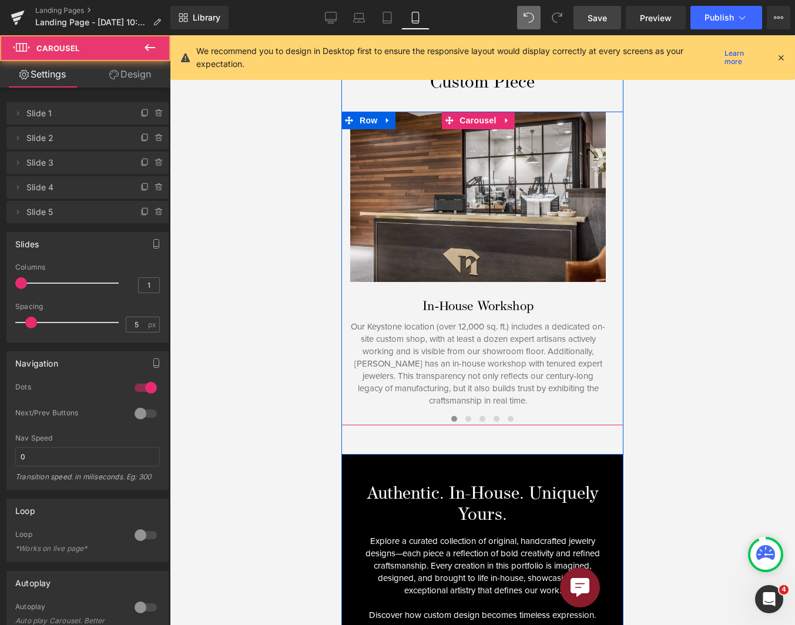
click at [377, 410] on div at bounding box center [482, 418] width 282 height 16
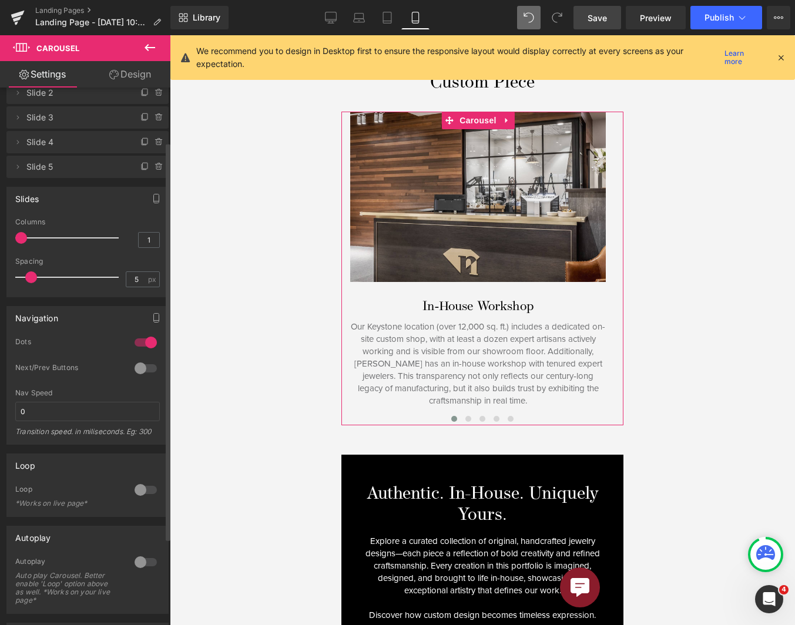
scroll to position [118, 0]
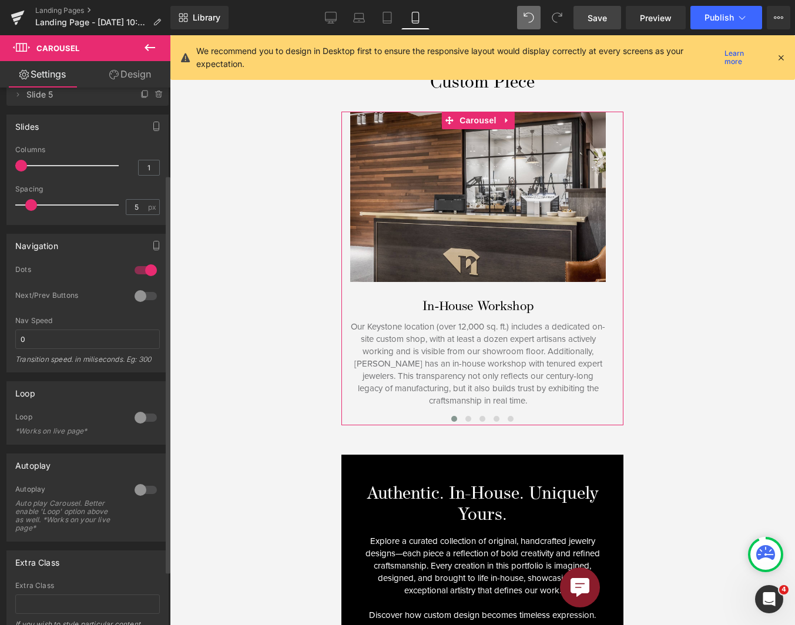
click at [145, 268] on div at bounding box center [146, 270] width 28 height 19
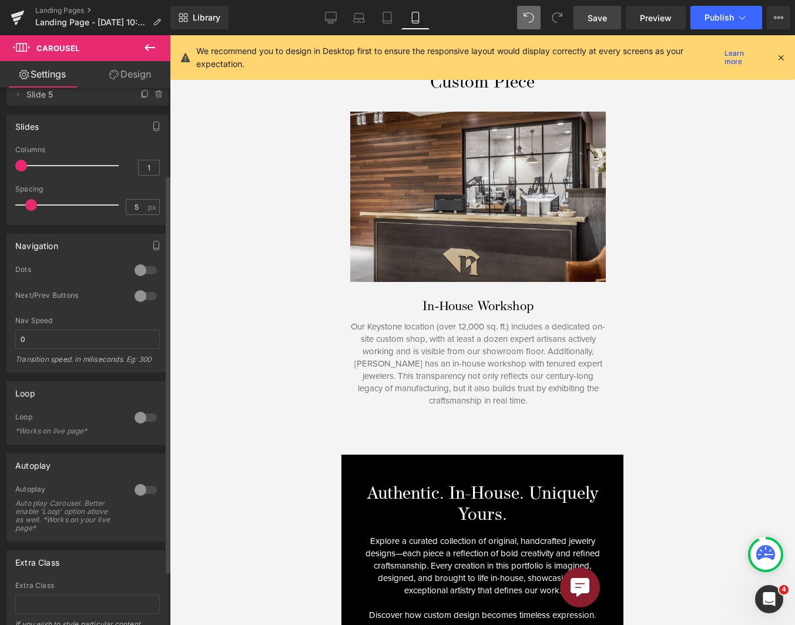
click at [145, 268] on div at bounding box center [146, 270] width 28 height 19
click at [598, 14] on span "Save" at bounding box center [597, 18] width 19 height 12
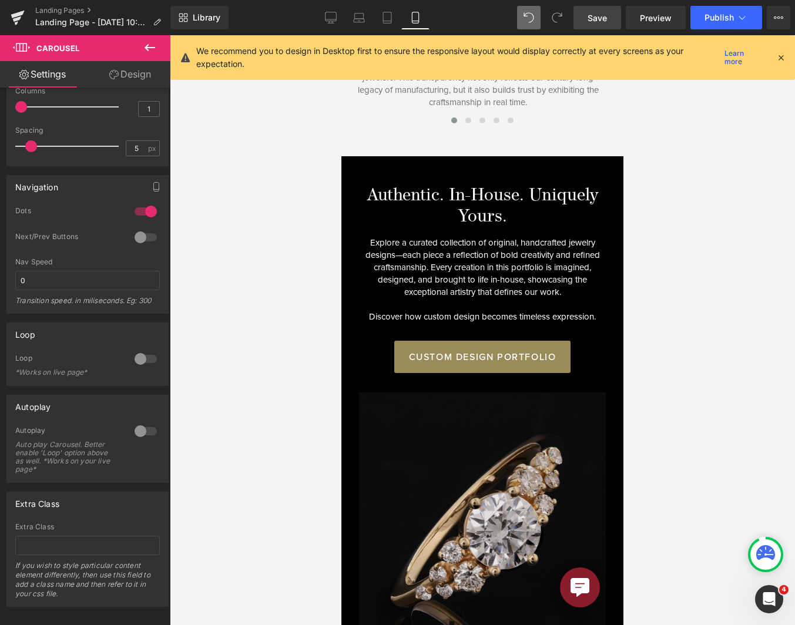
scroll to position [1762, 0]
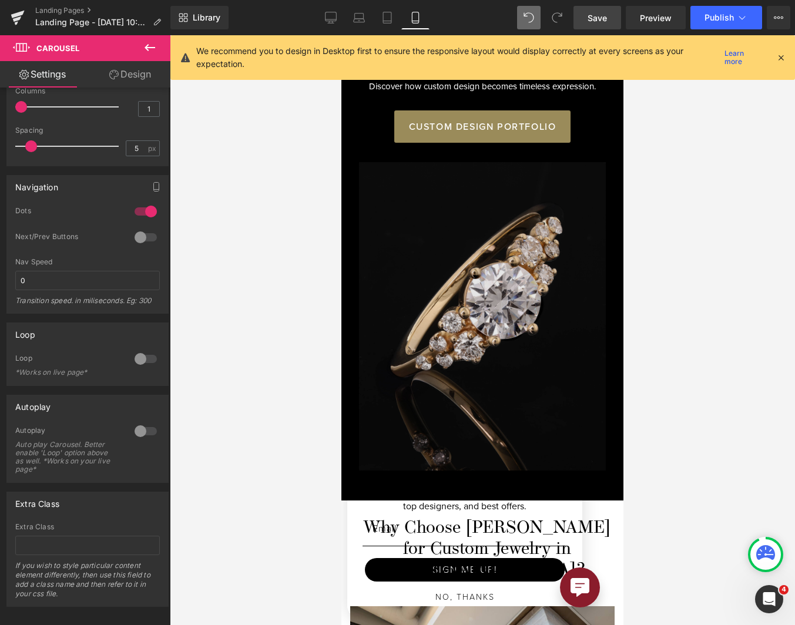
click at [501, 239] on img at bounding box center [482, 316] width 247 height 308
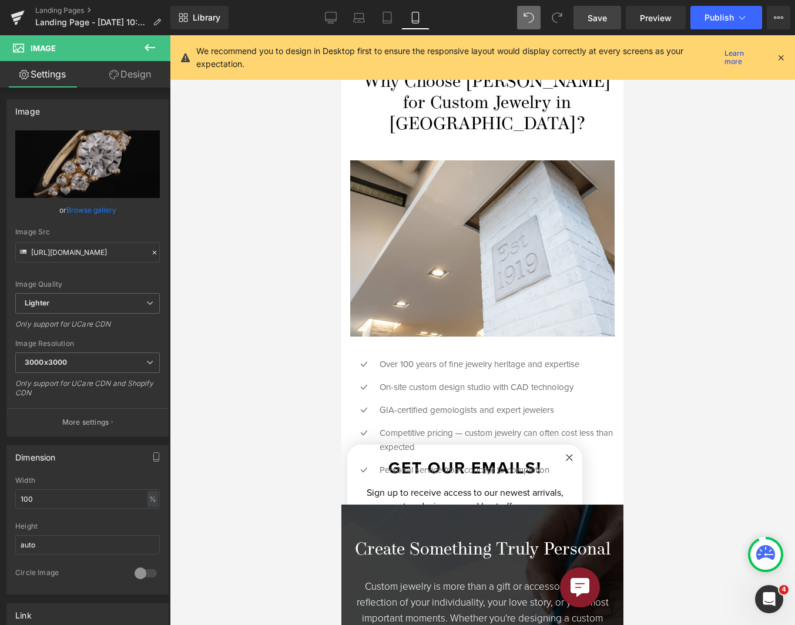
scroll to position [2408, 0]
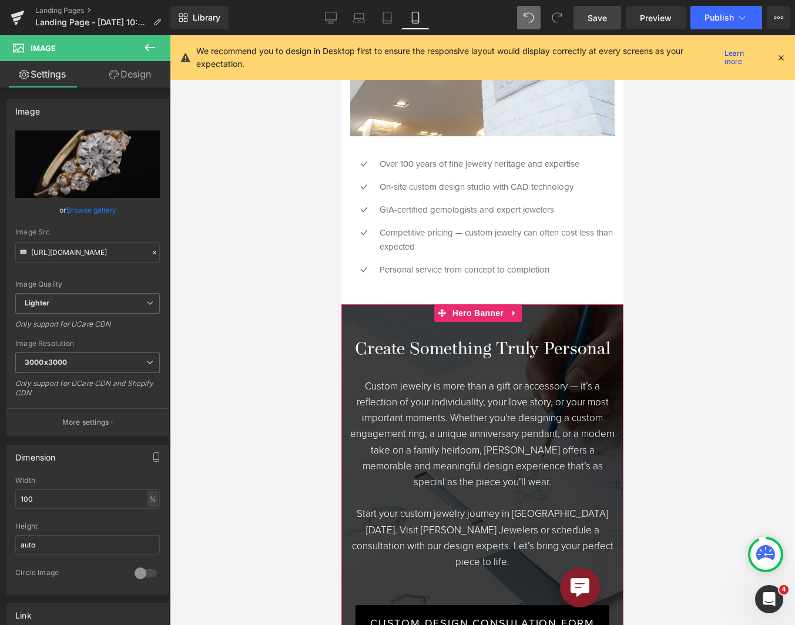
click at [461, 304] on span "Create Something Truly Personal Heading Custom jewelry is more than a gift or a…" at bounding box center [482, 493] width 282 height 378
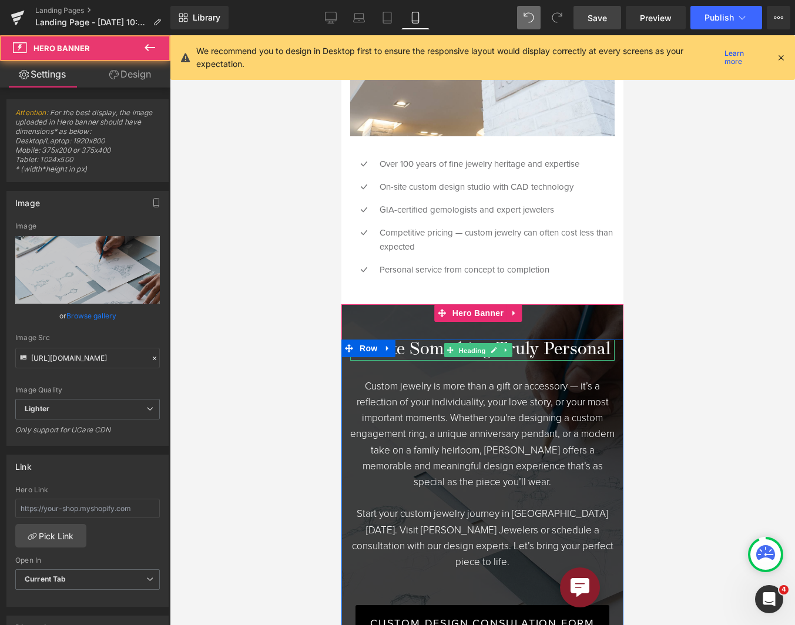
click at [461, 344] on span "Heading" at bounding box center [472, 351] width 32 height 14
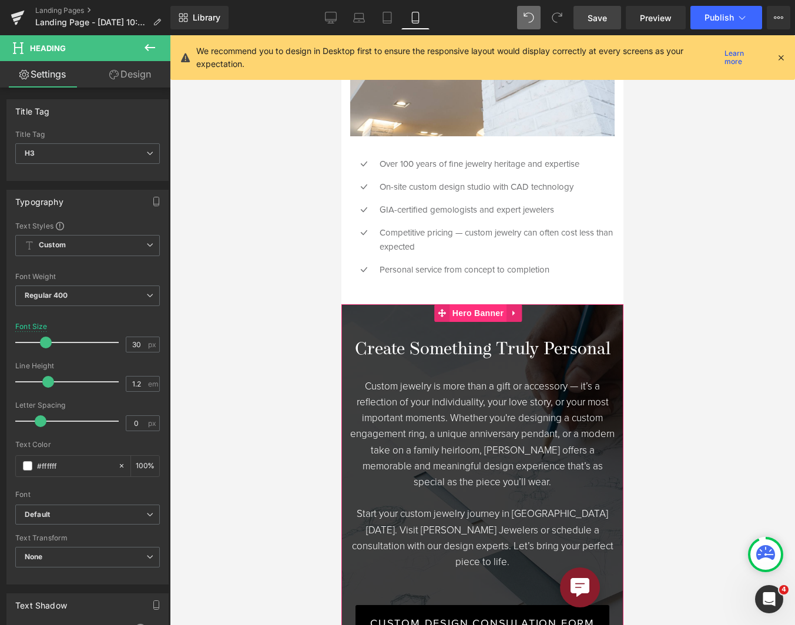
click at [458, 304] on span "Hero Banner" at bounding box center [477, 313] width 57 height 18
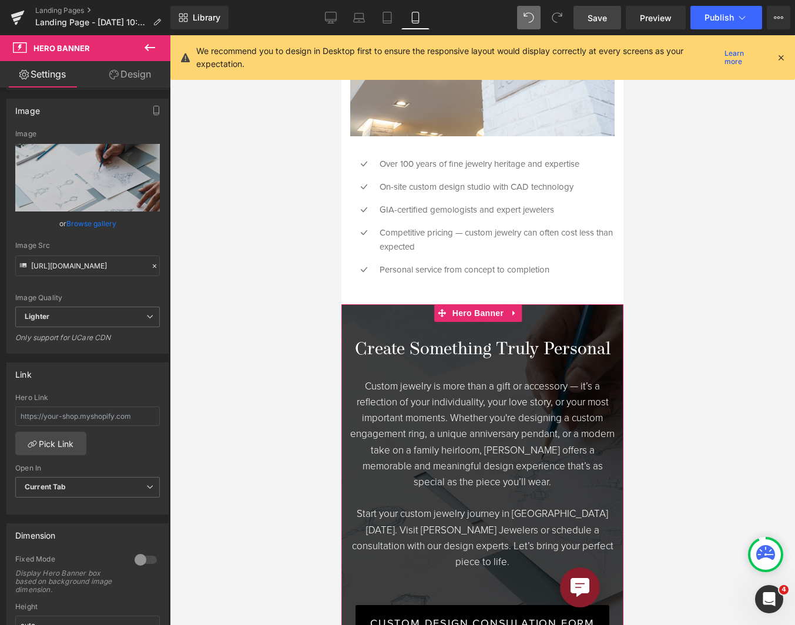
scroll to position [0, 0]
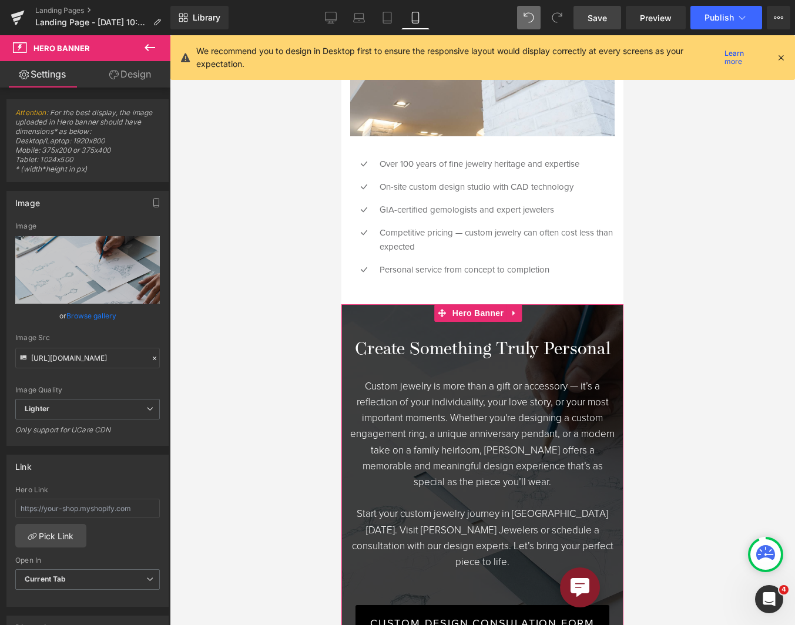
click at [147, 66] on link "Design" at bounding box center [130, 74] width 85 height 26
click at [0, 0] on div "Spacing" at bounding box center [0, 0] width 0 height 0
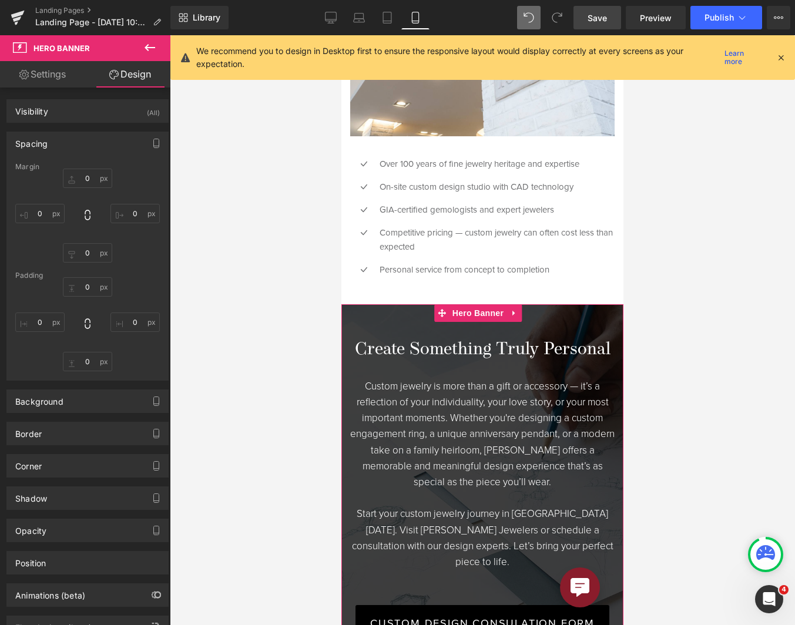
type input "0"
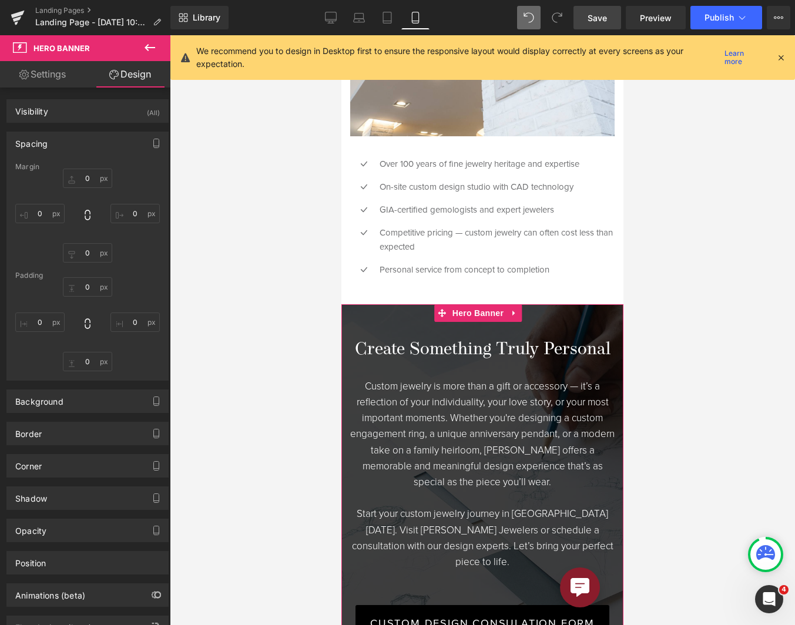
type input "0"
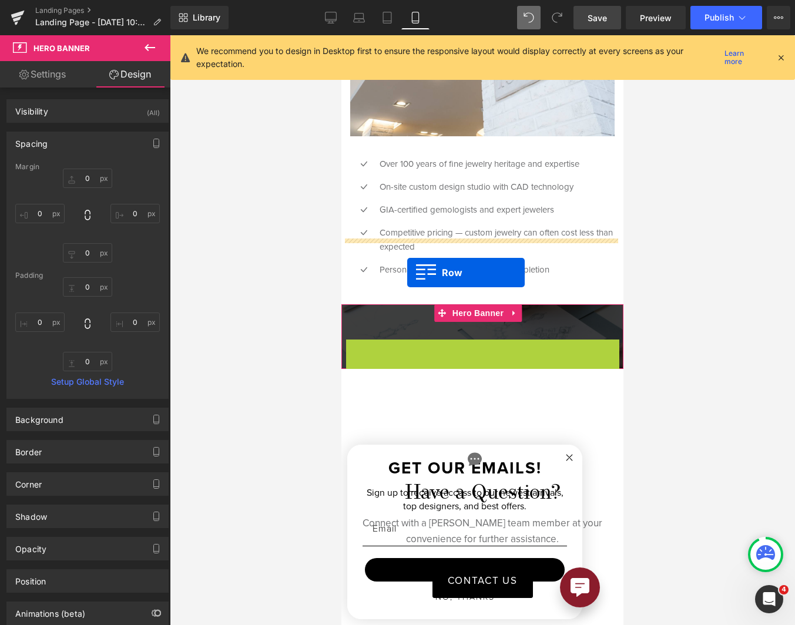
drag, startPoint x: 350, startPoint y: 283, endPoint x: 407, endPoint y: 273, distance: 57.9
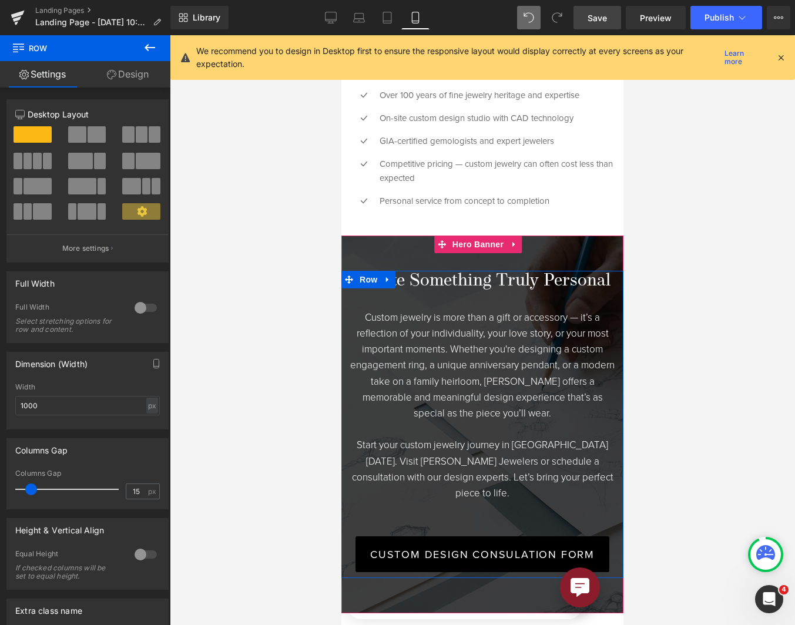
scroll to position [2585, 0]
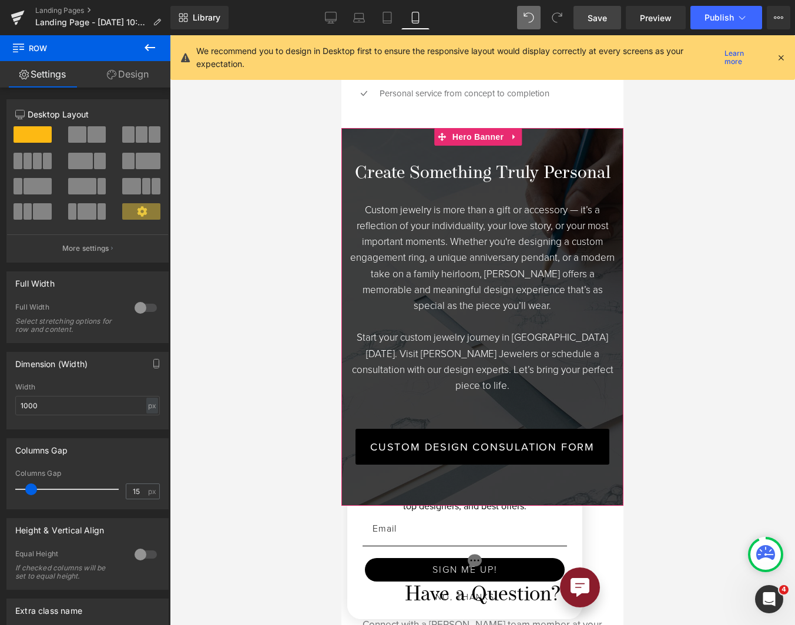
click at [380, 128] on span "Create Something Truly Personal Heading Custom jewelry is more than a gift or a…" at bounding box center [482, 317] width 282 height 378
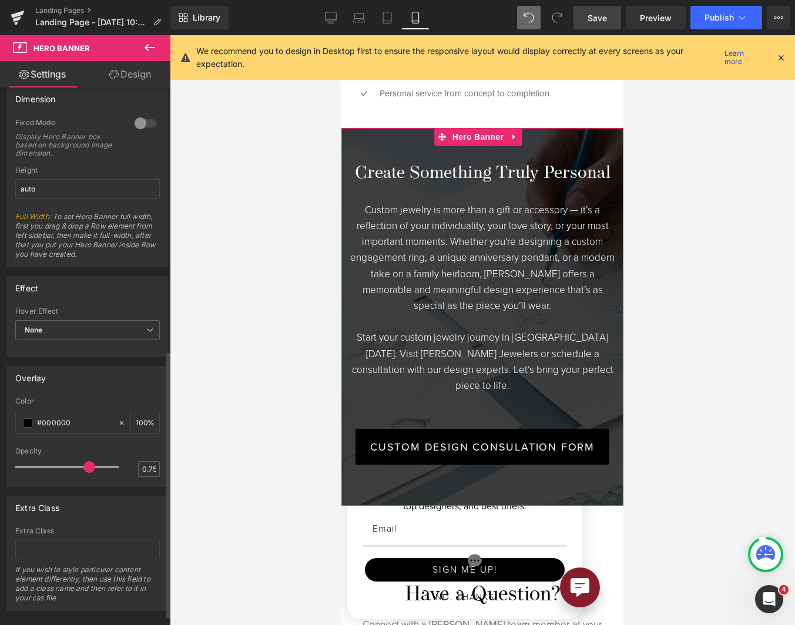
scroll to position [235, 0]
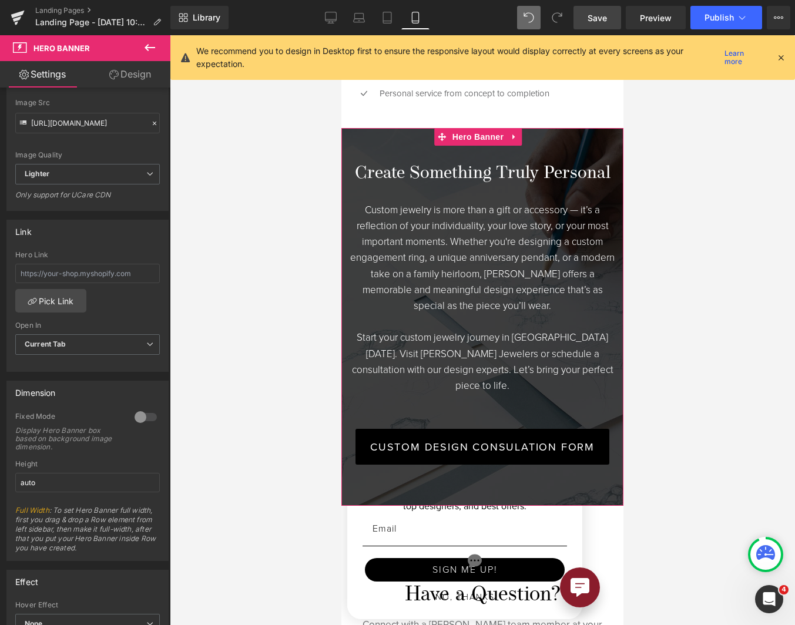
click at [119, 72] on link "Design" at bounding box center [130, 74] width 85 height 26
click at [0, 0] on div "Spacing [GEOGRAPHIC_DATA] [GEOGRAPHIC_DATA]" at bounding box center [0, 0] width 0 height 0
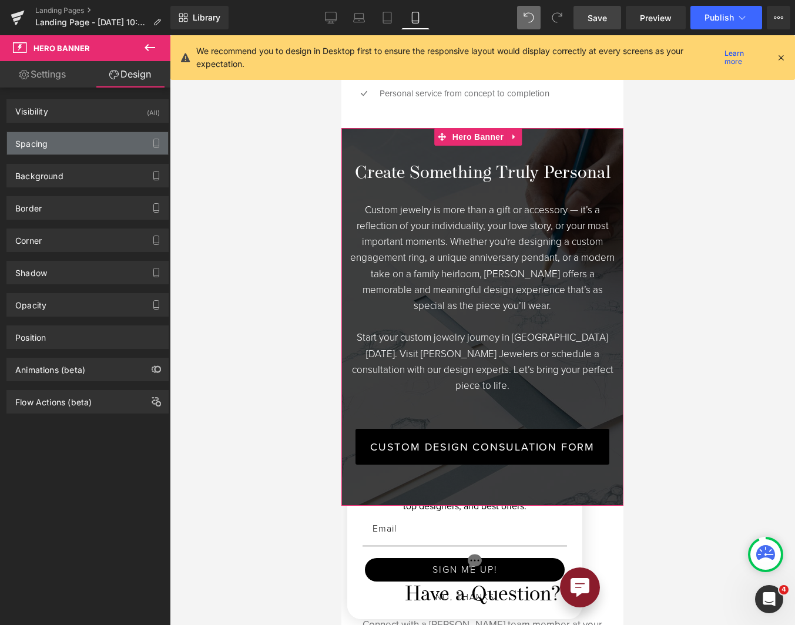
click at [79, 149] on div "Spacing" at bounding box center [87, 143] width 161 height 22
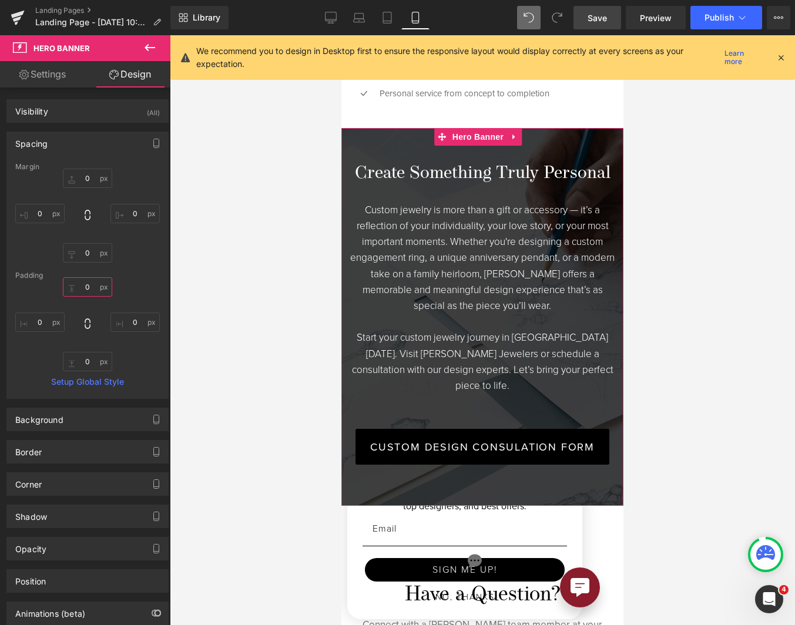
click at [84, 293] on input "0" at bounding box center [87, 286] width 49 height 19
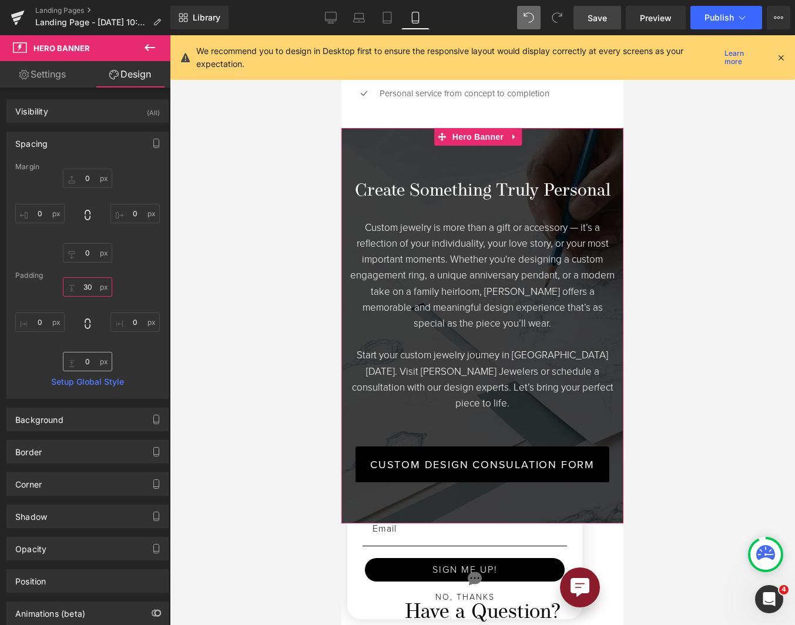
type input "30"
click at [93, 360] on input "0" at bounding box center [87, 361] width 49 height 19
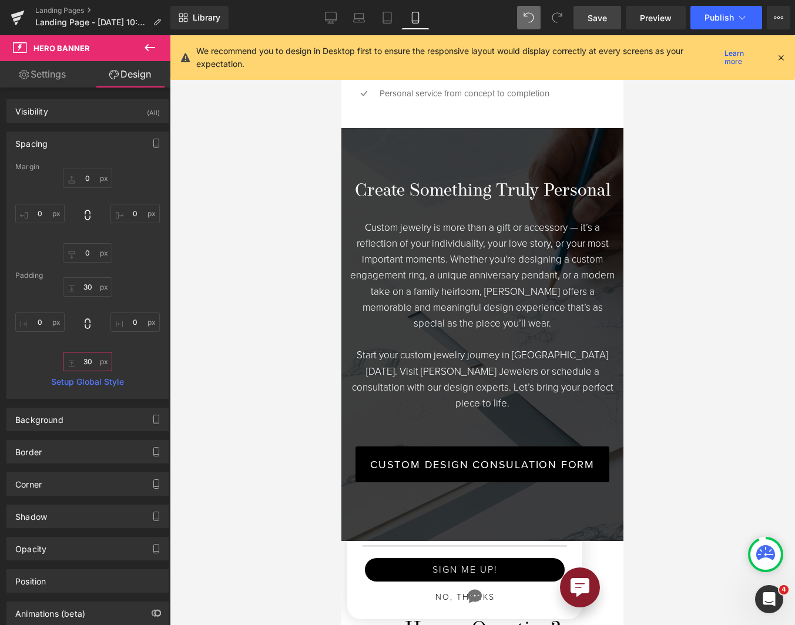
type input "30"
click at [592, 31] on div "Library Mobile Desktop Laptop Tablet Mobile Save Preview Publish Scheduled View…" at bounding box center [482, 17] width 625 height 35
click at [598, 16] on span "Save" at bounding box center [597, 18] width 19 height 12
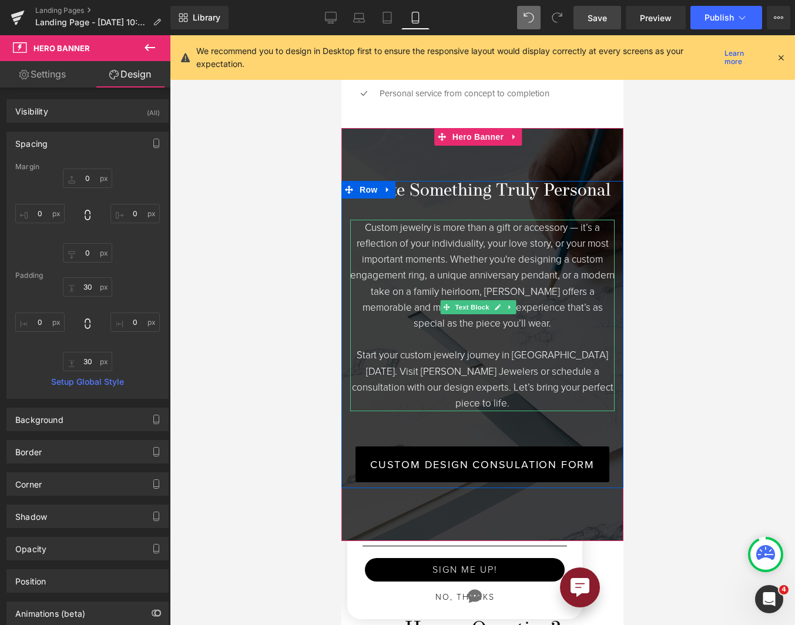
click at [508, 231] on p "Custom jewelry is more than a gift or accessory — it’s a reflection of your ind…" at bounding box center [482, 276] width 264 height 112
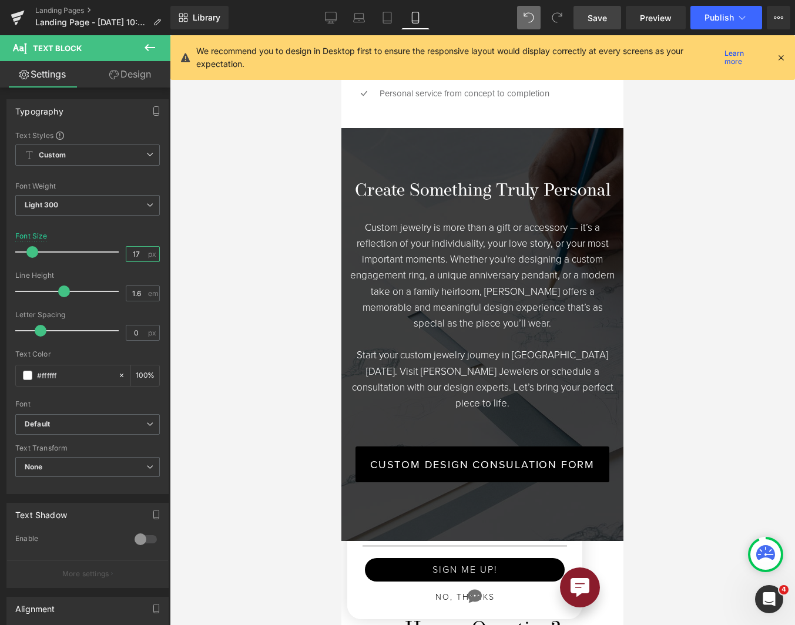
click at [134, 255] on input "17" at bounding box center [136, 254] width 21 height 15
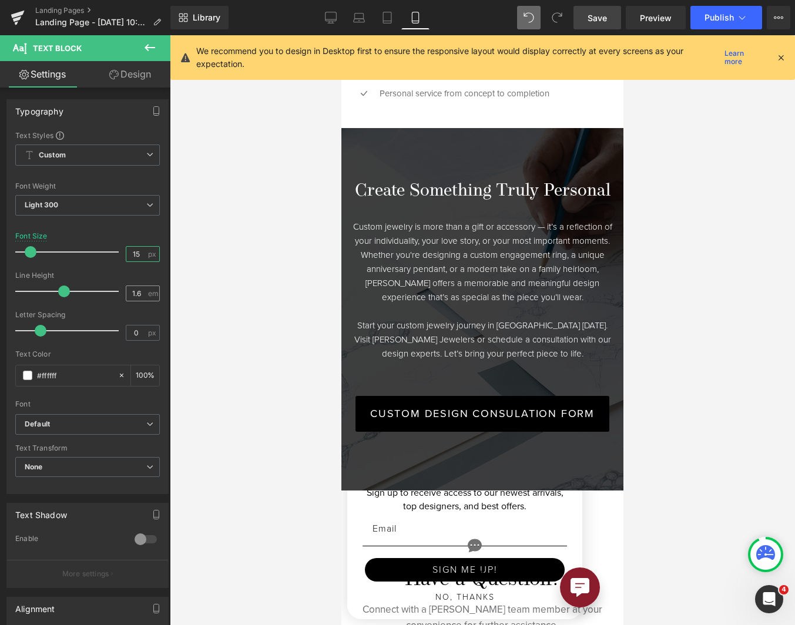
type input "15"
click at [135, 294] on input "1.6" at bounding box center [136, 293] width 21 height 15
type input "1.4"
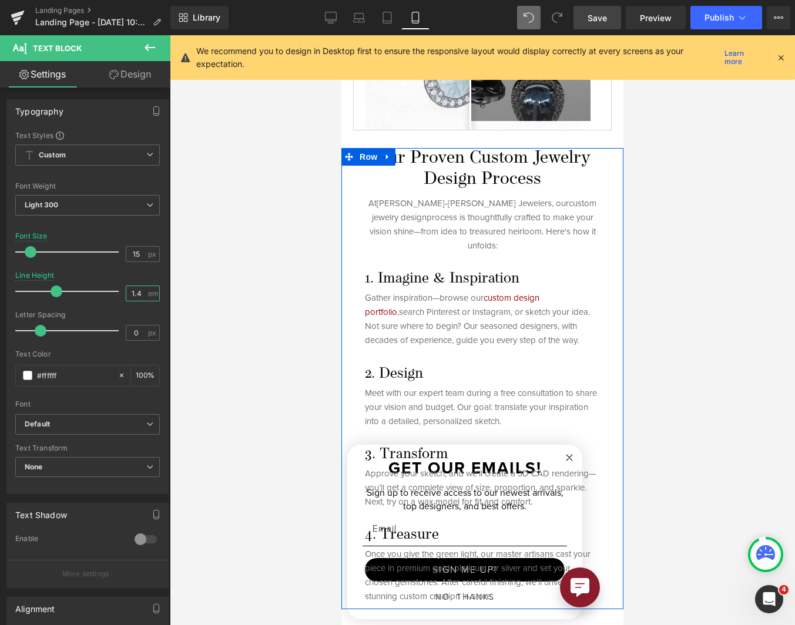
scroll to position [469, 0]
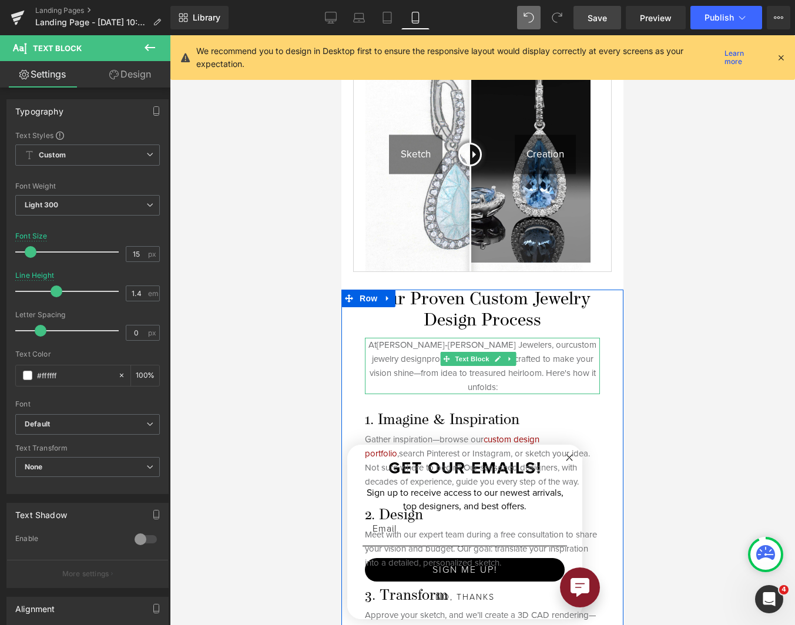
drag, startPoint x: 471, startPoint y: 355, endPoint x: 371, endPoint y: 341, distance: 100.3
click at [471, 355] on span "At [PERSON_NAME]‑[PERSON_NAME] Jewelers , our custom jewelry design process is …" at bounding box center [482, 365] width 228 height 55
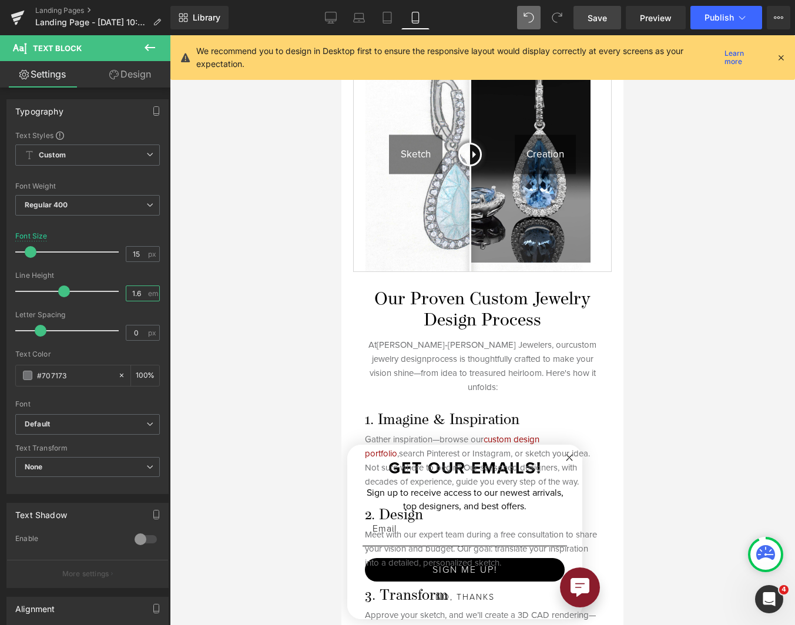
click at [132, 291] on input "1.6" at bounding box center [136, 293] width 21 height 15
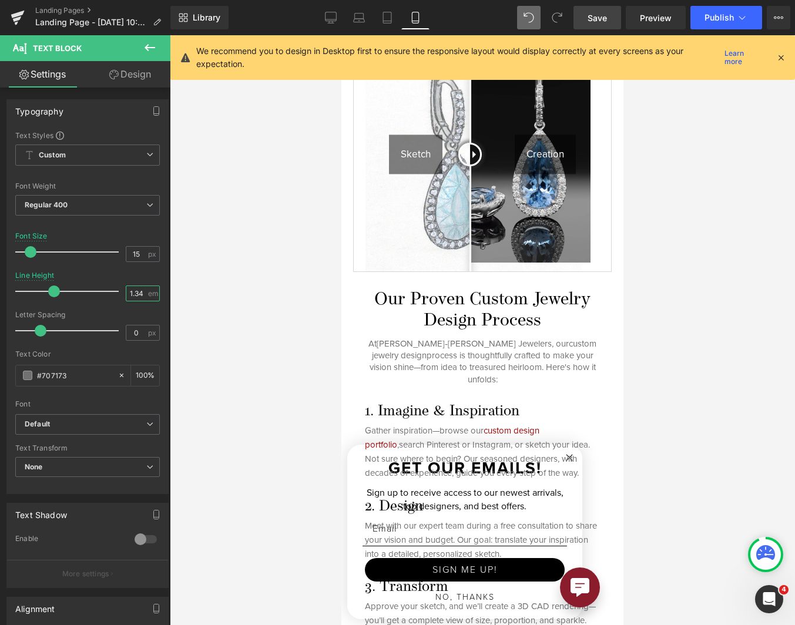
click at [126, 295] on input "1.34" at bounding box center [136, 293] width 21 height 15
type input "1.4"
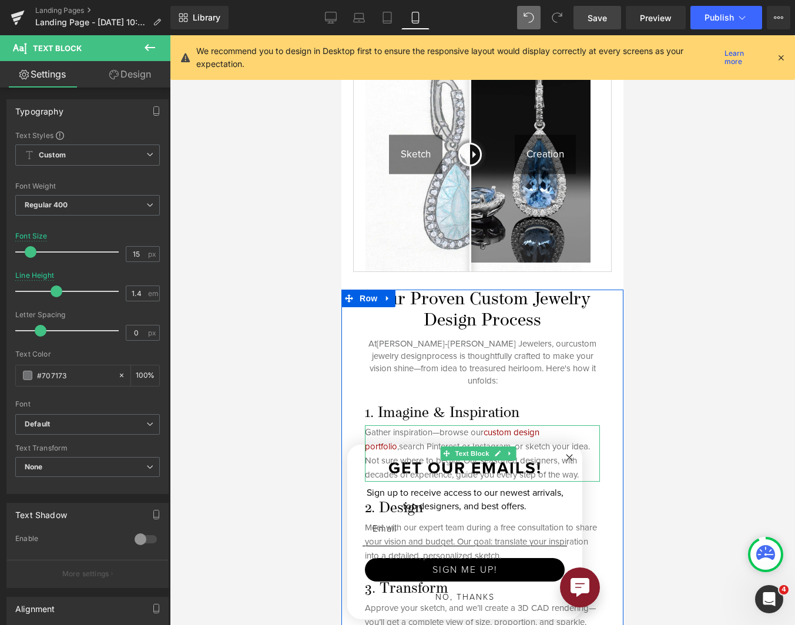
click at [416, 428] on p "Gather inspiration—browse our custom design portfolio , search Pinterest or Ins…" at bounding box center [482, 453] width 235 height 56
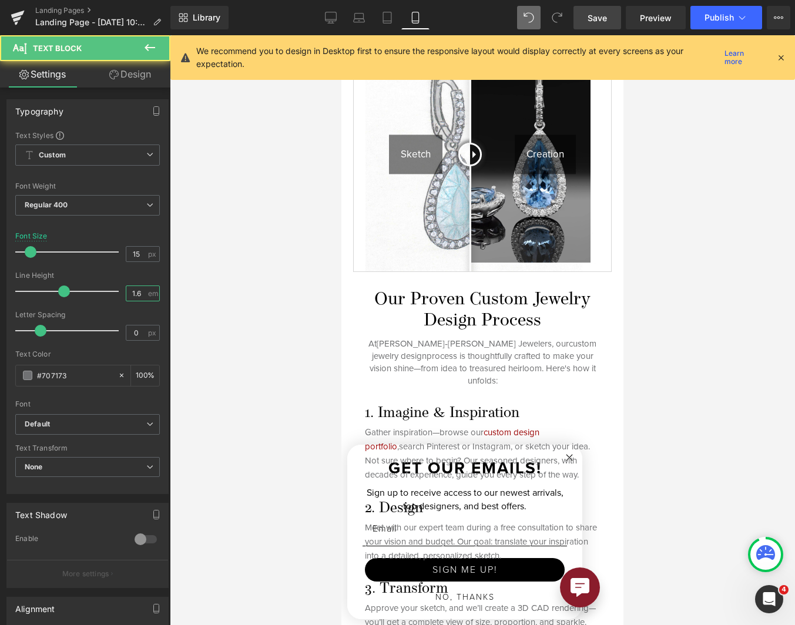
click at [139, 291] on input "1.6" at bounding box center [136, 293] width 21 height 15
type input "1.4"
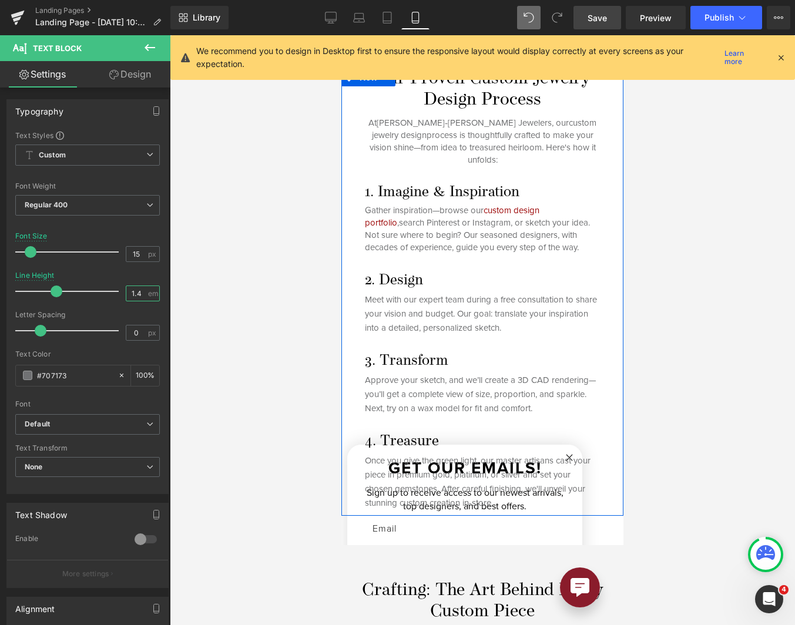
scroll to position [704, 0]
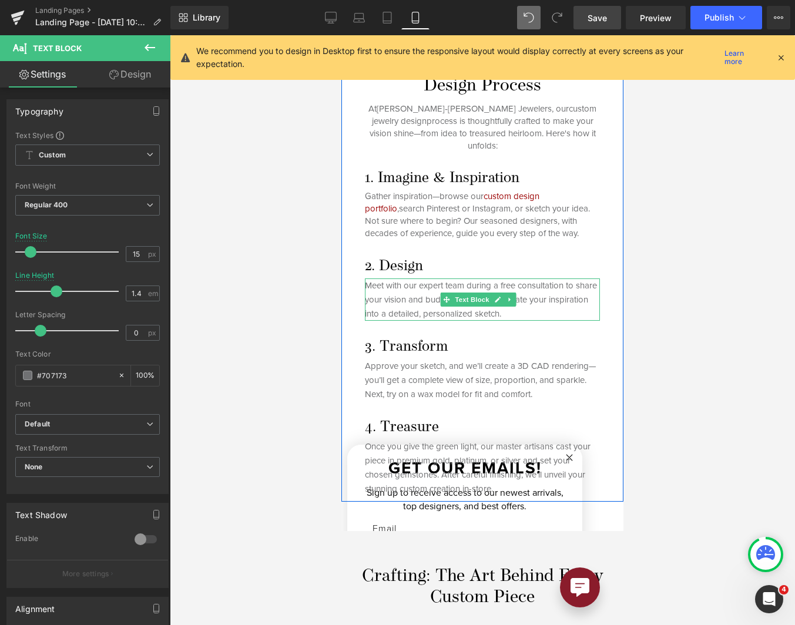
click at [459, 289] on p "Meet with our expert team during a free consultation to share your vision and b…" at bounding box center [482, 299] width 235 height 42
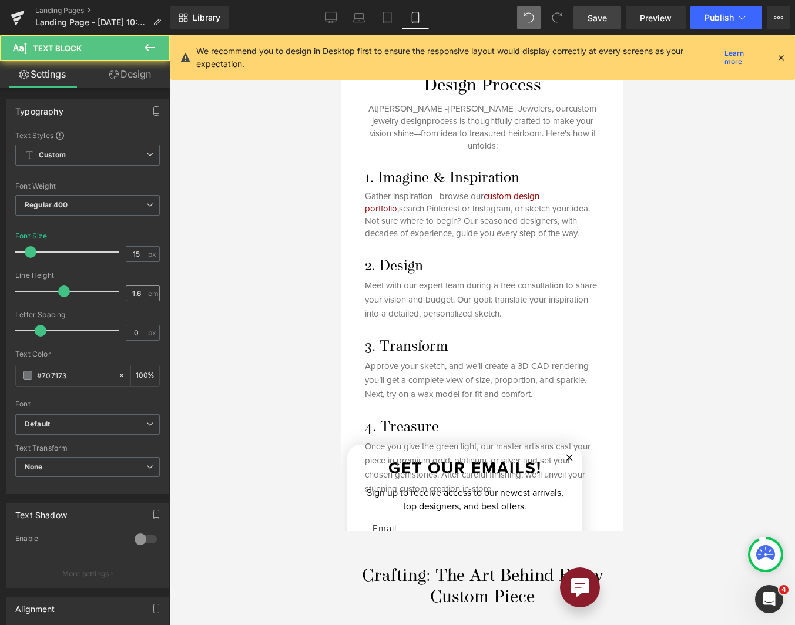
click at [126, 293] on div "1.6 em" at bounding box center [143, 294] width 34 height 16
click at [139, 293] on input "1.6" at bounding box center [136, 293] width 21 height 15
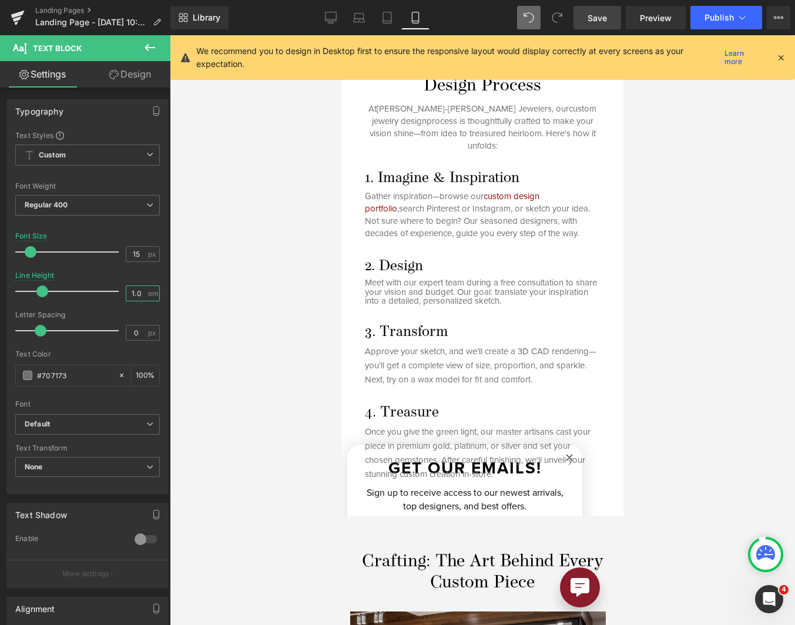
scroll to position [0, 0]
type input "1.4"
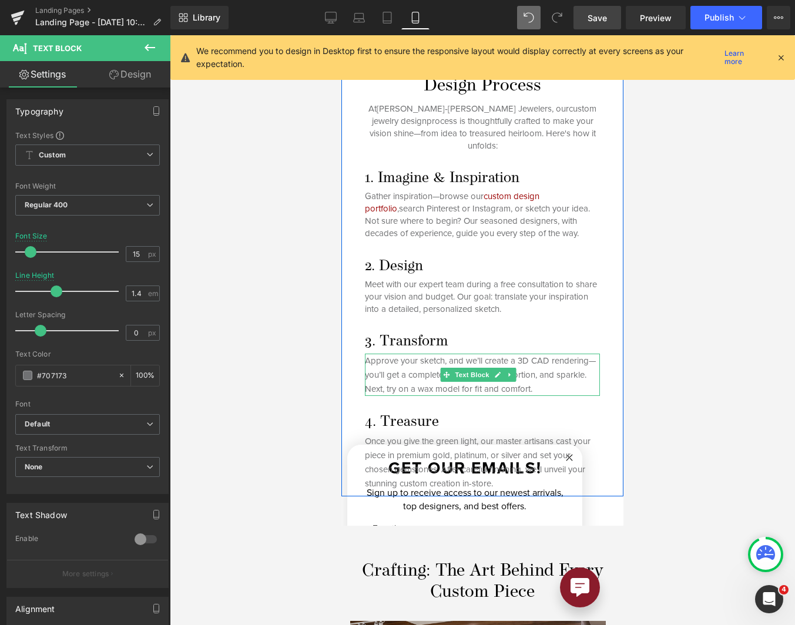
click at [404, 360] on p "Approve your sketch, and we’ll create a 3D CAD rendering—you’ll get a complete …" at bounding box center [482, 375] width 235 height 42
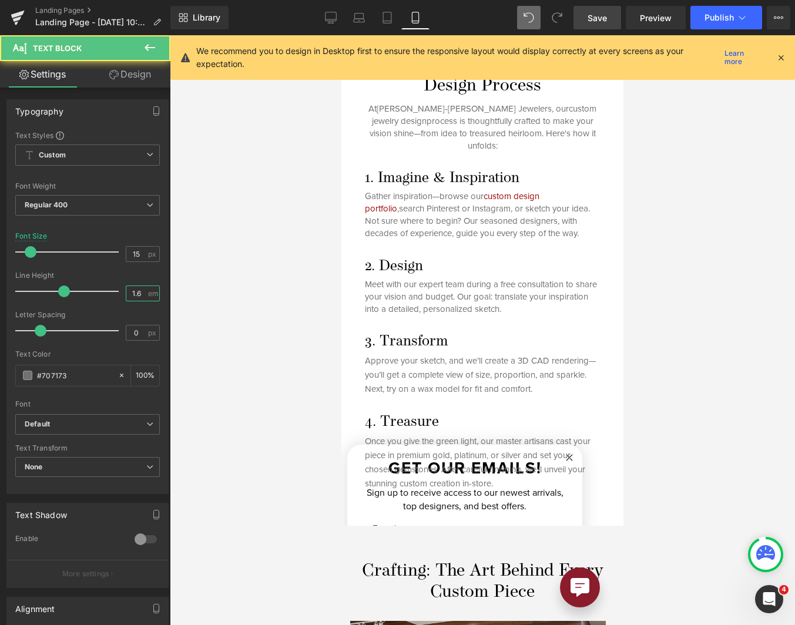
click at [133, 291] on input "1.6" at bounding box center [136, 293] width 21 height 15
type input "1.4"
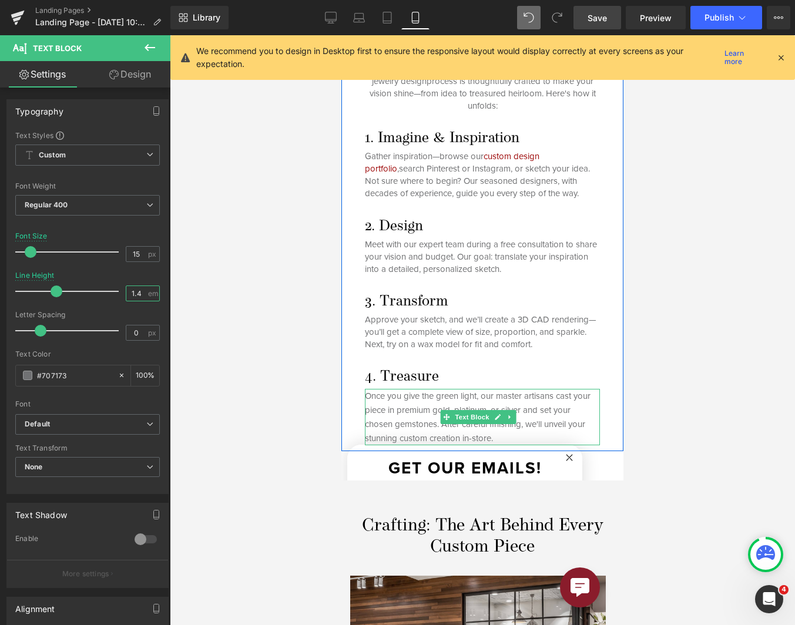
scroll to position [822, 0]
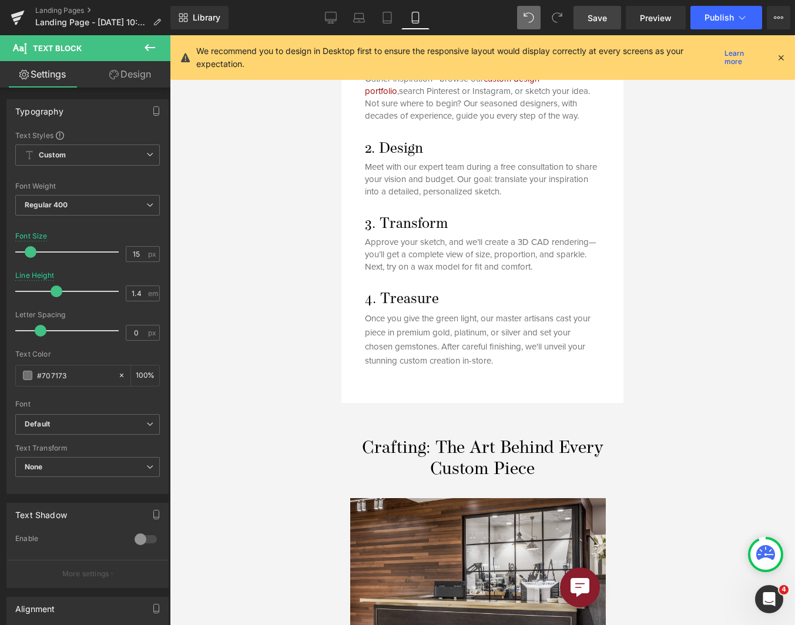
click at [437, 311] on p "Once you give the green light, our master artisans cast your piece in premium g…" at bounding box center [482, 339] width 235 height 56
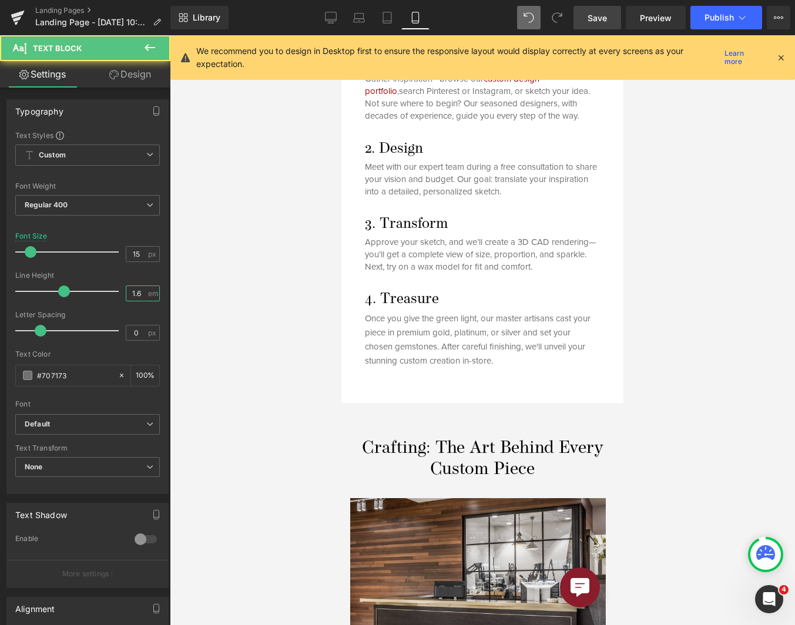
click at [126, 291] on input "1.6" at bounding box center [136, 293] width 21 height 15
type input "1.4"
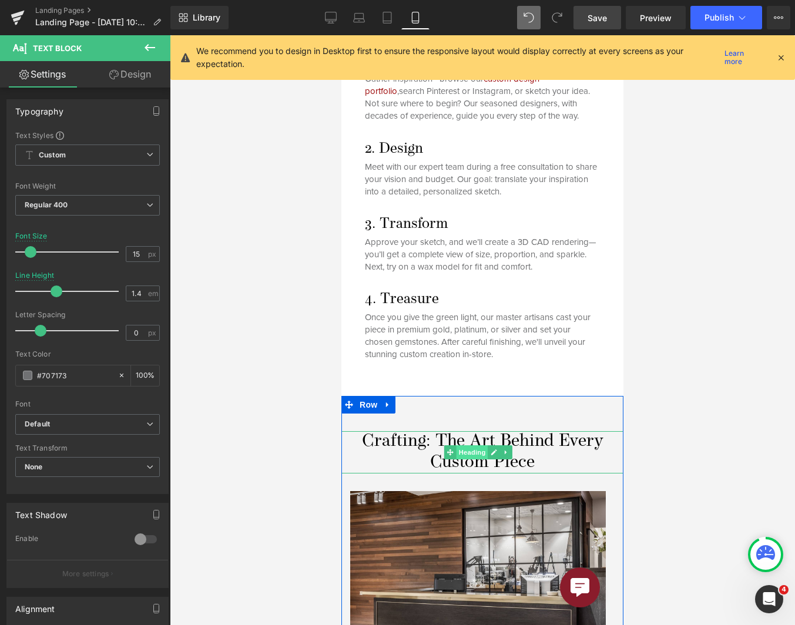
click at [474, 445] on span "Heading" at bounding box center [472, 452] width 32 height 14
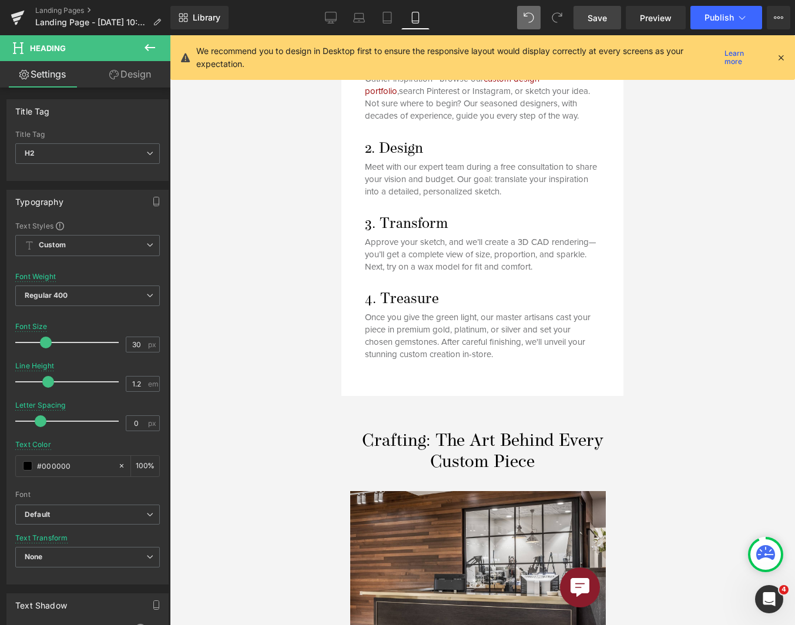
click at [593, 22] on span "Save" at bounding box center [597, 18] width 19 height 12
click at [588, 18] on link "Save" at bounding box center [597, 18] width 48 height 24
click at [597, 12] on span "Save" at bounding box center [597, 18] width 19 height 12
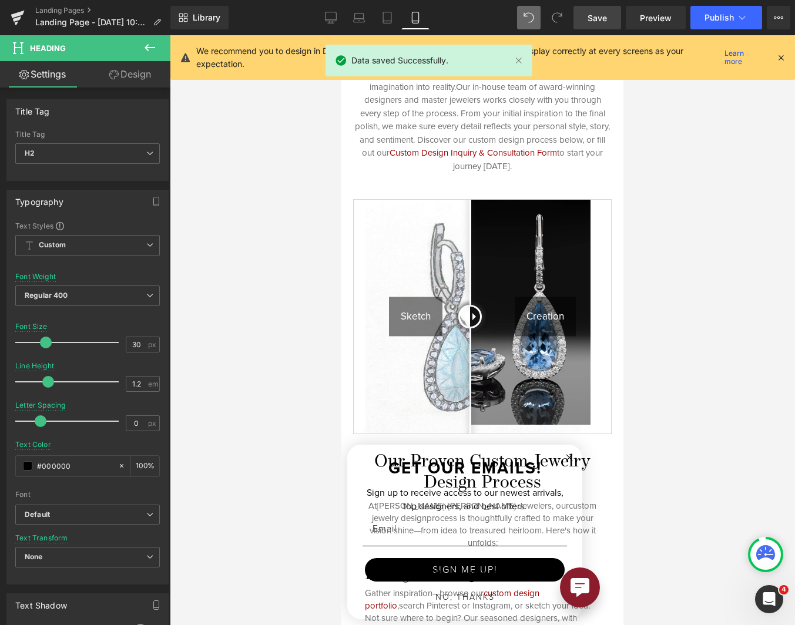
scroll to position [0, 0]
